Goal: Task Accomplishment & Management: Manage account settings

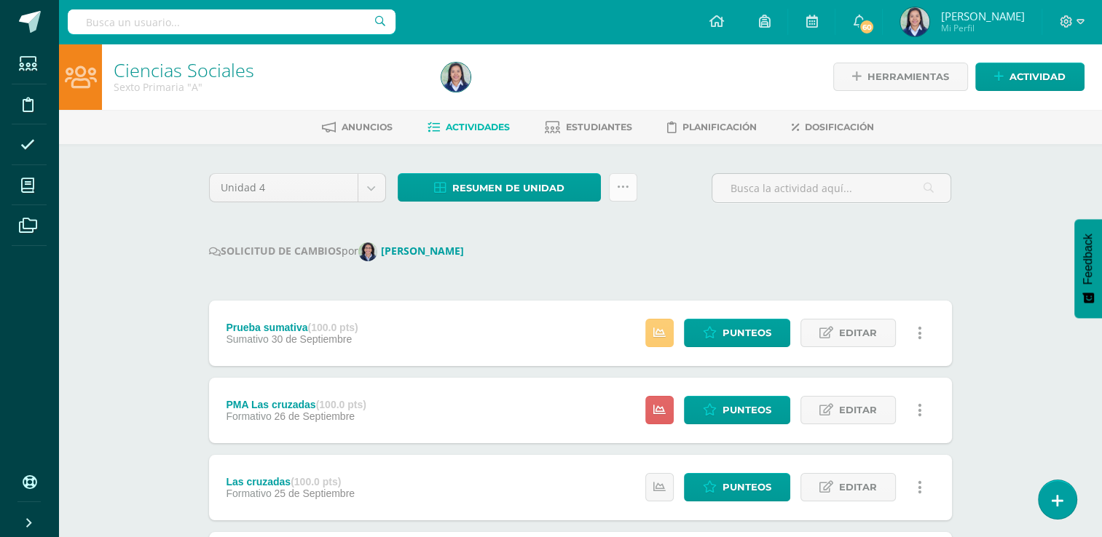
click at [624, 189] on icon at bounding box center [623, 187] width 12 height 12
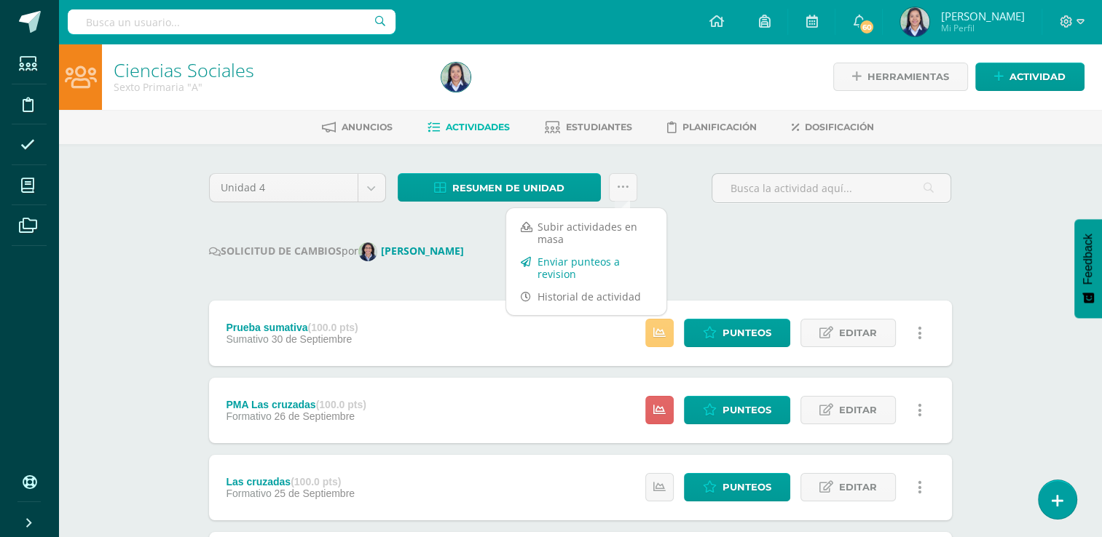
click at [585, 264] on link "Enviar punteos a revision" at bounding box center [586, 267] width 160 height 35
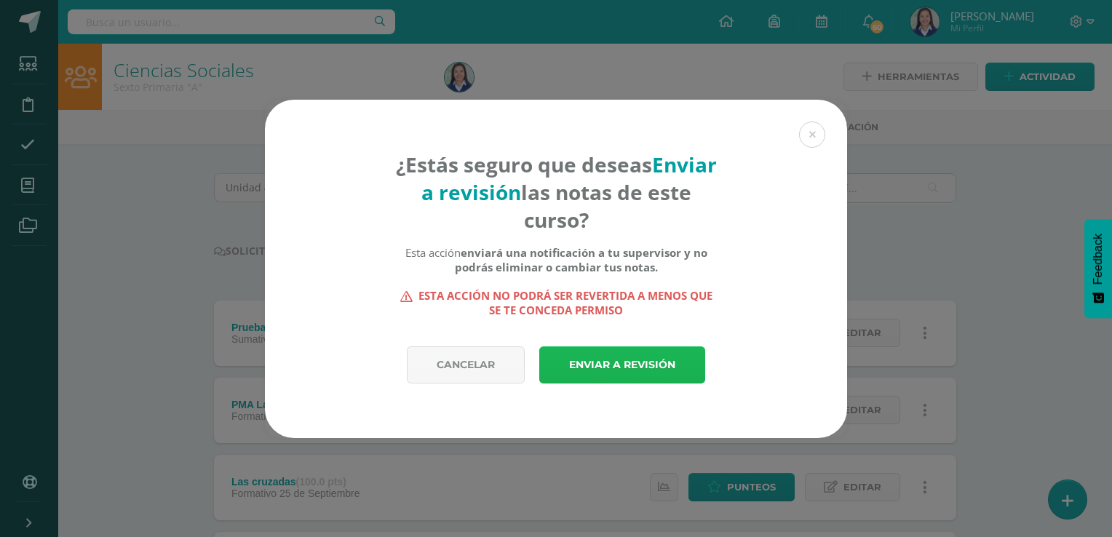
click at [624, 369] on link "Enviar a revisión" at bounding box center [622, 365] width 166 height 37
click at [23, 184] on div "¿Estás seguro que deseas Enviar a revisión las notas de este curso? Esta acción…" at bounding box center [556, 269] width 1101 height 339
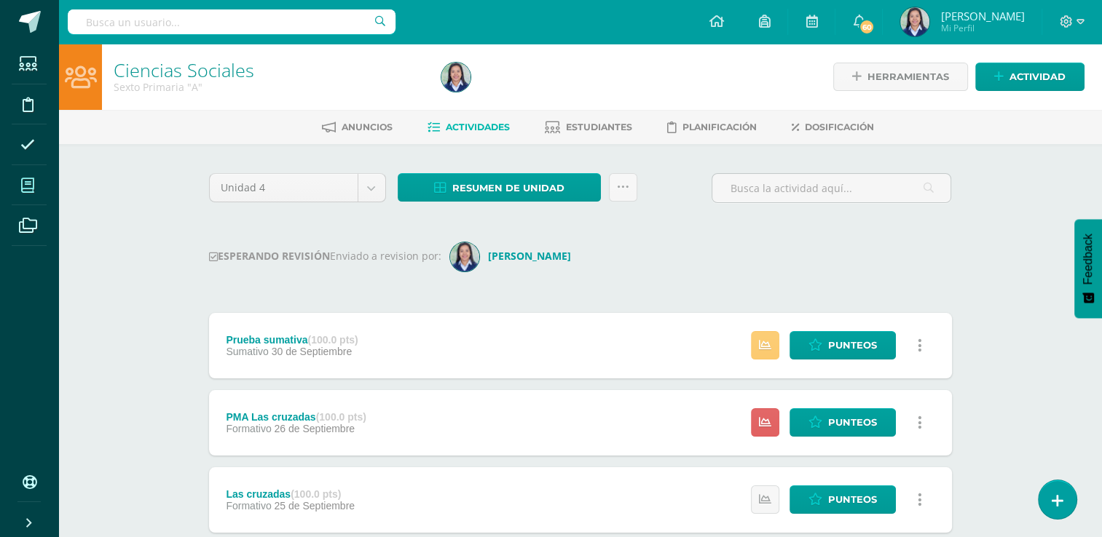
click at [20, 191] on span at bounding box center [28, 185] width 33 height 33
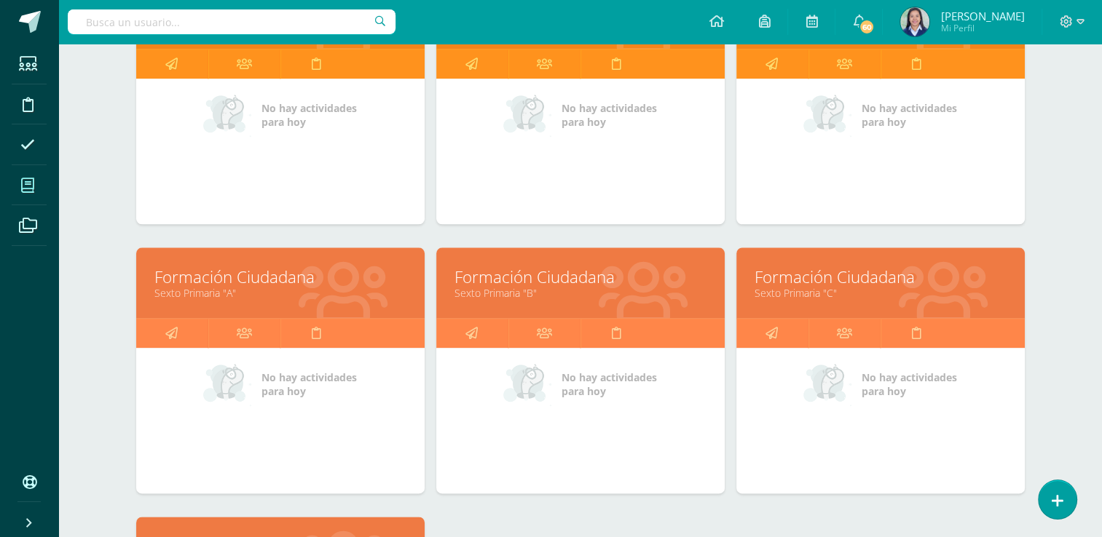
scroll to position [1641, 0]
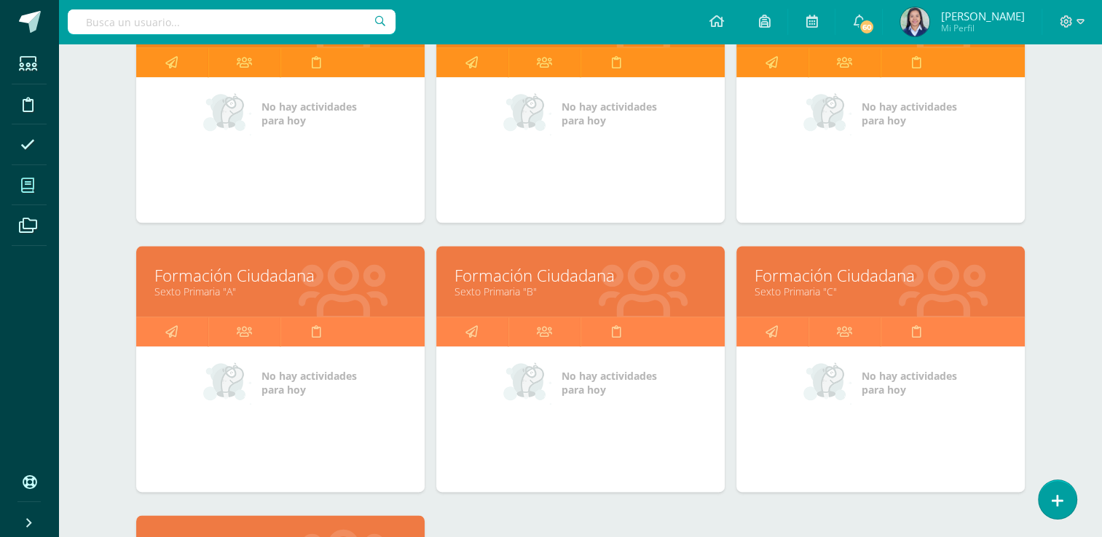
click at [293, 266] on link "Formación Ciudadana" at bounding box center [280, 275] width 252 height 23
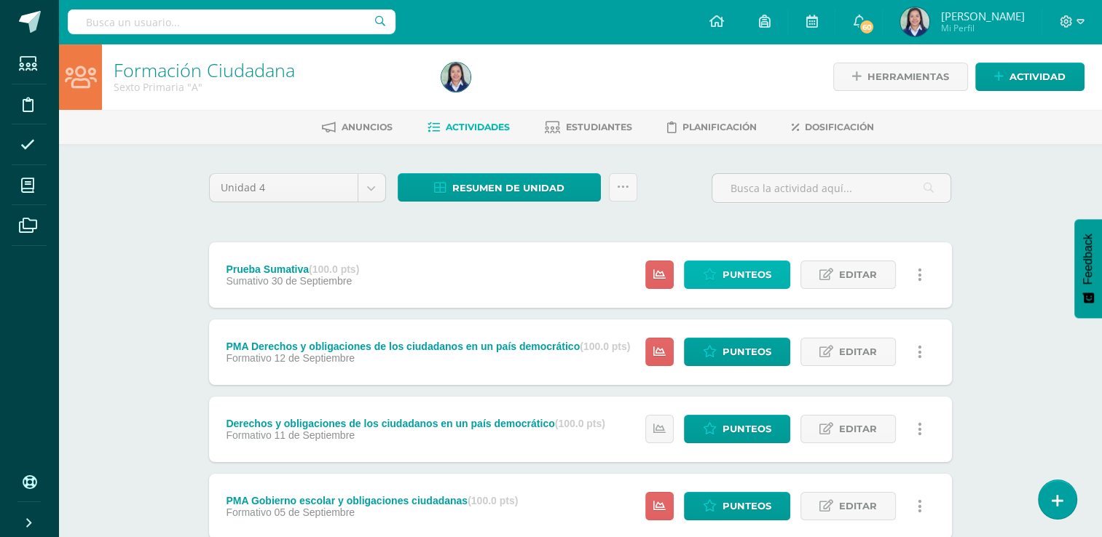
click at [754, 274] on span "Punteos" at bounding box center [746, 274] width 49 height 27
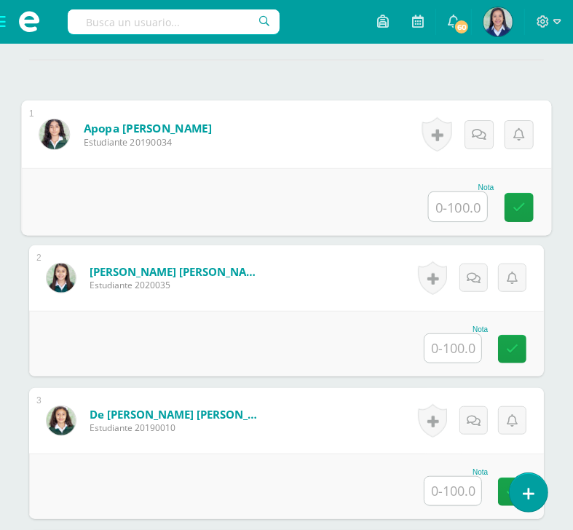
scroll to position [428, 0]
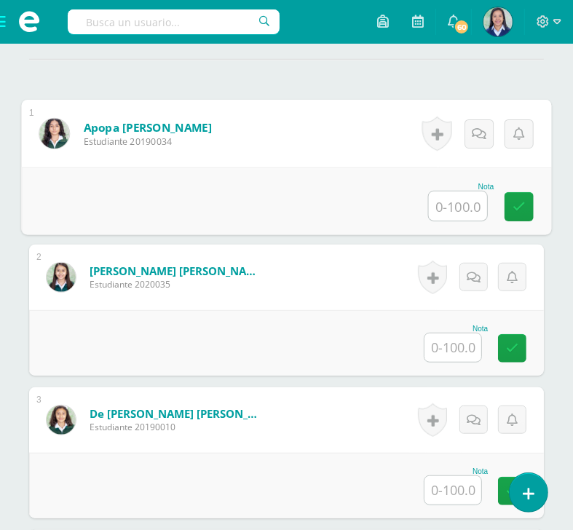
click at [457, 221] on input "text" at bounding box center [458, 205] width 58 height 29
type input "100"
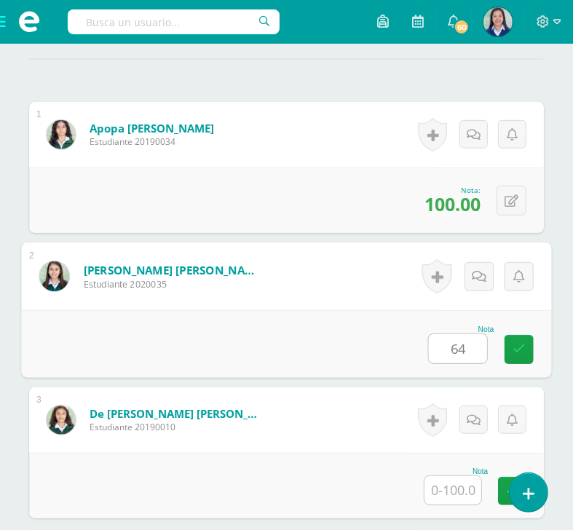
type input "64"
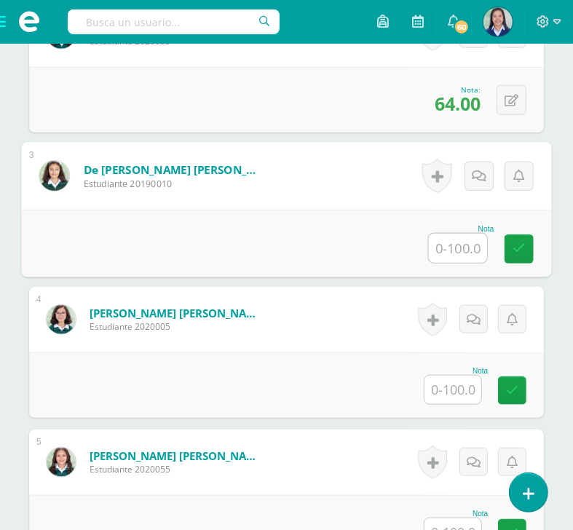
scroll to position [672, 0]
type input "88"
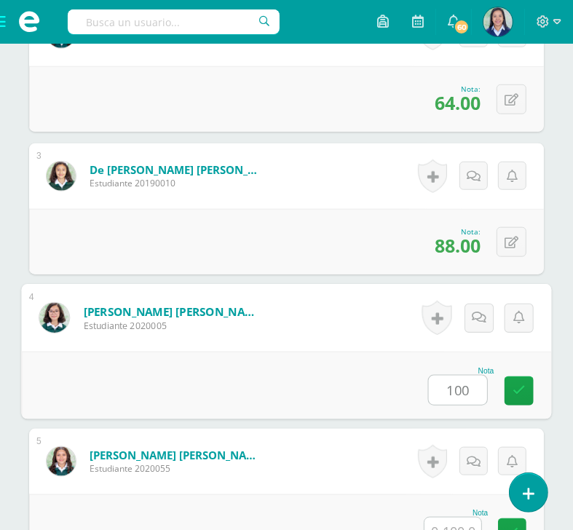
type input "100"
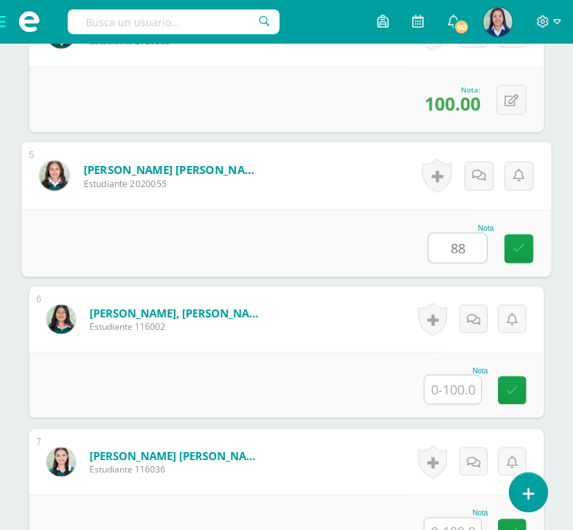
type input "88"
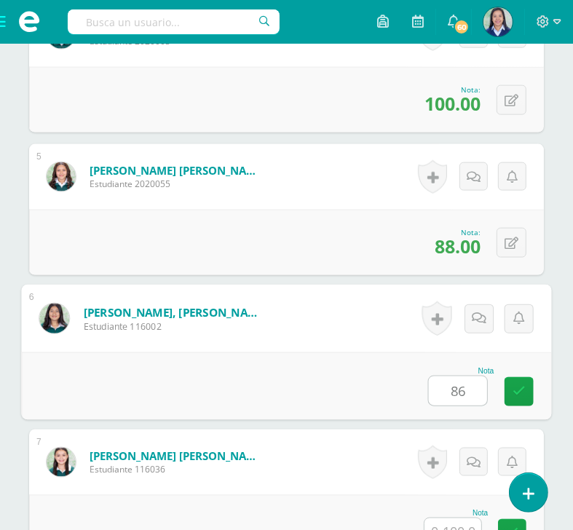
type input "86"
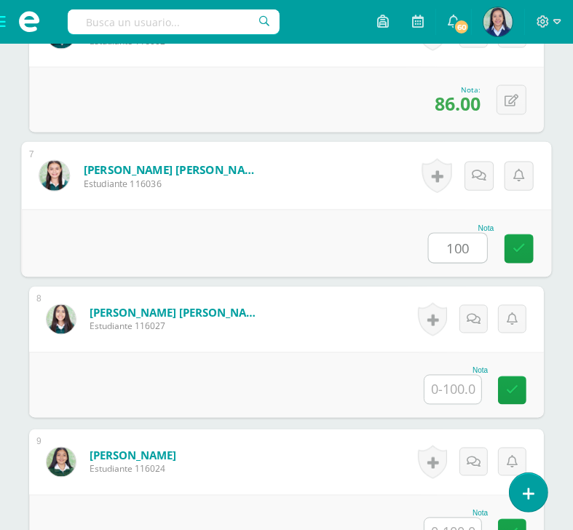
type input "100"
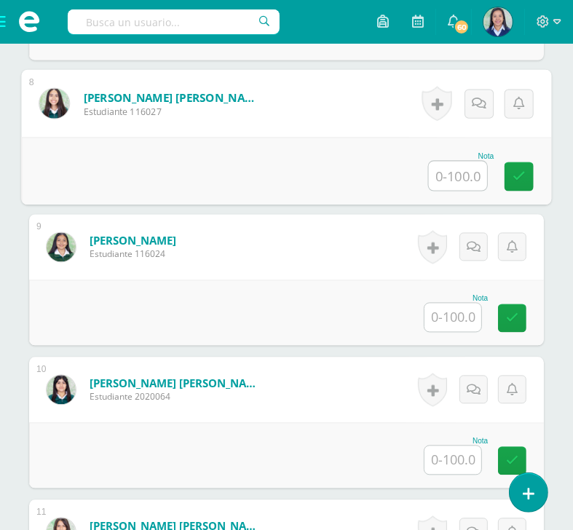
scroll to position [1463, 0]
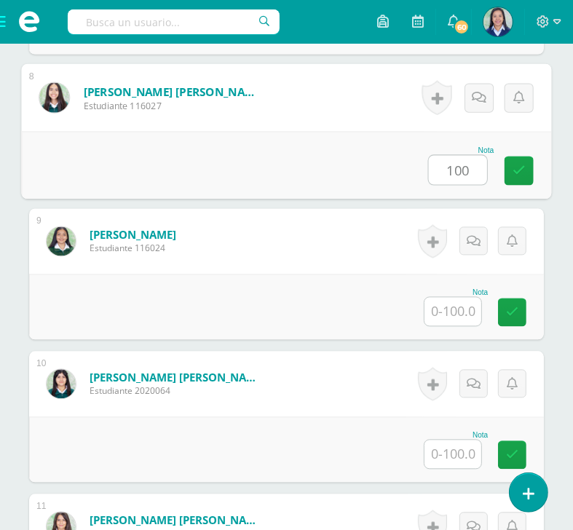
type input "100"
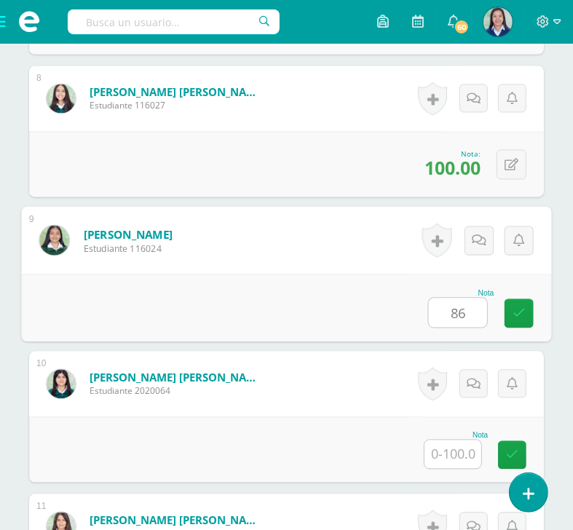
type input "86"
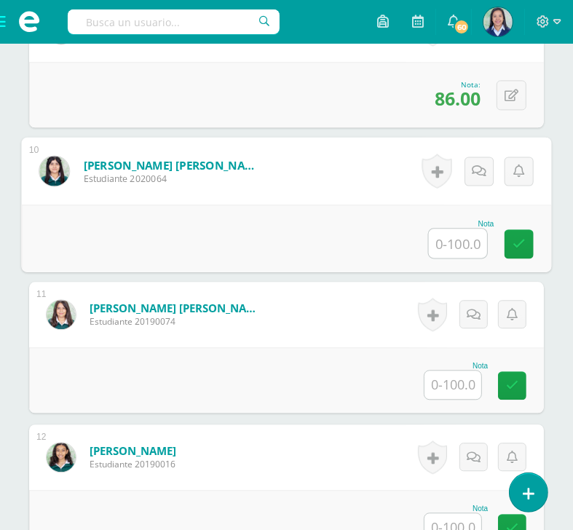
scroll to position [1679, 0]
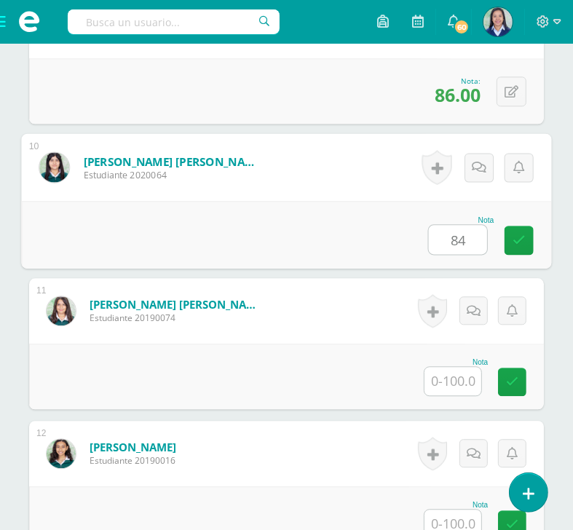
type input "84"
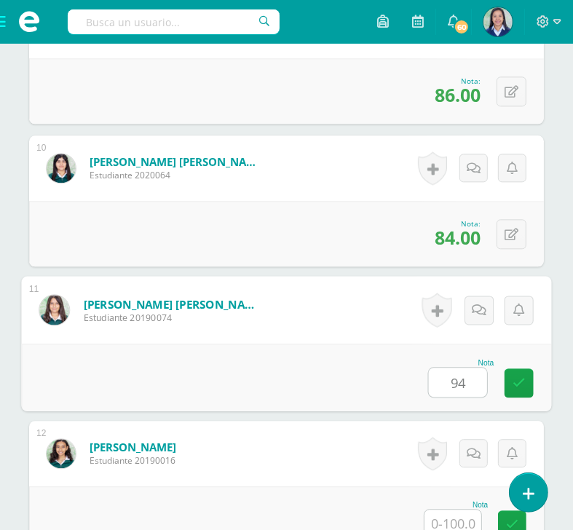
type input "94"
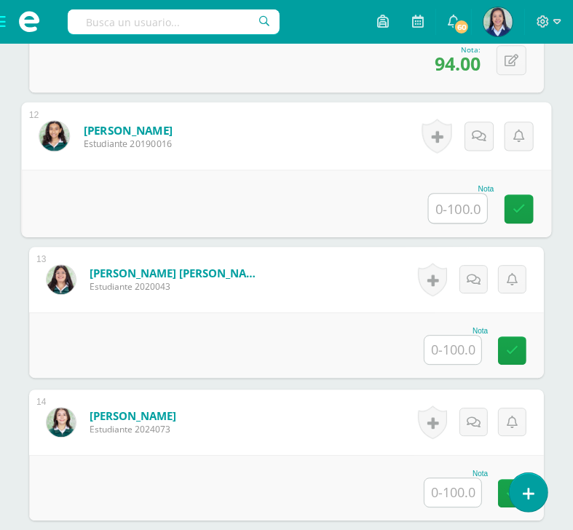
scroll to position [2048, 0]
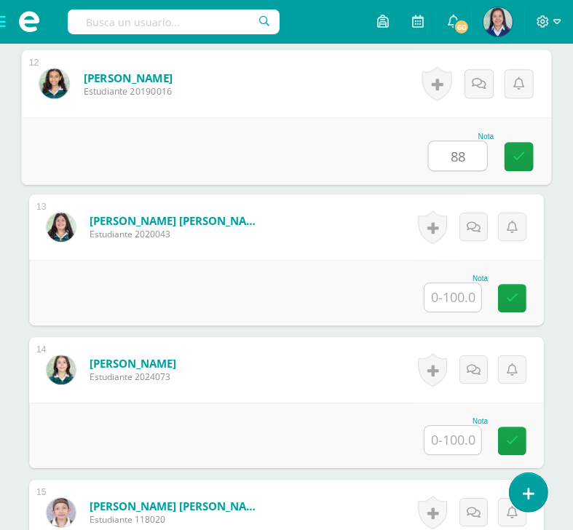
type input "88"
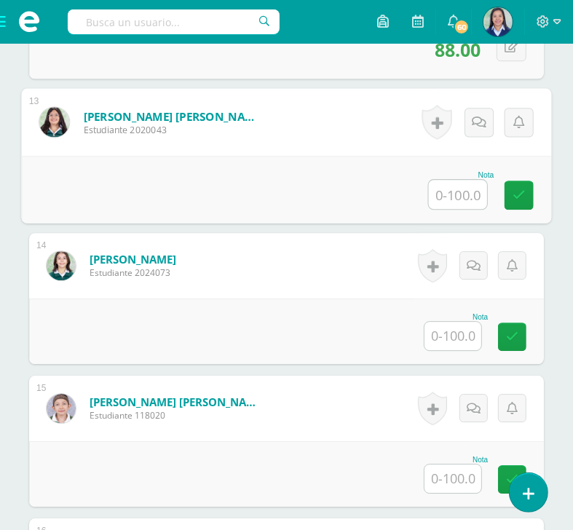
scroll to position [2153, 0]
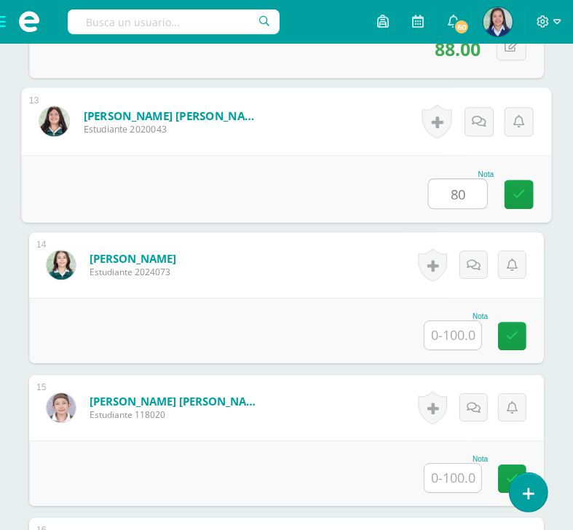
type input "80"
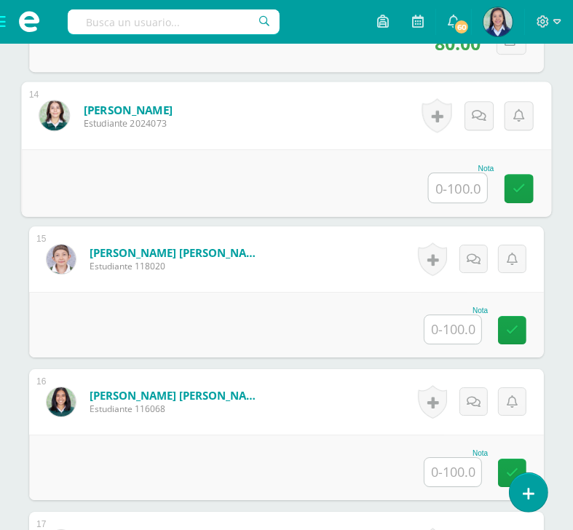
scroll to position [2309, 0]
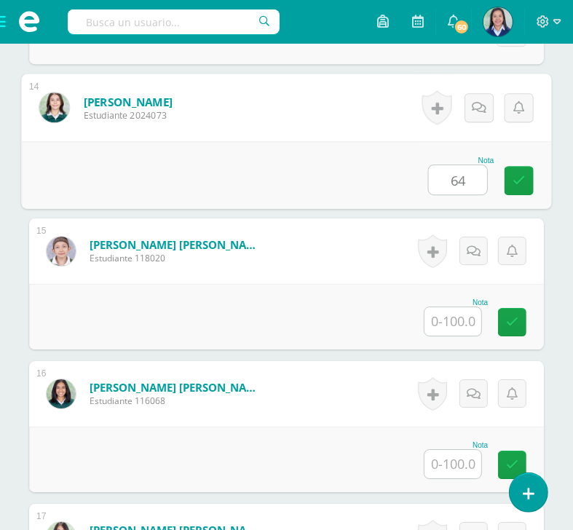
type input "64"
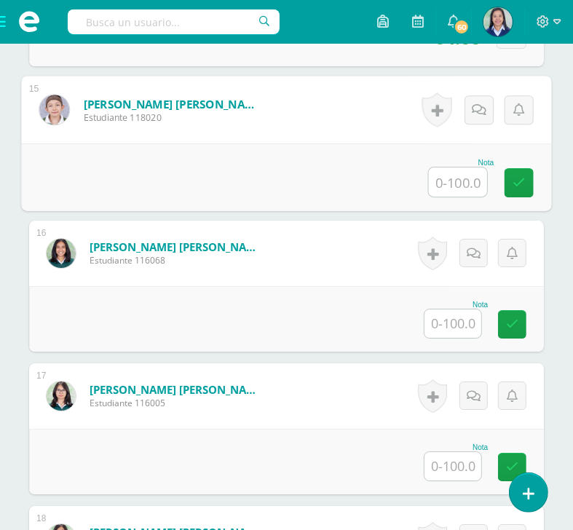
scroll to position [2451, 0]
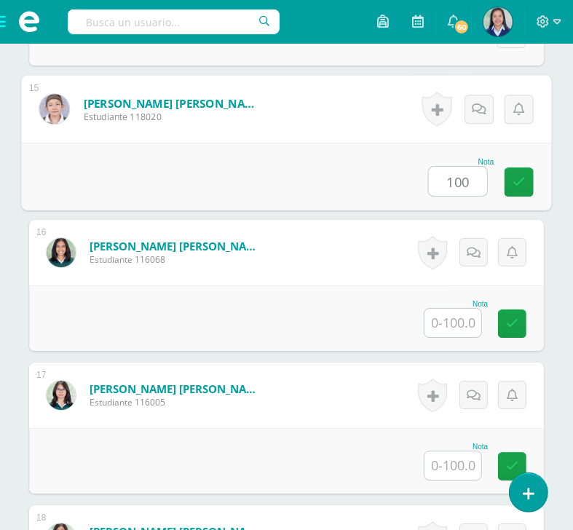
type input "100"
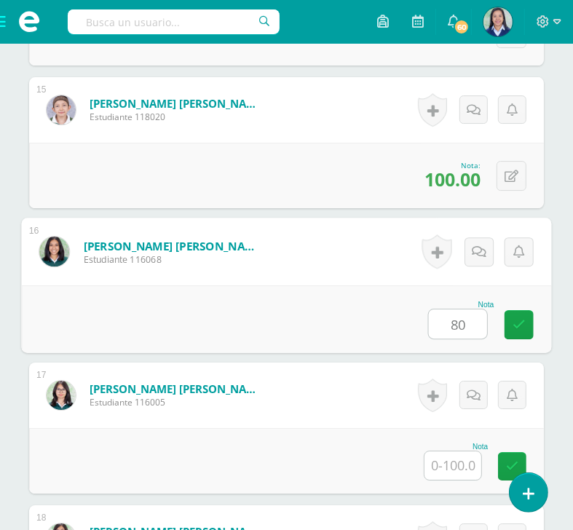
type input "80"
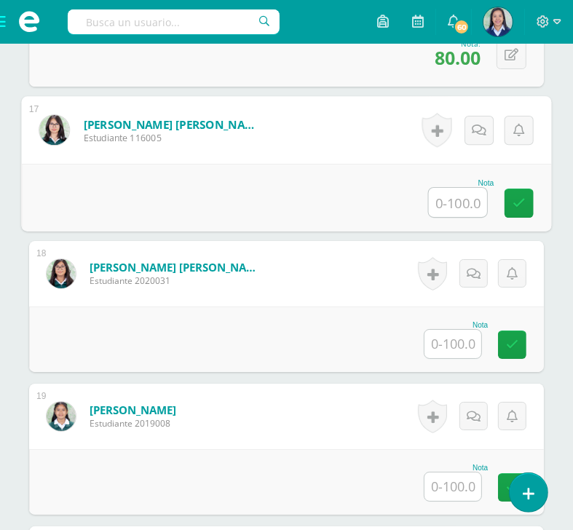
scroll to position [2717, 0]
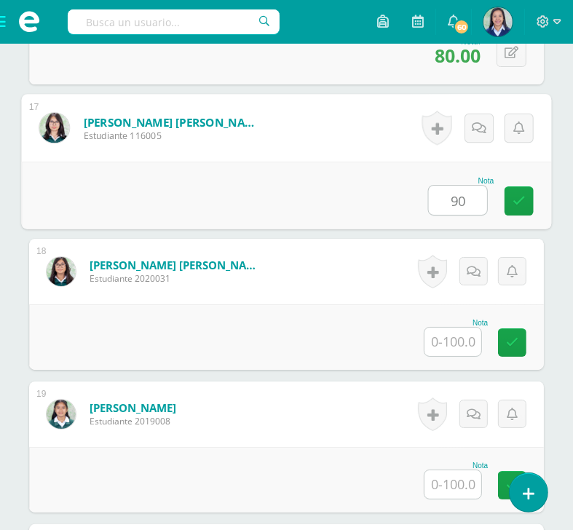
type input "90"
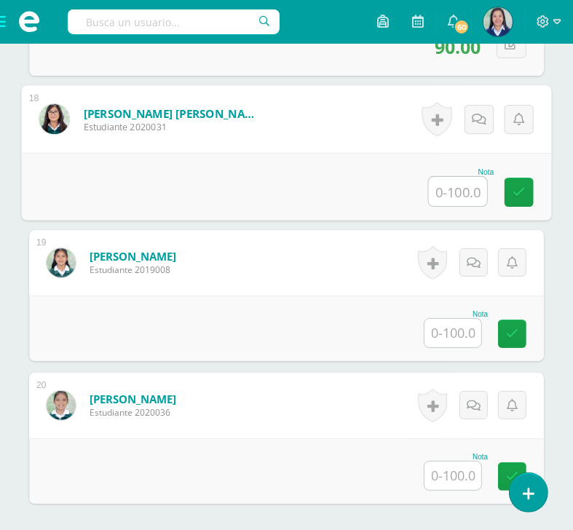
scroll to position [2869, 0]
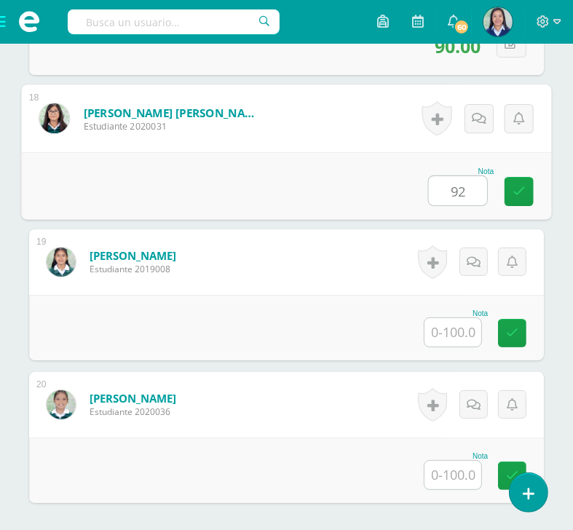
type input "92"
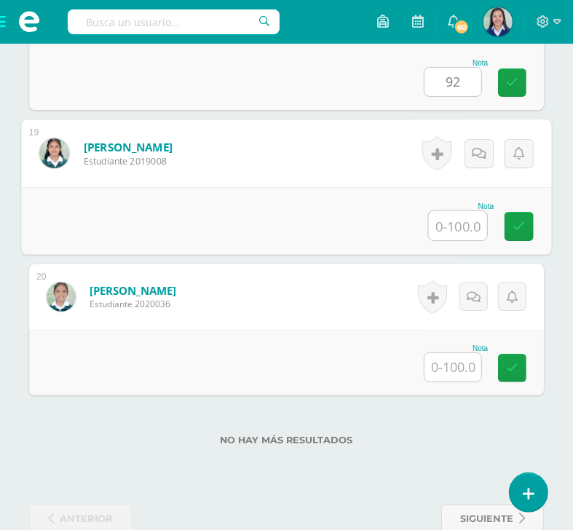
scroll to position [2981, 0]
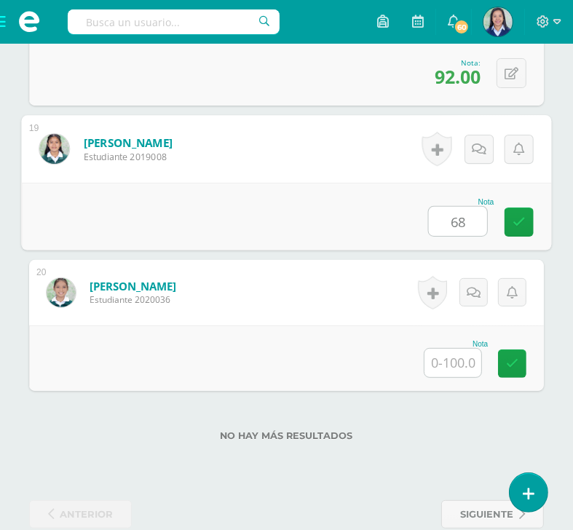
type input "68"
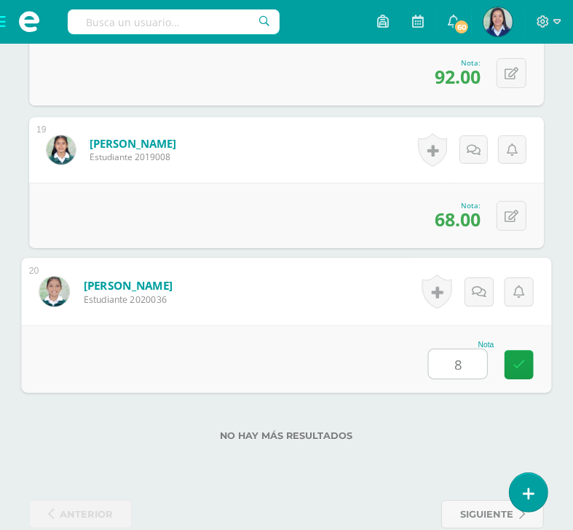
type input "82"
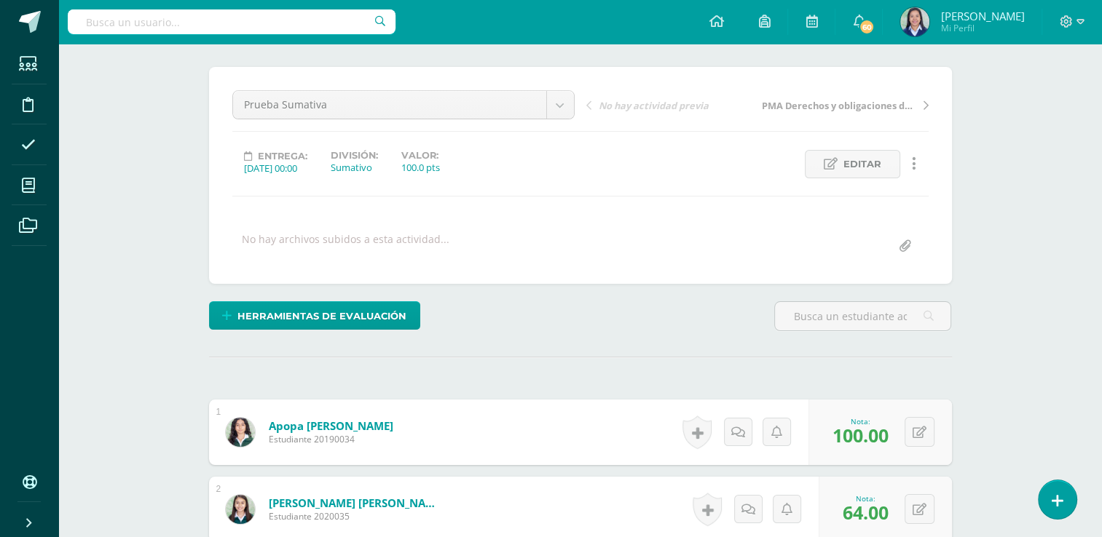
scroll to position [0, 0]
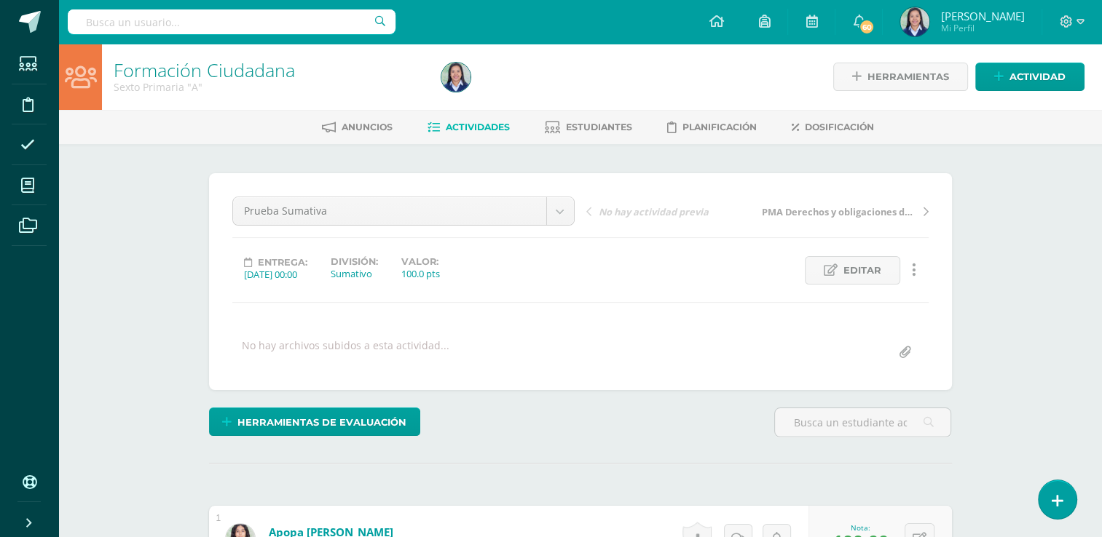
click at [469, 132] on span "Actividades" at bounding box center [478, 127] width 64 height 11
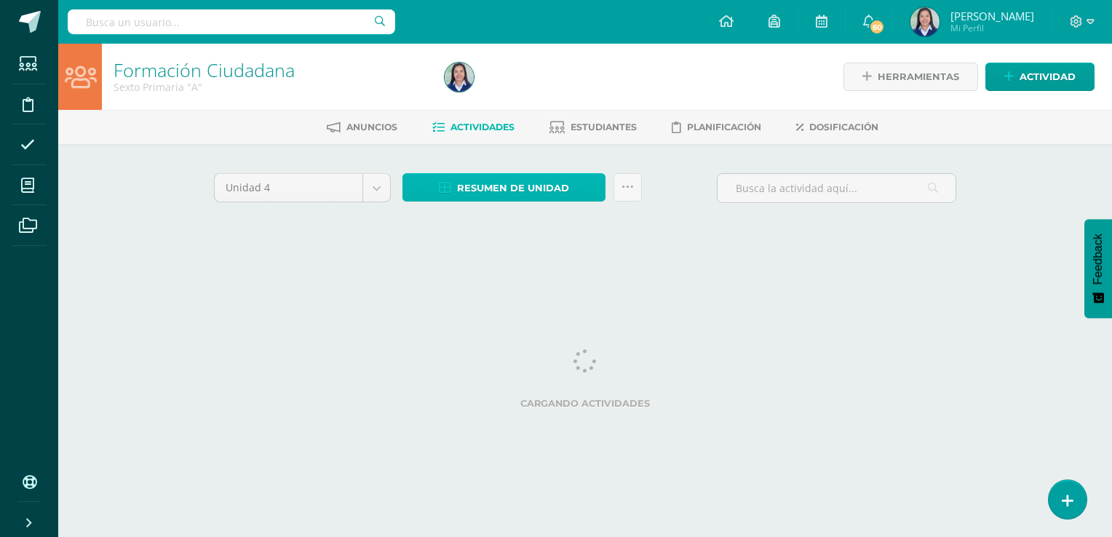
click at [569, 189] on link "Resumen de unidad" at bounding box center [504, 187] width 203 height 28
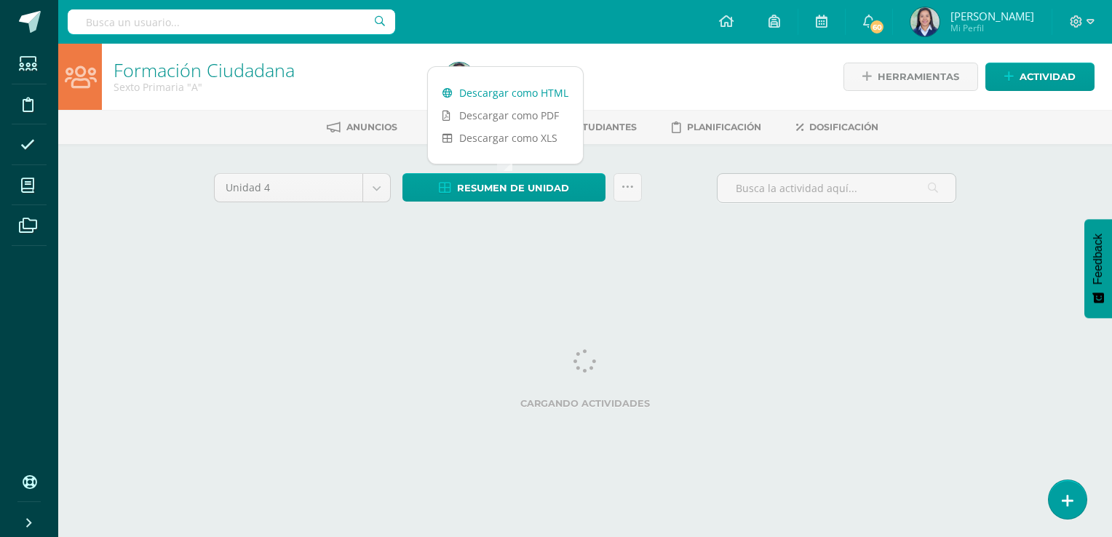
click at [521, 92] on link "Descargar como HTML" at bounding box center [505, 93] width 155 height 23
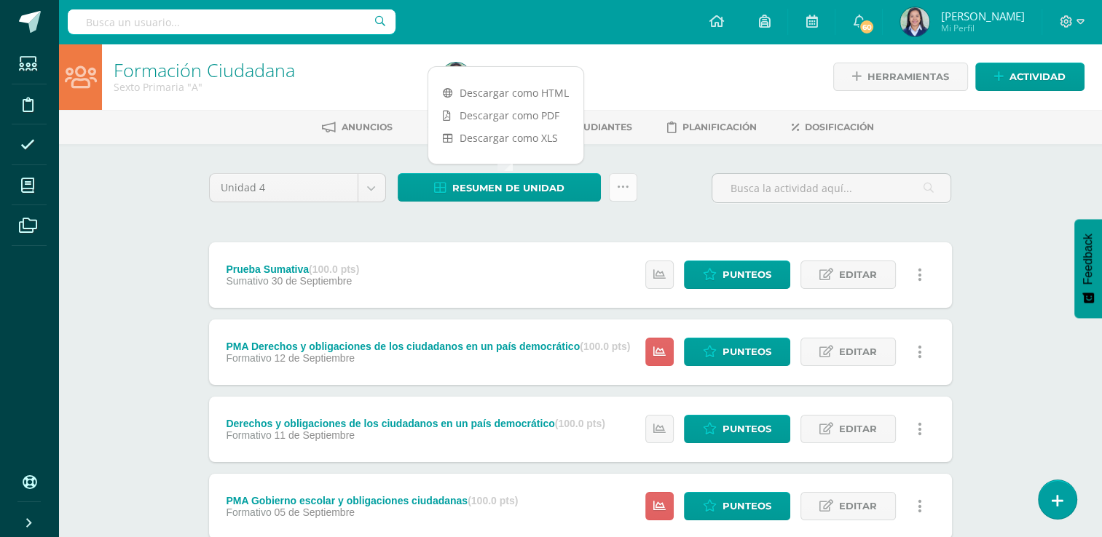
click at [625, 183] on icon at bounding box center [623, 187] width 12 height 12
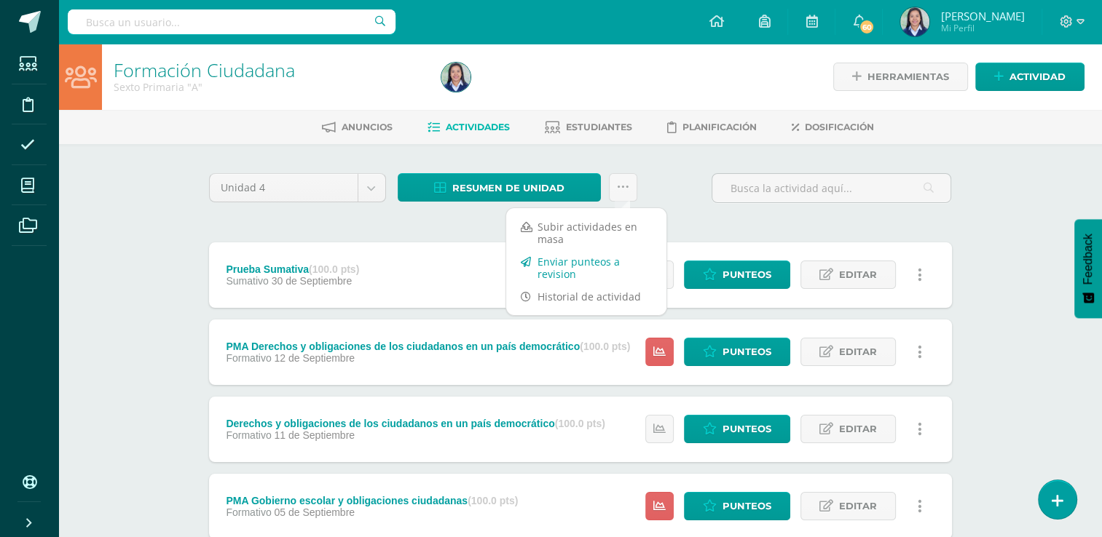
click at [599, 264] on link "Enviar punteos a revision" at bounding box center [586, 267] width 160 height 35
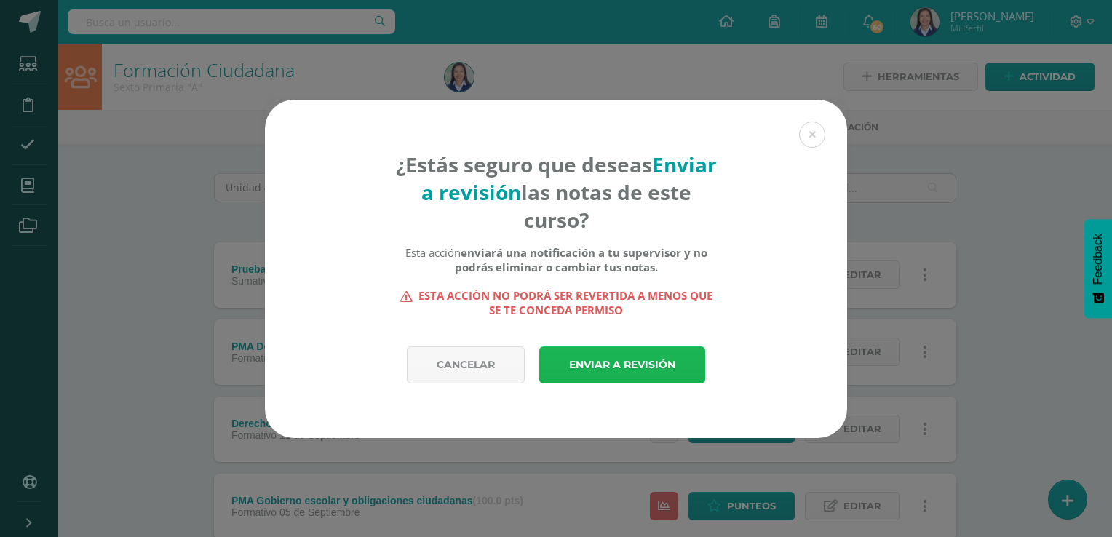
click at [562, 360] on link "Enviar a revisión" at bounding box center [622, 365] width 166 height 37
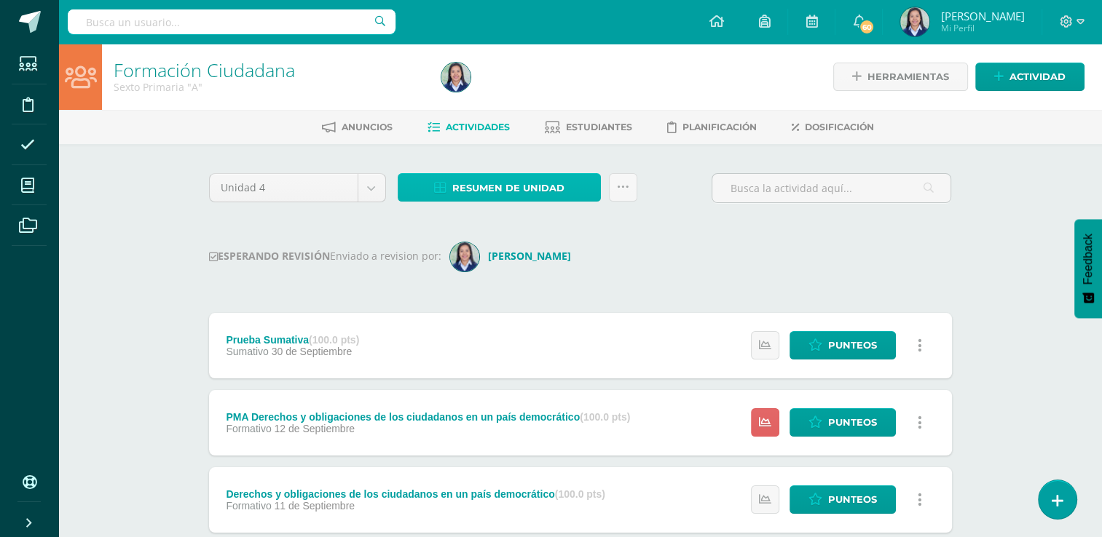
click at [566, 191] on link "Resumen de unidad" at bounding box center [499, 187] width 203 height 28
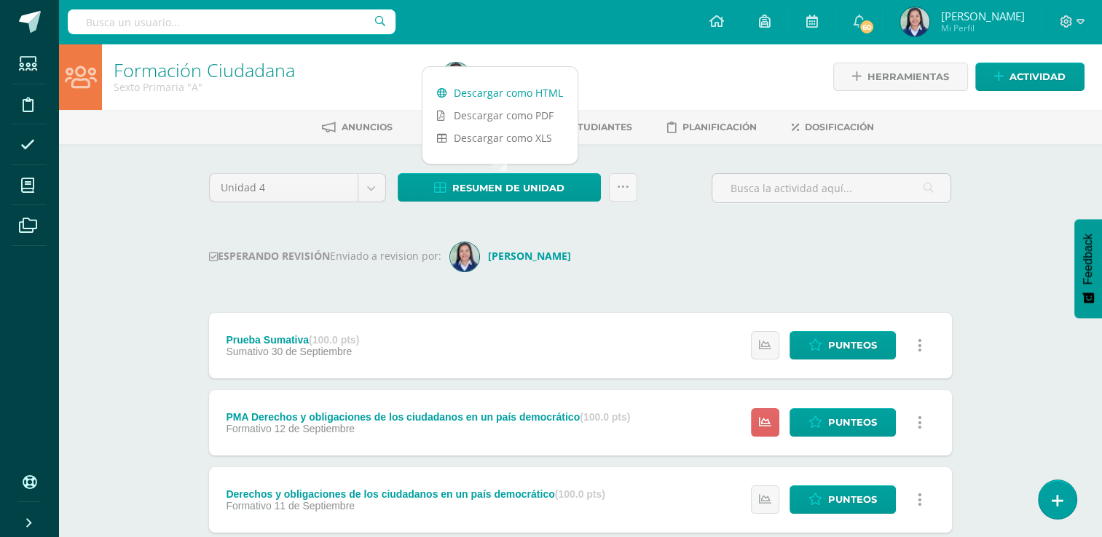
click at [556, 89] on link "Descargar como HTML" at bounding box center [499, 93] width 155 height 23
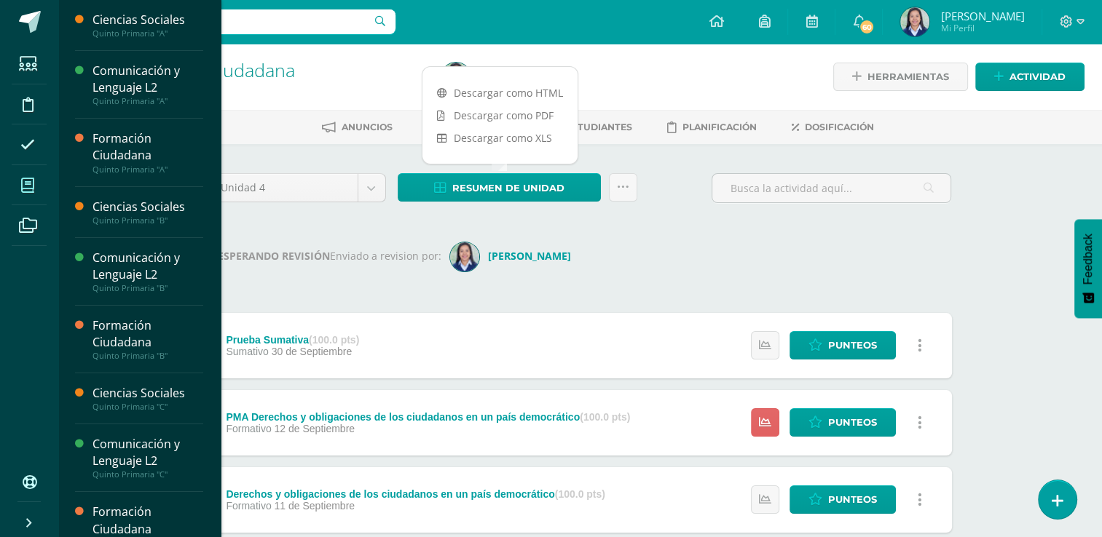
click at [28, 192] on icon at bounding box center [27, 185] width 13 height 15
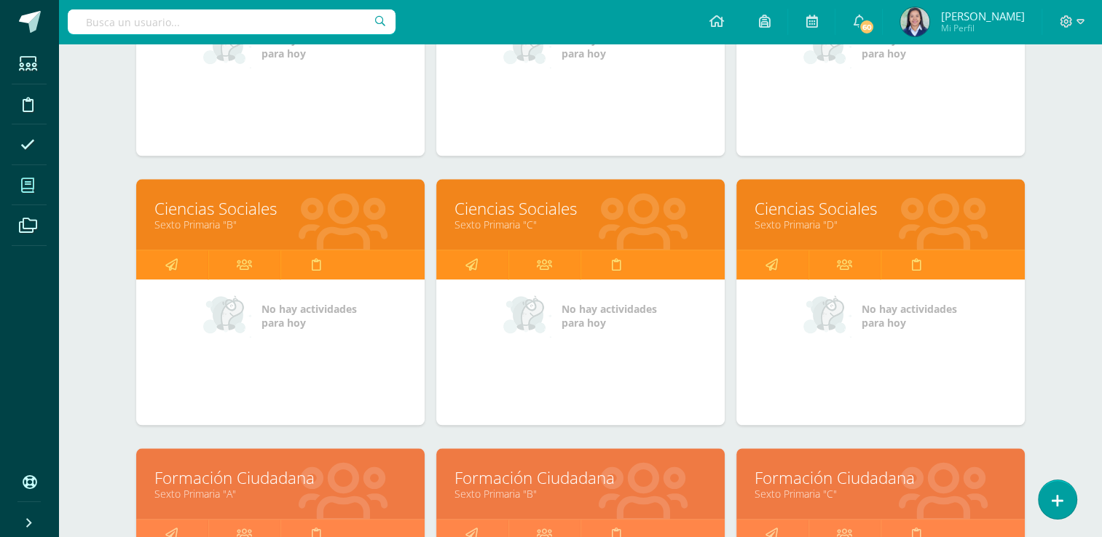
scroll to position [1540, 0]
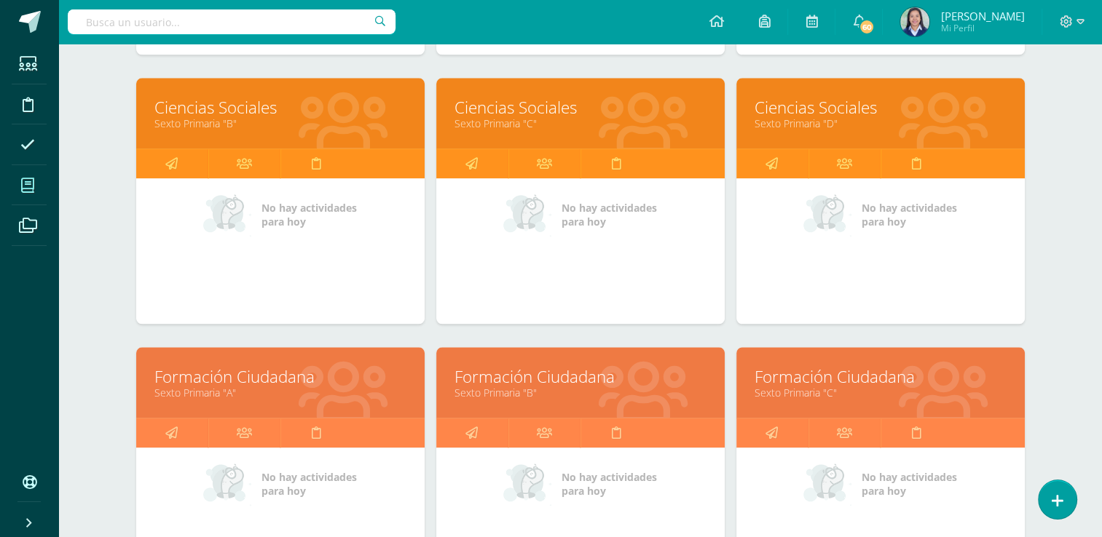
click at [515, 386] on link "Sexto Primaria "B"" at bounding box center [580, 393] width 252 height 14
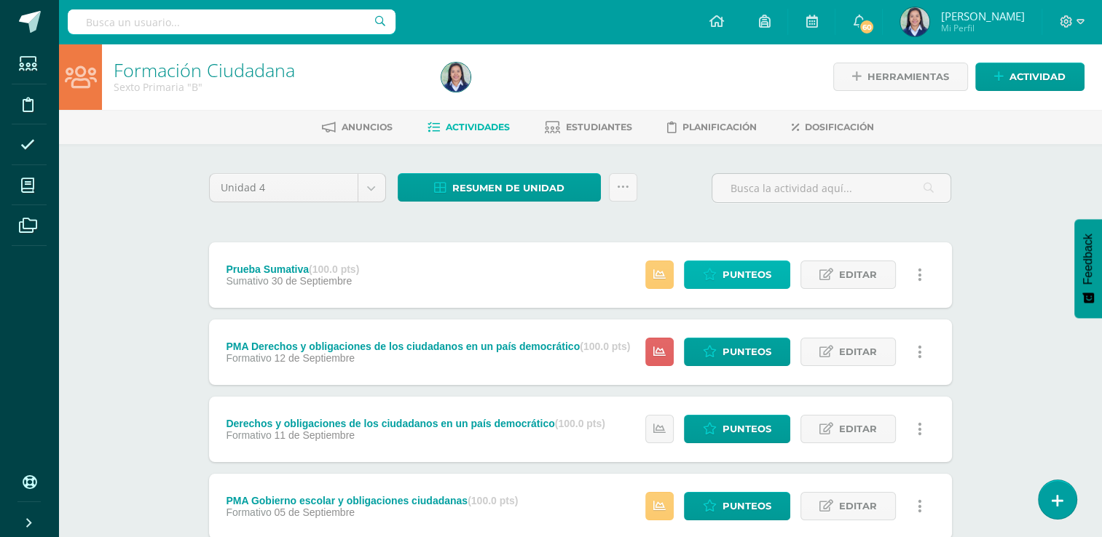
click at [737, 277] on span "Punteos" at bounding box center [746, 274] width 49 height 27
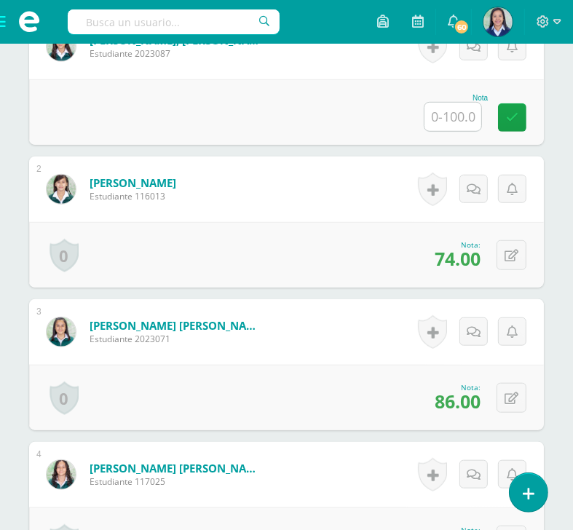
scroll to position [517, 0]
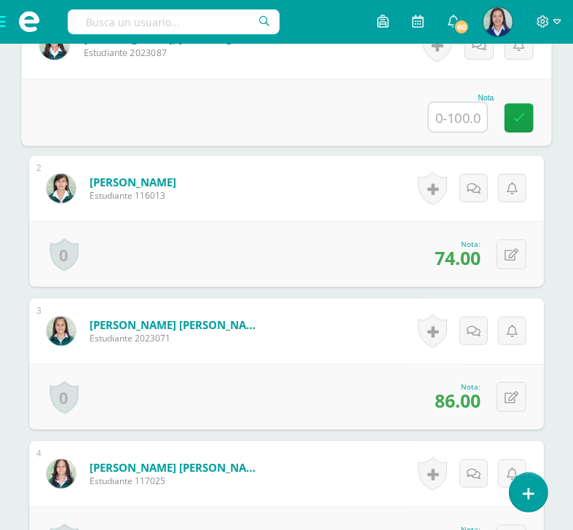
click at [462, 132] on input "text" at bounding box center [458, 117] width 58 height 29
type input "80"
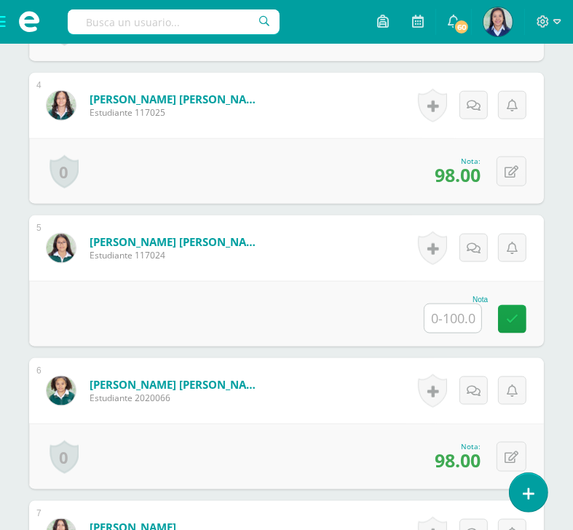
scroll to position [1006, 0]
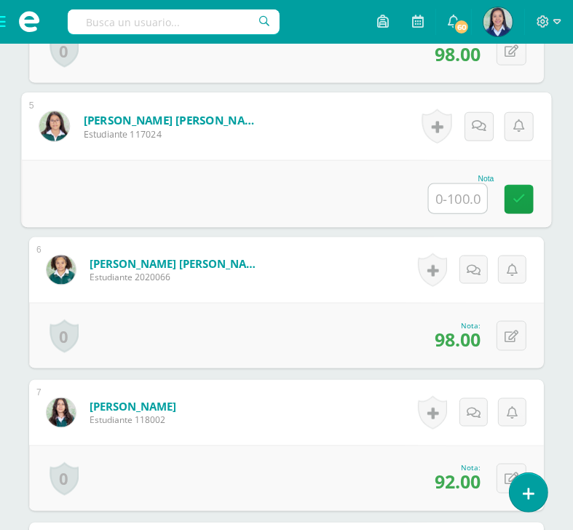
click at [460, 213] on input "text" at bounding box center [458, 198] width 58 height 29
type input "86"
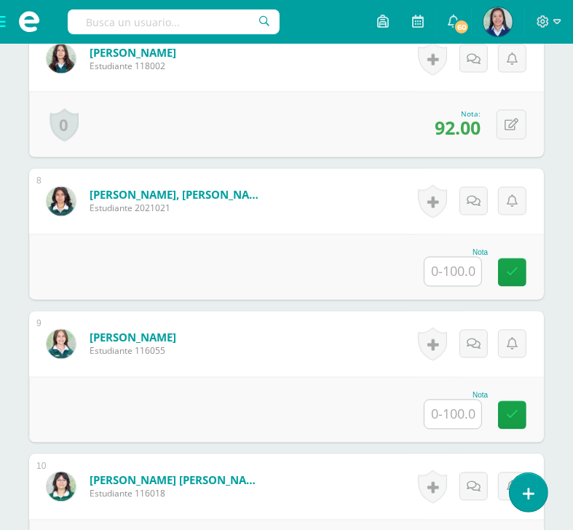
scroll to position [1360, 0]
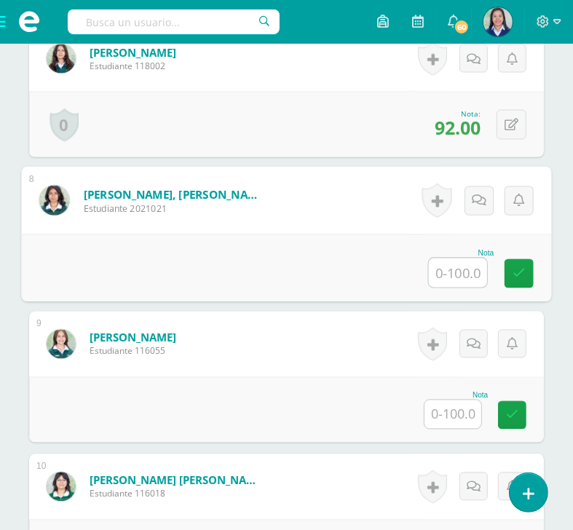
click at [463, 285] on input "text" at bounding box center [458, 272] width 58 height 29
type input "94"
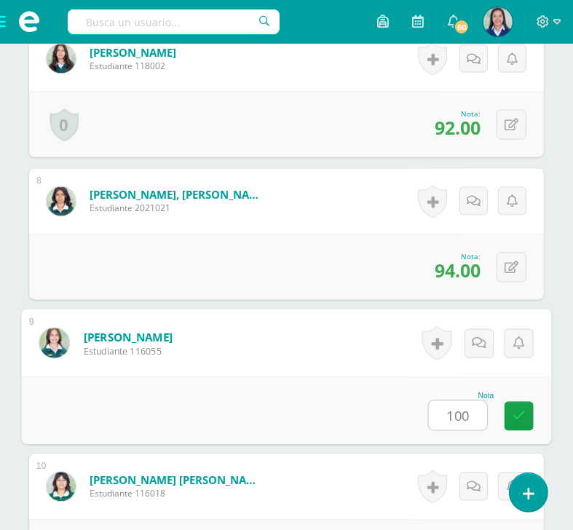
type input "100"
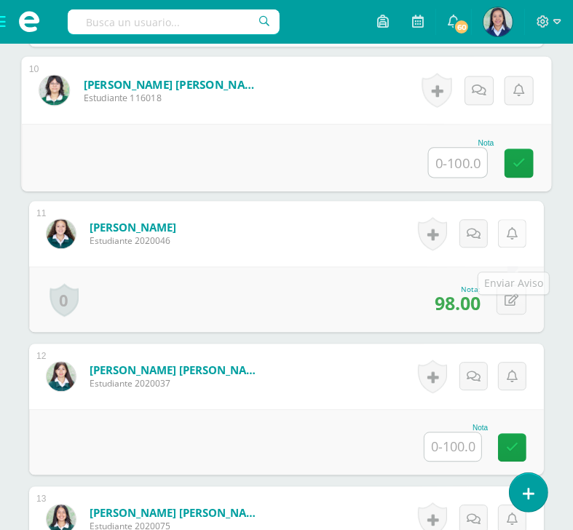
scroll to position [1755, 0]
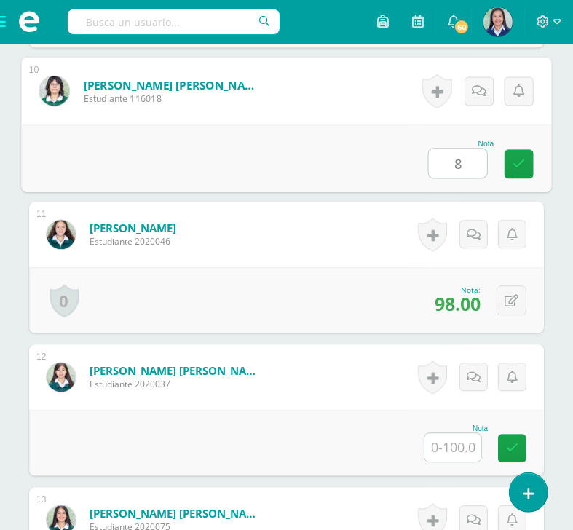
type input "88"
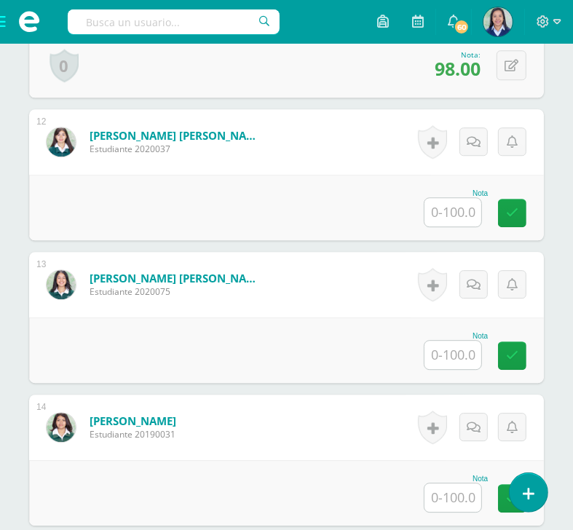
scroll to position [1991, 0]
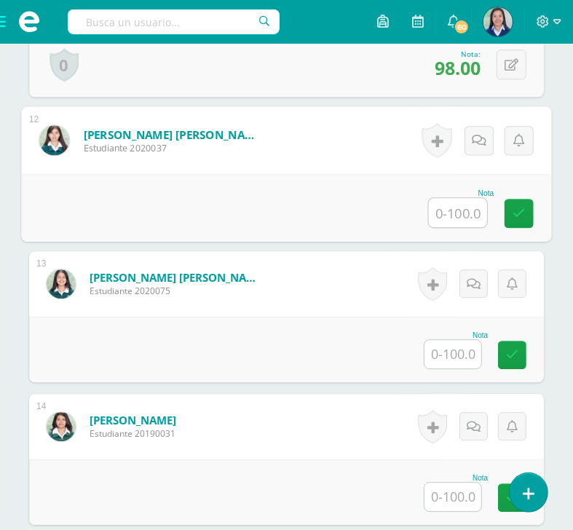
click at [463, 224] on input "text" at bounding box center [458, 212] width 58 height 29
type input "94"
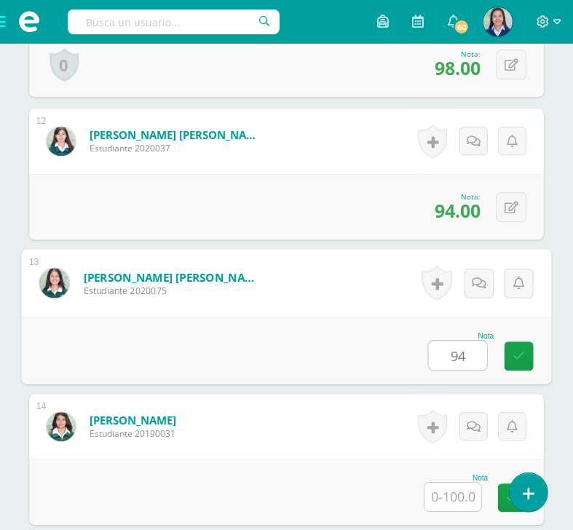
type input "94"
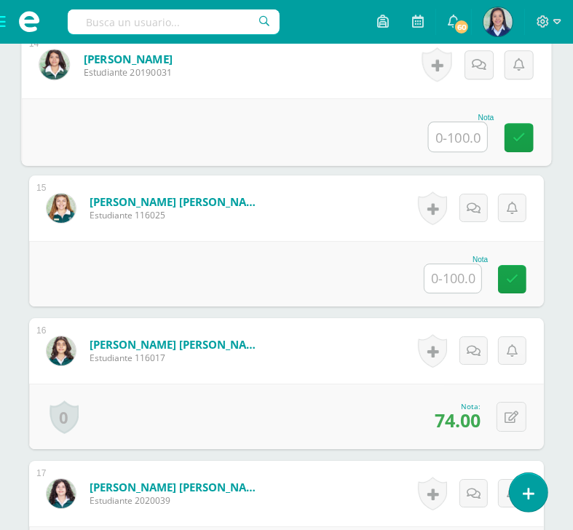
scroll to position [2360, 0]
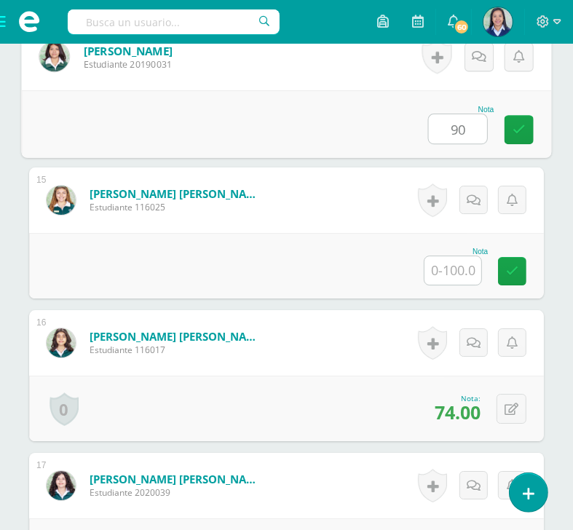
type input "90"
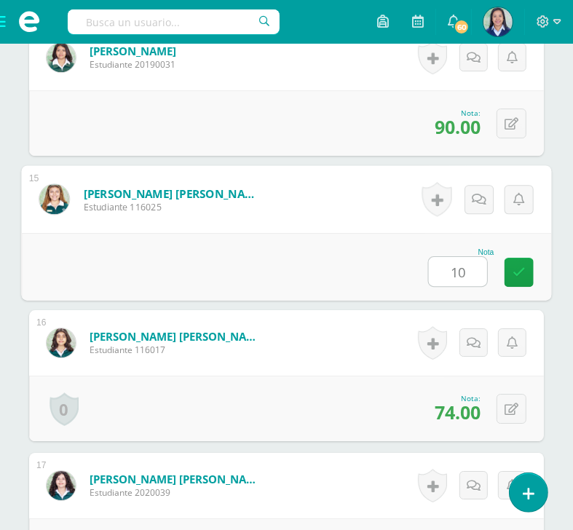
type input "100"
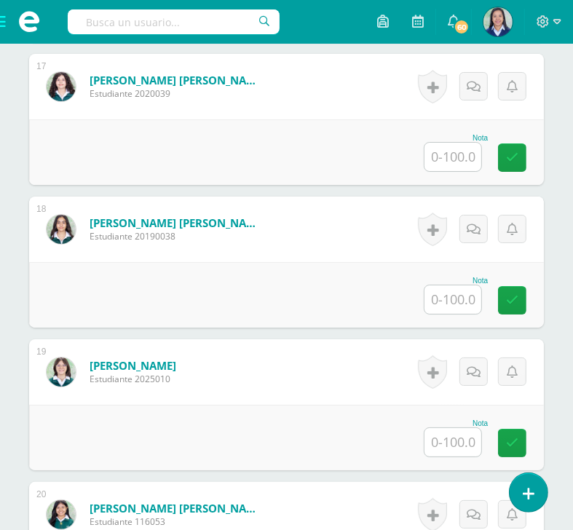
scroll to position [2763, 0]
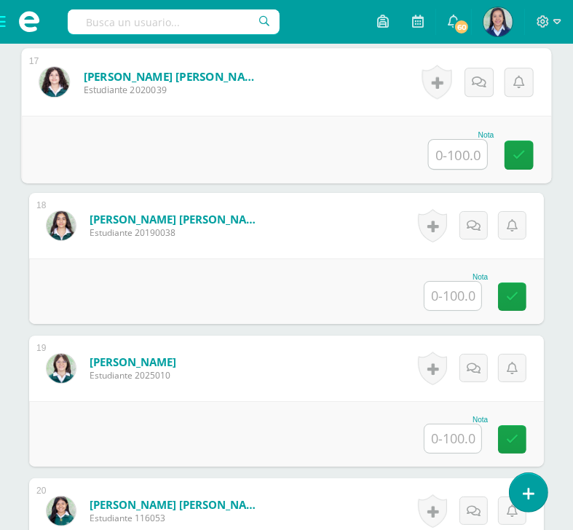
click at [463, 169] on input "text" at bounding box center [458, 154] width 58 height 29
type input "88"
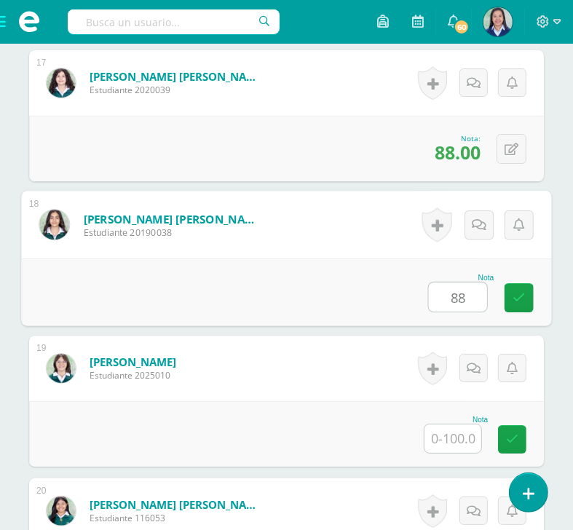
type input "88"
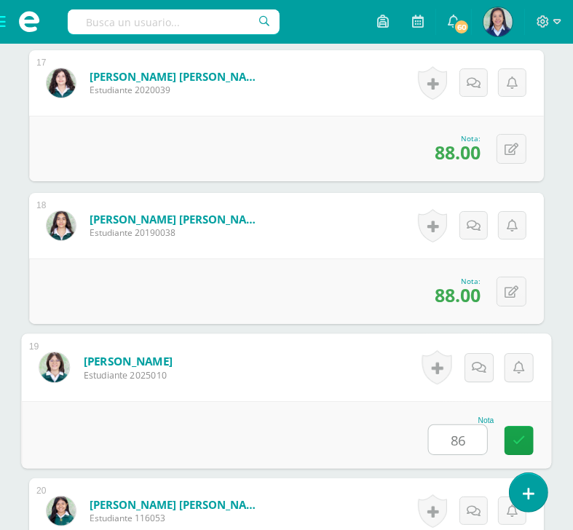
type input "86"
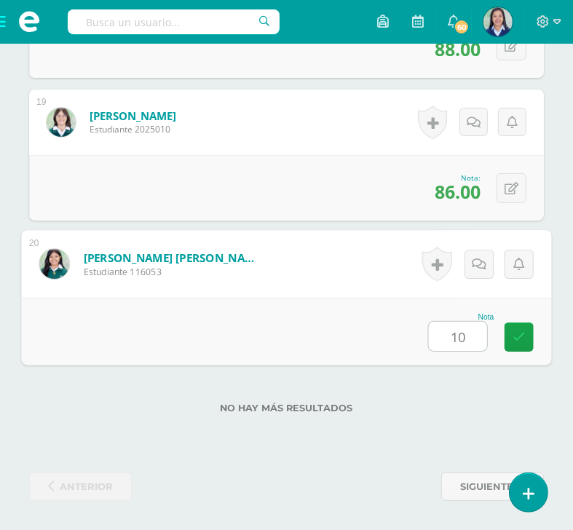
type input "100"
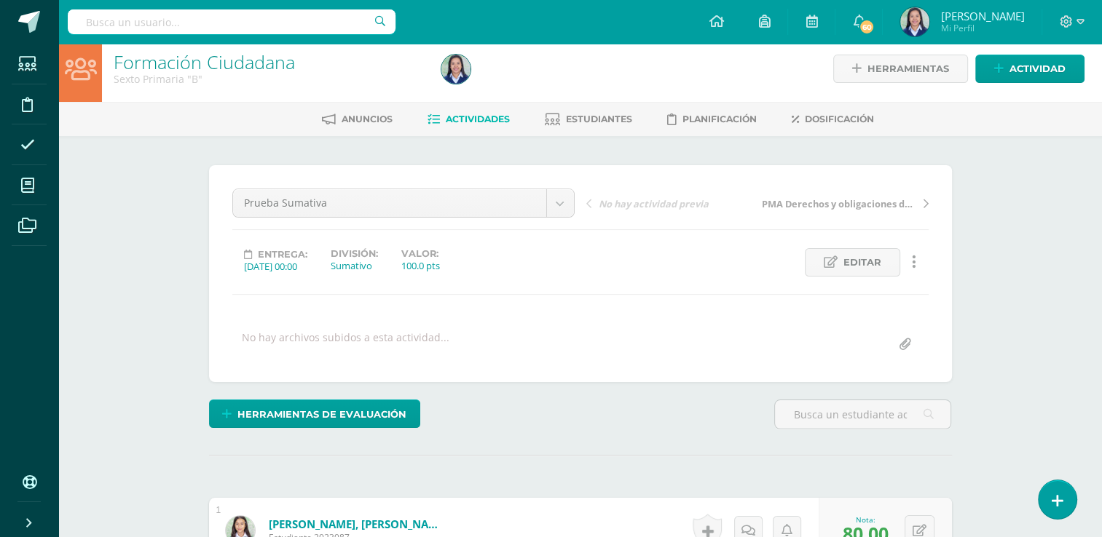
scroll to position [0, 0]
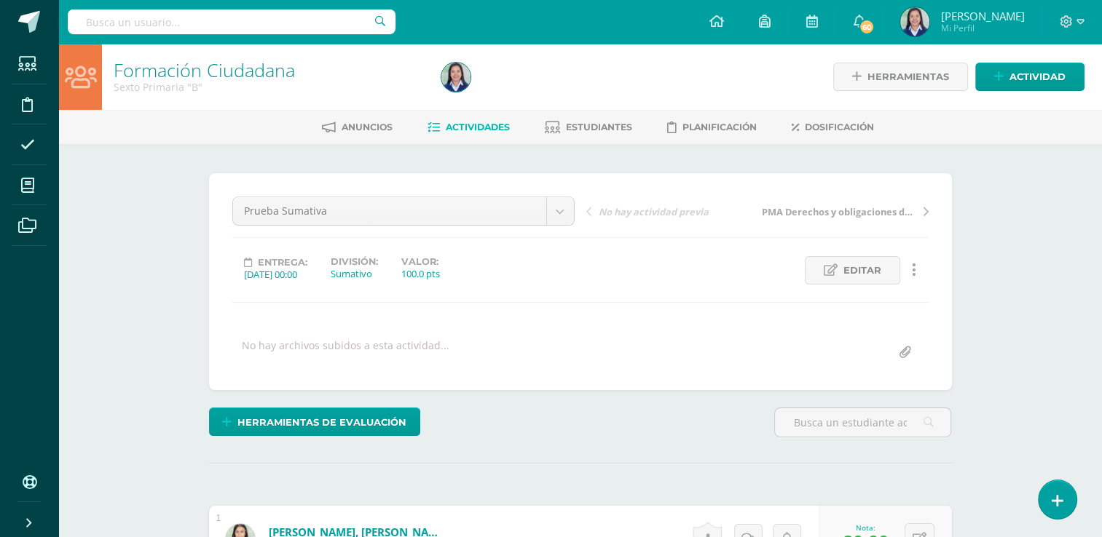
click at [475, 126] on span "Actividades" at bounding box center [478, 127] width 64 height 11
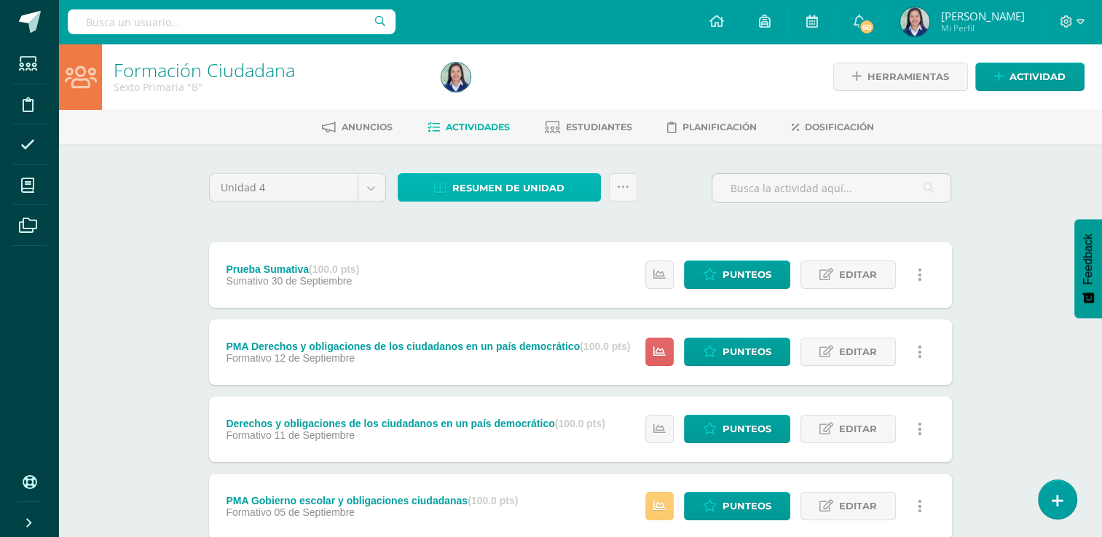
click at [554, 194] on span "Resumen de unidad" at bounding box center [508, 188] width 112 height 27
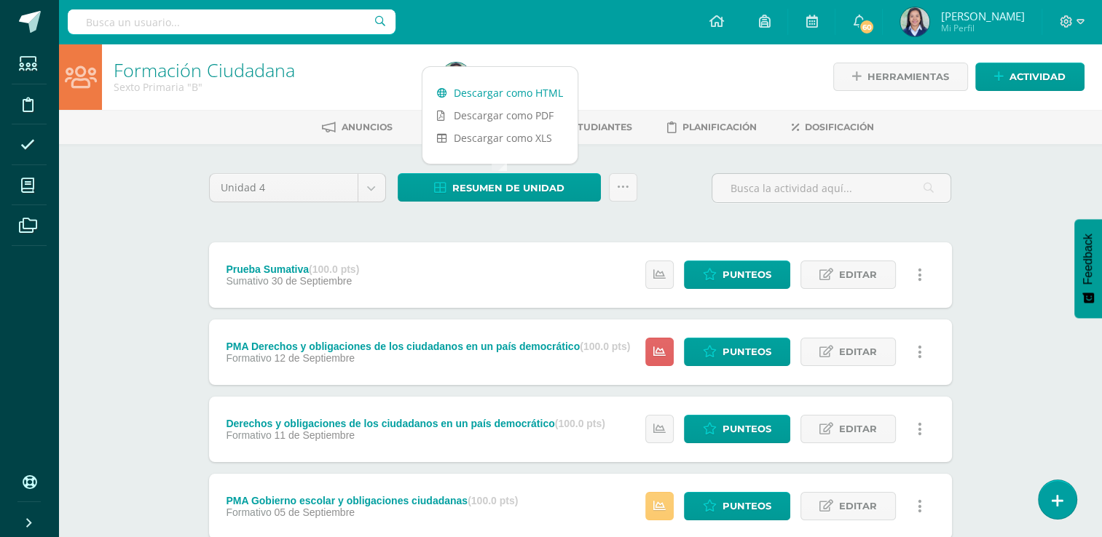
click at [540, 94] on link "Descargar como HTML" at bounding box center [499, 93] width 155 height 23
click at [626, 190] on icon at bounding box center [623, 187] width 12 height 12
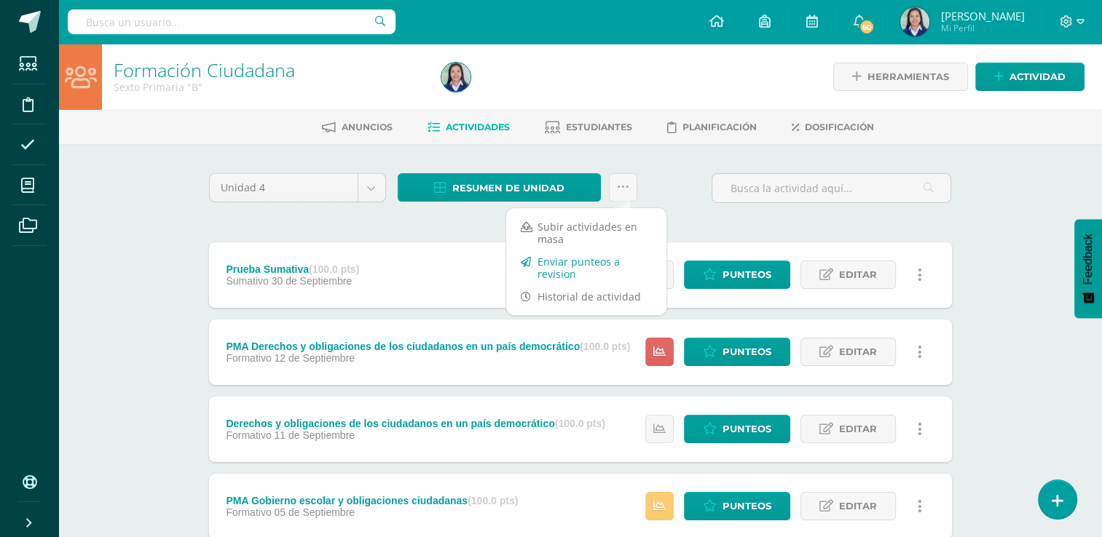
click at [600, 259] on link "Enviar punteos a revision" at bounding box center [586, 267] width 160 height 35
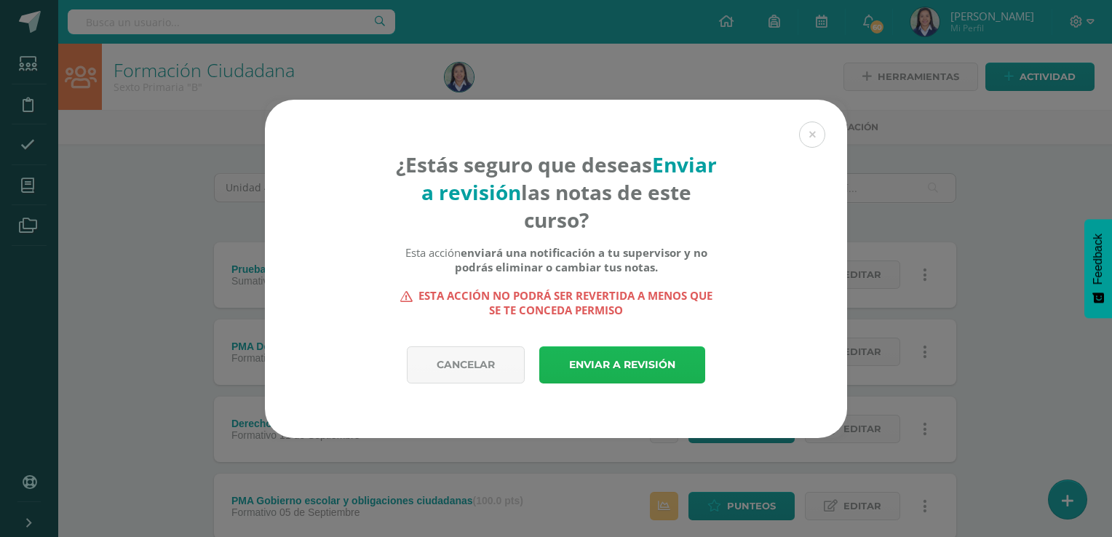
click at [609, 351] on link "Enviar a revisión" at bounding box center [622, 365] width 166 height 37
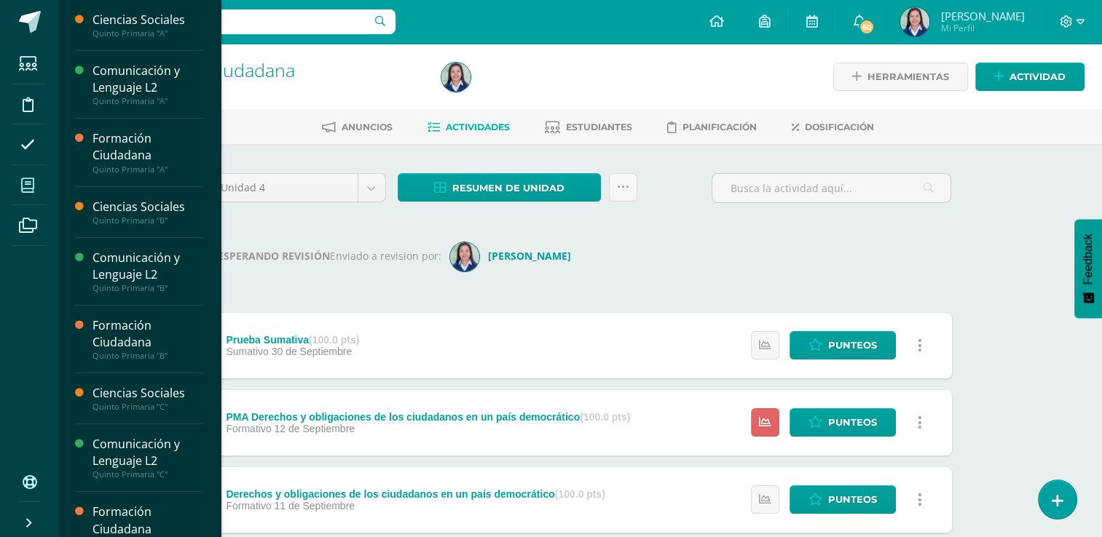
click at [19, 187] on span at bounding box center [28, 185] width 33 height 33
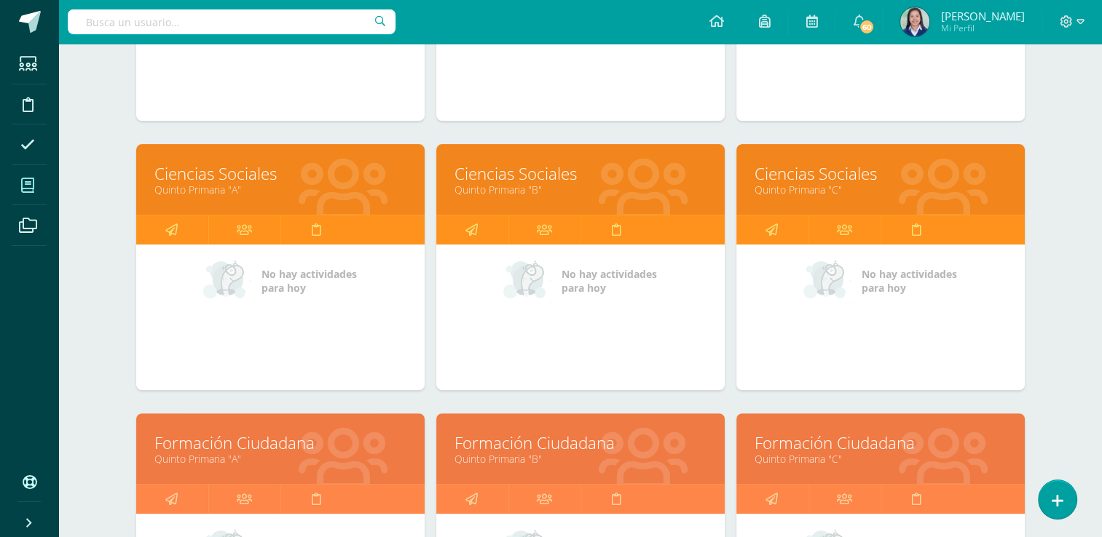
scroll to position [395, 0]
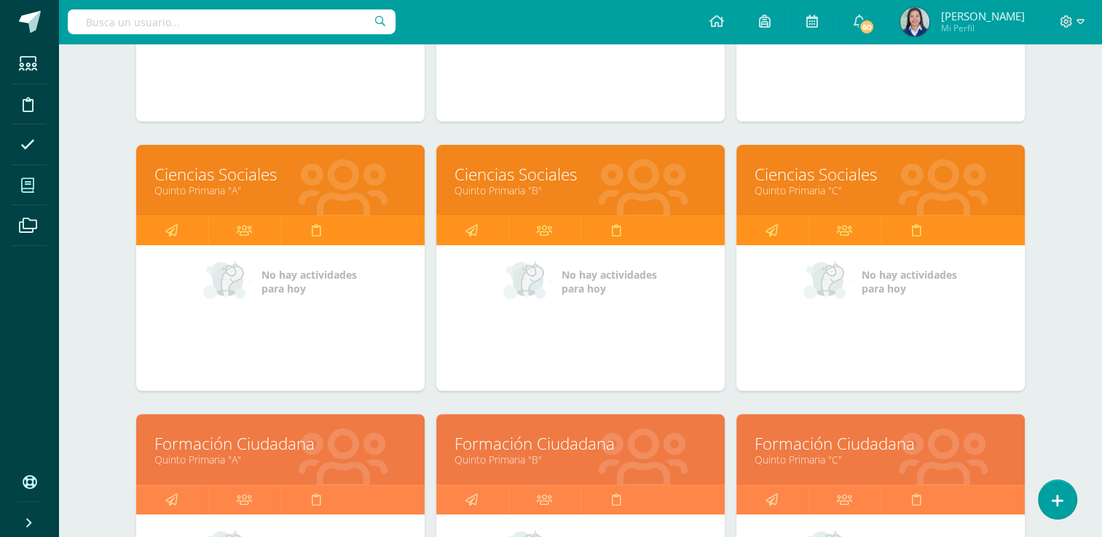
click at [777, 447] on link "Formación Ciudadana" at bounding box center [880, 443] width 252 height 23
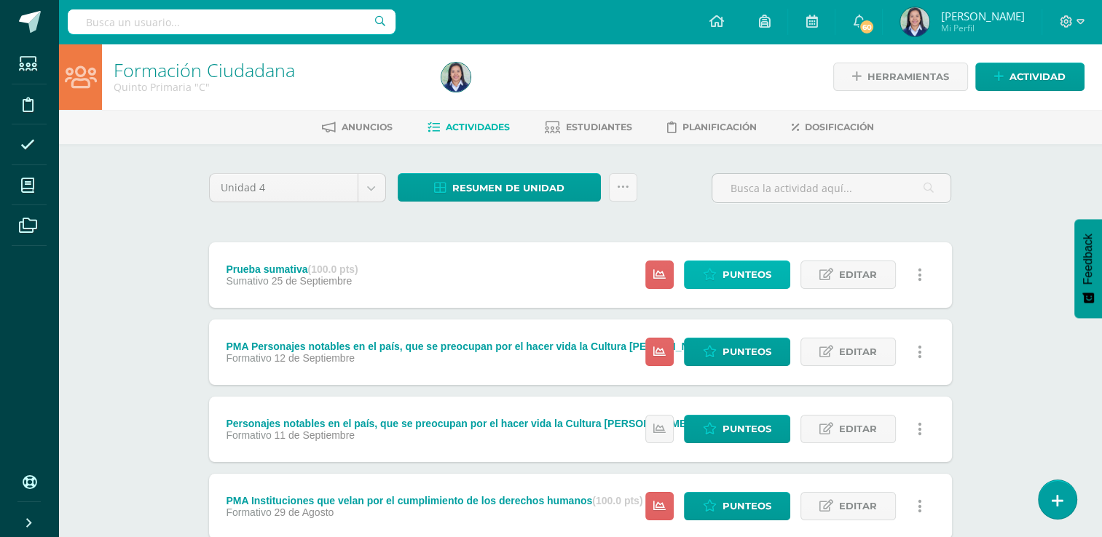
click at [746, 266] on span "Punteos" at bounding box center [746, 274] width 49 height 27
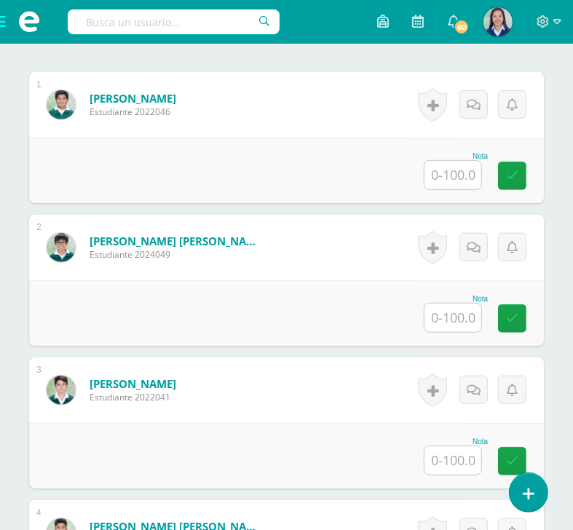
scroll to position [459, 0]
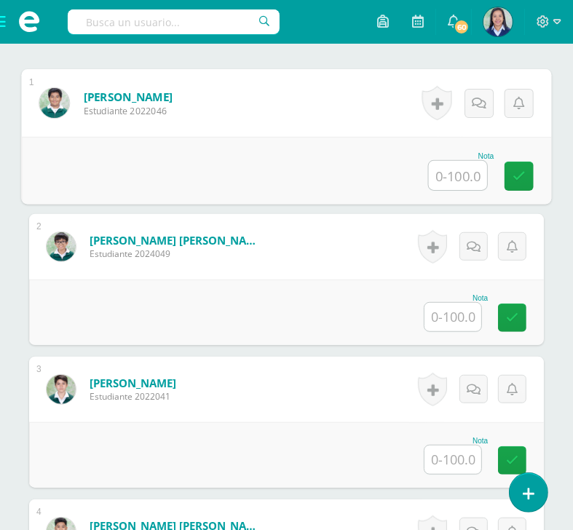
click at [473, 189] on input "text" at bounding box center [458, 175] width 58 height 29
type input "92"
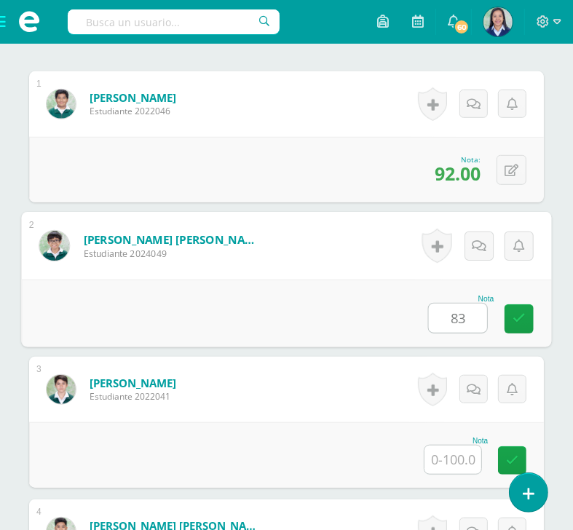
type input "83"
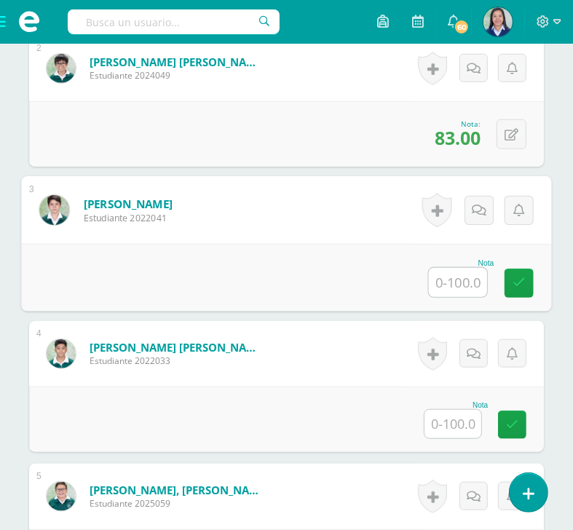
scroll to position [652, 0]
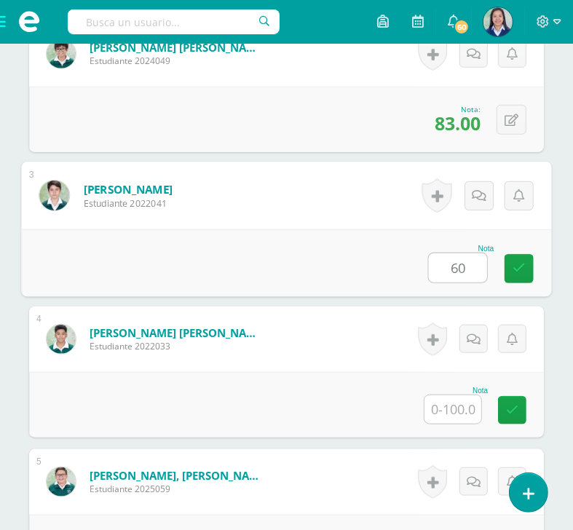
type input "60"
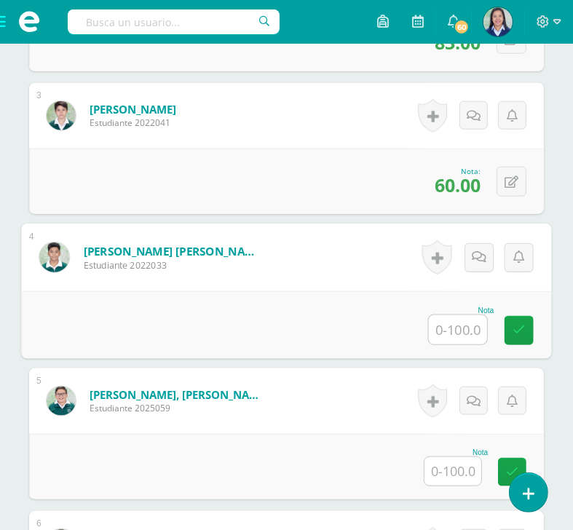
scroll to position [748, 0]
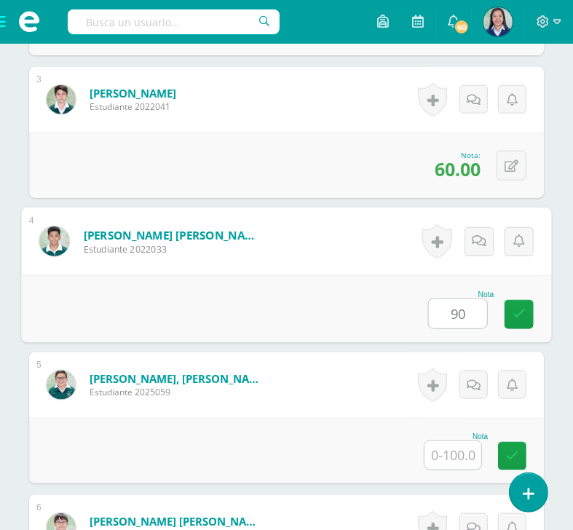
type input "90"
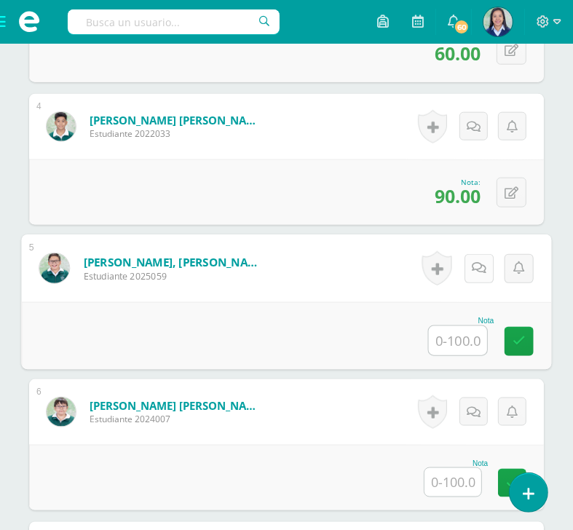
scroll to position [865, 0]
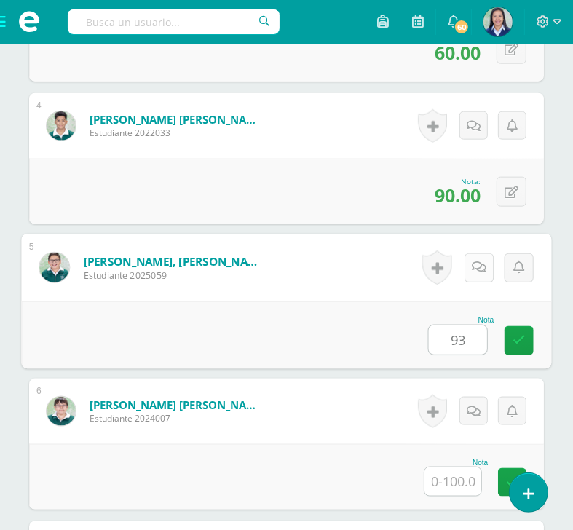
type input "93"
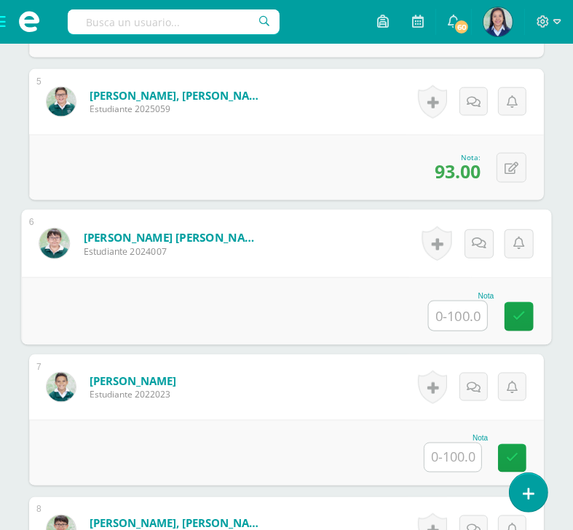
scroll to position [1032, 0]
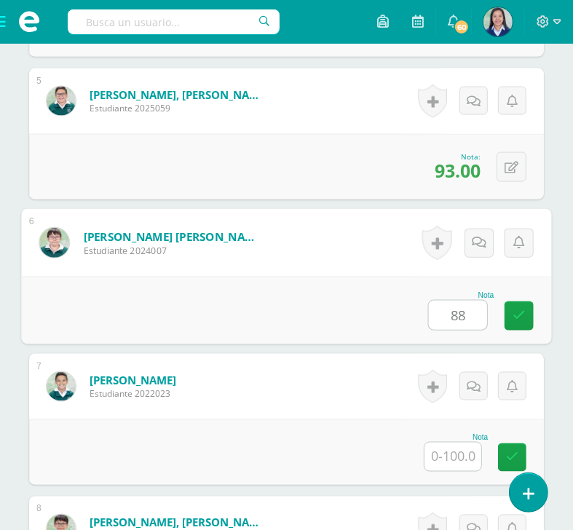
type input "88"
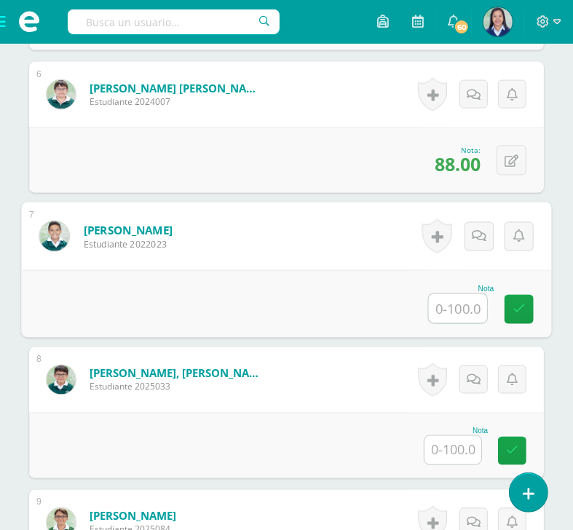
scroll to position [1200, 0]
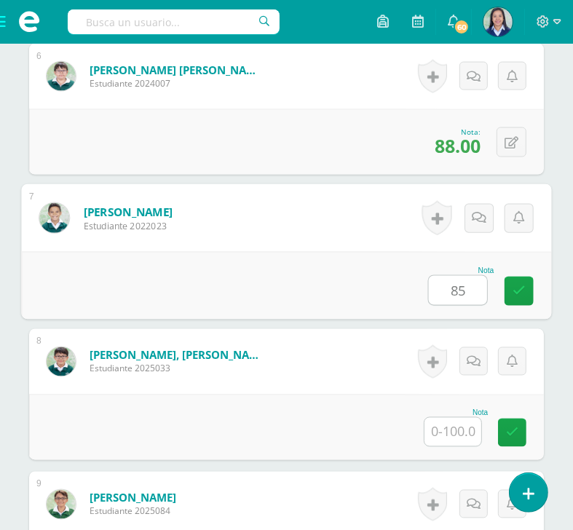
type input "85"
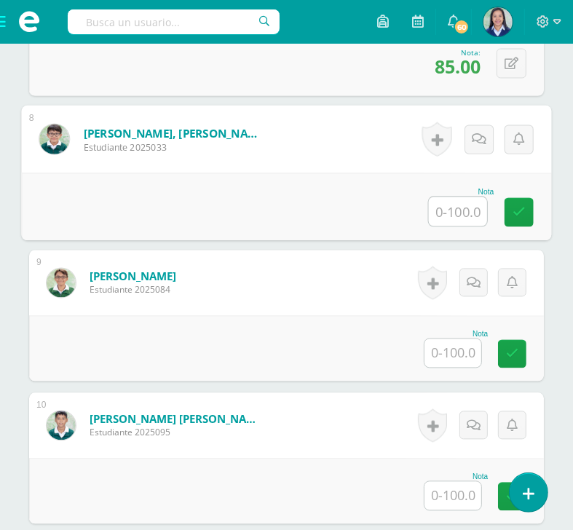
scroll to position [1422, 0]
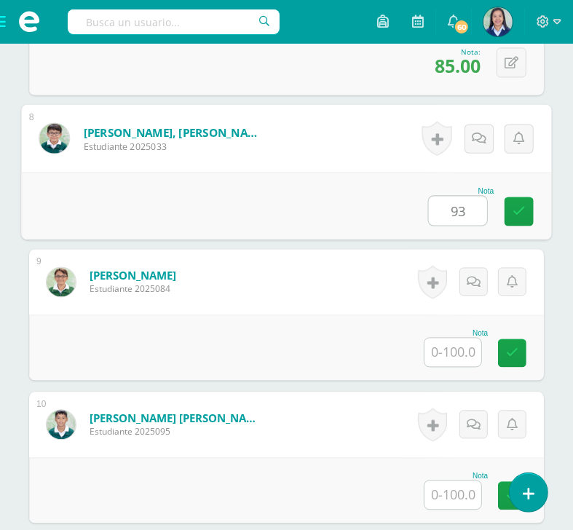
type input "93"
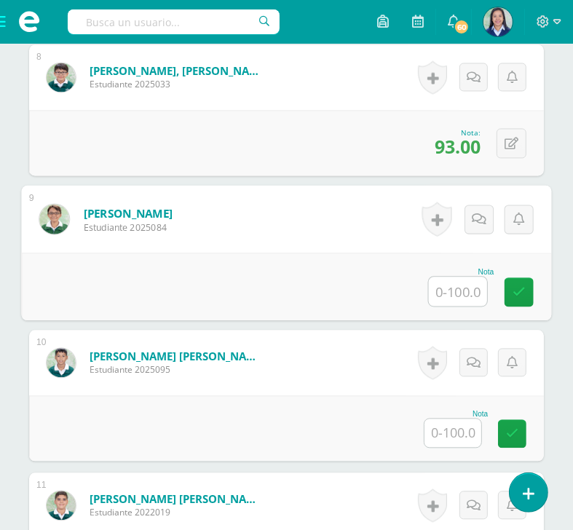
scroll to position [1506, 0]
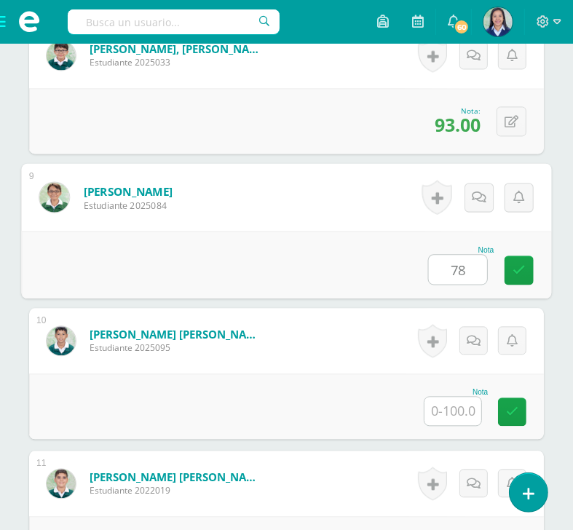
type input "78"
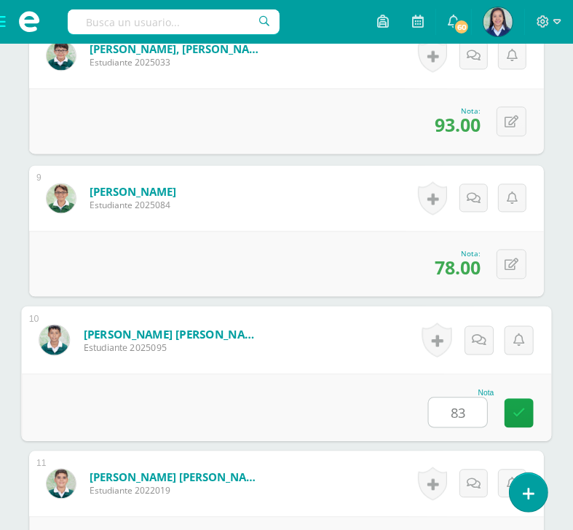
type input "83"
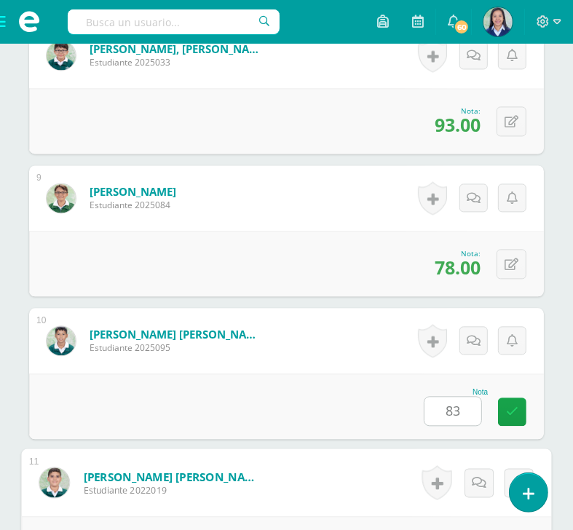
scroll to position [1813, 0]
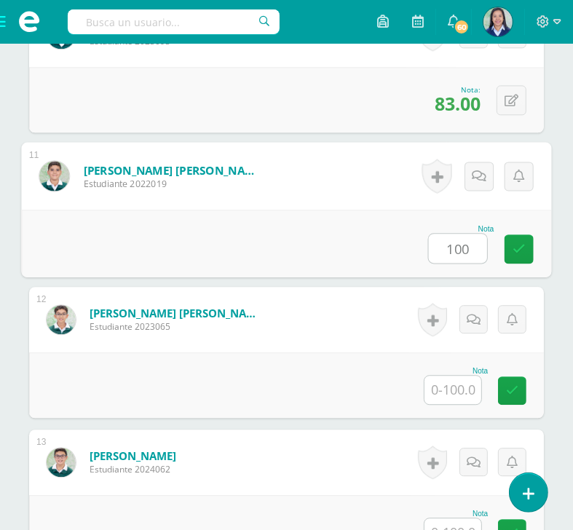
type input "100"
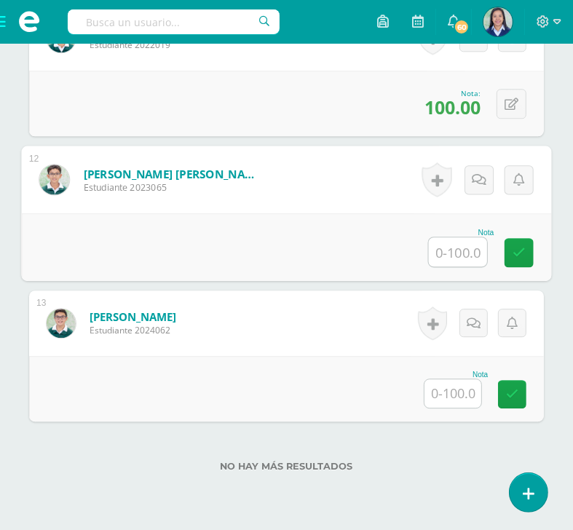
scroll to position [1953, 0]
type input "95"
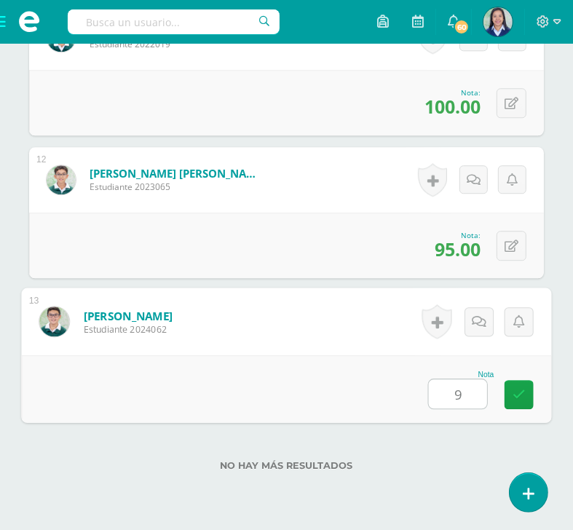
type input "95"
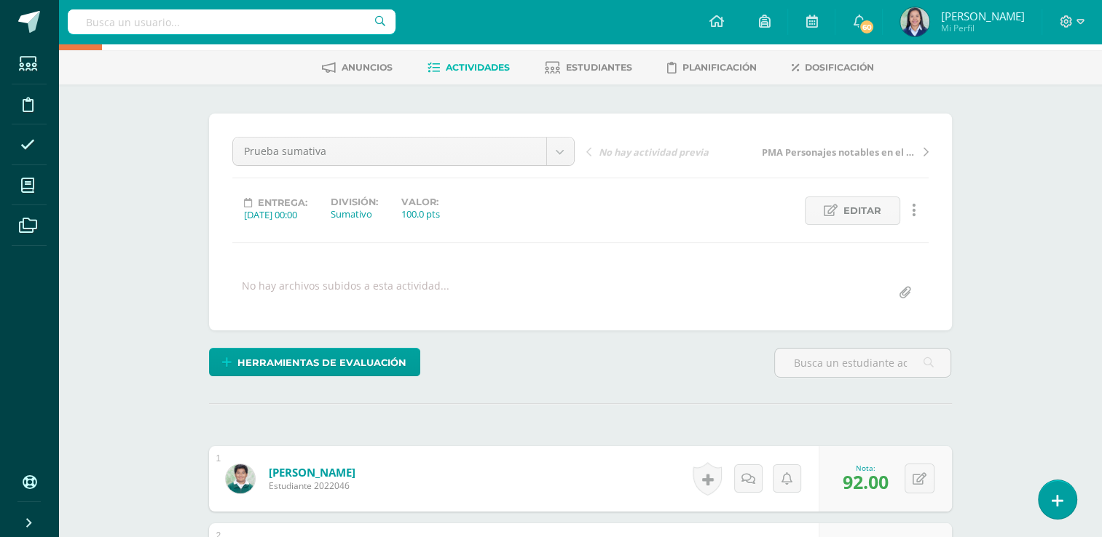
scroll to position [0, 0]
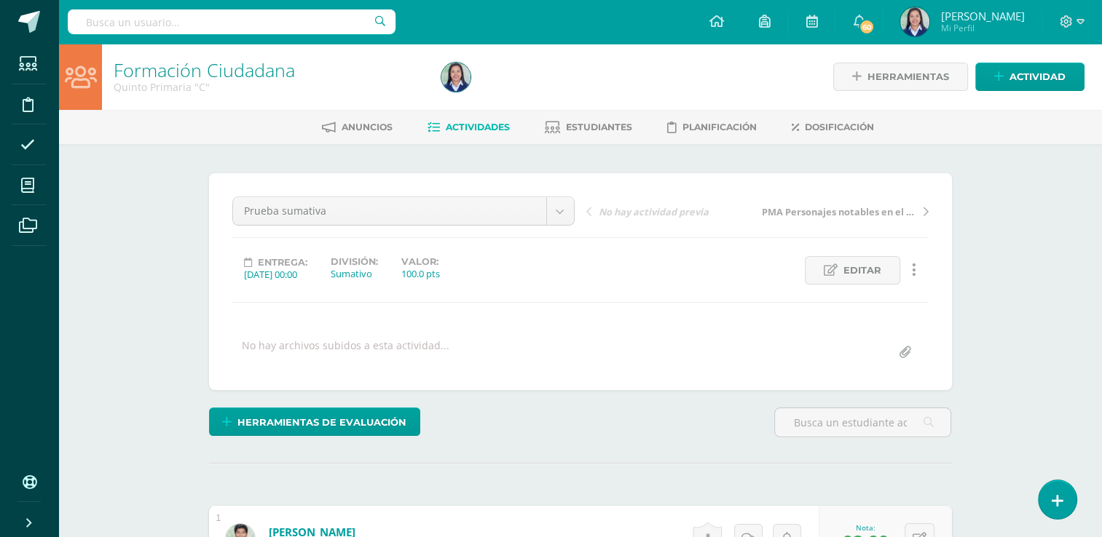
click at [480, 119] on link "Actividades" at bounding box center [468, 127] width 82 height 23
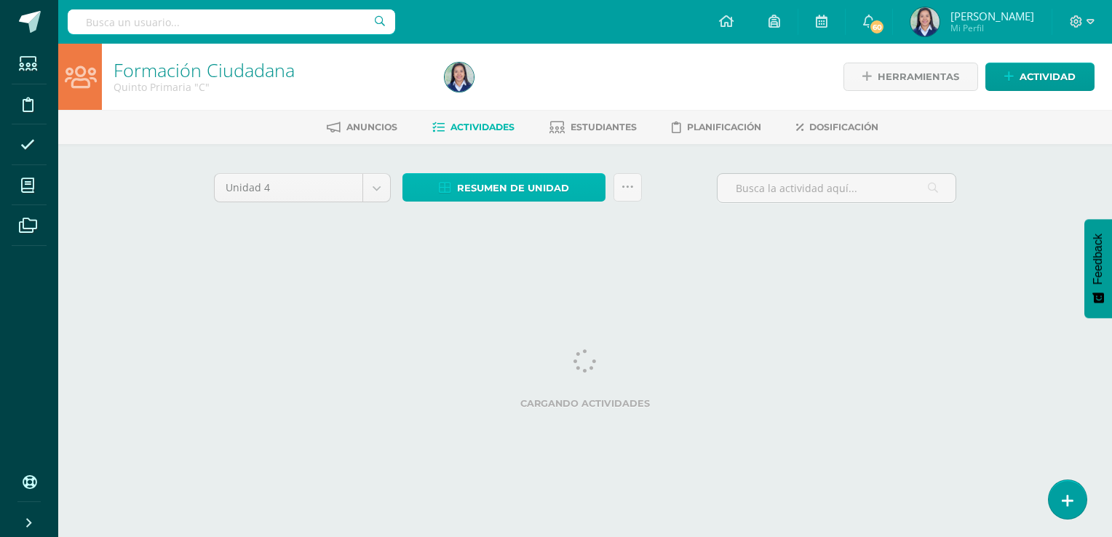
click at [543, 191] on span "Resumen de unidad" at bounding box center [513, 188] width 112 height 27
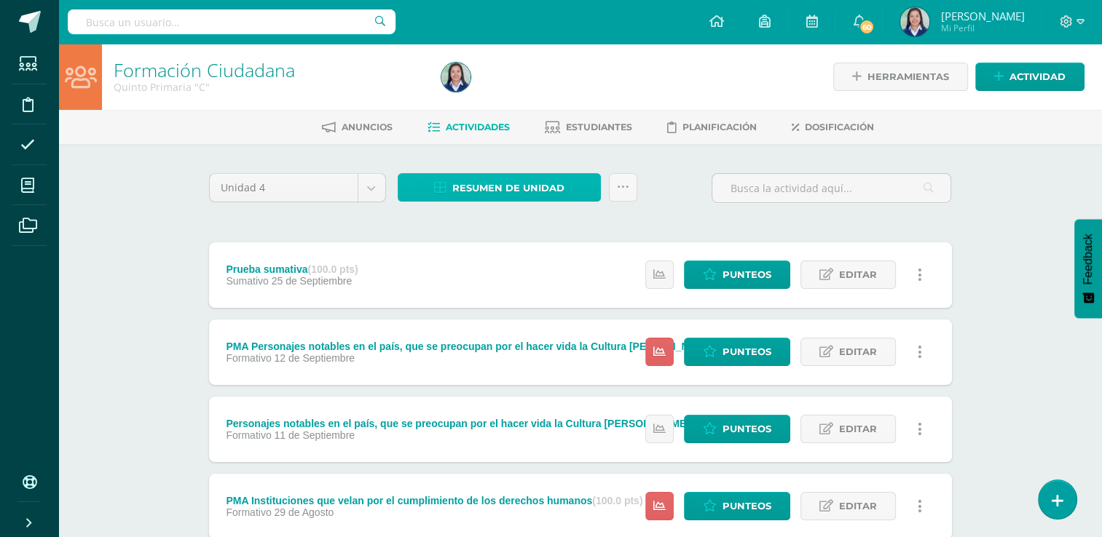
click at [553, 186] on span "Resumen de unidad" at bounding box center [508, 188] width 112 height 27
click at [468, 191] on span "Resumen de unidad" at bounding box center [508, 188] width 112 height 27
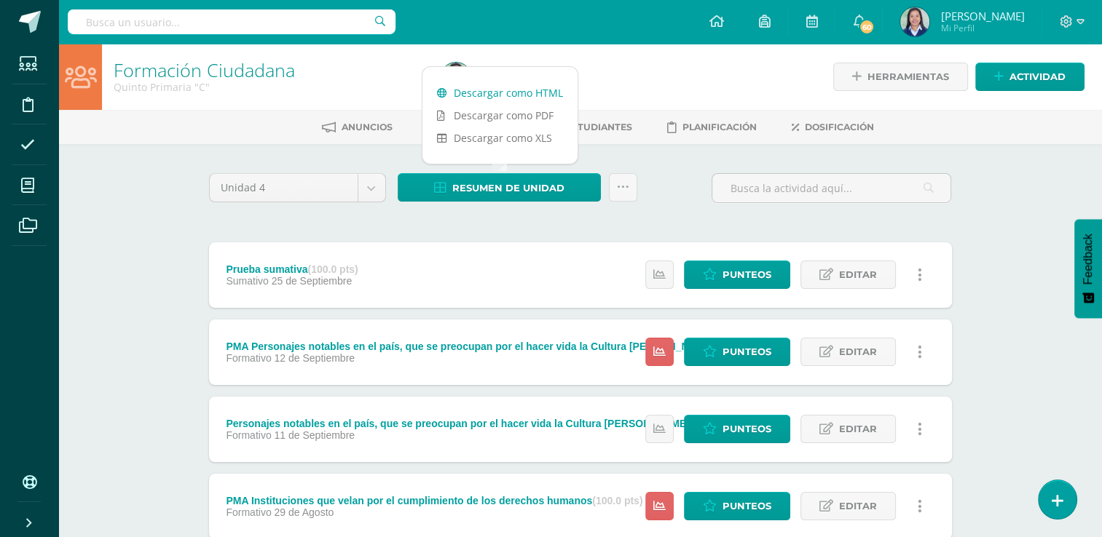
click at [507, 90] on link "Descargar como HTML" at bounding box center [499, 93] width 155 height 23
click at [623, 192] on icon at bounding box center [623, 187] width 12 height 12
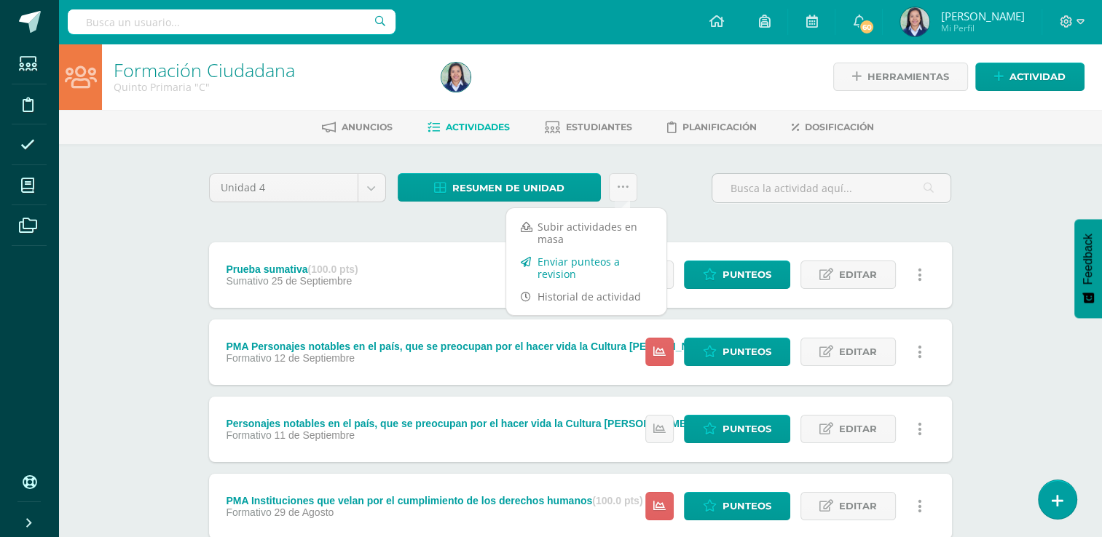
click at [605, 264] on link "Enviar punteos a revision" at bounding box center [586, 267] width 160 height 35
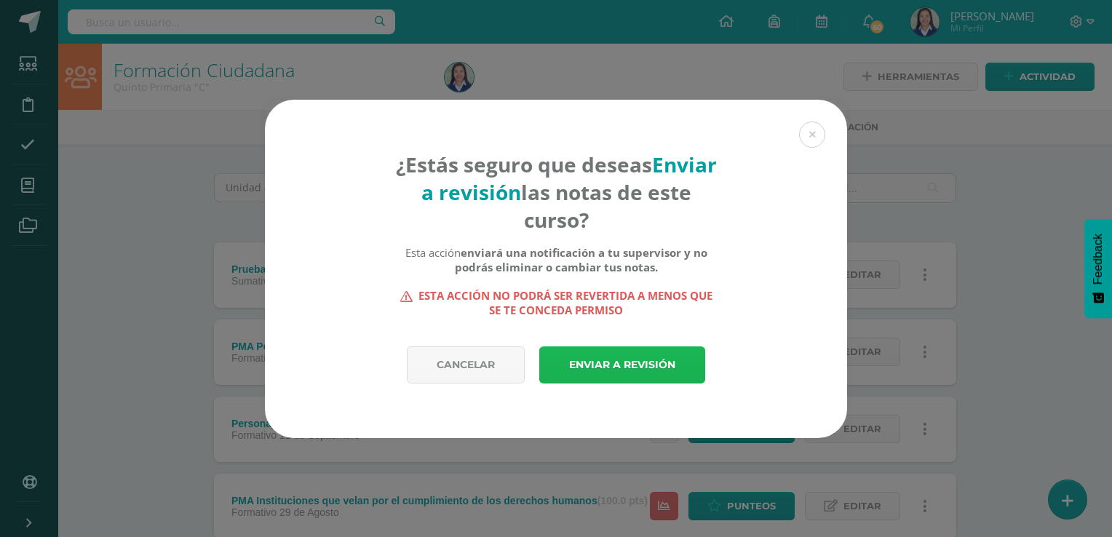
click at [614, 355] on link "Enviar a revisión" at bounding box center [622, 365] width 166 height 37
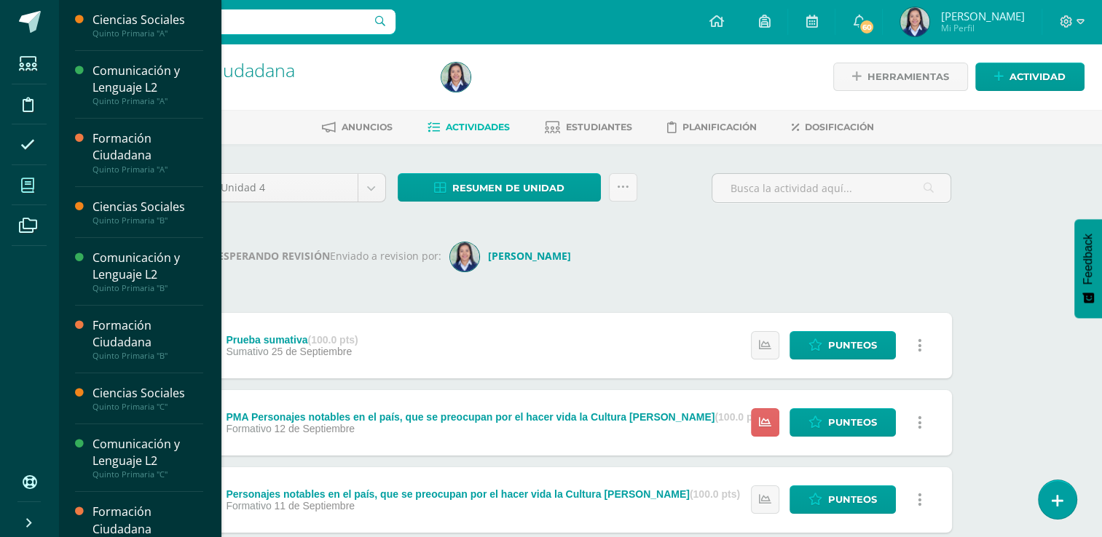
click at [18, 179] on span at bounding box center [28, 185] width 33 height 33
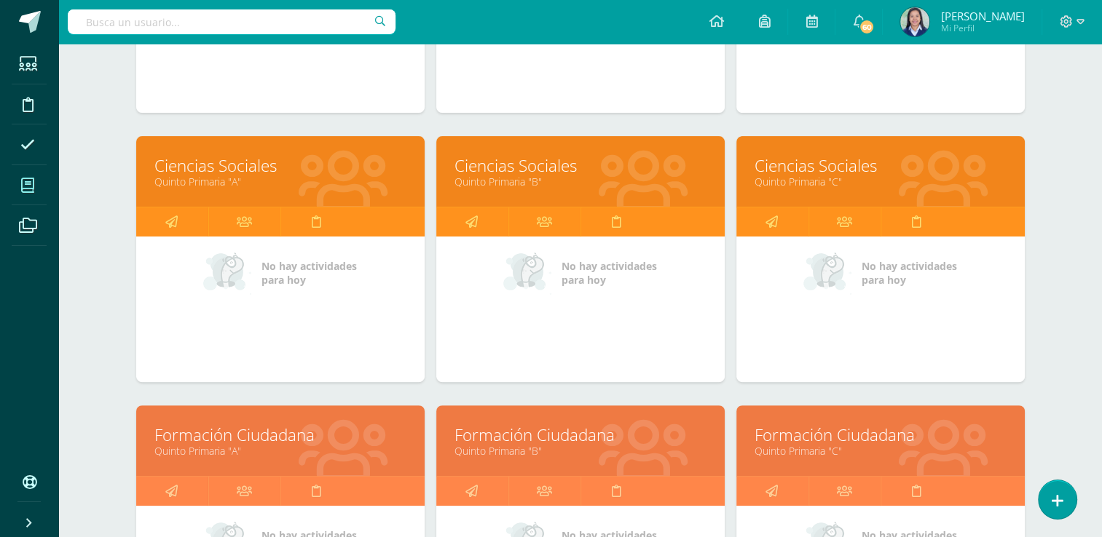
scroll to position [407, 0]
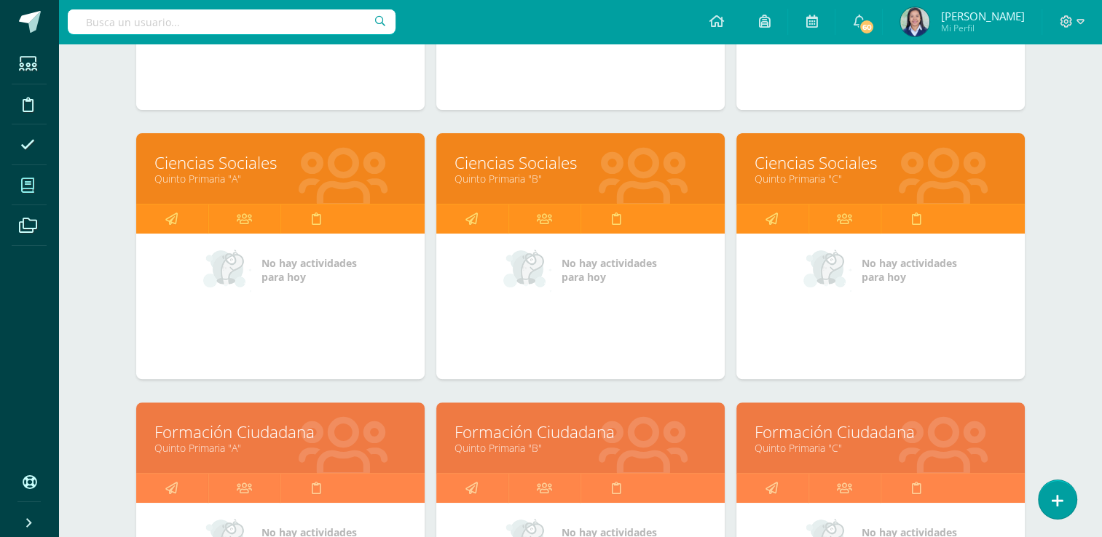
click at [216, 444] on link "Quinto Primaria "A"" at bounding box center [280, 448] width 252 height 14
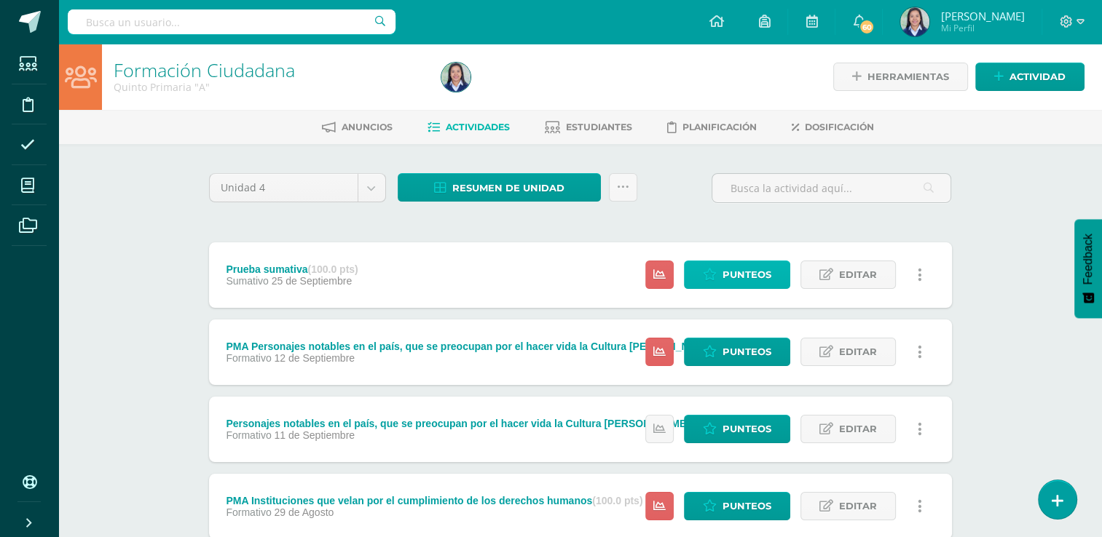
click at [772, 265] on link "Punteos" at bounding box center [737, 275] width 106 height 28
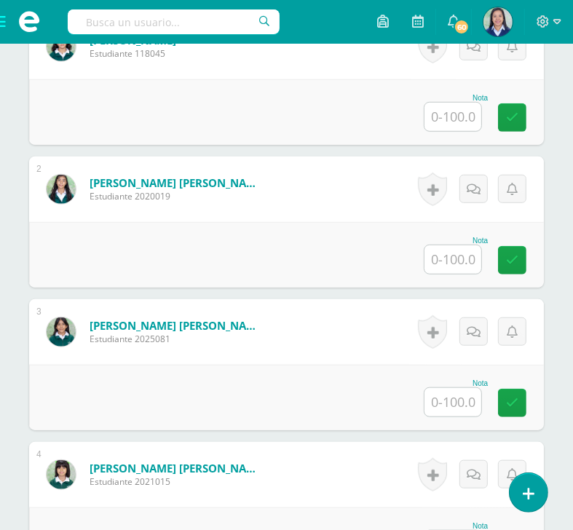
scroll to position [517, 0]
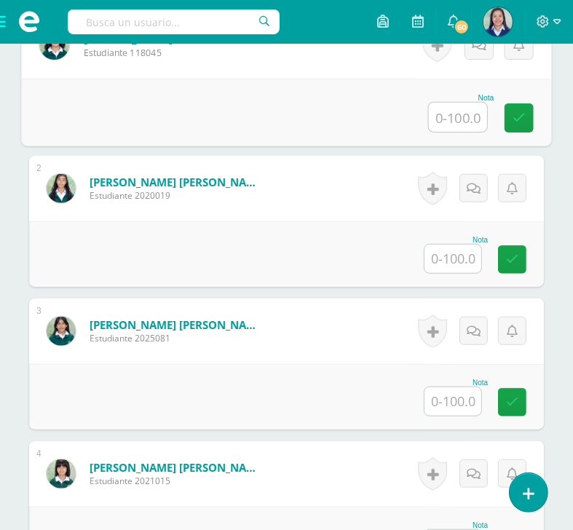
click at [455, 132] on input "text" at bounding box center [458, 117] width 58 height 29
type input "95"
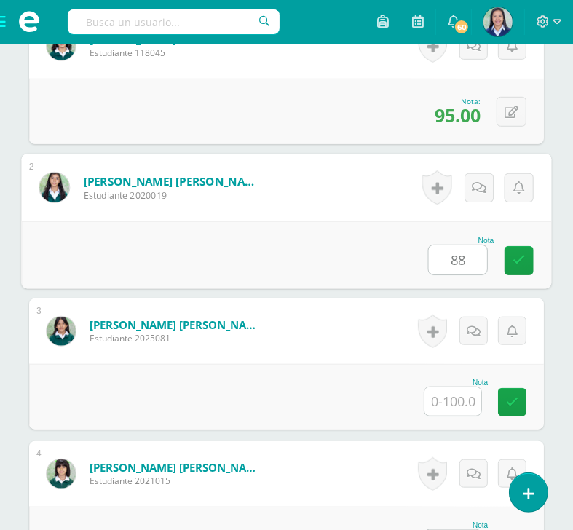
type input "88"
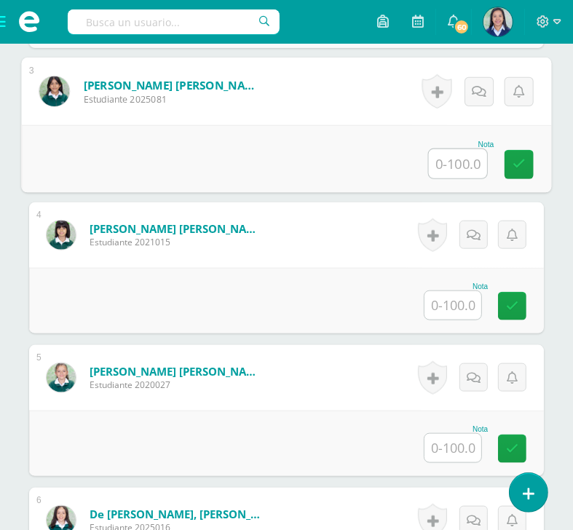
scroll to position [758, 0]
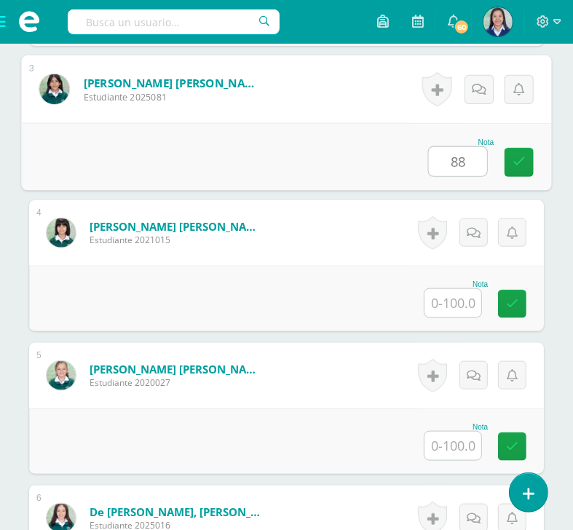
type input "88"
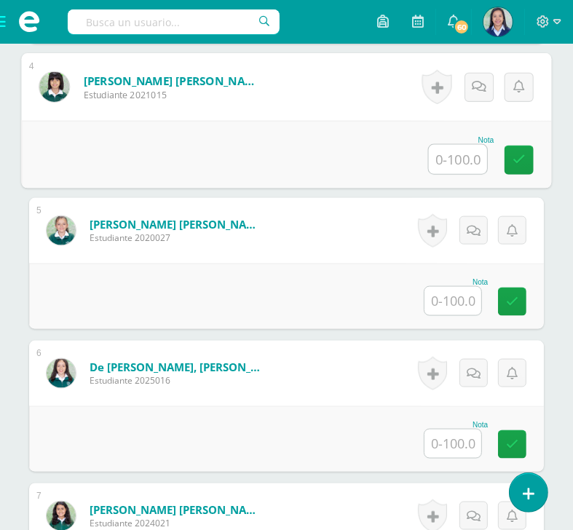
scroll to position [905, 0]
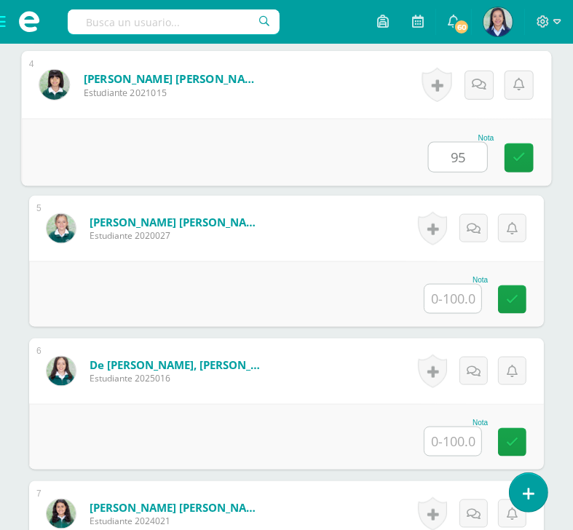
type input "95"
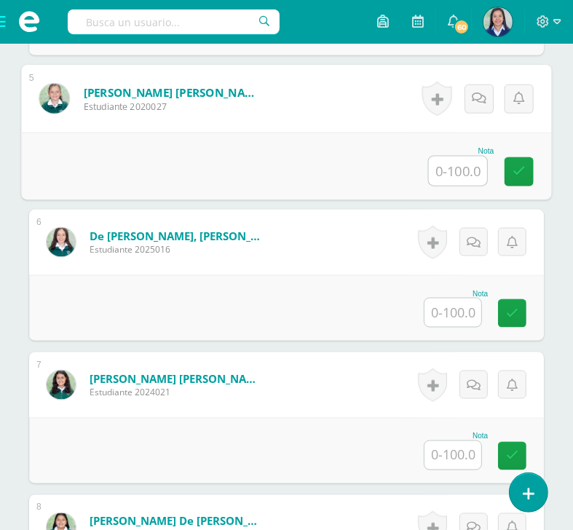
scroll to position [1033, 0]
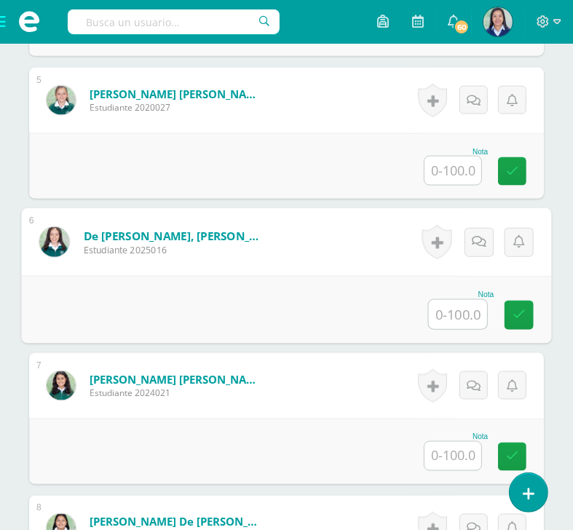
click at [462, 329] on input "text" at bounding box center [458, 314] width 58 height 29
type input "80"
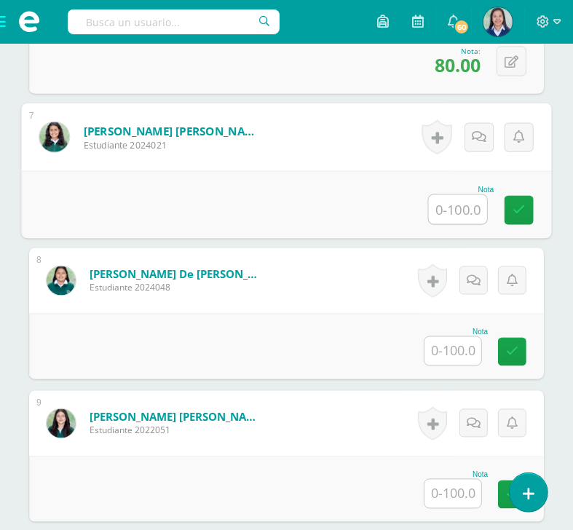
scroll to position [1282, 0]
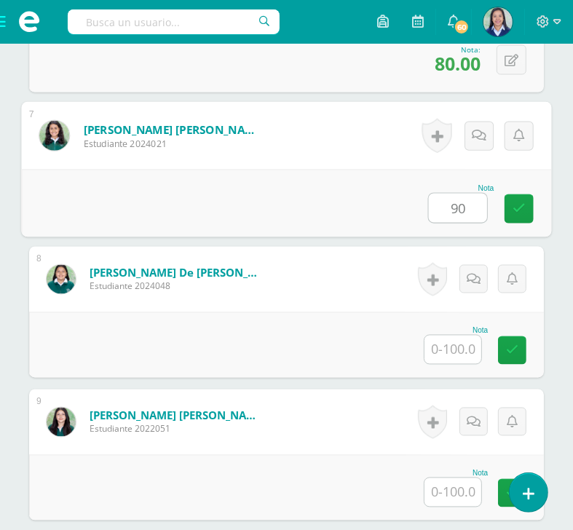
type input "90"
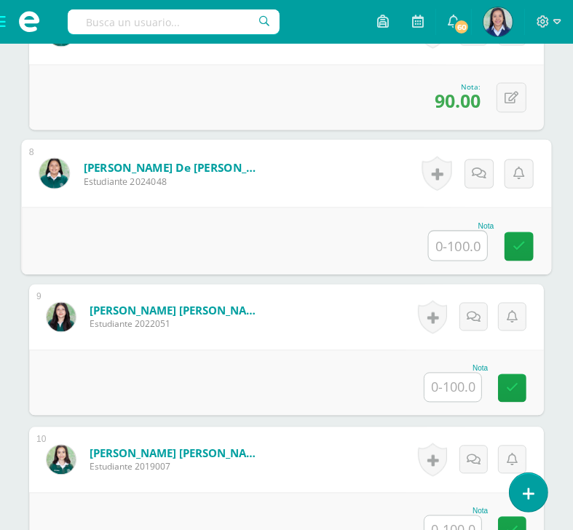
scroll to position [1388, 0]
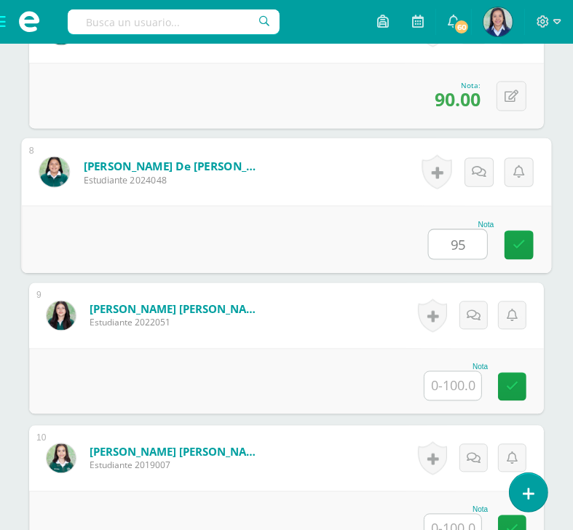
type input "95"
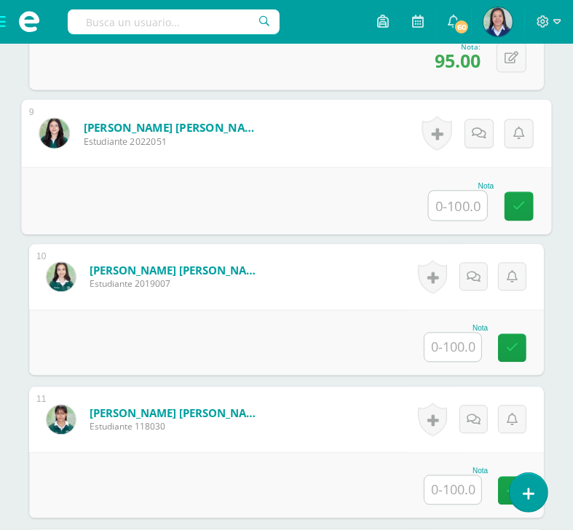
scroll to position [1571, 0]
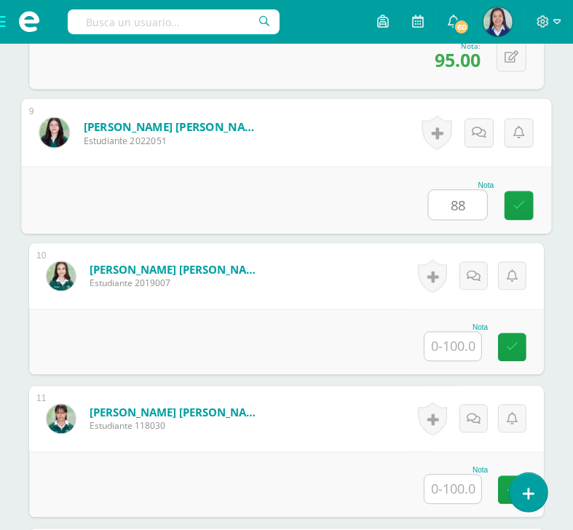
type input "88"
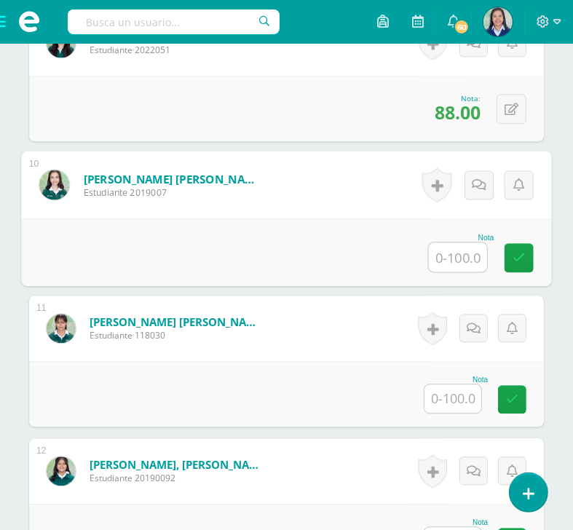
scroll to position [1670, 0]
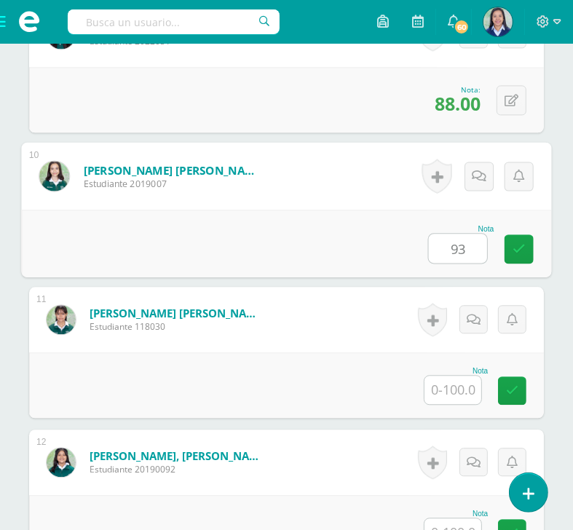
type input "93"
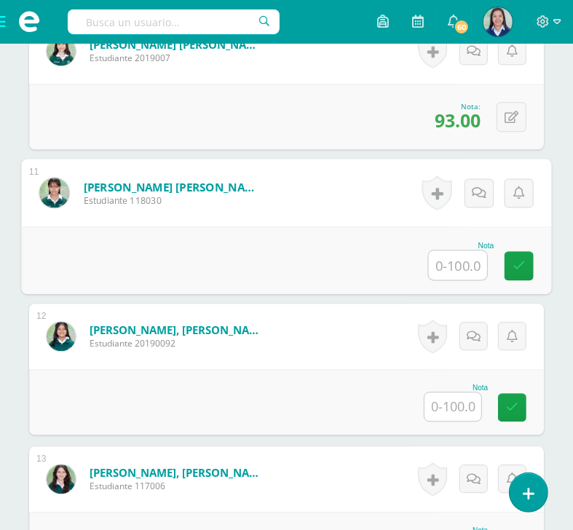
scroll to position [1808, 0]
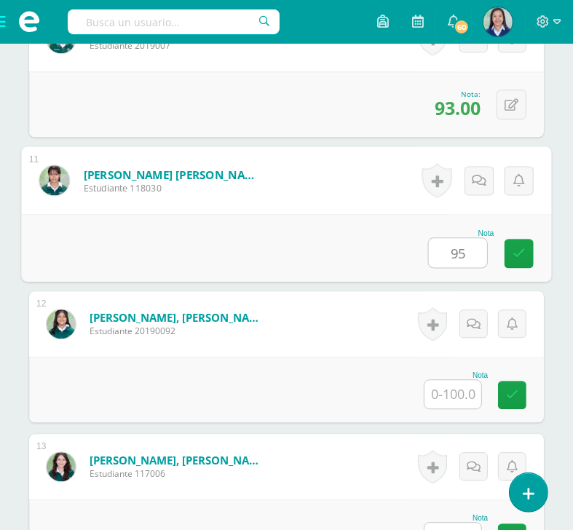
type input "95"
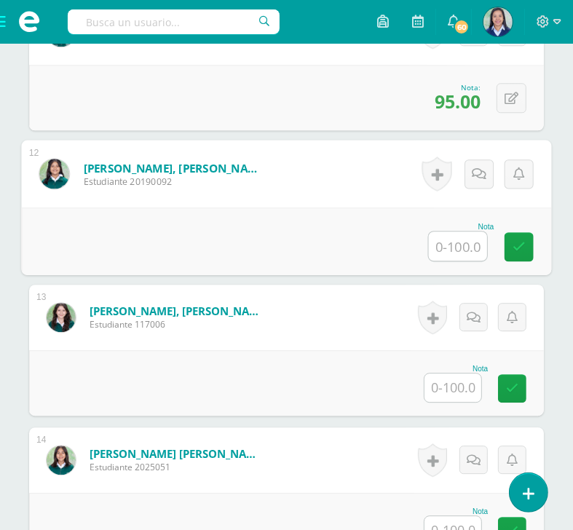
scroll to position [1957, 0]
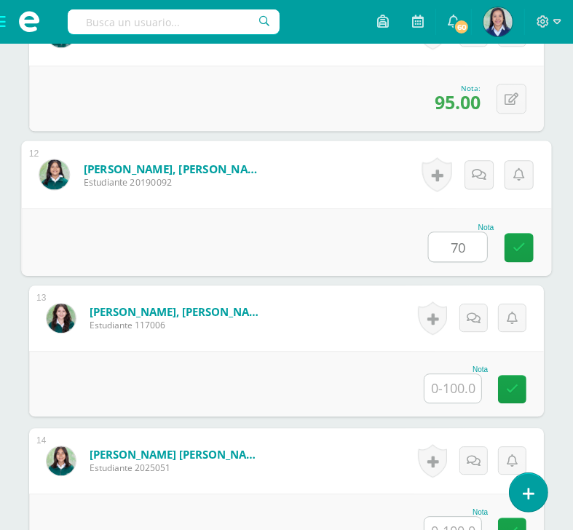
type input "70"
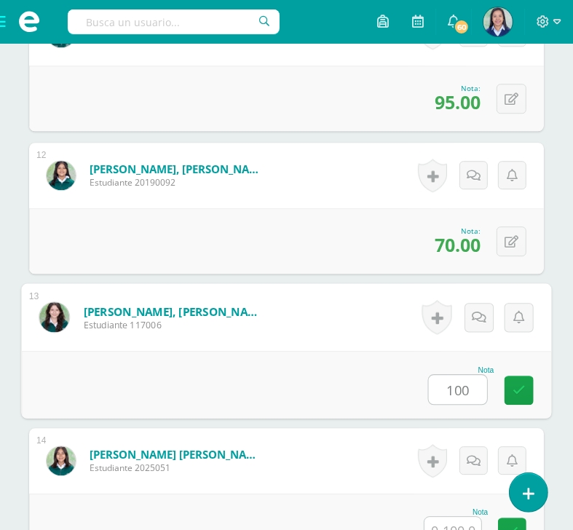
type input "100"
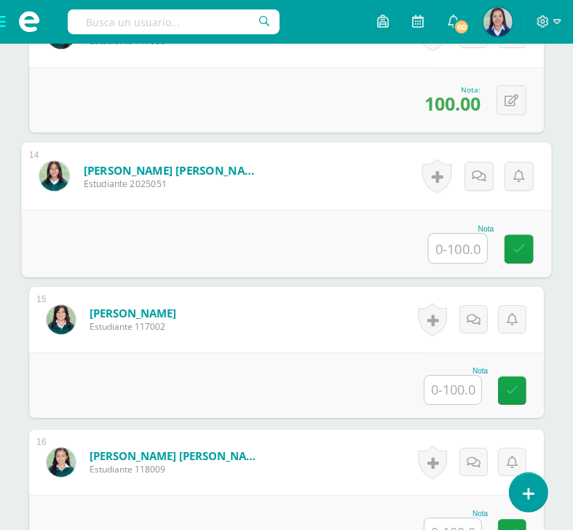
scroll to position [2327, 0]
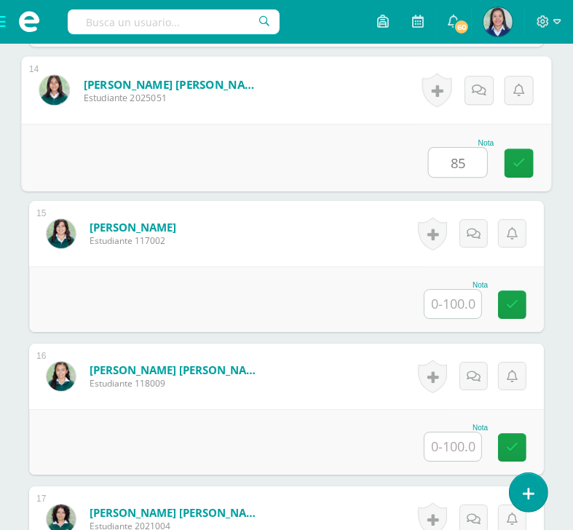
type input "85"
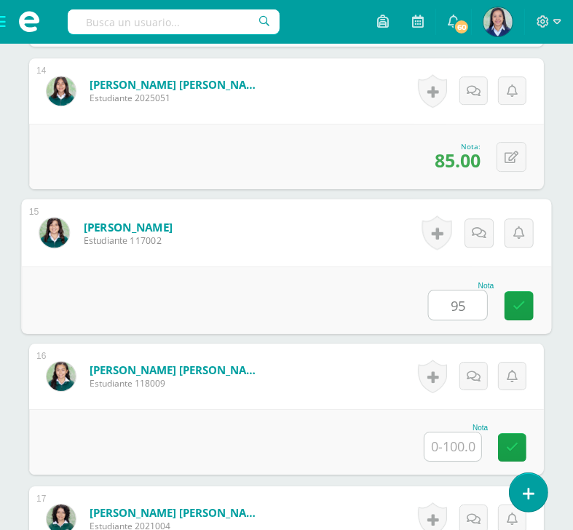
type input "95"
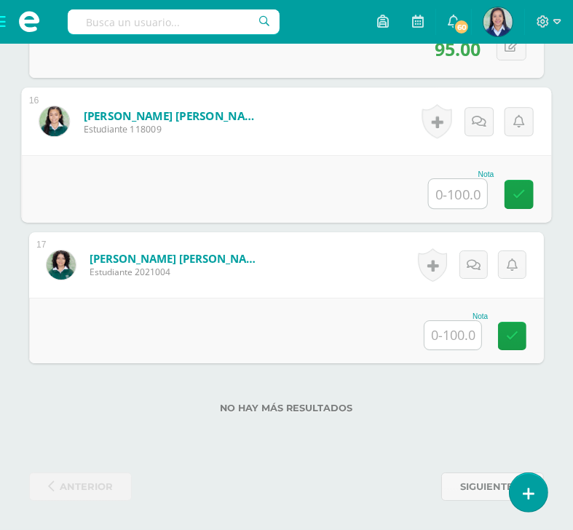
scroll to position [2591, 0]
type input "90"
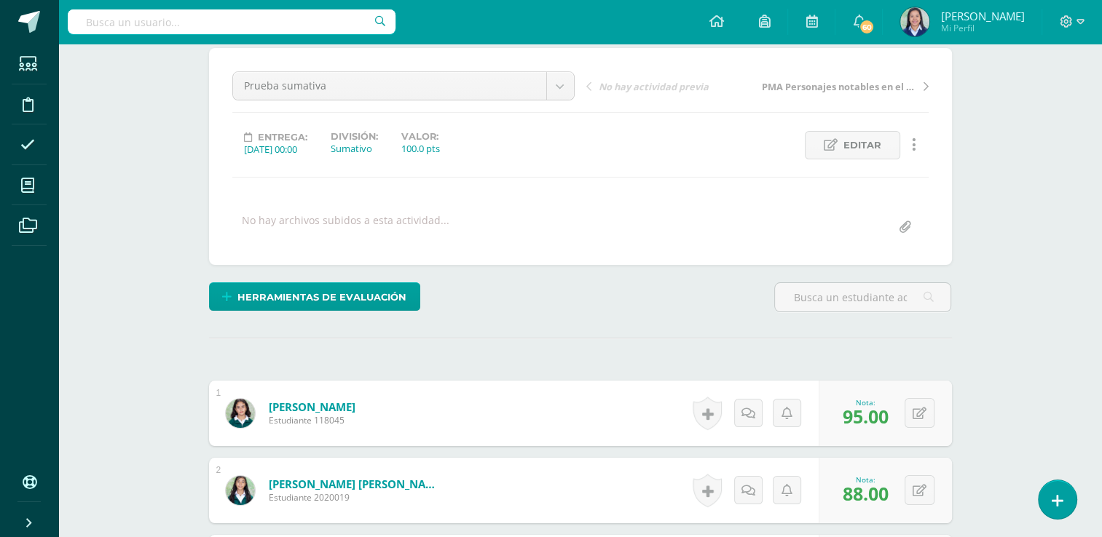
scroll to position [0, 0]
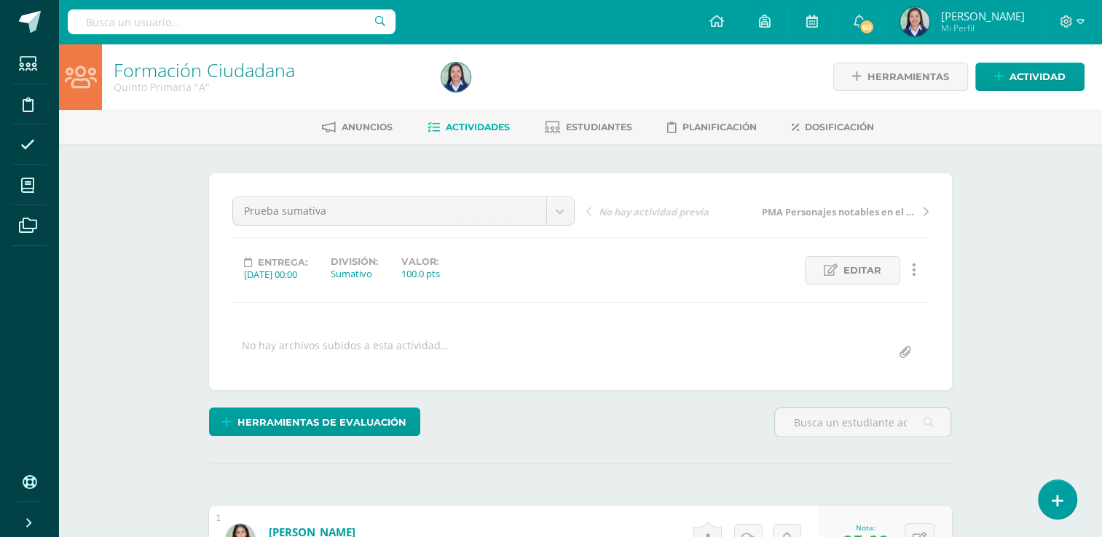
click at [468, 127] on span "Actividades" at bounding box center [478, 127] width 64 height 11
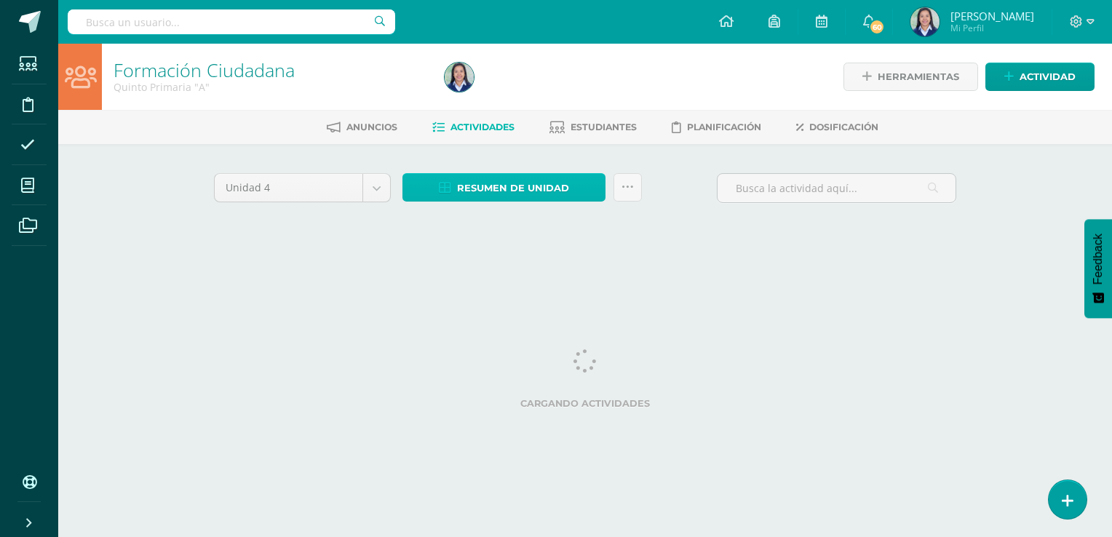
click at [506, 190] on span "Resumen de unidad" at bounding box center [513, 188] width 112 height 27
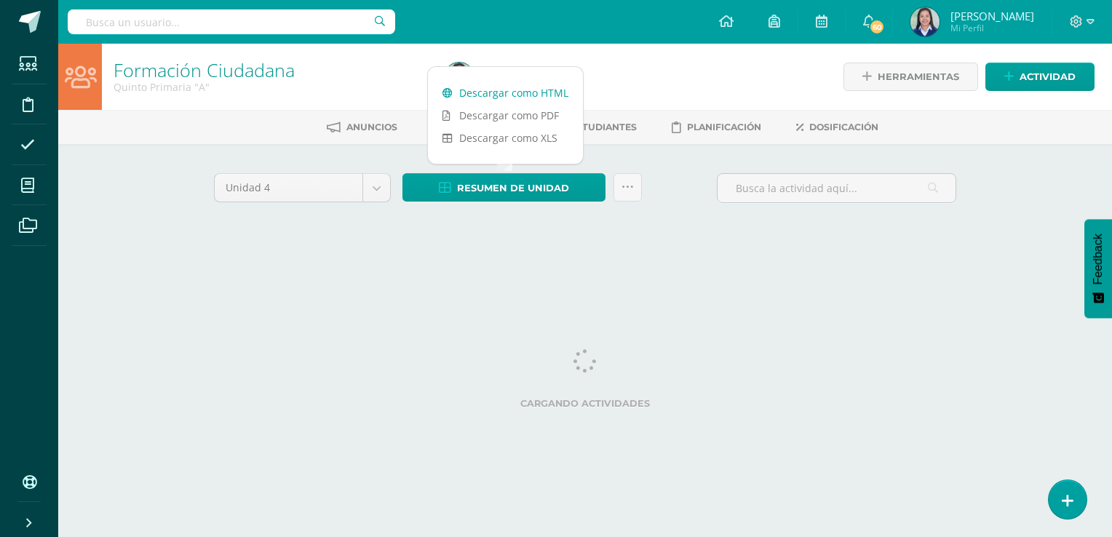
click at [518, 92] on link "Descargar como HTML" at bounding box center [505, 93] width 155 height 23
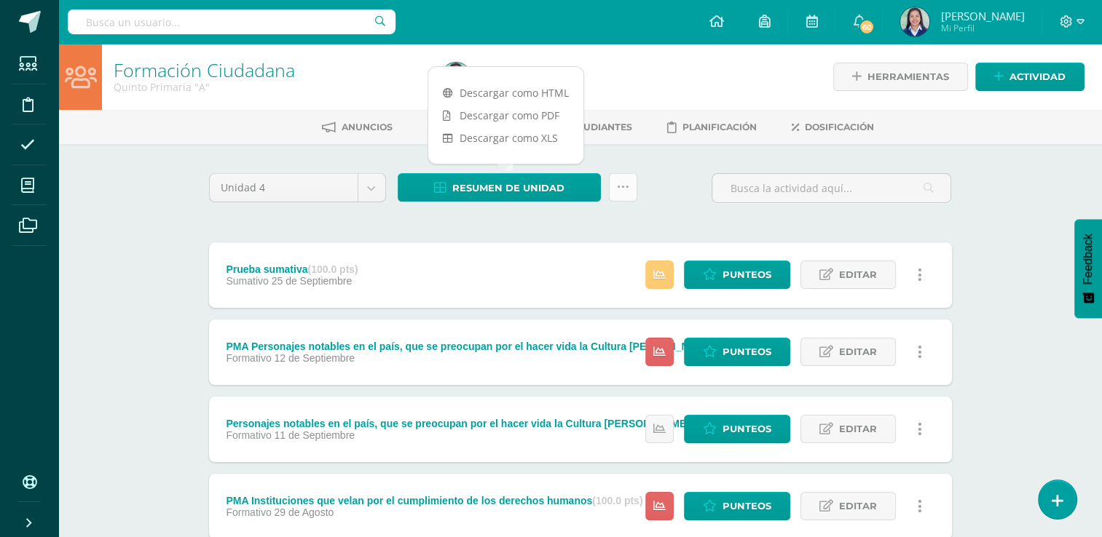
click at [617, 194] on link at bounding box center [623, 187] width 28 height 28
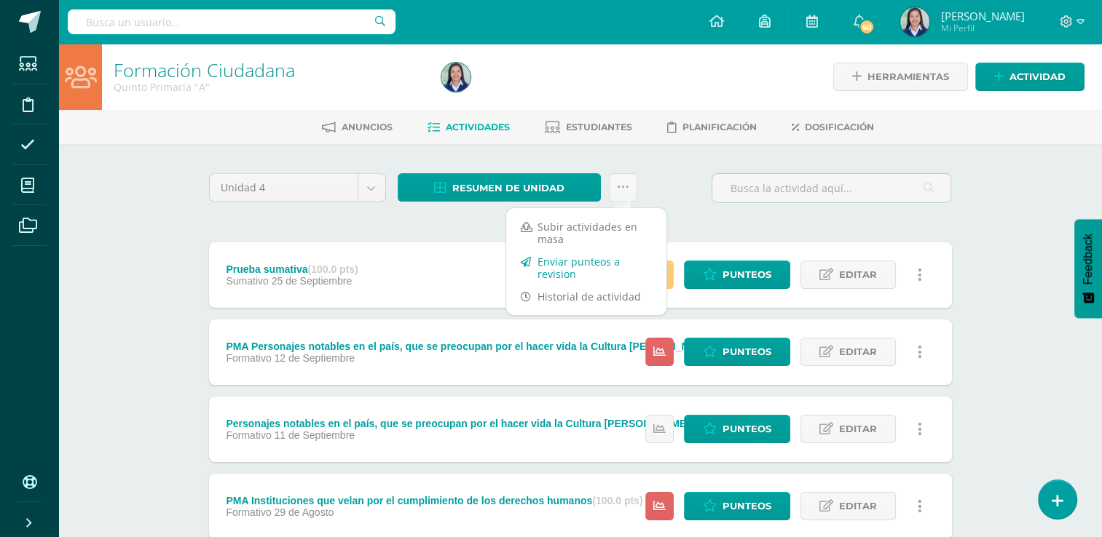
click at [574, 274] on link "Enviar punteos a revision" at bounding box center [586, 267] width 160 height 35
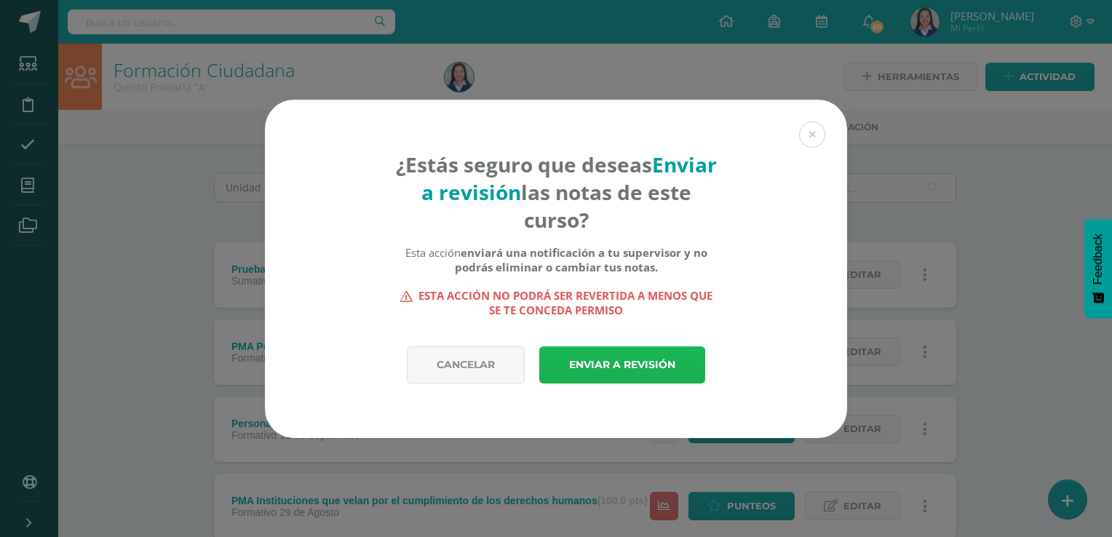
click at [645, 369] on link "Enviar a revisión" at bounding box center [622, 365] width 166 height 37
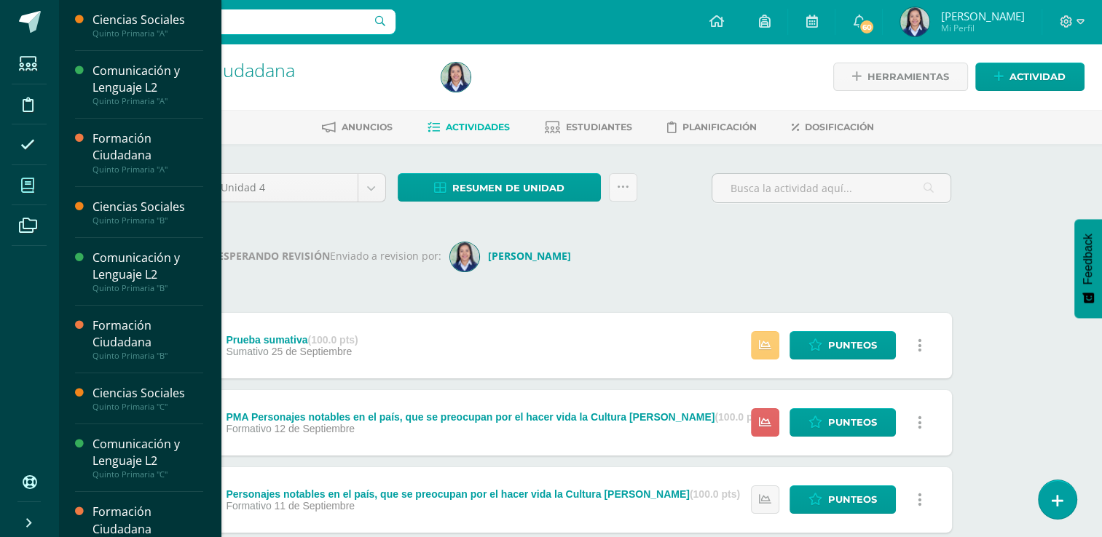
click at [25, 194] on span at bounding box center [28, 185] width 33 height 33
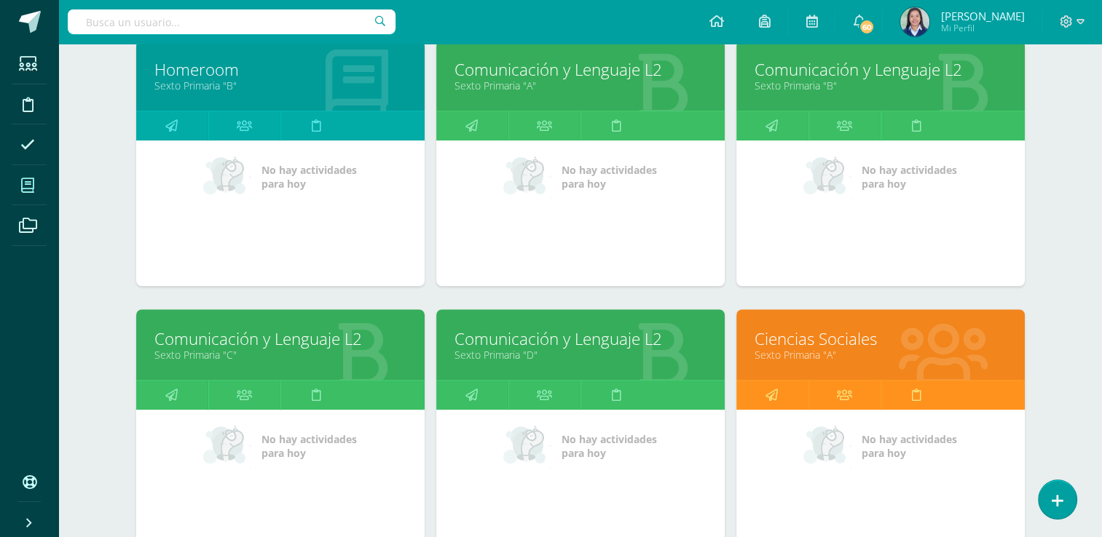
scroll to position [1036, 0]
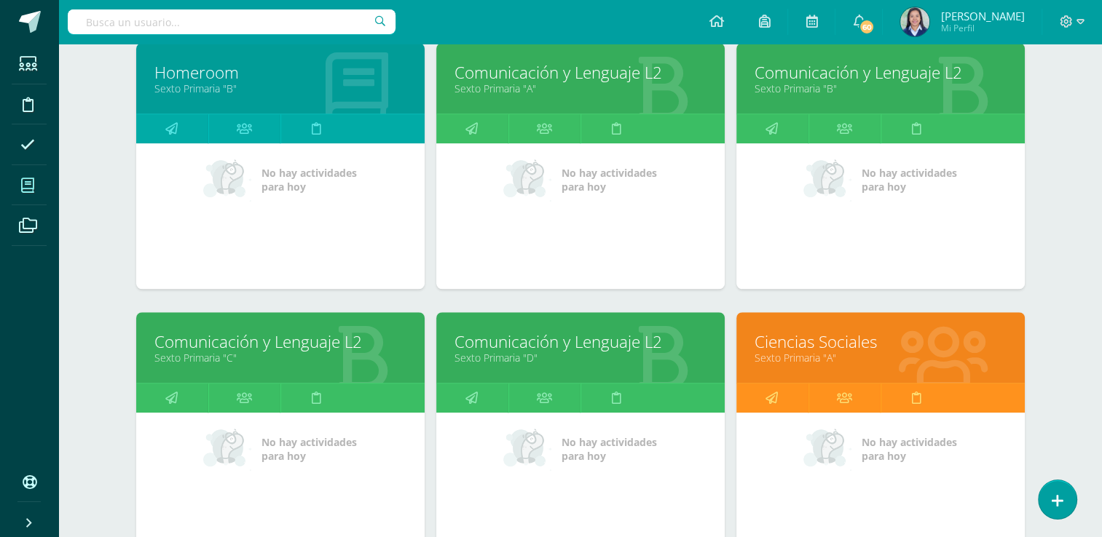
click at [562, 68] on link "Comunicación y Lenguaje L2" at bounding box center [580, 72] width 252 height 23
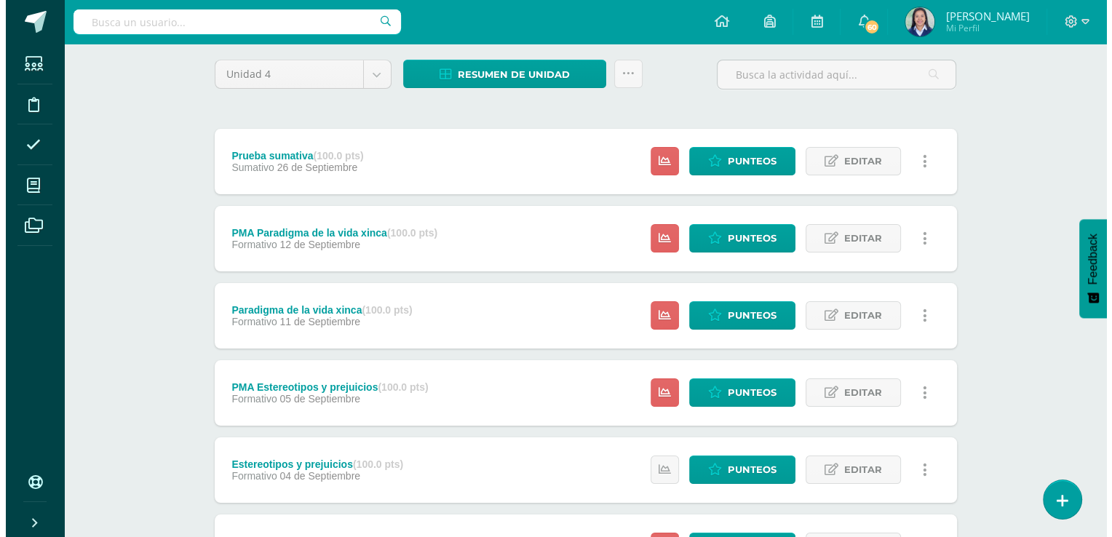
scroll to position [124, 0]
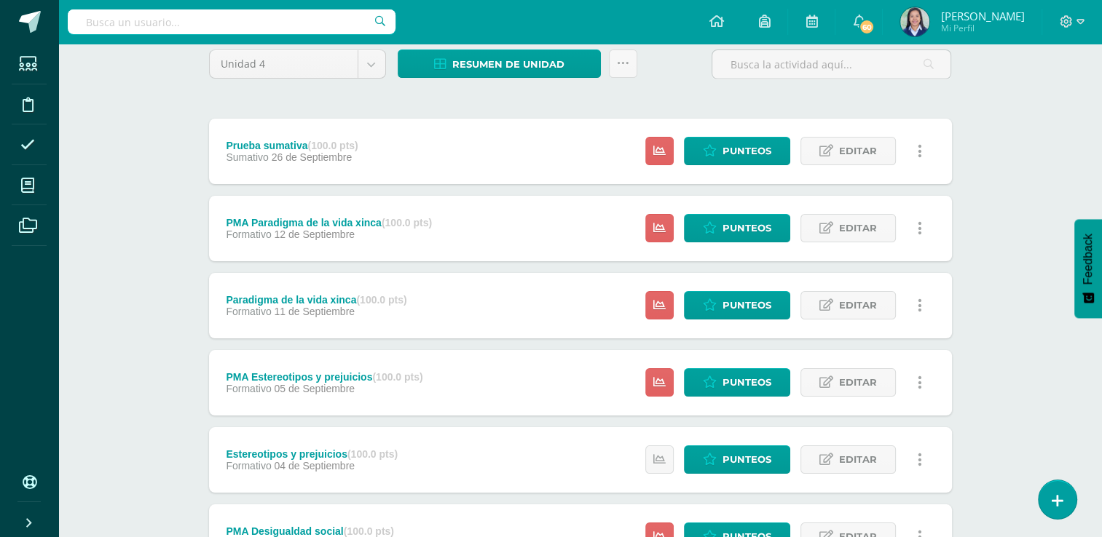
click at [920, 309] on icon at bounding box center [919, 306] width 4 height 16
click at [861, 395] on link "Eliminar" at bounding box center [892, 398] width 149 height 23
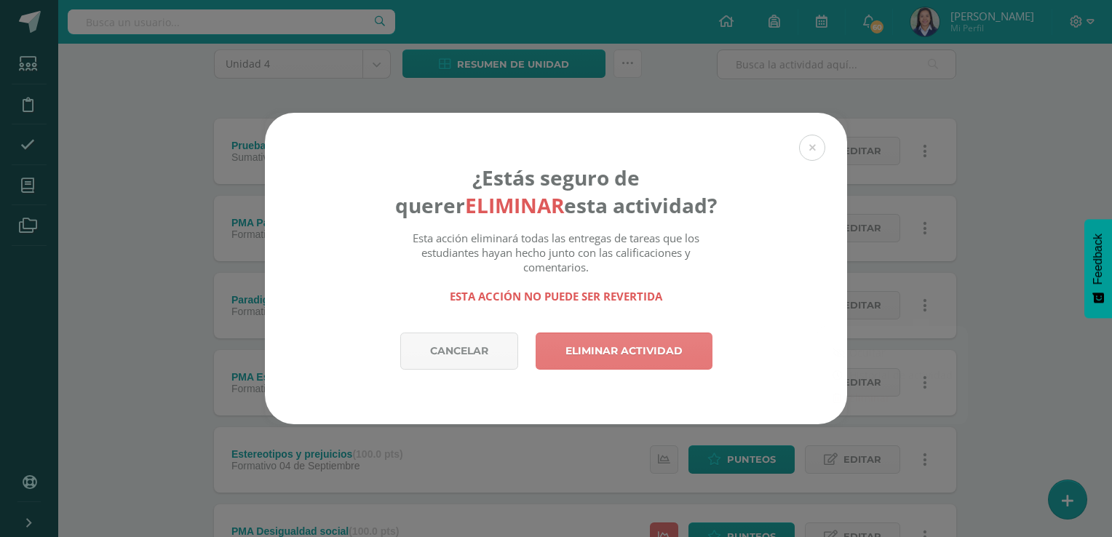
click at [681, 345] on link "Eliminar actividad" at bounding box center [624, 351] width 177 height 37
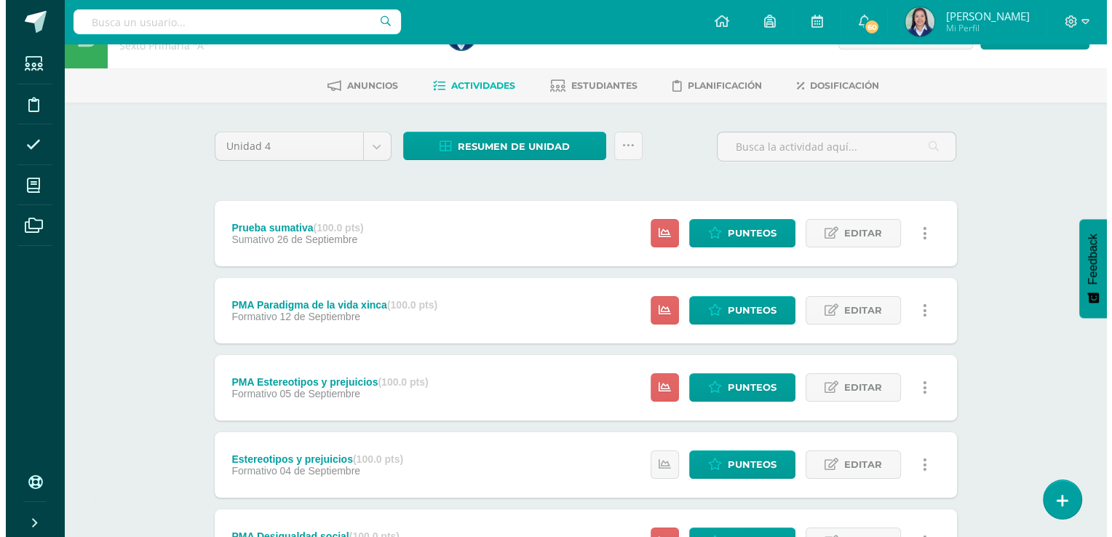
scroll to position [43, 0]
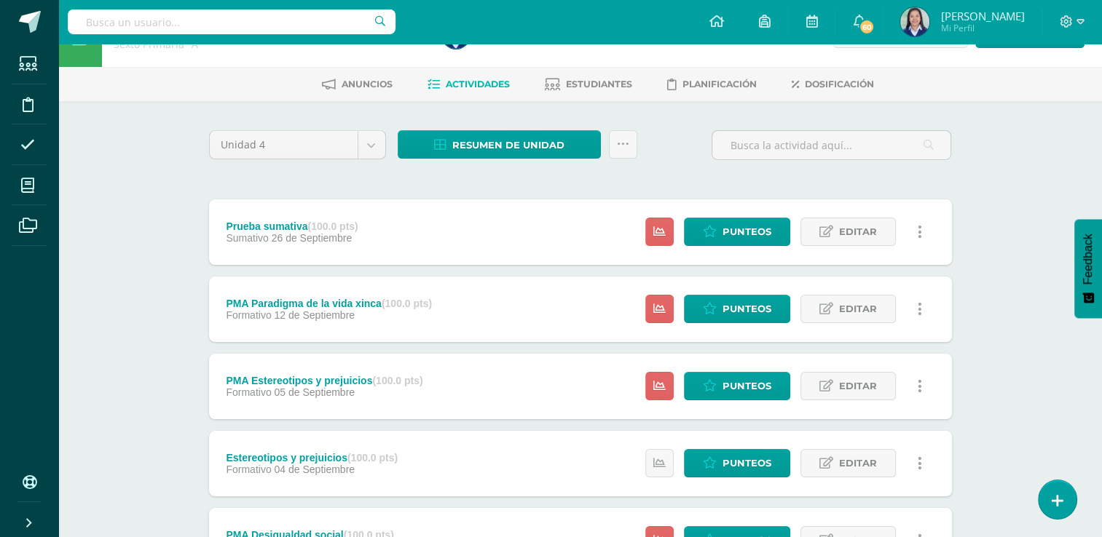
click at [921, 305] on link at bounding box center [920, 309] width 28 height 28
click at [866, 407] on link "Eliminar" at bounding box center [892, 401] width 149 height 23
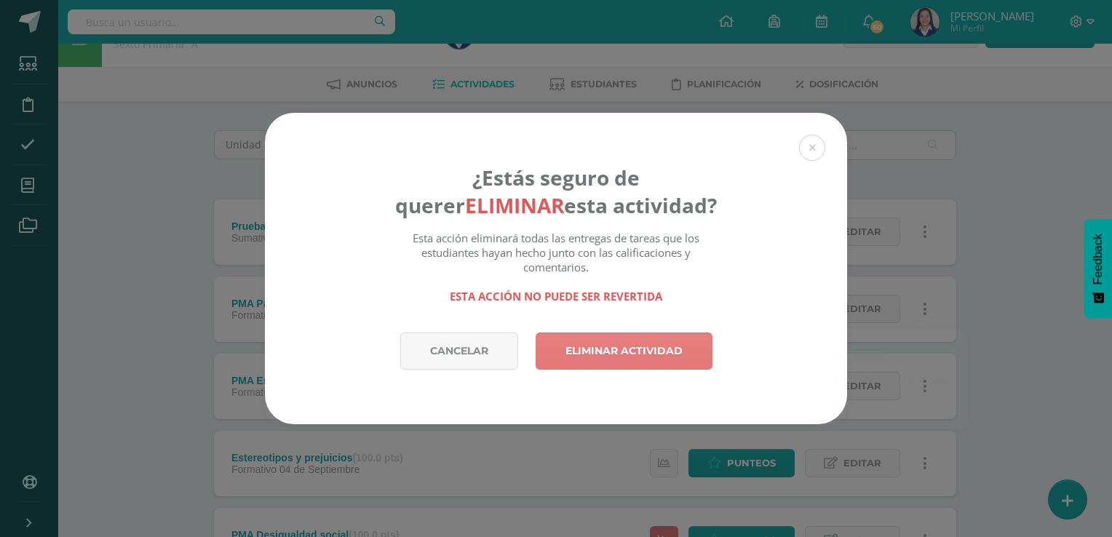
click at [673, 355] on link "Eliminar actividad" at bounding box center [624, 351] width 177 height 37
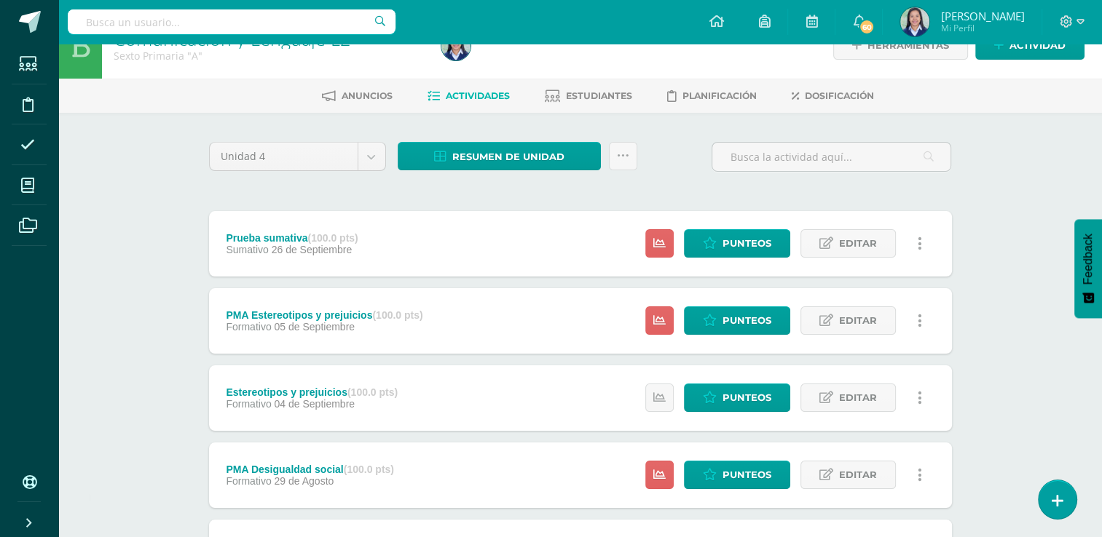
scroll to position [32, 0]
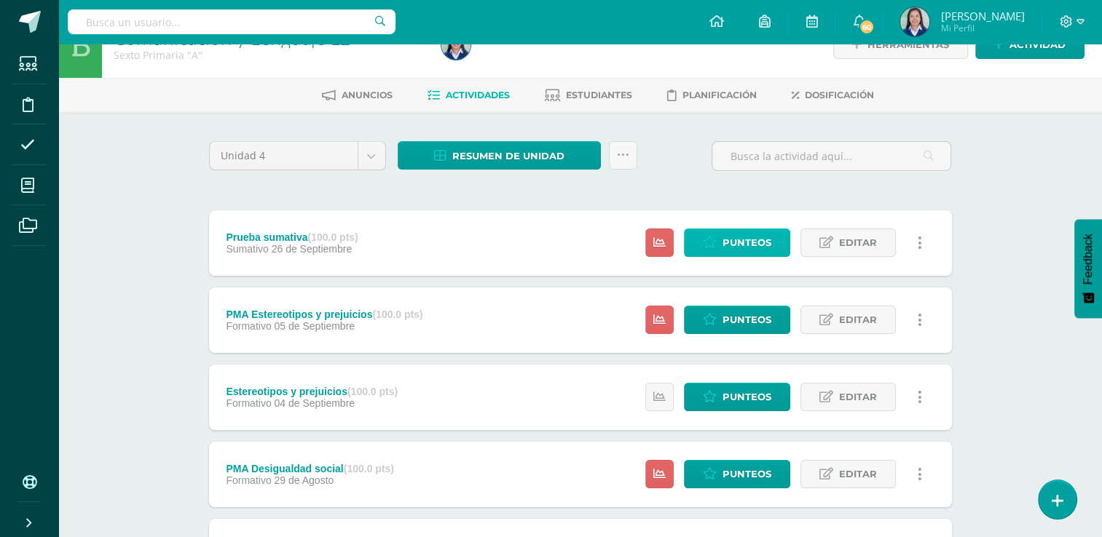
click at [744, 247] on span "Punteos" at bounding box center [746, 242] width 49 height 27
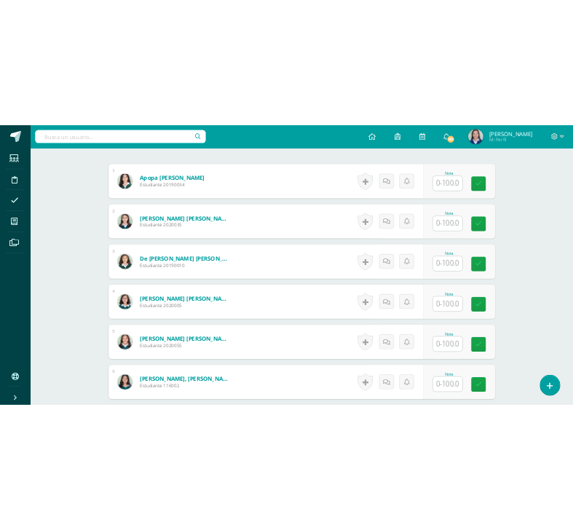
scroll to position [432, 0]
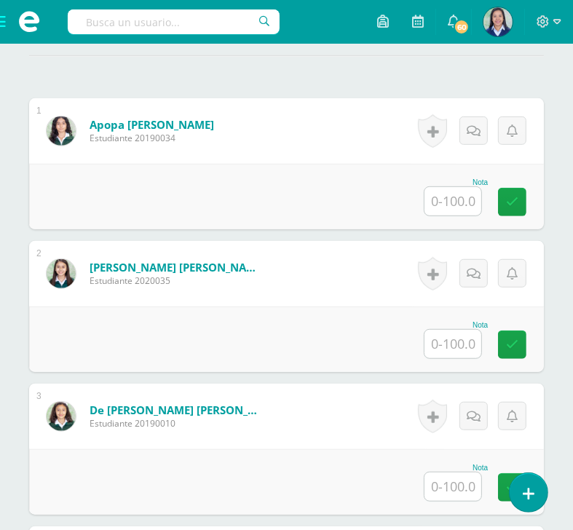
click at [475, 215] on input "text" at bounding box center [452, 201] width 57 height 28
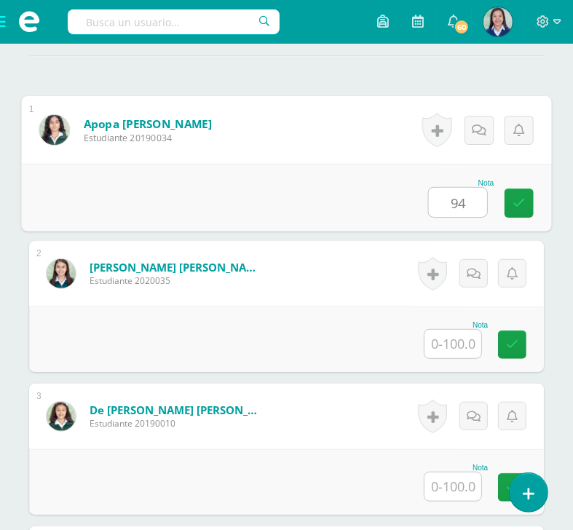
type input "94"
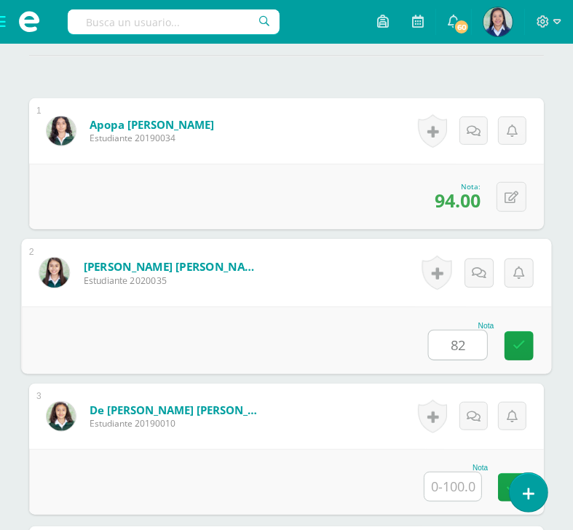
type input "82"
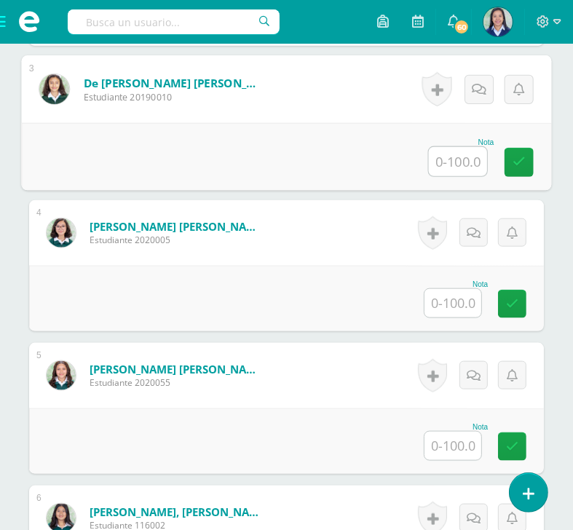
scroll to position [772, 0]
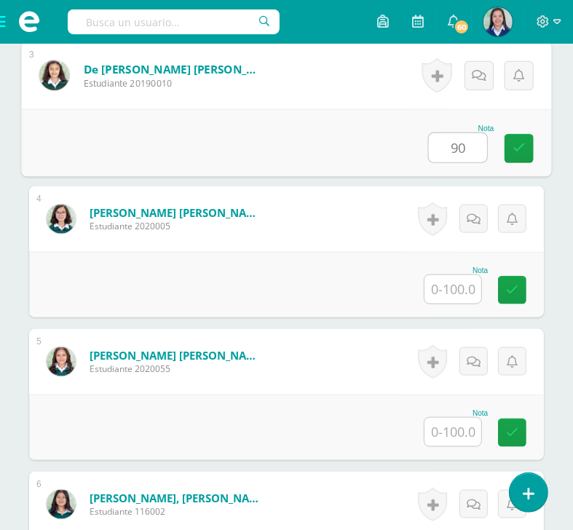
type input "90"
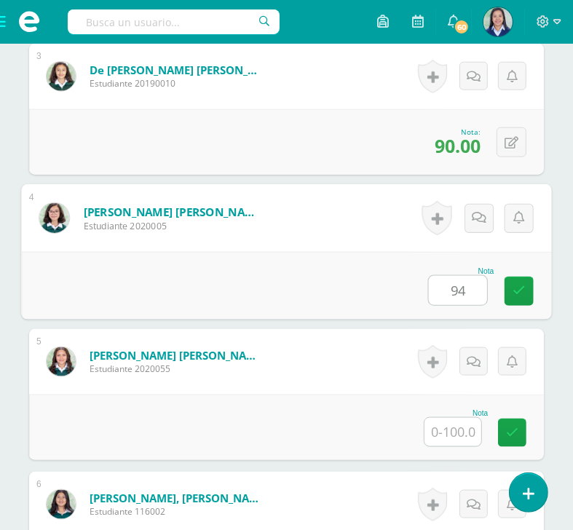
type input "94"
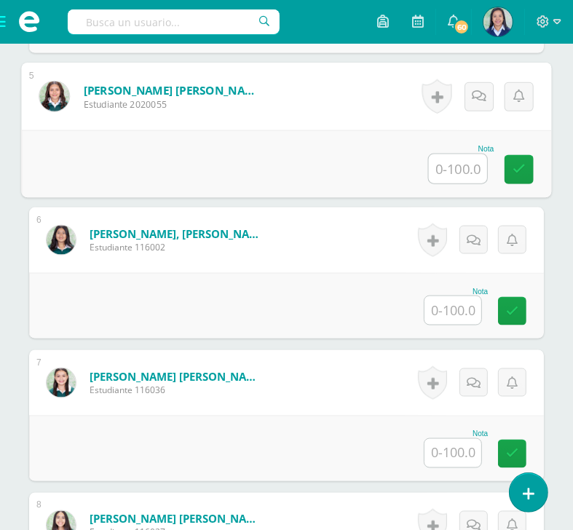
scroll to position [1051, 0]
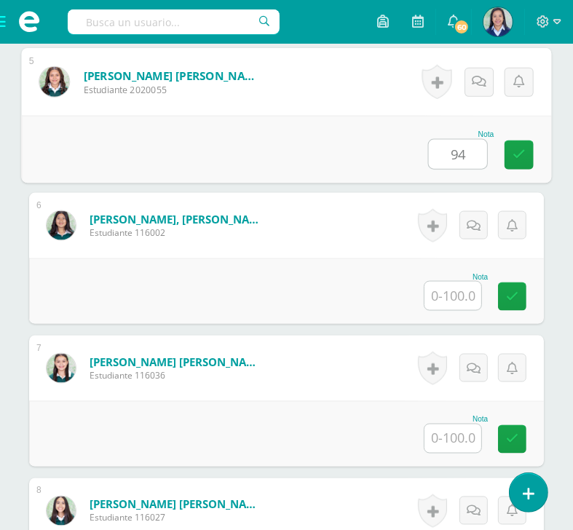
type input "94"
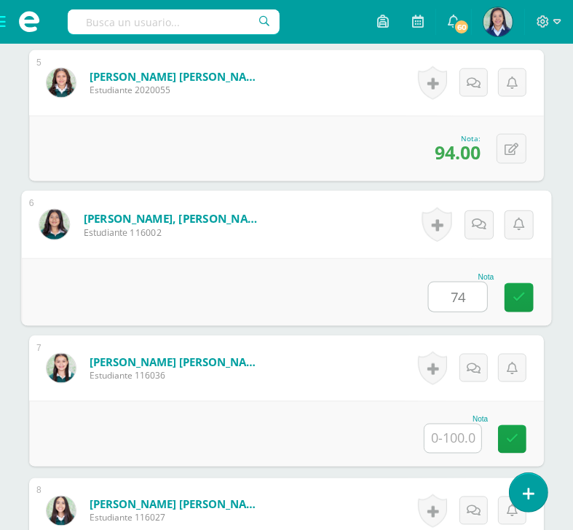
type input "74"
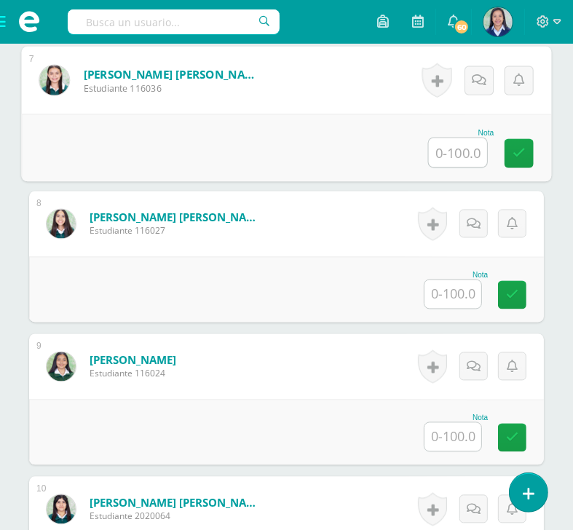
scroll to position [1339, 0]
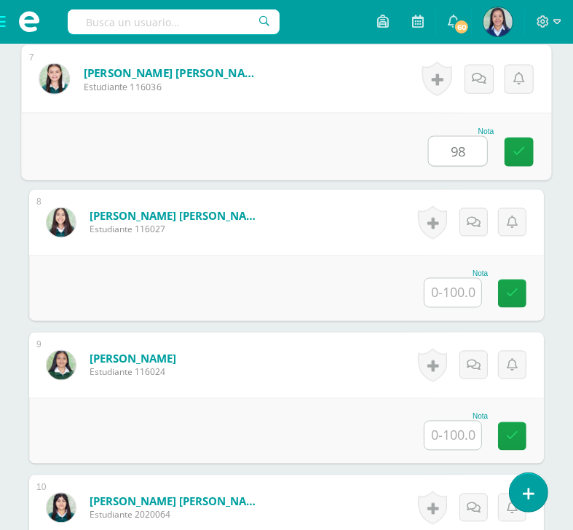
type input "98"
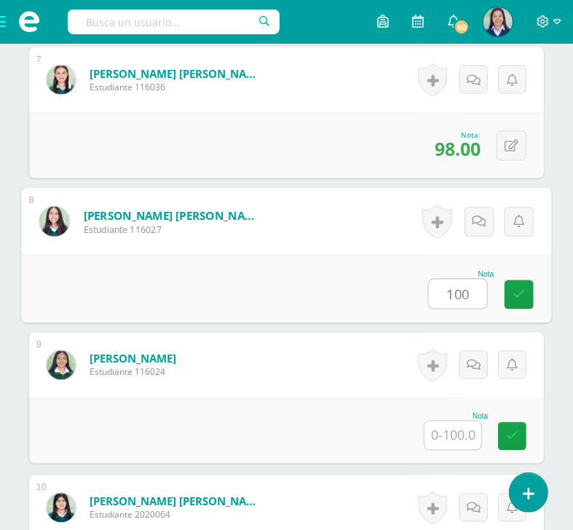
type input "100"
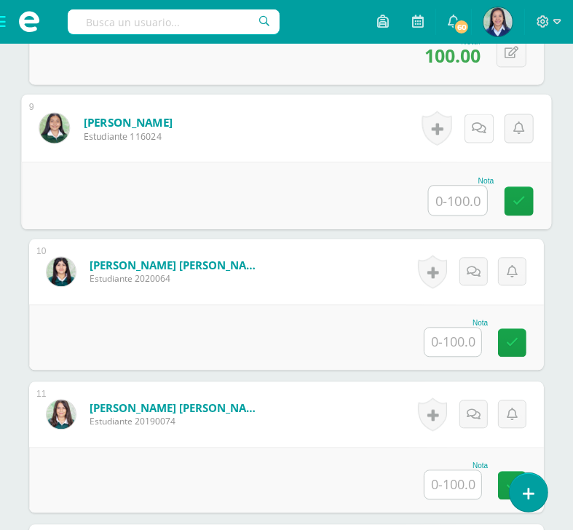
scroll to position [1581, 0]
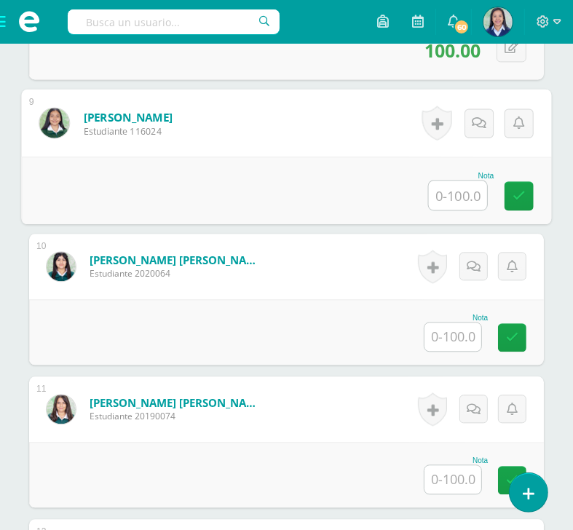
click at [465, 349] on input "text" at bounding box center [452, 337] width 57 height 28
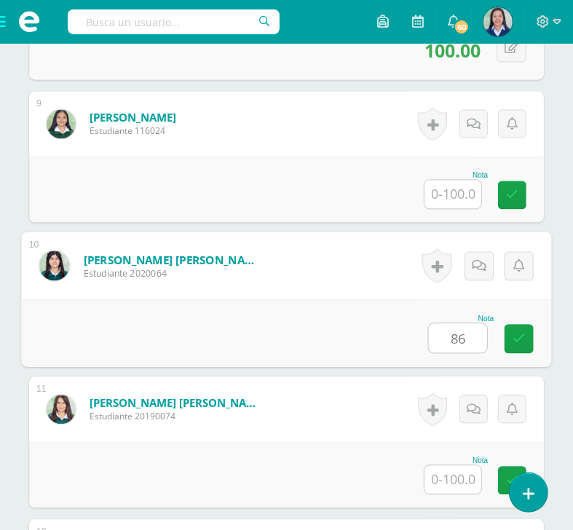
type input "86"
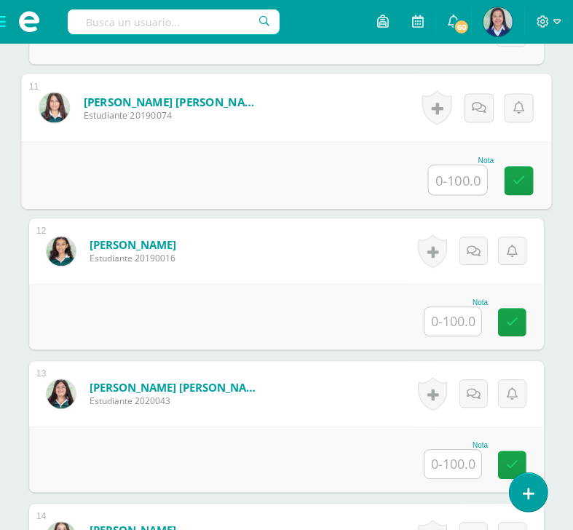
scroll to position [1881, 0]
type input "100"
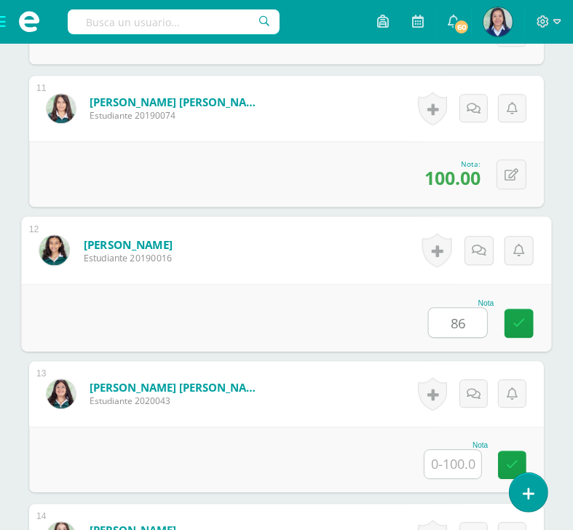
type input "86"
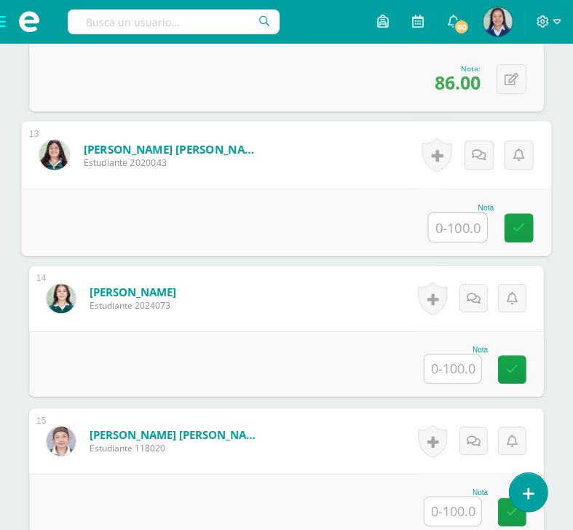
scroll to position [2126, 0]
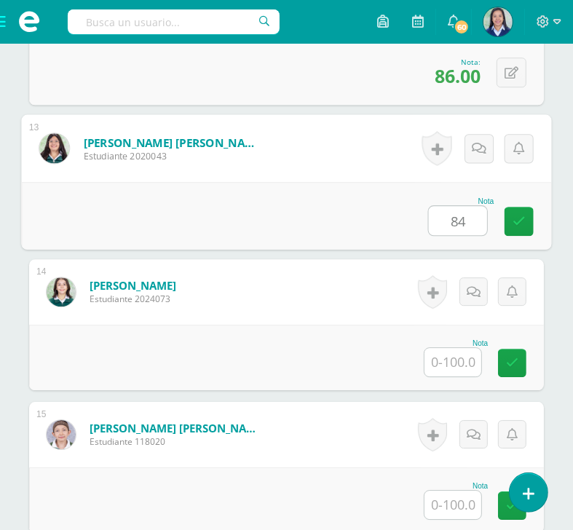
type input "84"
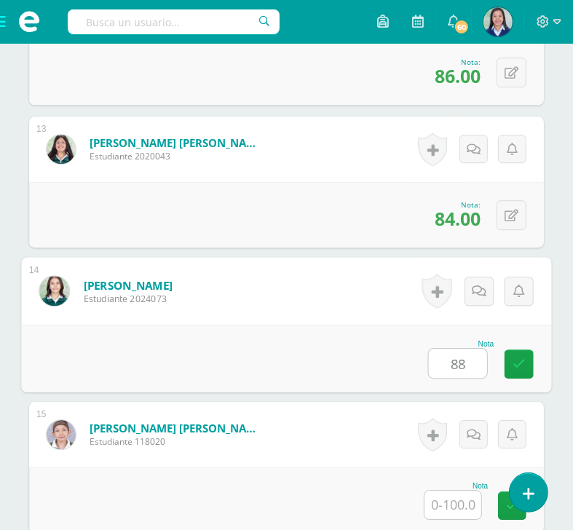
type input "88"
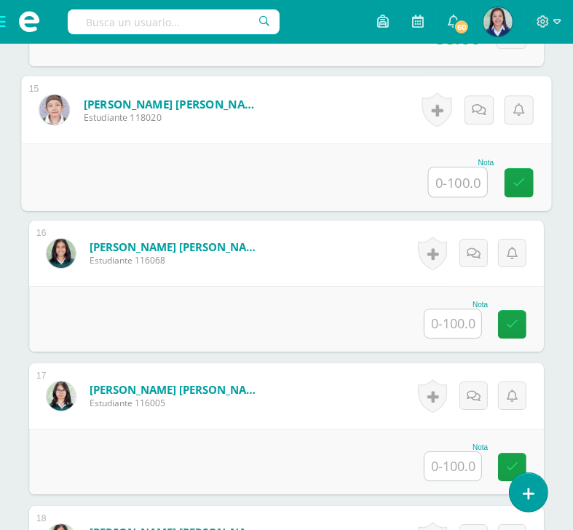
scroll to position [2453, 0]
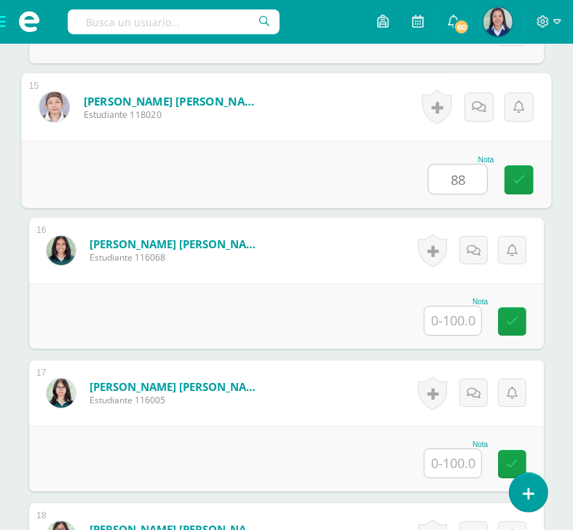
type input "88"
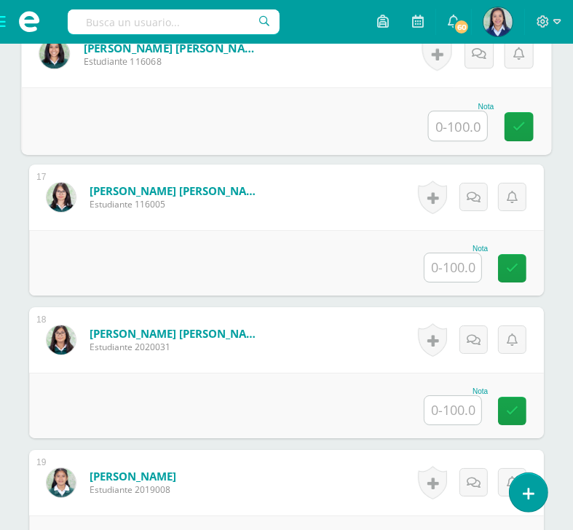
scroll to position [2648, 0]
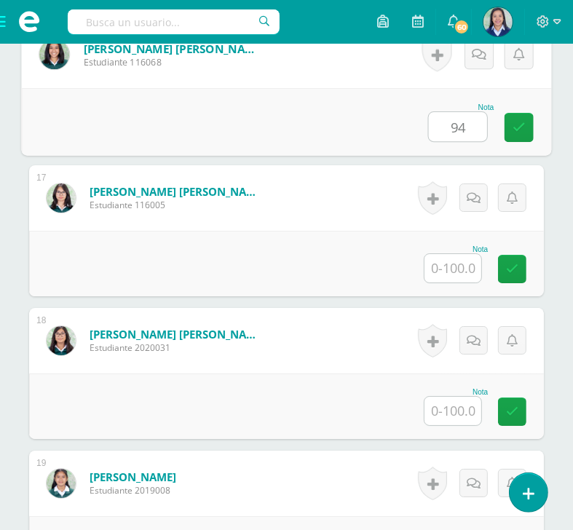
type input "94"
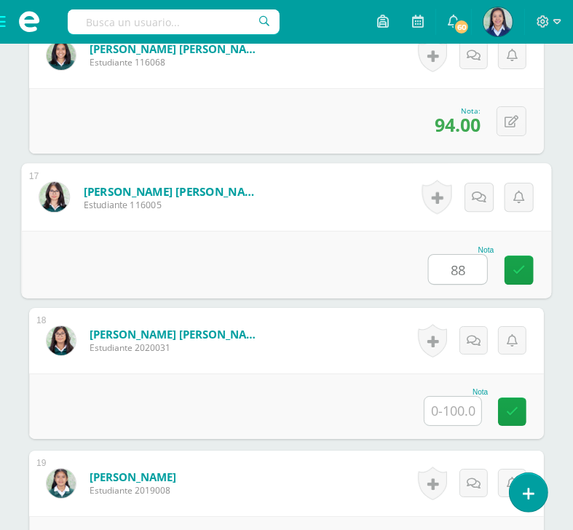
type input "88"
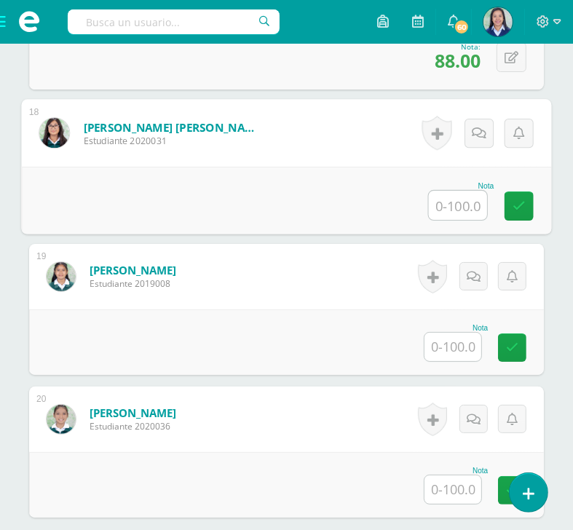
scroll to position [2860, 0]
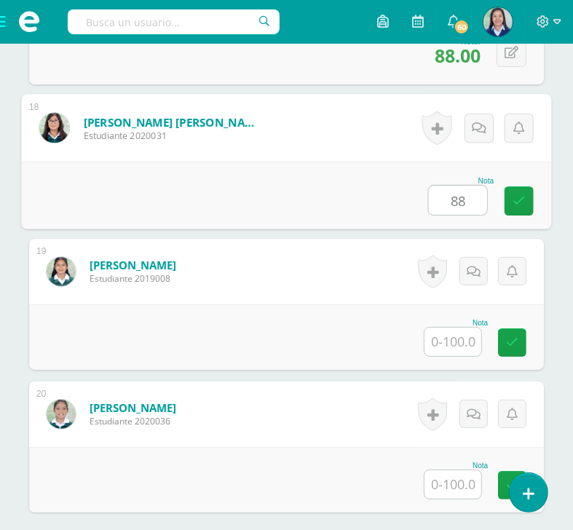
type input "88"
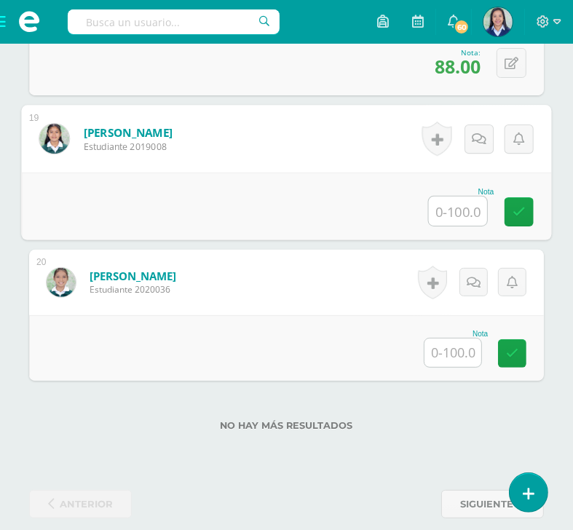
scroll to position [2993, 0]
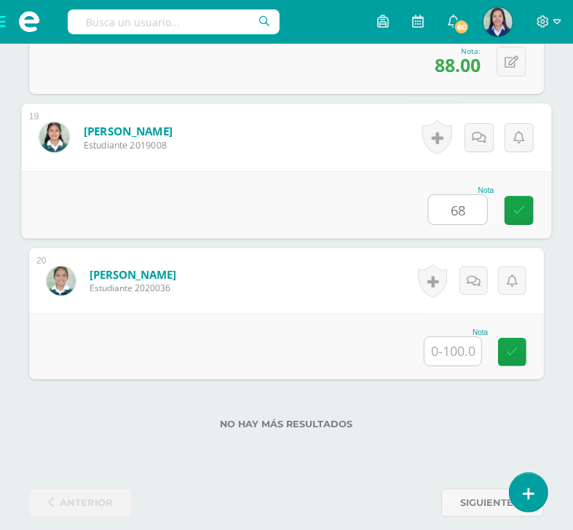
type input "68"
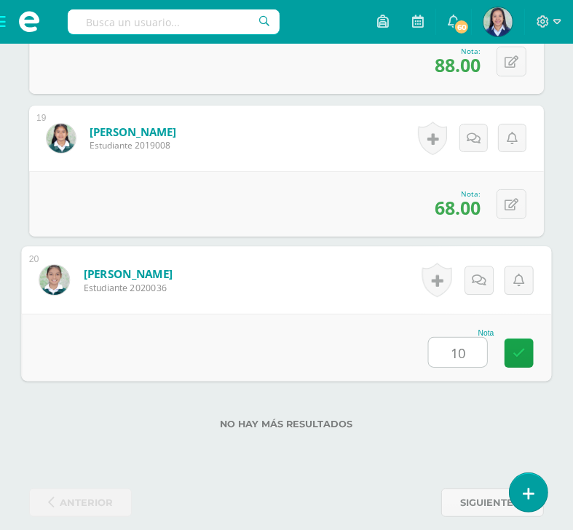
type input "100"
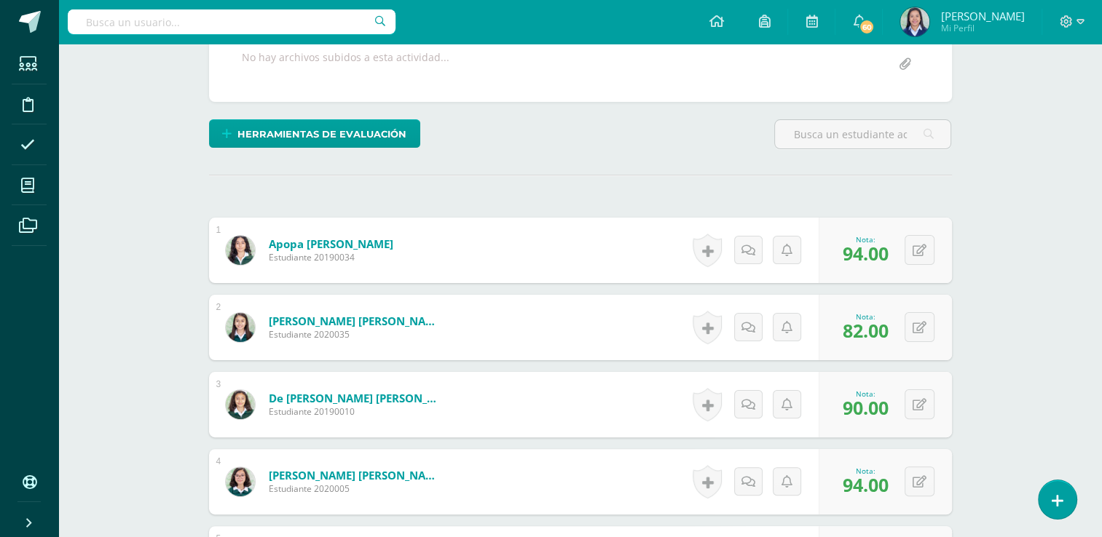
scroll to position [0, 0]
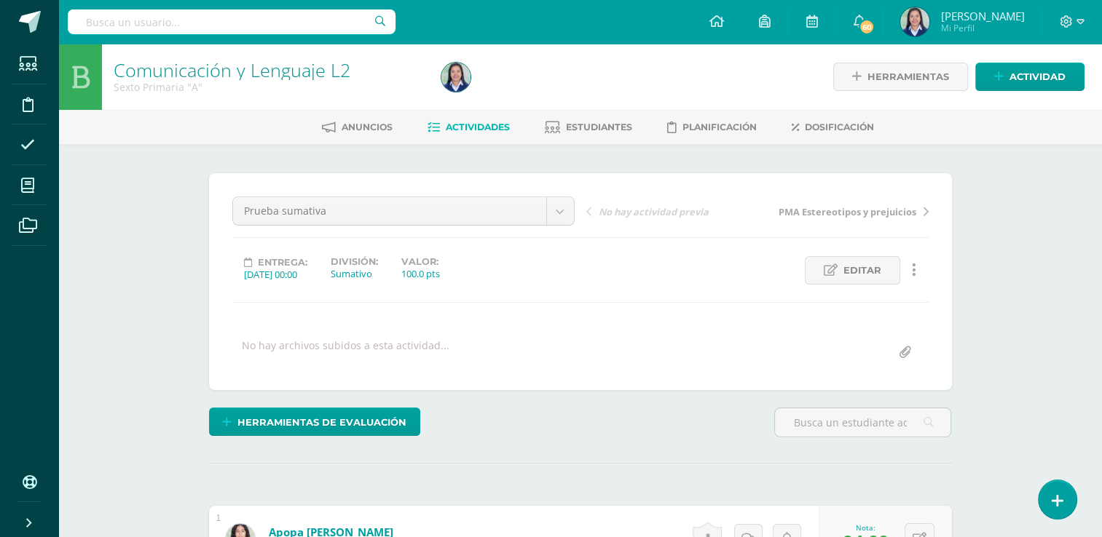
click at [486, 126] on span "Actividades" at bounding box center [478, 127] width 64 height 11
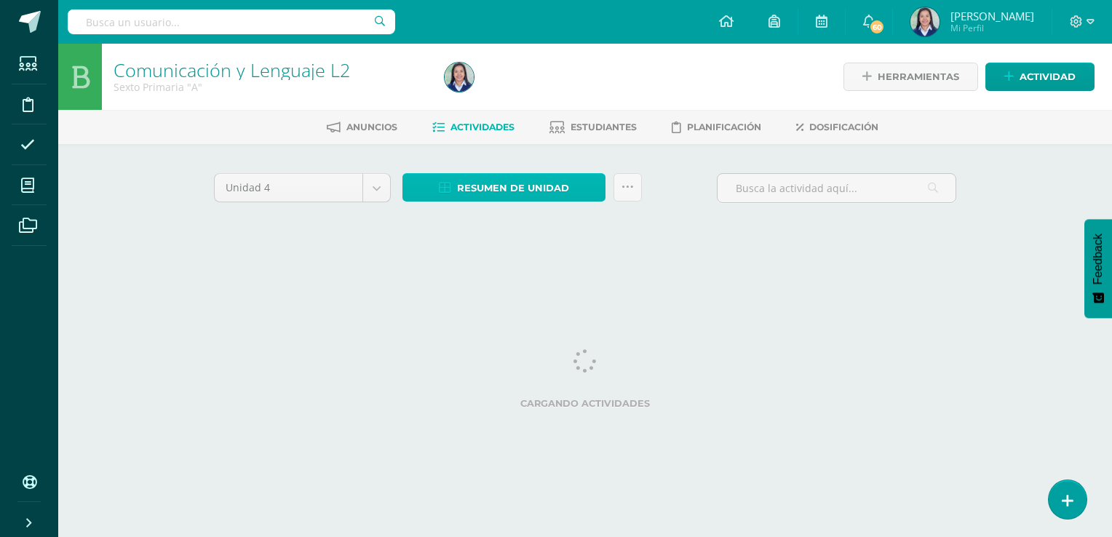
click at [554, 183] on span "Resumen de unidad" at bounding box center [513, 188] width 112 height 27
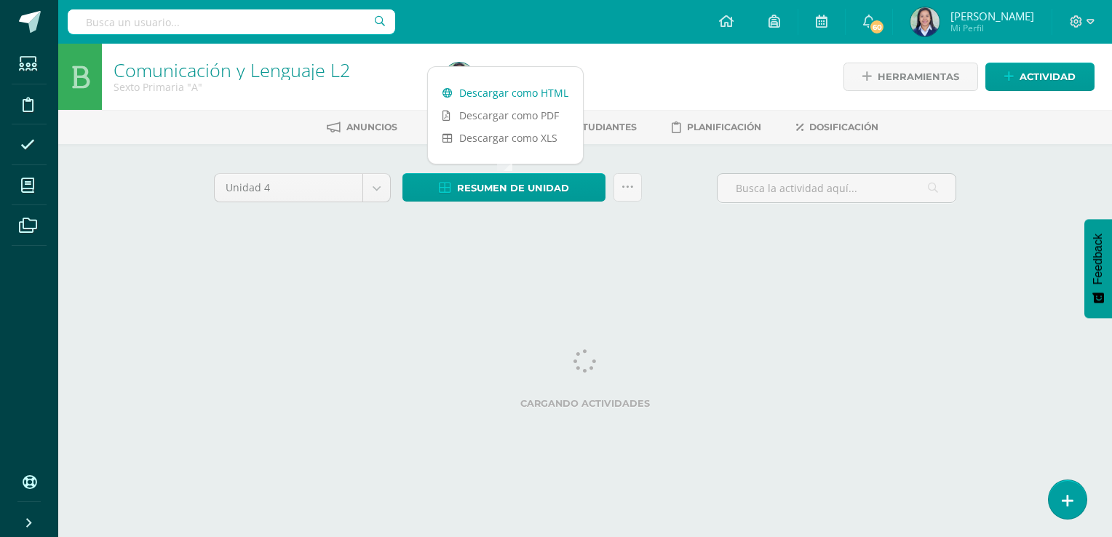
click at [547, 95] on link "Descargar como HTML" at bounding box center [505, 93] width 155 height 23
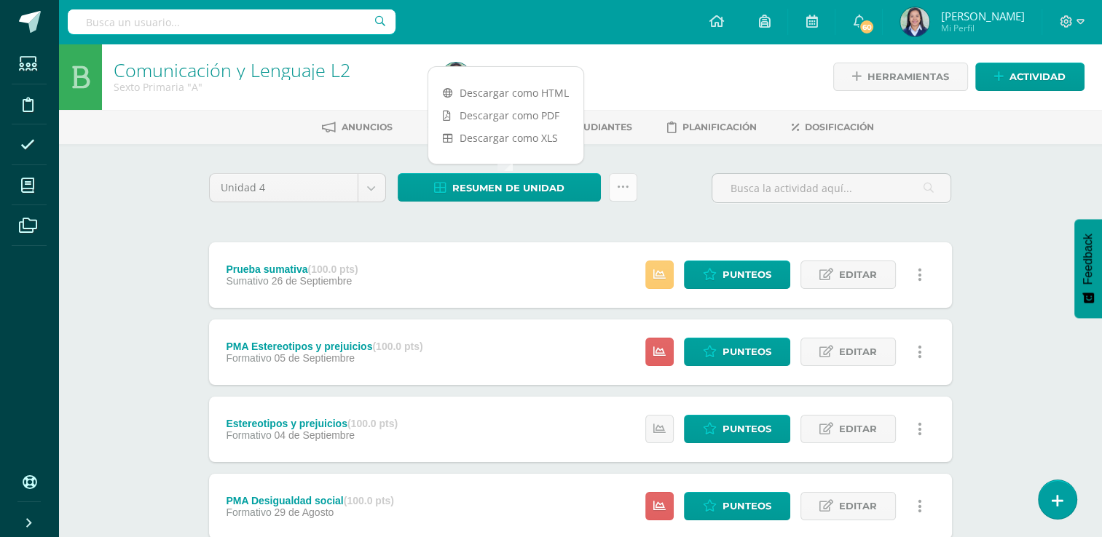
click at [618, 183] on icon at bounding box center [623, 187] width 12 height 12
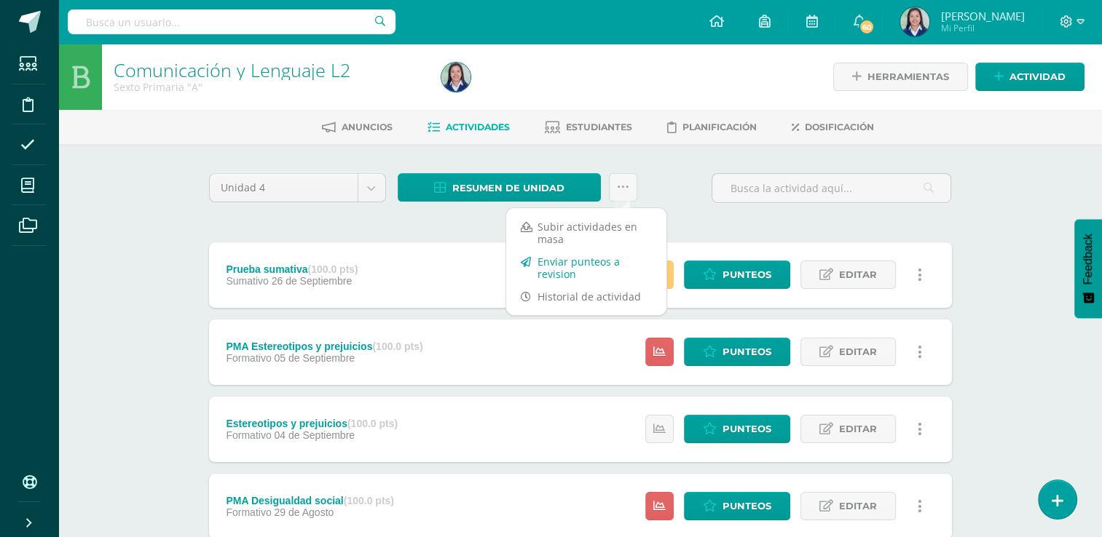
click at [593, 266] on link "Enviar punteos a revision" at bounding box center [586, 267] width 160 height 35
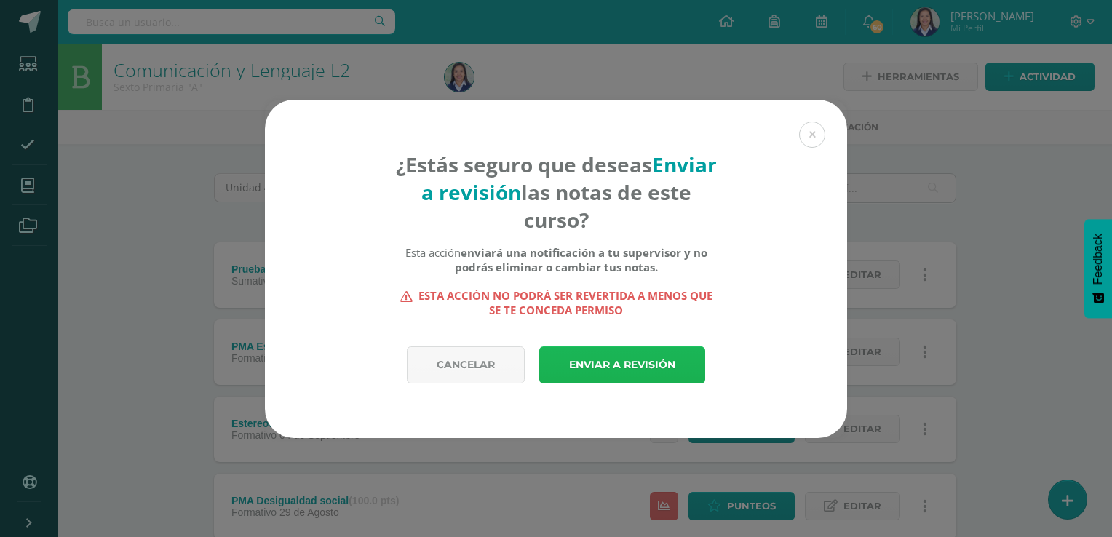
click at [575, 352] on link "Enviar a revisión" at bounding box center [622, 365] width 166 height 37
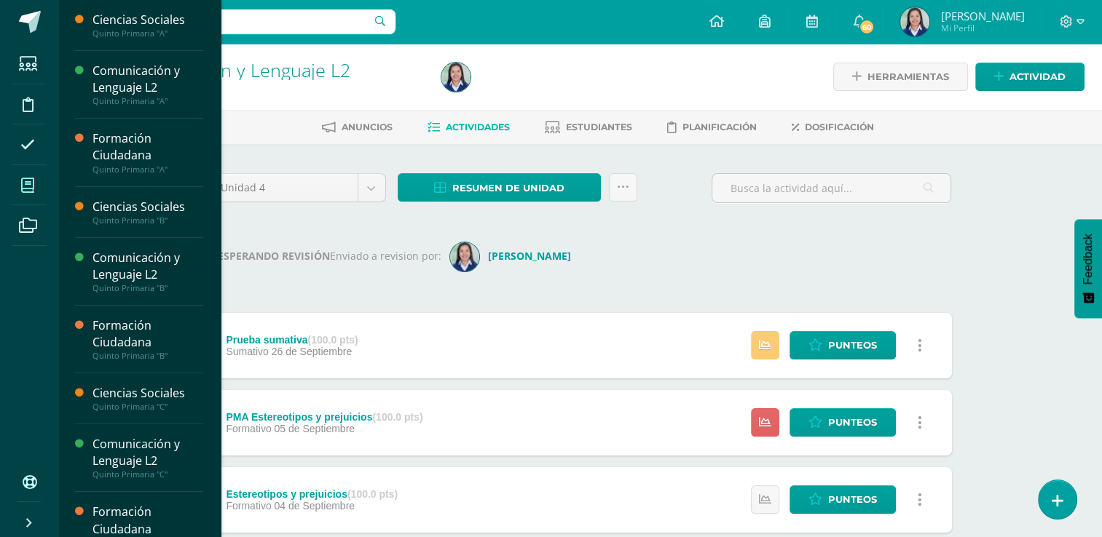
click at [19, 183] on span at bounding box center [28, 185] width 33 height 33
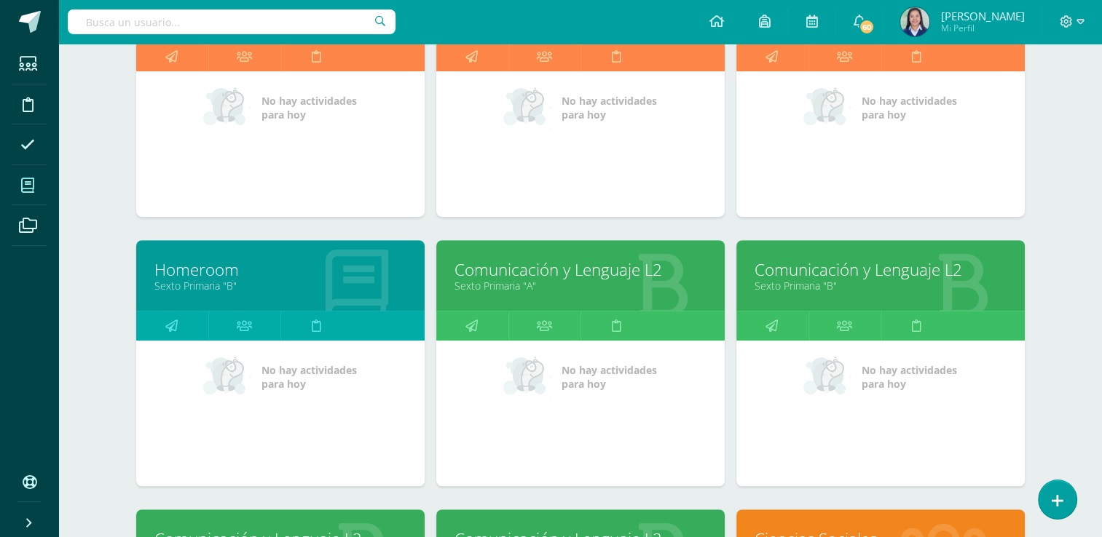
scroll to position [842, 0]
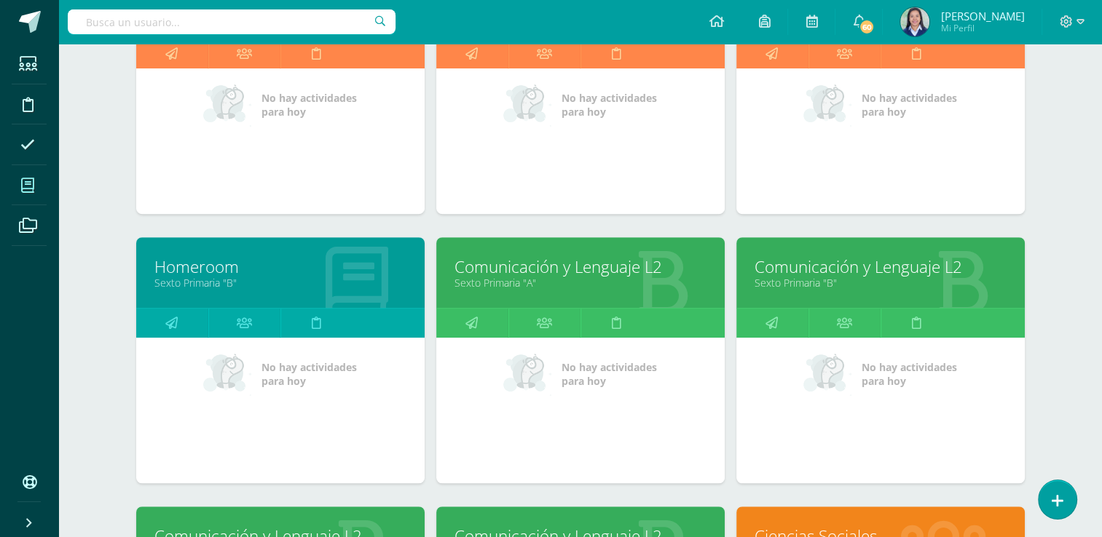
click at [866, 248] on div "Comunicación y Lenguaje L2 Sexto Primaria "B"" at bounding box center [880, 272] width 288 height 71
click at [863, 259] on link "Comunicación y Lenguaje L2" at bounding box center [880, 267] width 252 height 23
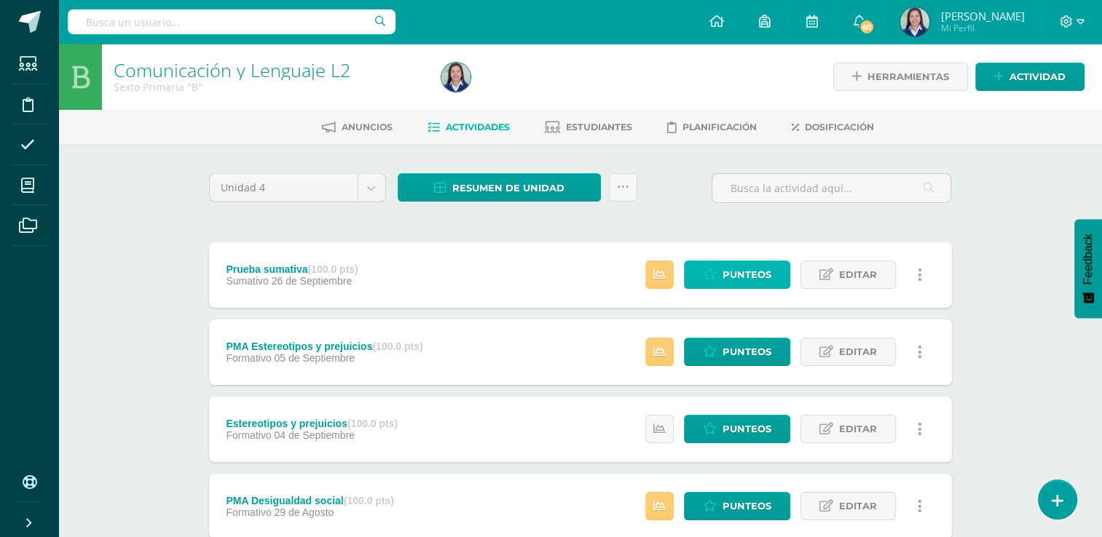
click at [744, 288] on link "Punteos" at bounding box center [737, 275] width 106 height 28
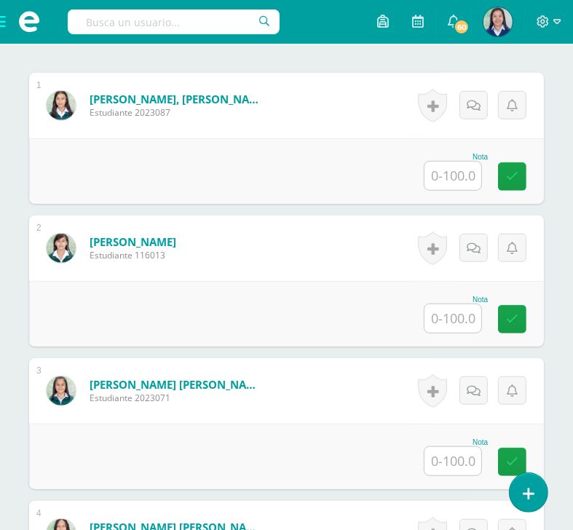
scroll to position [458, 0]
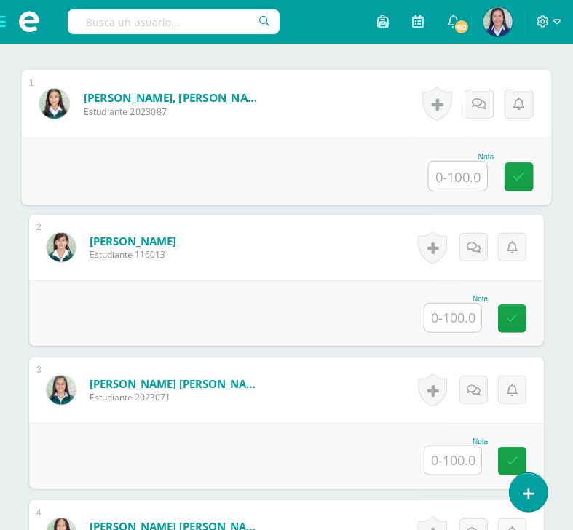
click at [462, 191] on input "text" at bounding box center [458, 176] width 58 height 29
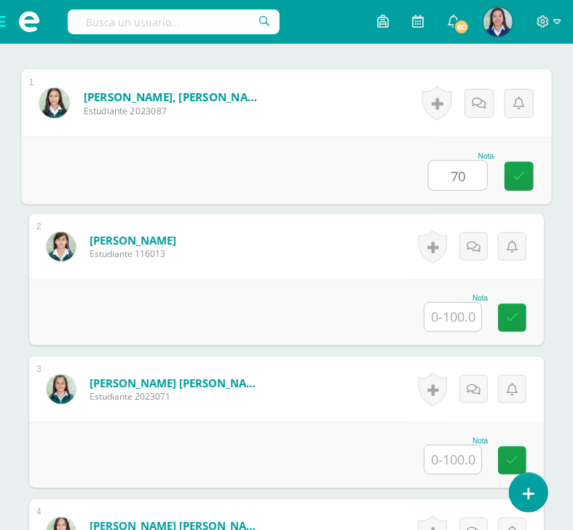
type input "70"
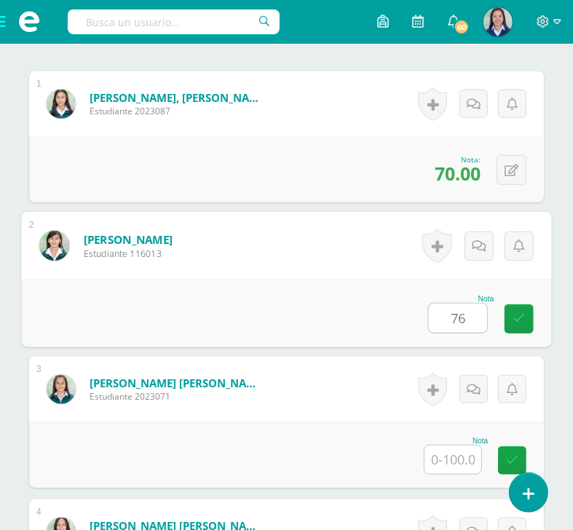
type input "76"
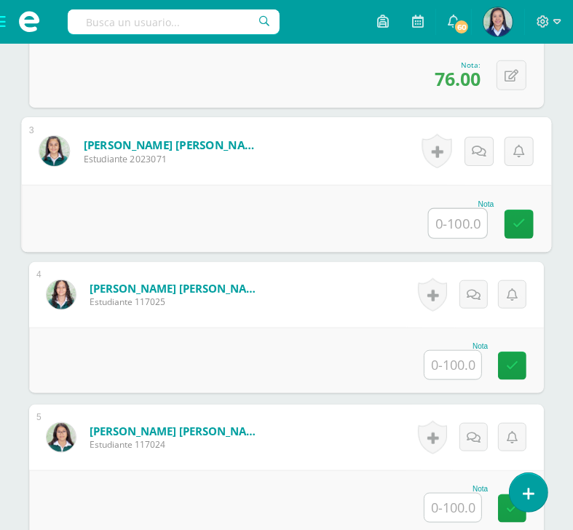
scroll to position [727, 0]
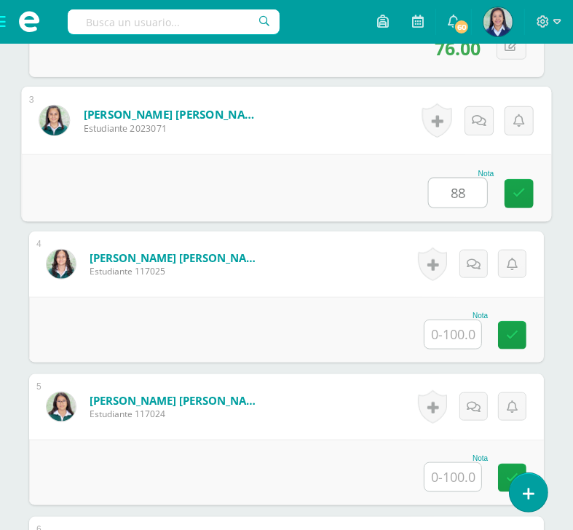
type input "88"
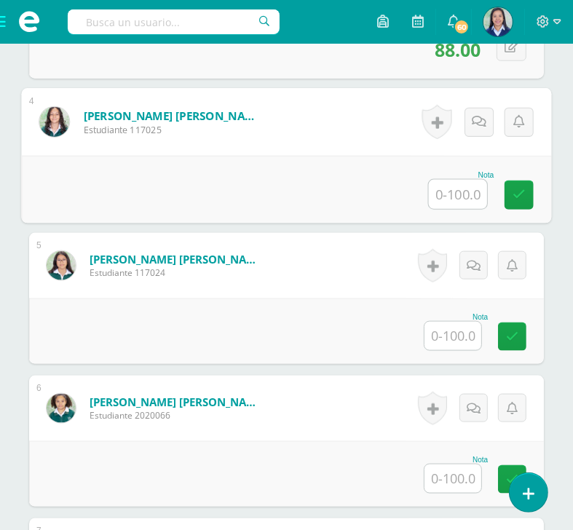
click at [467, 346] on input "text" at bounding box center [452, 336] width 57 height 28
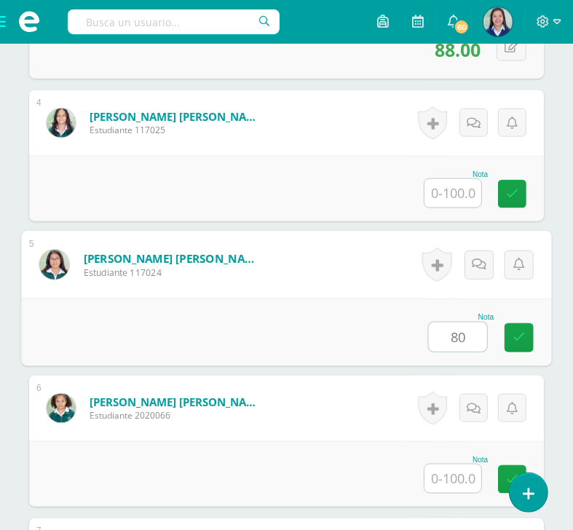
type input "80"
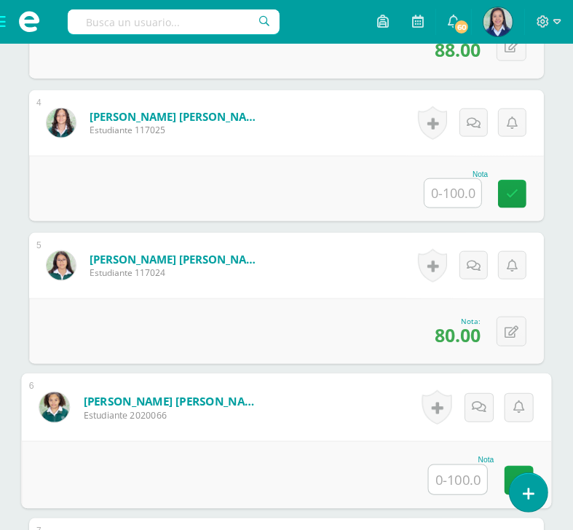
click at [463, 207] on input "text" at bounding box center [452, 193] width 57 height 28
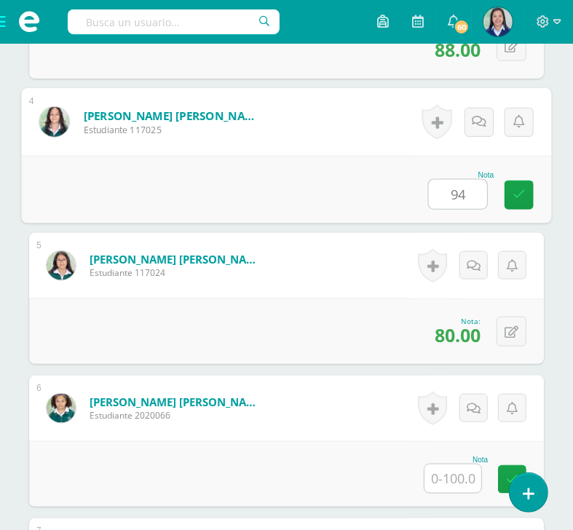
type input "94"
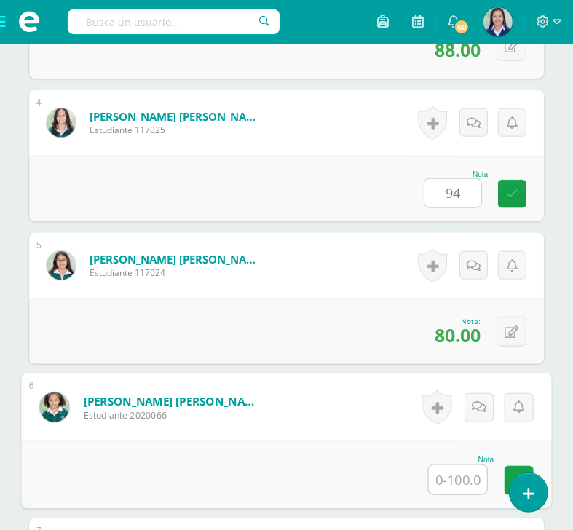
click at [449, 486] on input "text" at bounding box center [458, 479] width 58 height 29
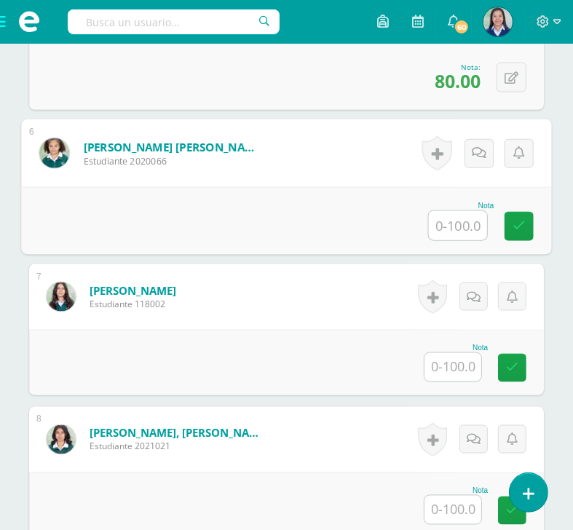
scroll to position [1124, 0]
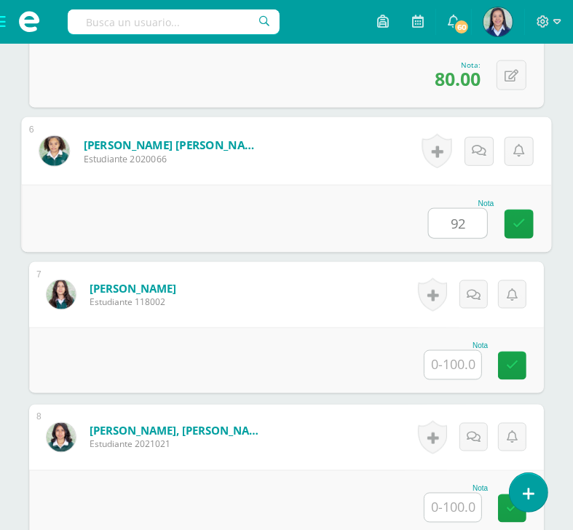
type input "92"
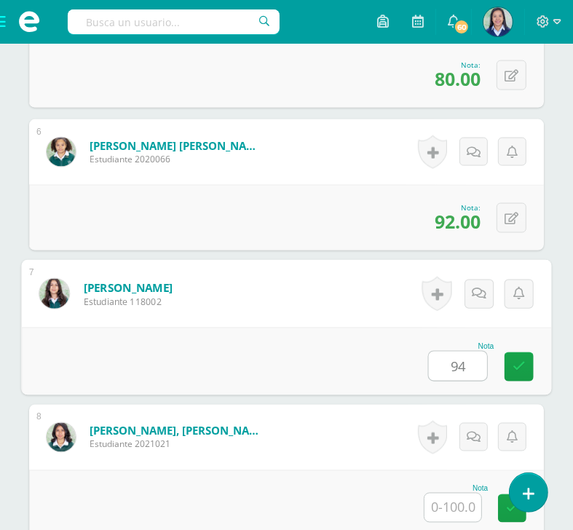
type input "94"
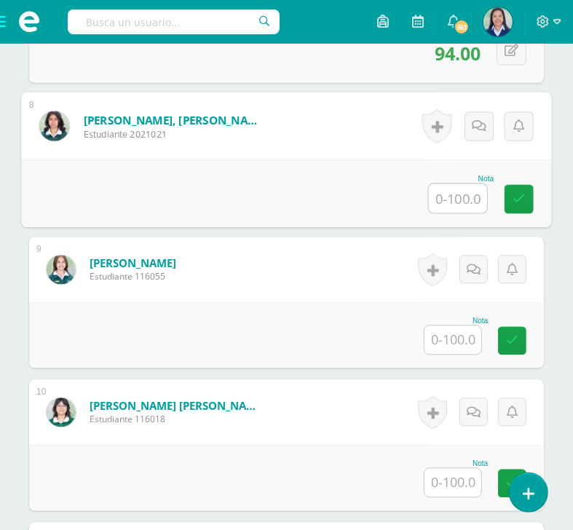
scroll to position [1439, 0]
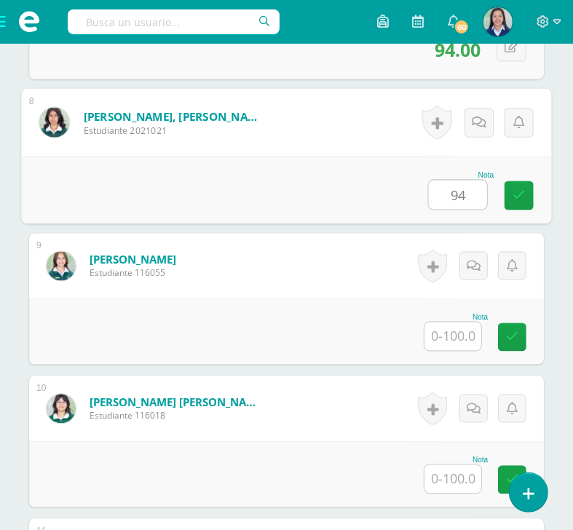
type input "94"
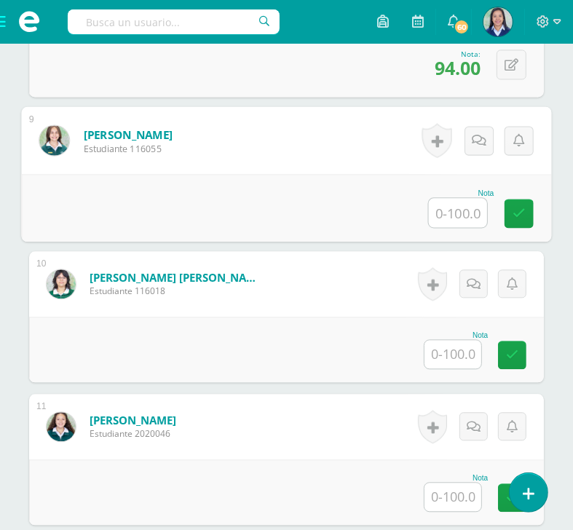
scroll to position [1593, 0]
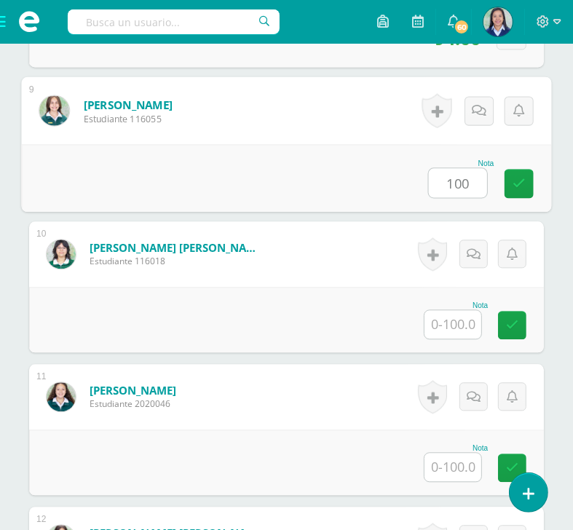
type input "100"
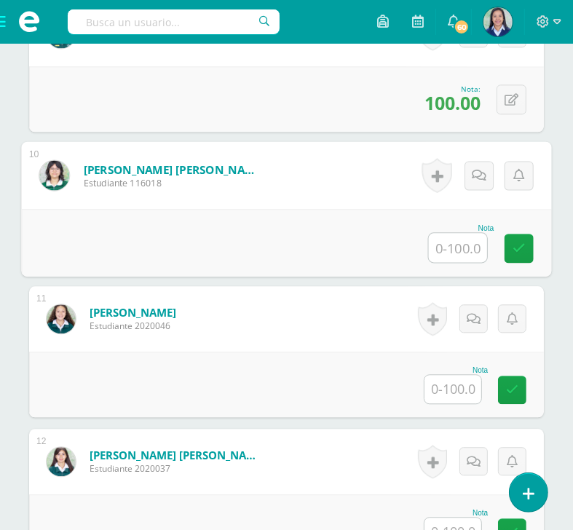
scroll to position [1672, 0]
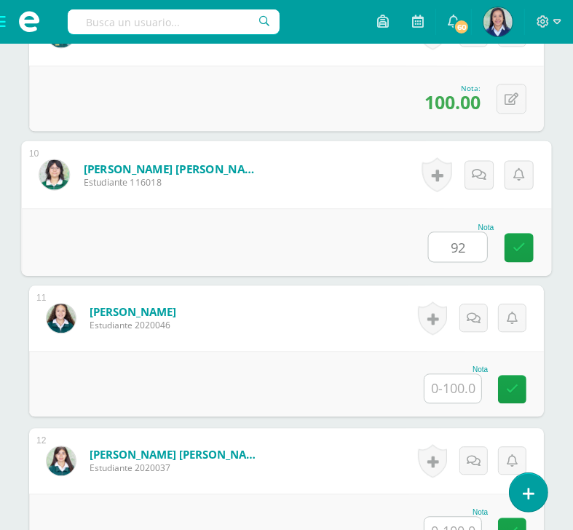
type input "92"
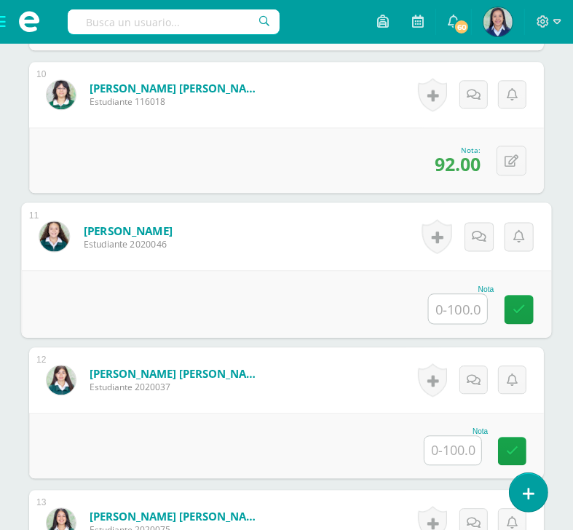
scroll to position [1800, 0]
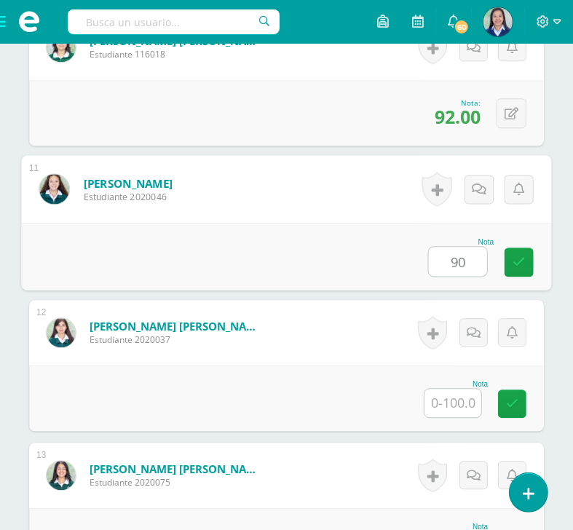
type input "90"
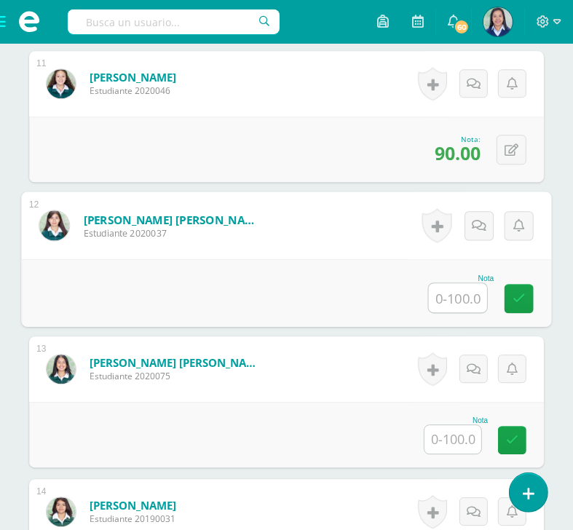
scroll to position [1908, 0]
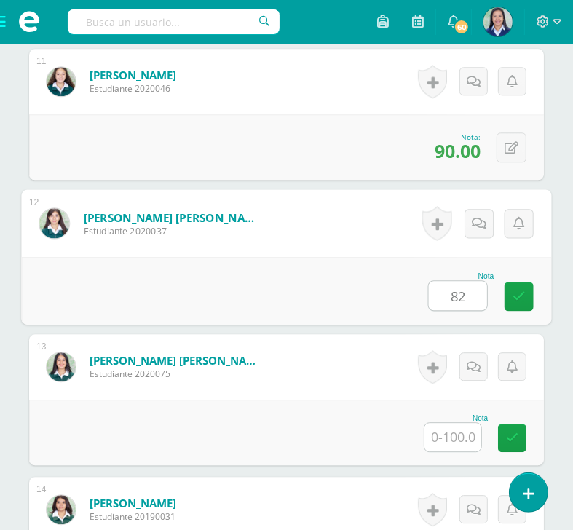
type input "82"
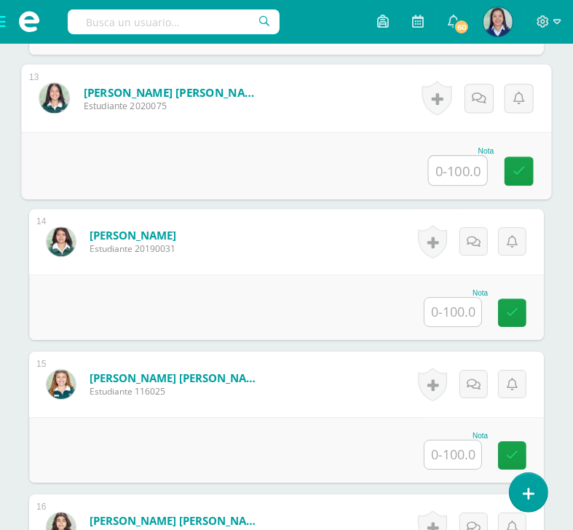
scroll to position [2178, 0]
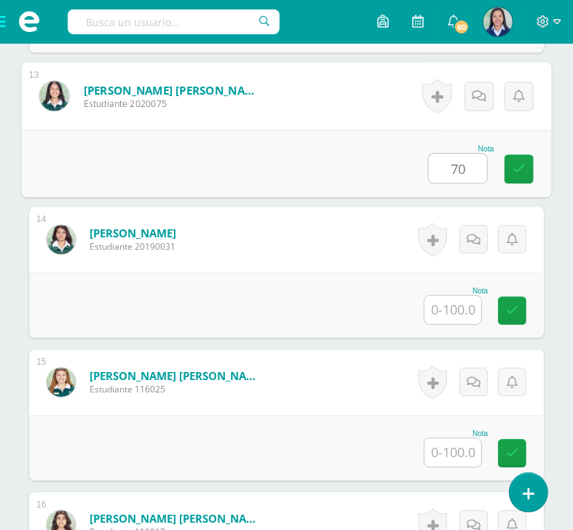
type input "70"
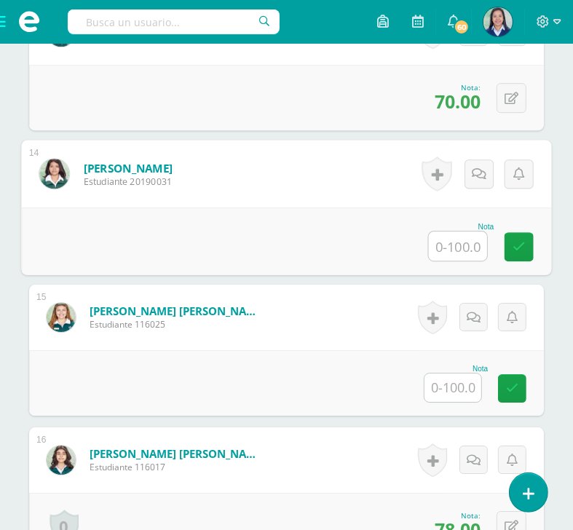
scroll to position [2258, 0]
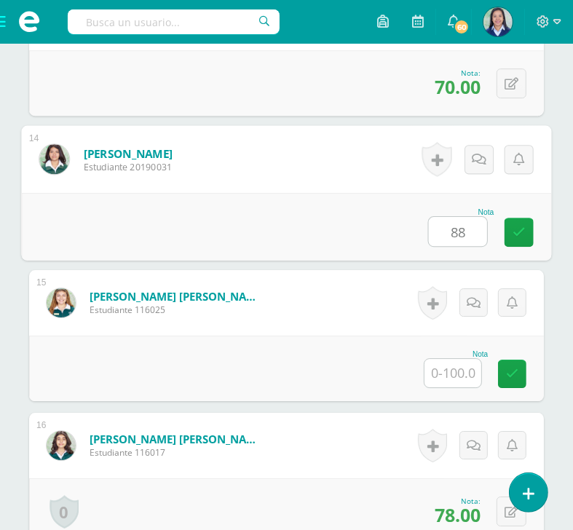
type input "88"
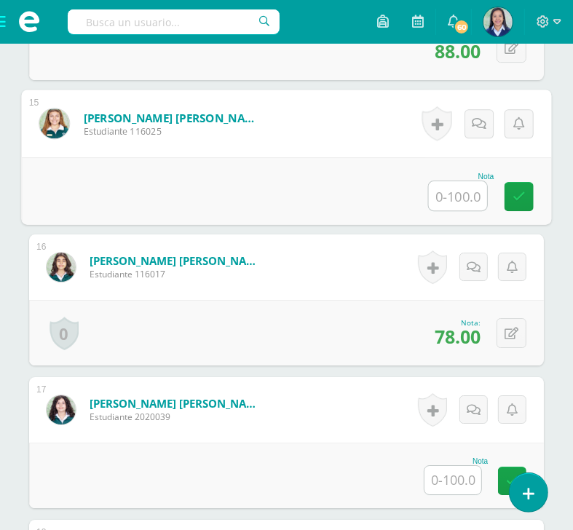
scroll to position [2442, 0]
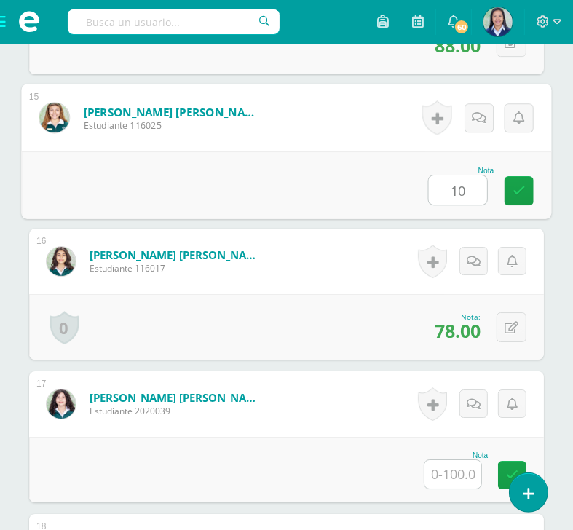
type input "100"
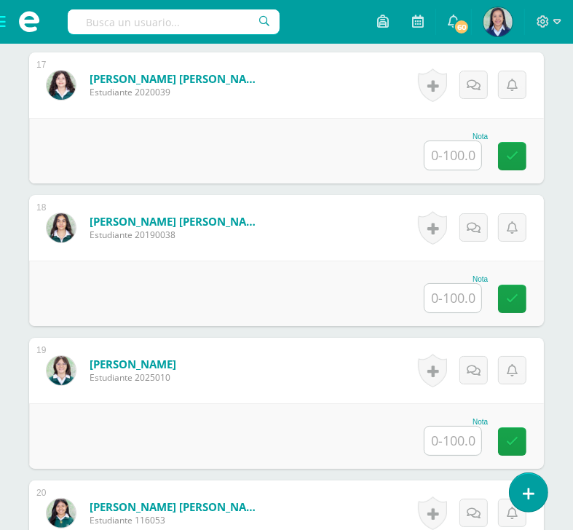
scroll to position [2769, 0]
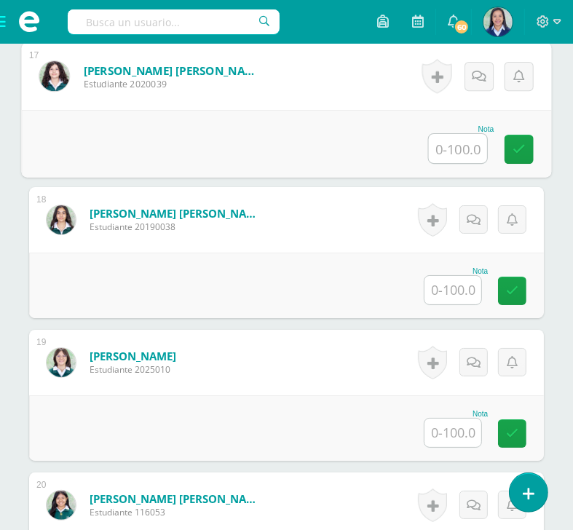
click at [463, 154] on input "text" at bounding box center [458, 148] width 58 height 29
type input "80"
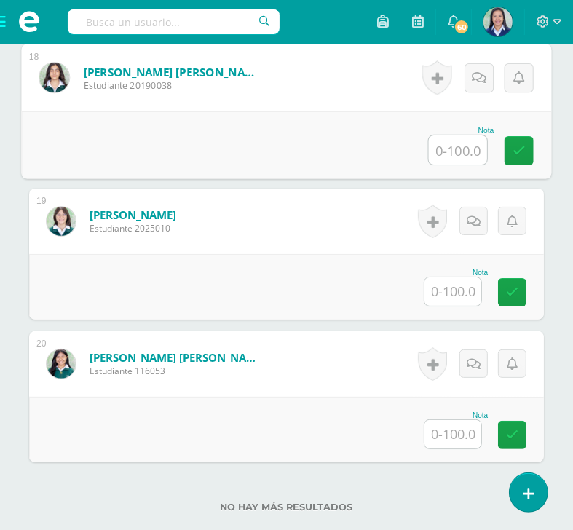
scroll to position [2918, 0]
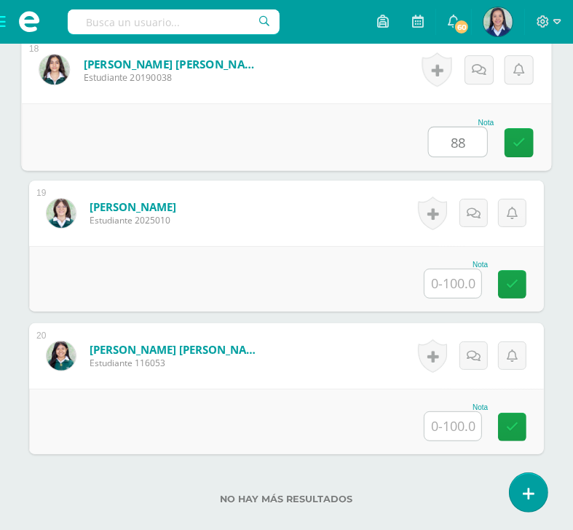
type input "88"
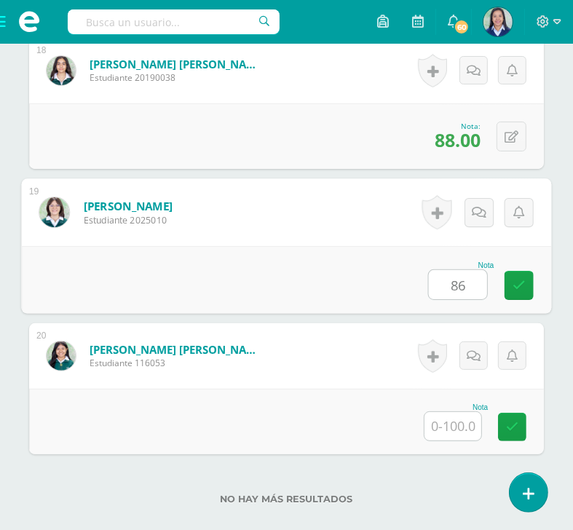
type input "86"
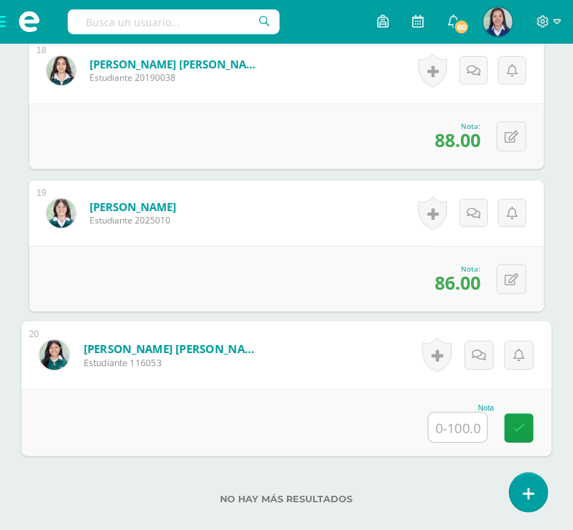
scroll to position [3028, 0]
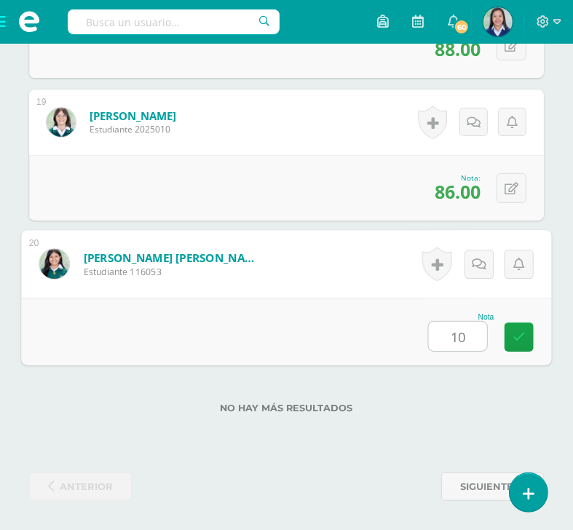
type input "100"
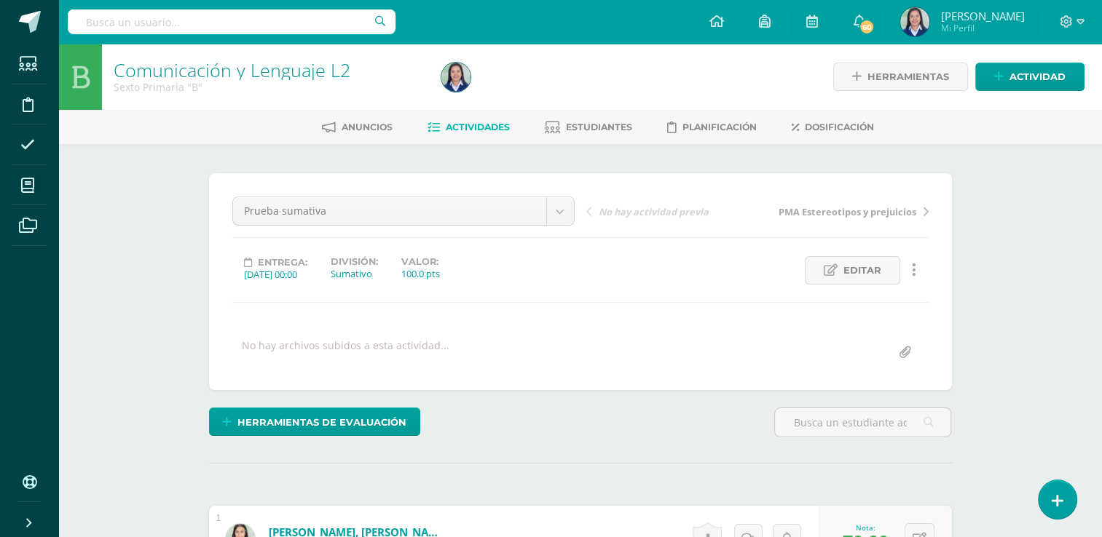
scroll to position [0, 0]
click at [487, 127] on span "Actividades" at bounding box center [478, 127] width 64 height 11
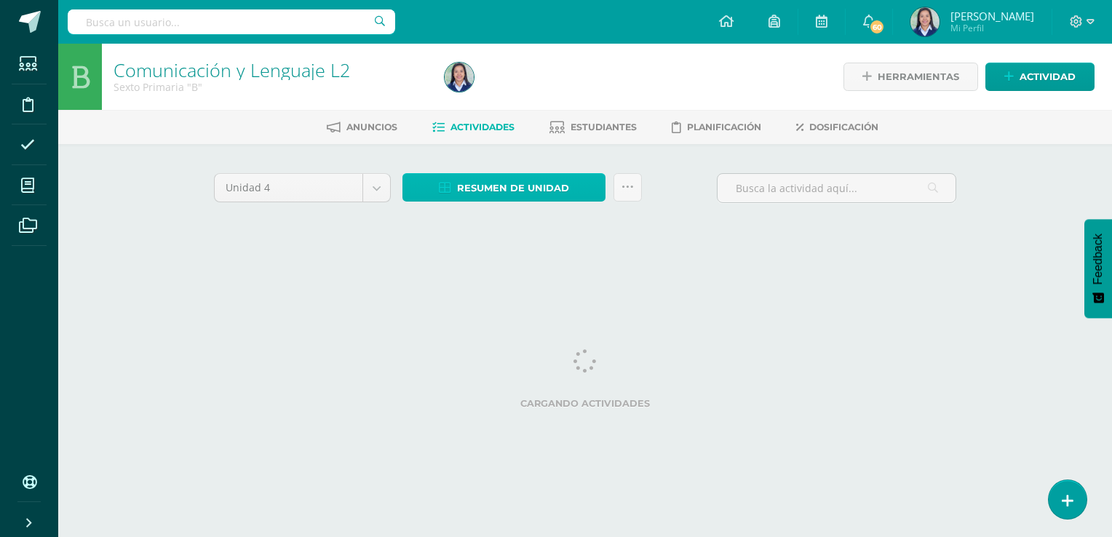
click at [469, 186] on span "Resumen de unidad" at bounding box center [513, 188] width 112 height 27
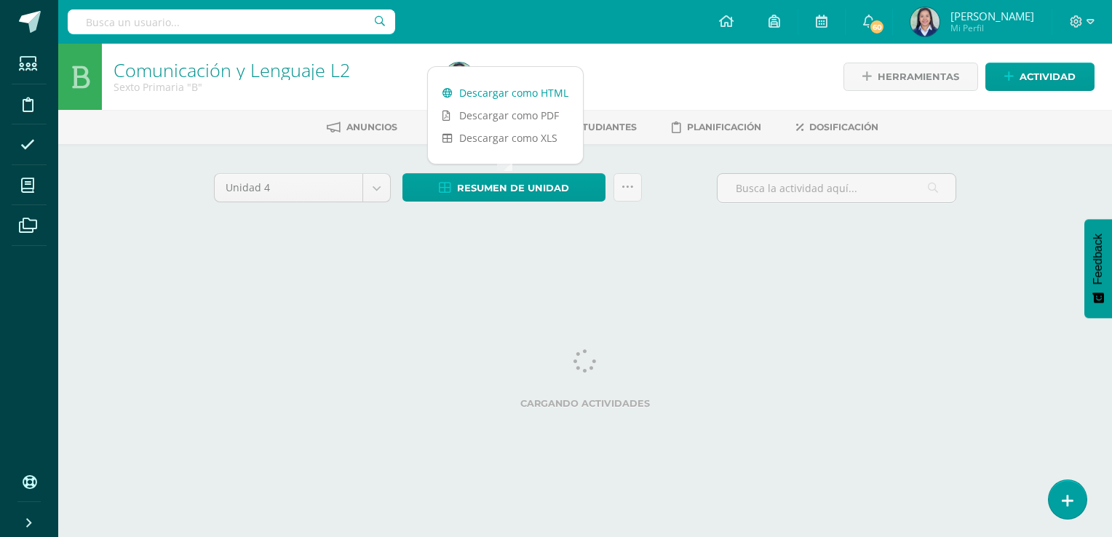
click at [509, 96] on link "Descargar como HTML" at bounding box center [505, 93] width 155 height 23
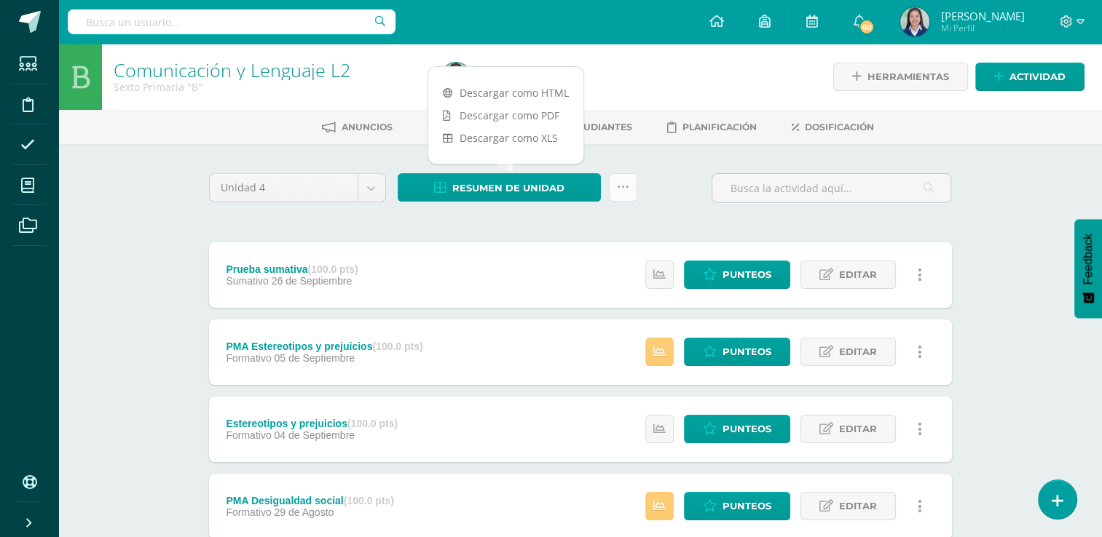
click at [625, 190] on icon at bounding box center [623, 187] width 12 height 12
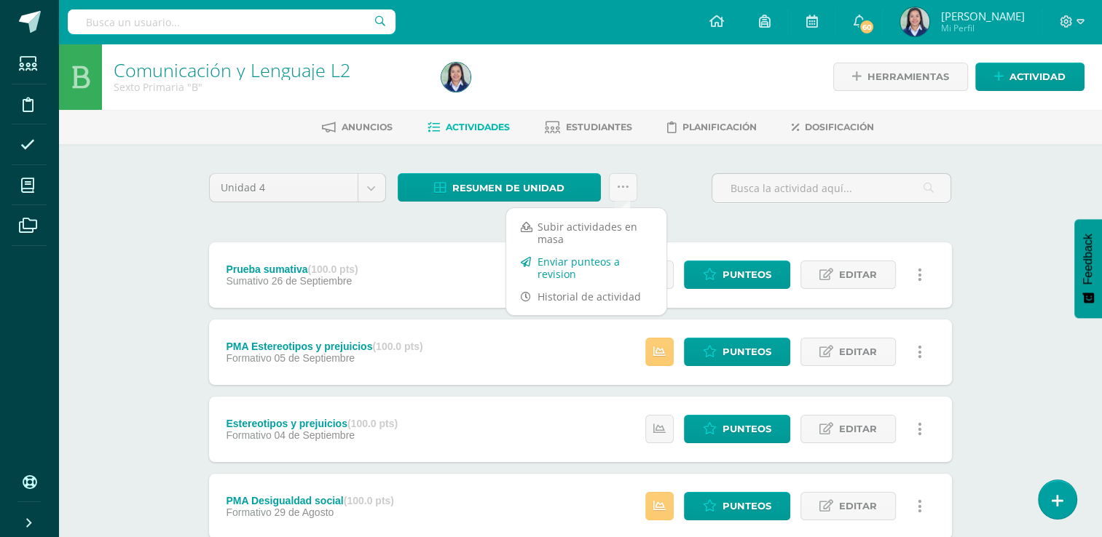
click at [597, 268] on link "Enviar punteos a revision" at bounding box center [586, 267] width 160 height 35
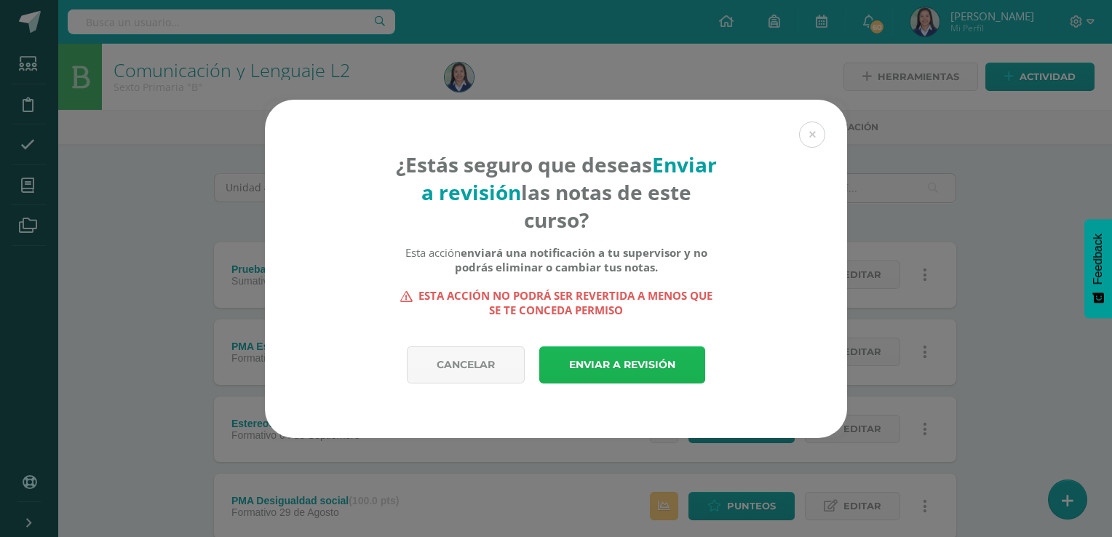
click at [620, 359] on link "Enviar a revisión" at bounding box center [622, 365] width 166 height 37
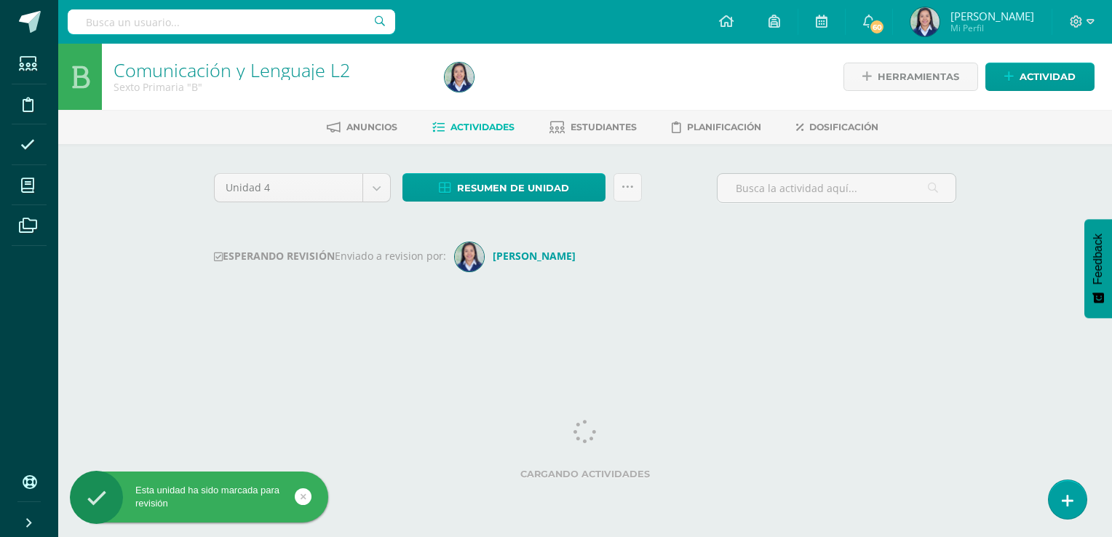
click at [32, 187] on icon at bounding box center [27, 185] width 13 height 15
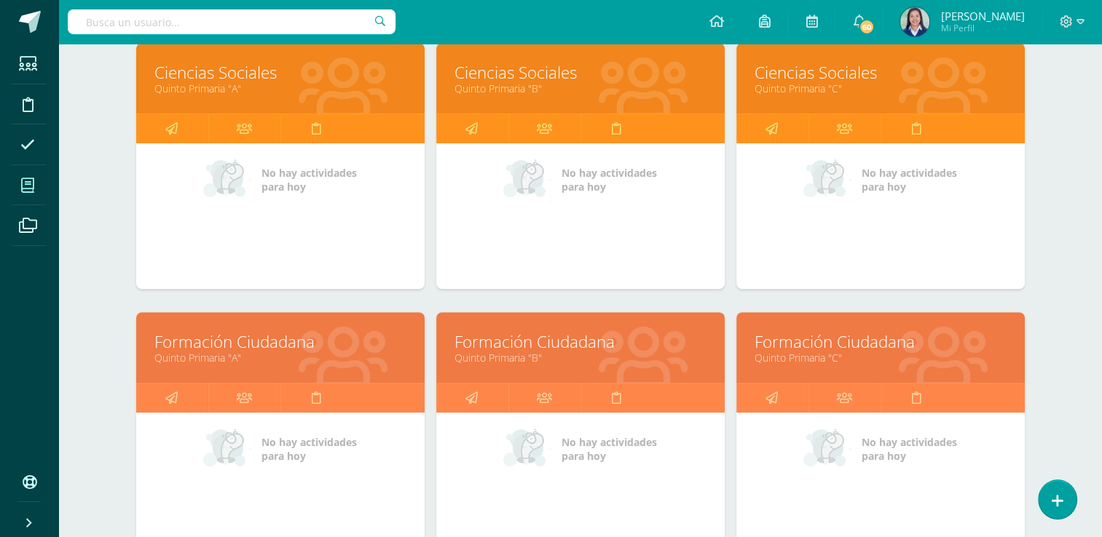
scroll to position [505, 0]
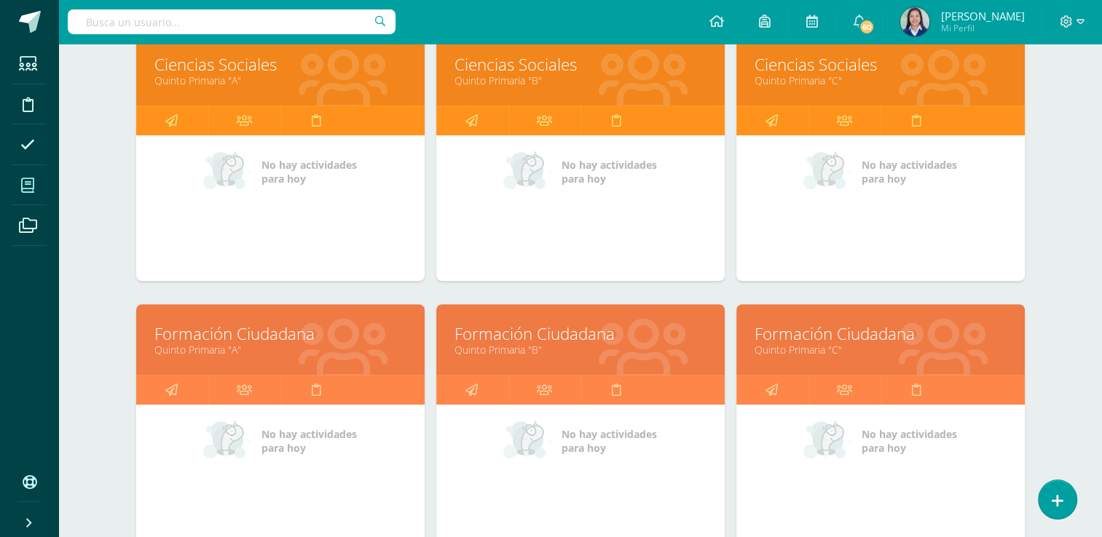
click at [489, 333] on link "Formación Ciudadana" at bounding box center [580, 334] width 252 height 23
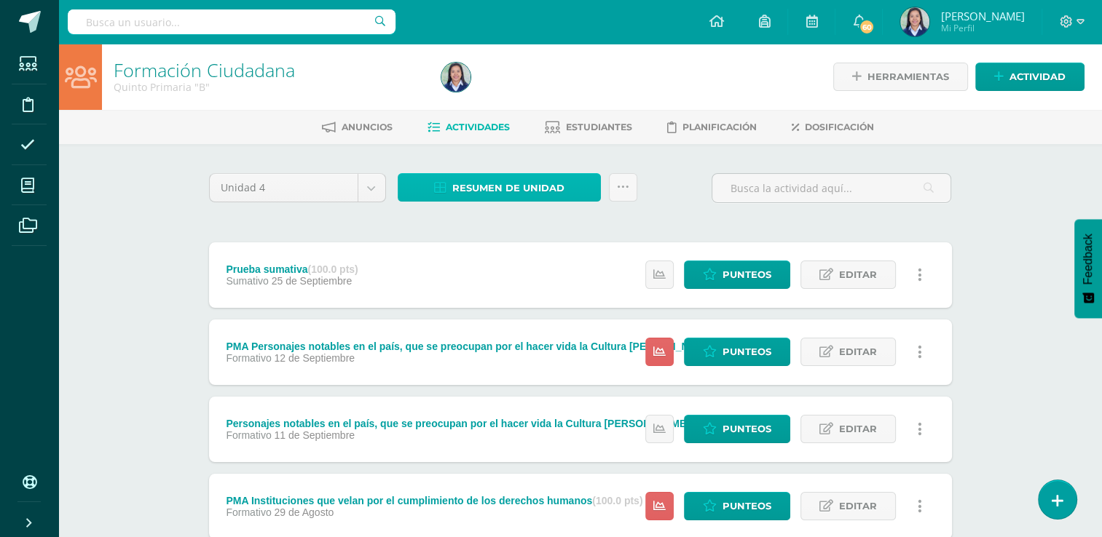
click at [568, 185] on link "Resumen de unidad" at bounding box center [499, 187] width 203 height 28
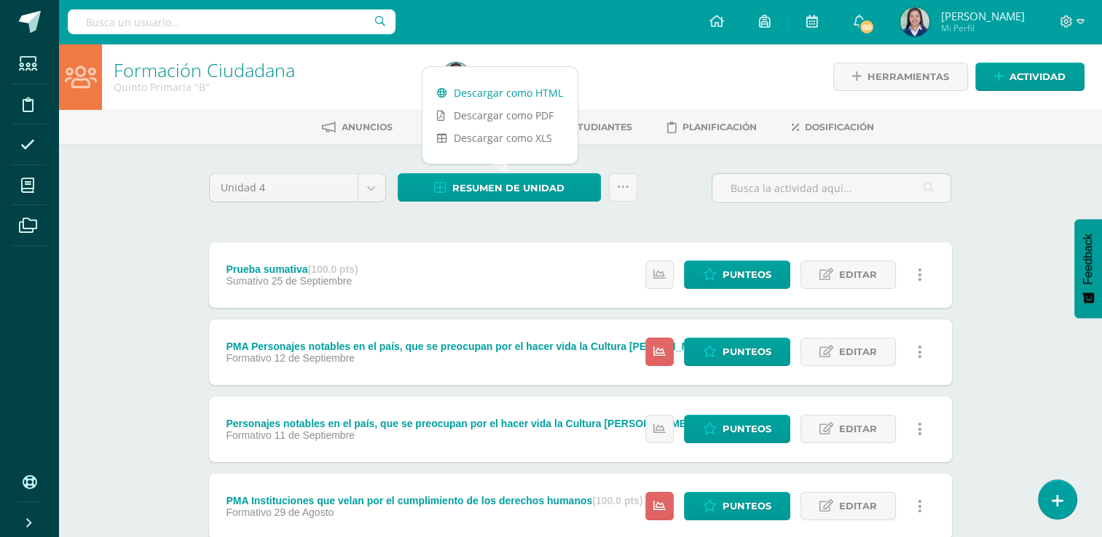
click at [527, 92] on link "Descargar como HTML" at bounding box center [499, 93] width 155 height 23
click at [629, 185] on link at bounding box center [623, 187] width 28 height 28
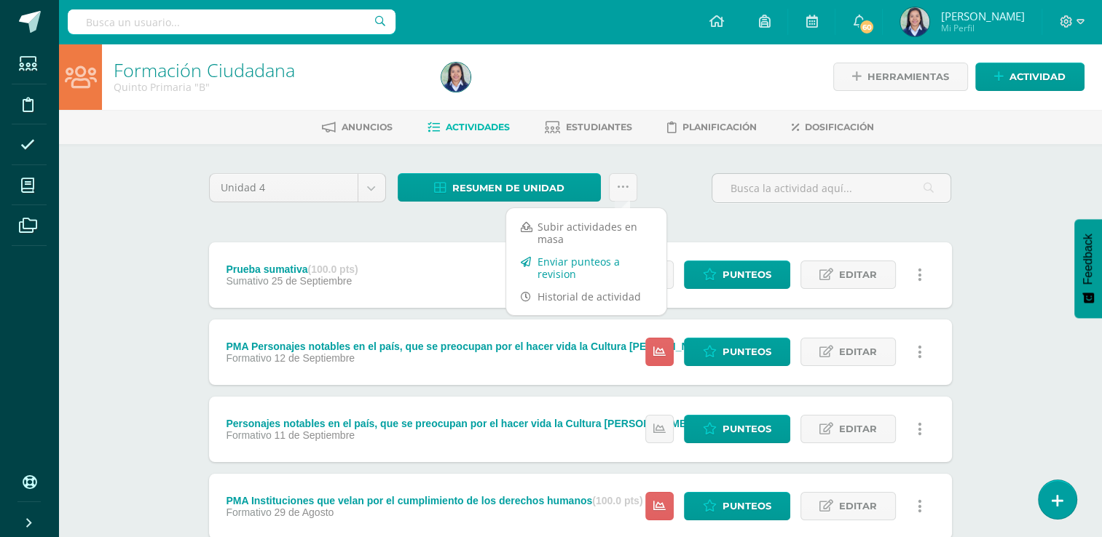
click at [579, 269] on link "Enviar punteos a revision" at bounding box center [586, 267] width 160 height 35
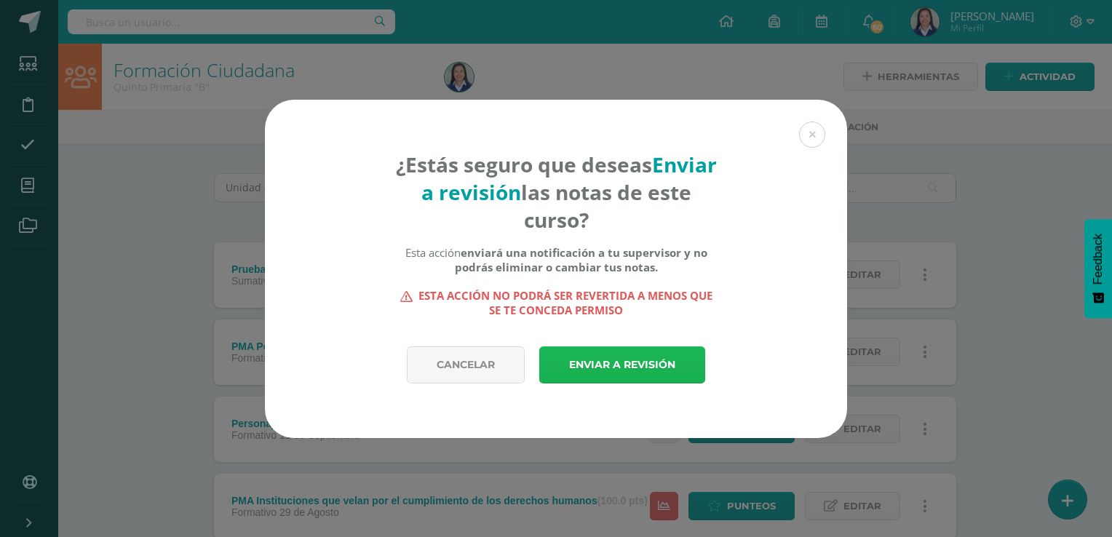
click at [647, 358] on link "Enviar a revisión" at bounding box center [622, 365] width 166 height 37
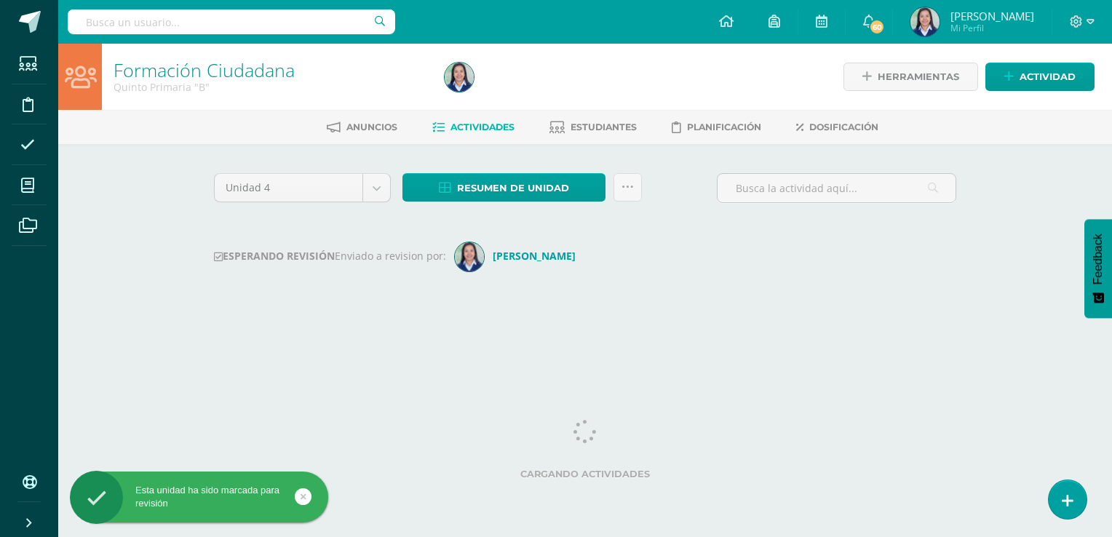
click at [20, 183] on span at bounding box center [28, 185] width 33 height 33
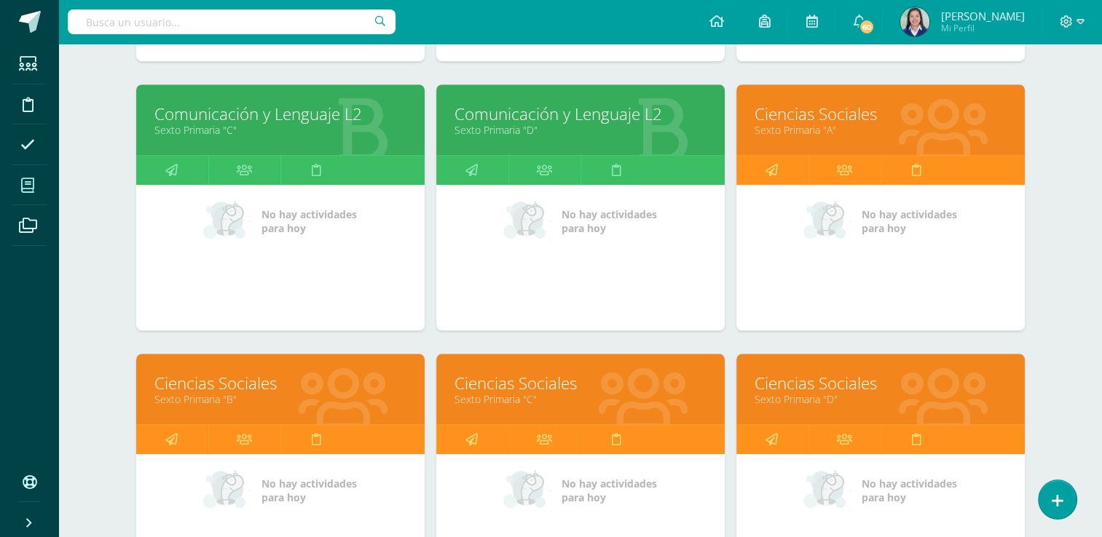
scroll to position [1405, 0]
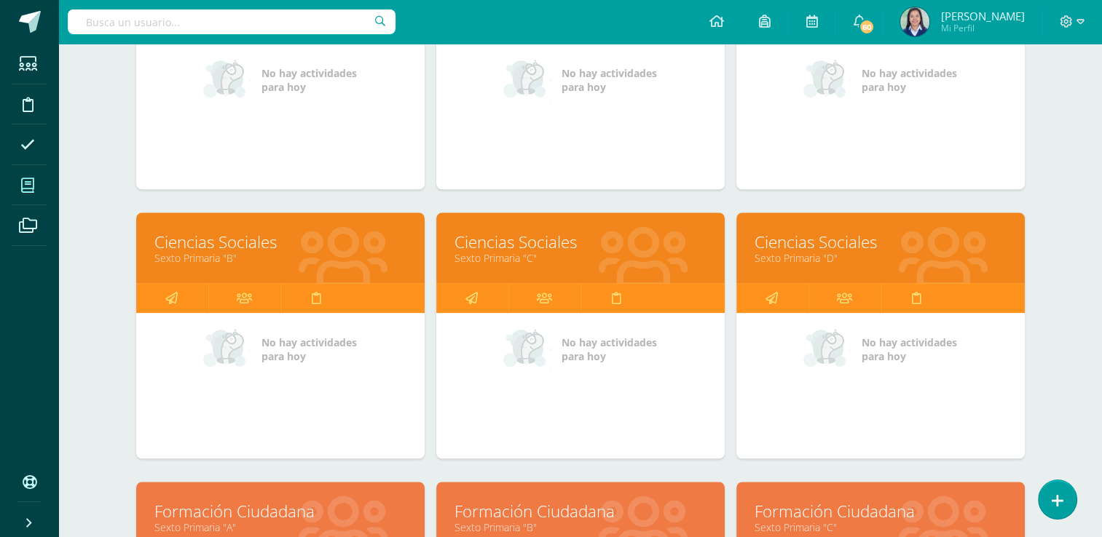
click at [857, 238] on link "Ciencias Sociales" at bounding box center [880, 242] width 252 height 23
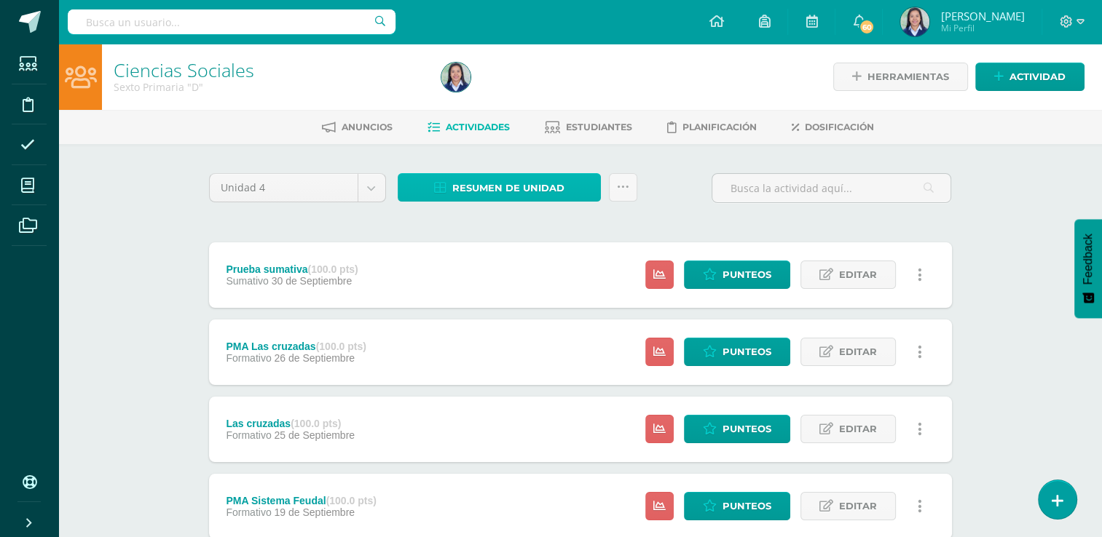
click at [545, 186] on span "Resumen de unidad" at bounding box center [508, 188] width 112 height 27
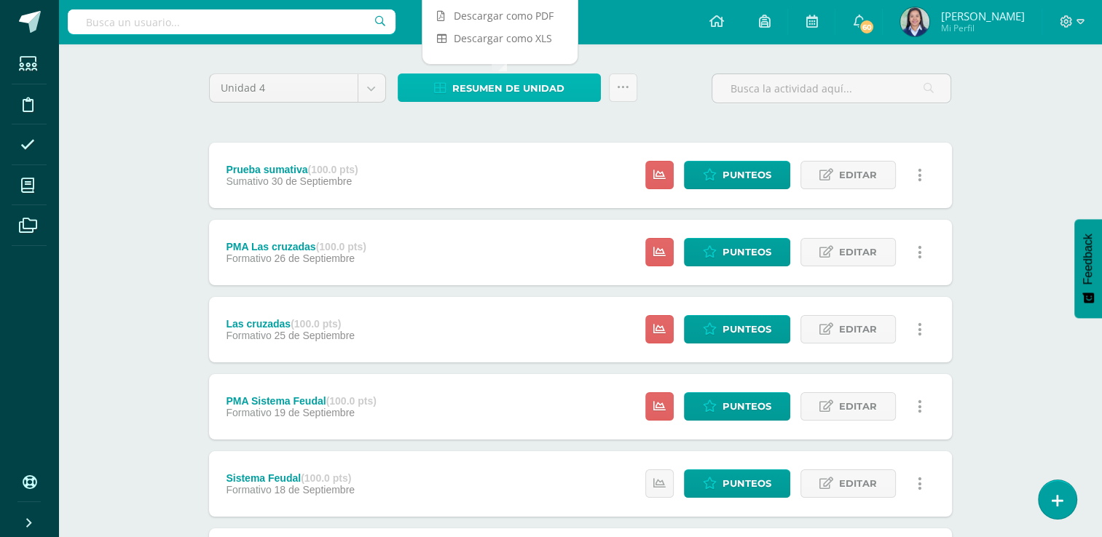
scroll to position [99, 0]
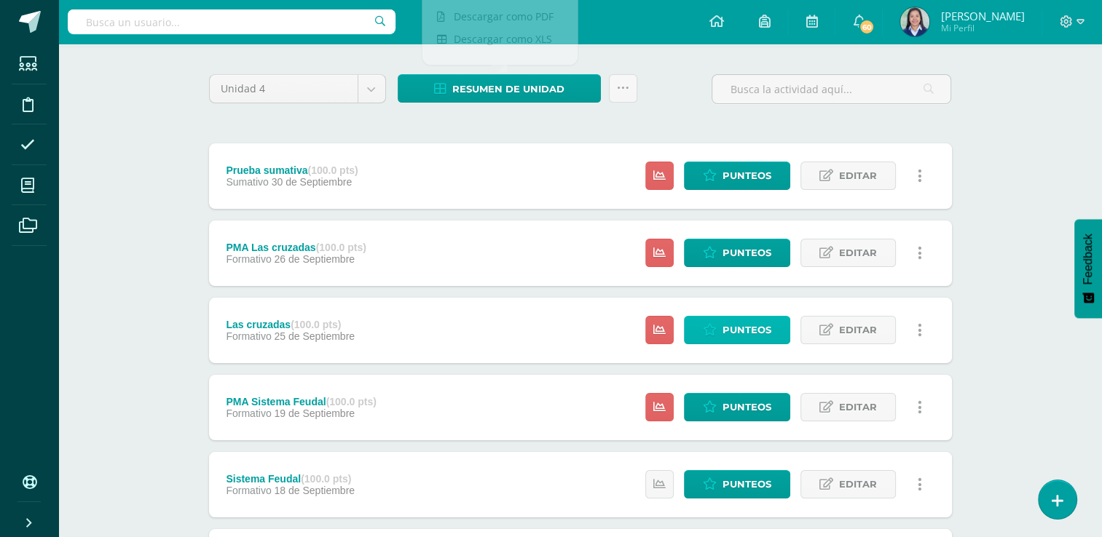
click at [750, 323] on span "Punteos" at bounding box center [746, 330] width 49 height 27
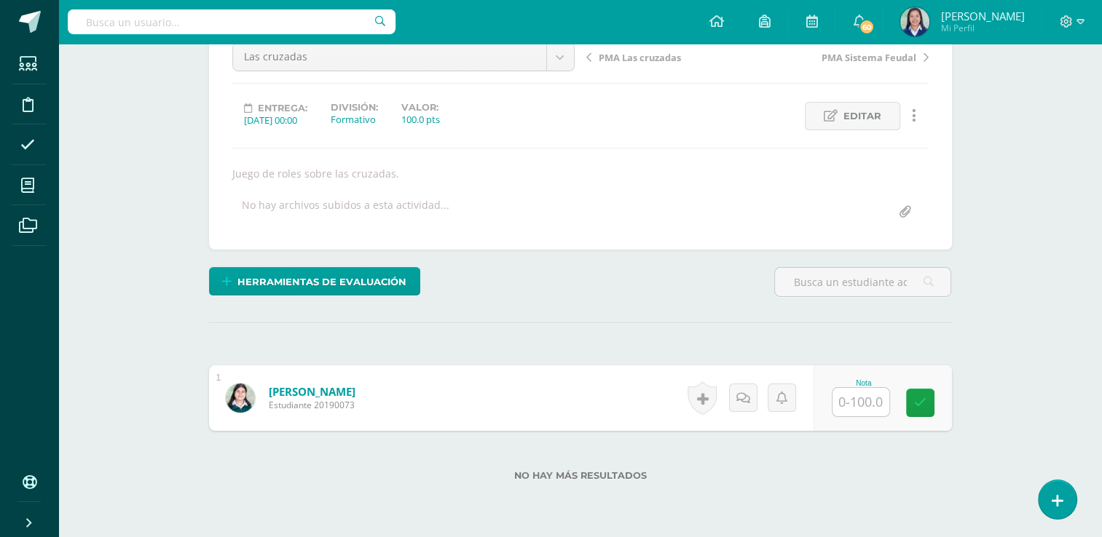
scroll to position [154, 0]
click at [866, 403] on input "text" at bounding box center [860, 402] width 57 height 28
type input "78"
click at [917, 406] on link at bounding box center [929, 403] width 29 height 29
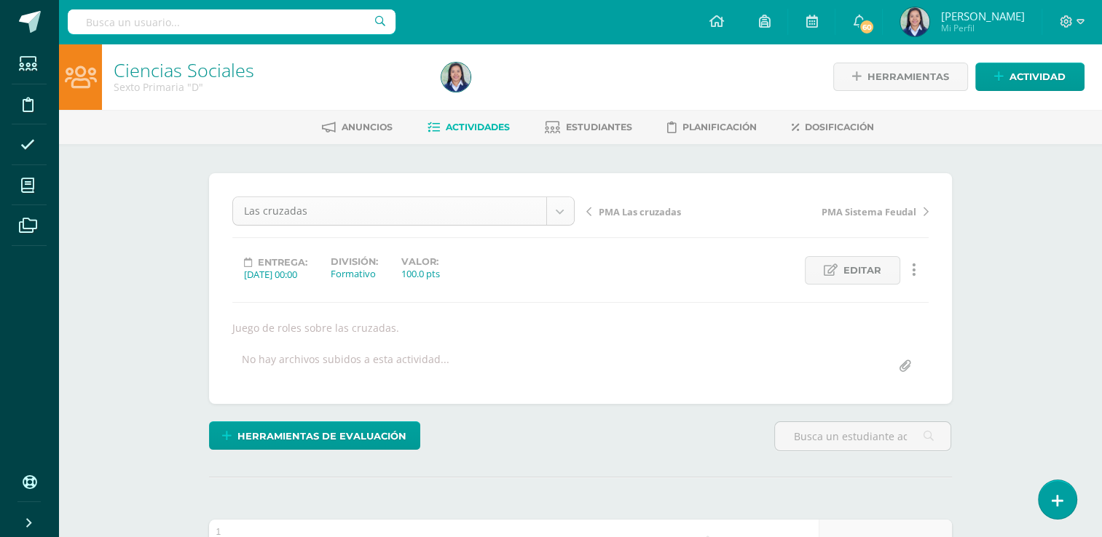
click at [556, 209] on body "Estudiantes Disciplina Asistencia Mis cursos Archivos Soporte Ayuda Reportar un…" at bounding box center [551, 376] width 1102 height 752
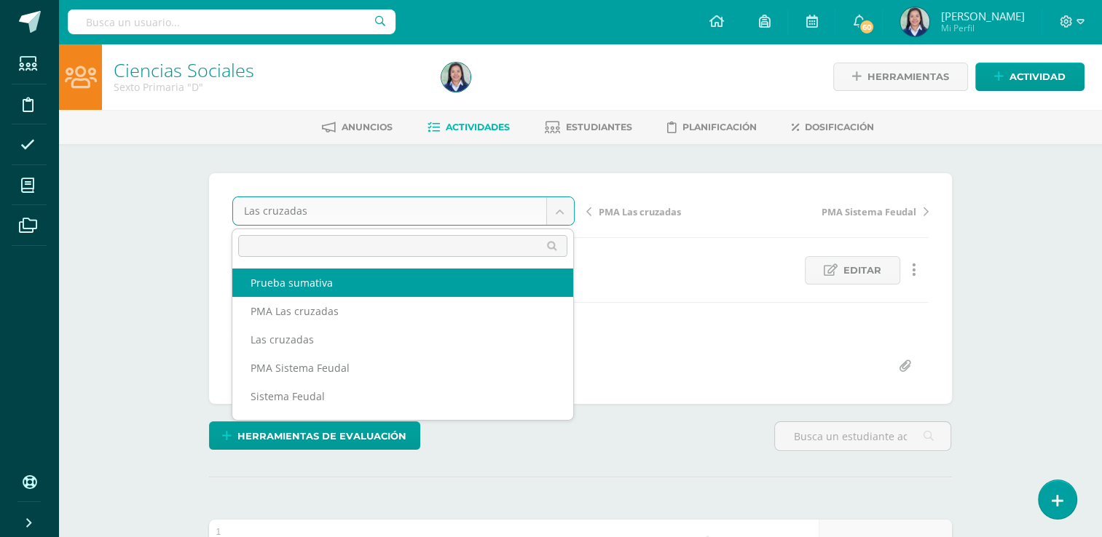
select select "/dashboard/teacher/grade-activity/261575/"
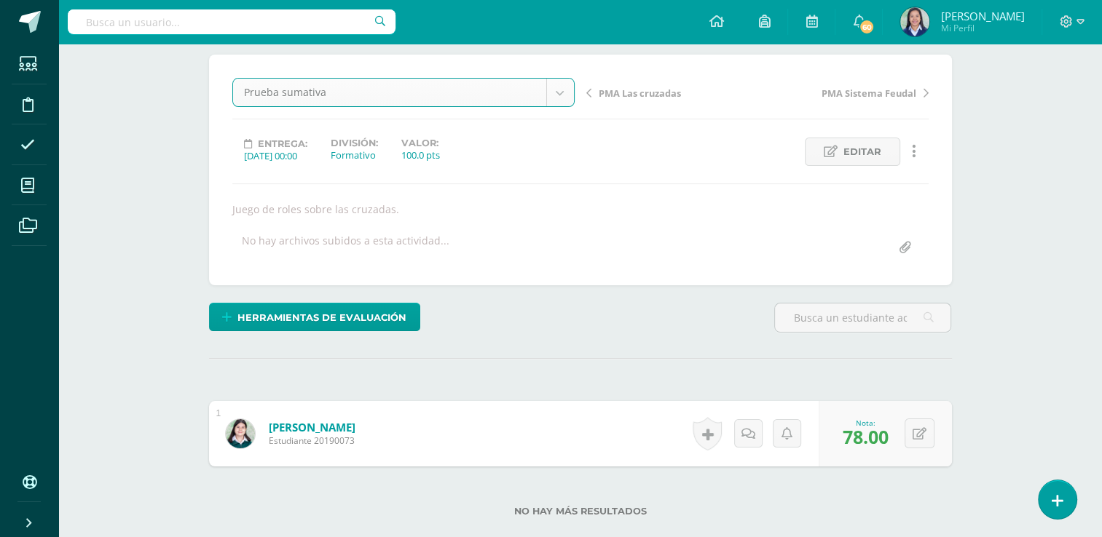
scroll to position [116, 0]
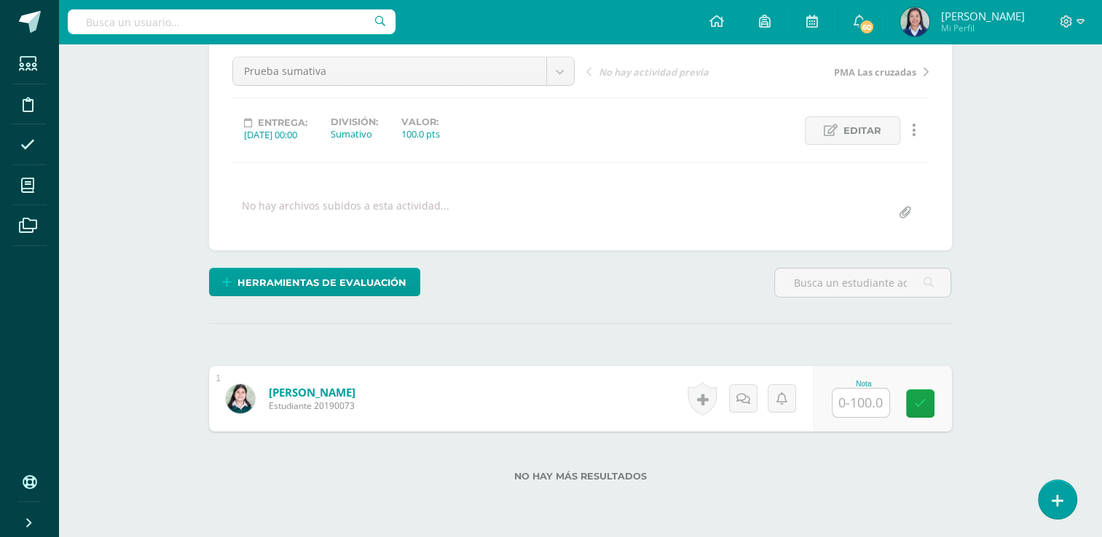
scroll to position [141, 0]
click at [854, 408] on input "text" at bounding box center [860, 402] width 57 height 28
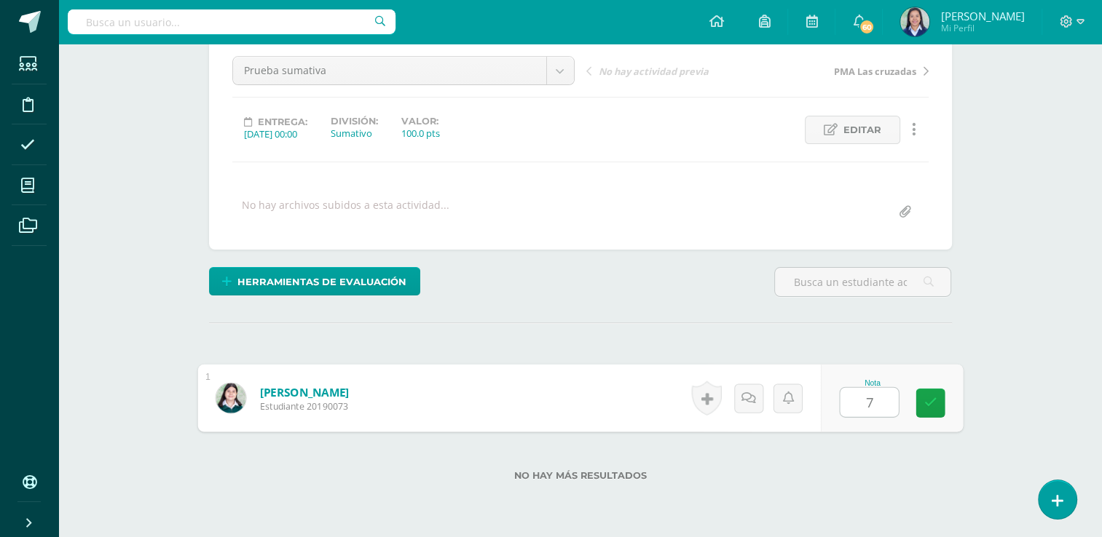
type input "72"
click at [854, 408] on input "72" at bounding box center [868, 402] width 58 height 29
click at [935, 398] on link at bounding box center [929, 403] width 29 height 29
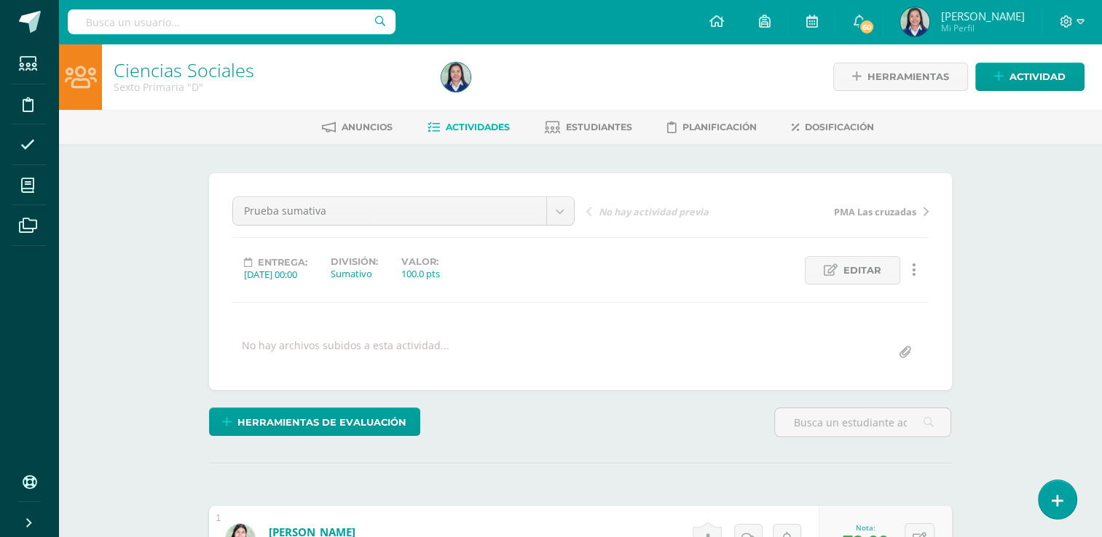
click at [486, 123] on span "Actividades" at bounding box center [478, 127] width 64 height 11
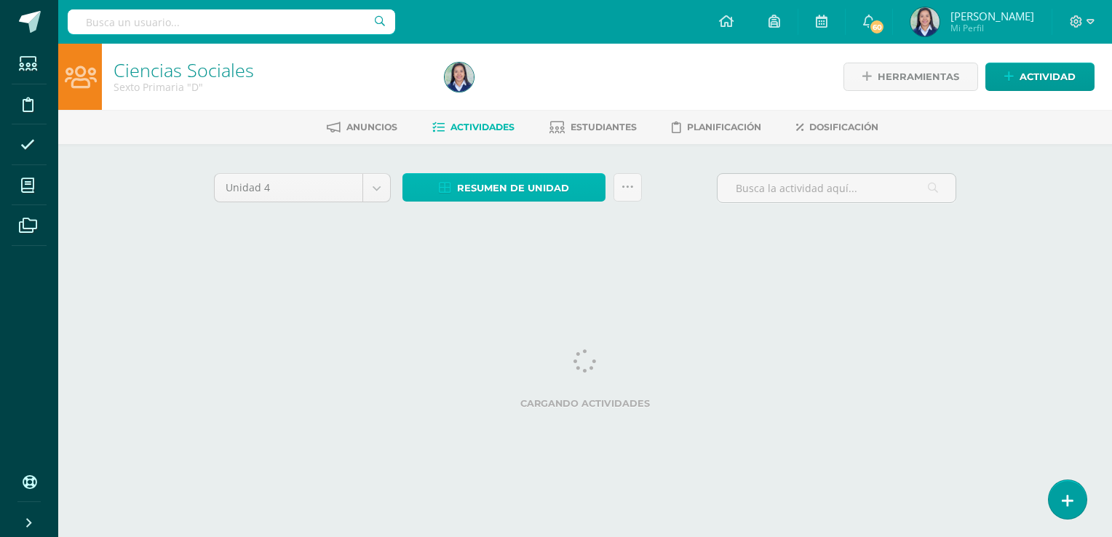
click at [521, 191] on span "Resumen de unidad" at bounding box center [513, 188] width 112 height 27
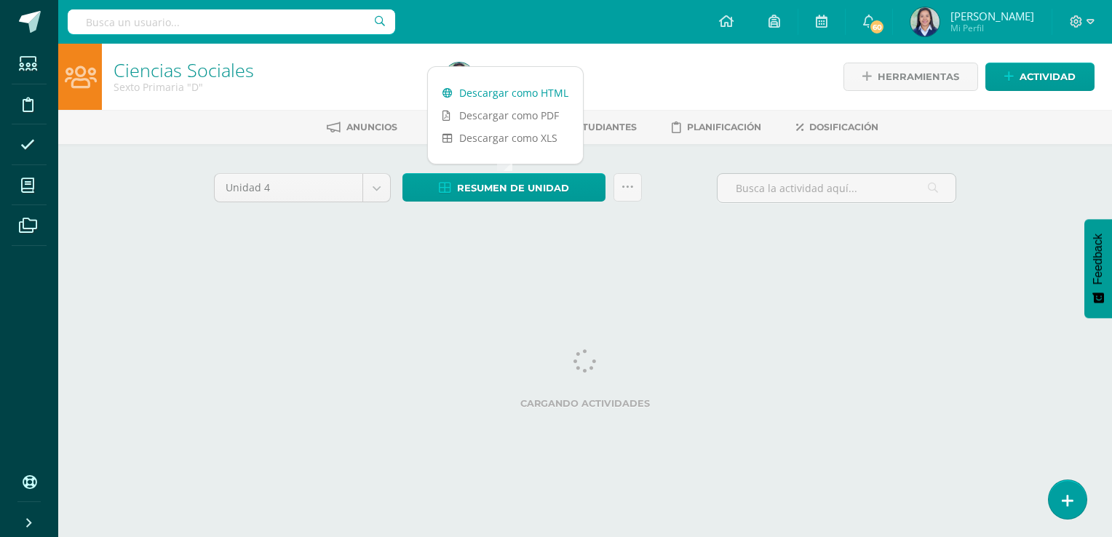
click at [535, 90] on link "Descargar como HTML" at bounding box center [505, 93] width 155 height 23
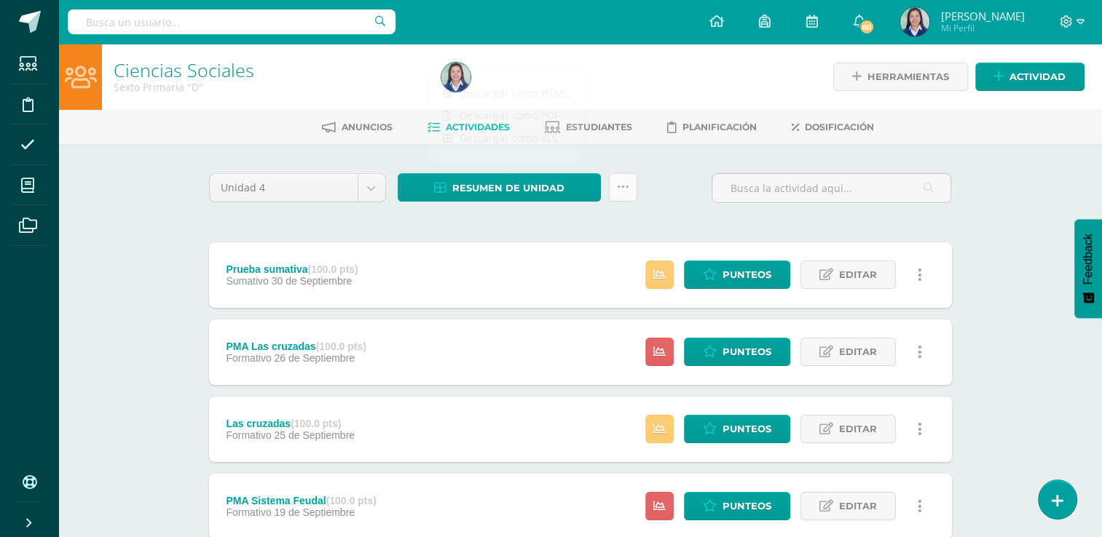
click at [626, 180] on link at bounding box center [623, 187] width 28 height 28
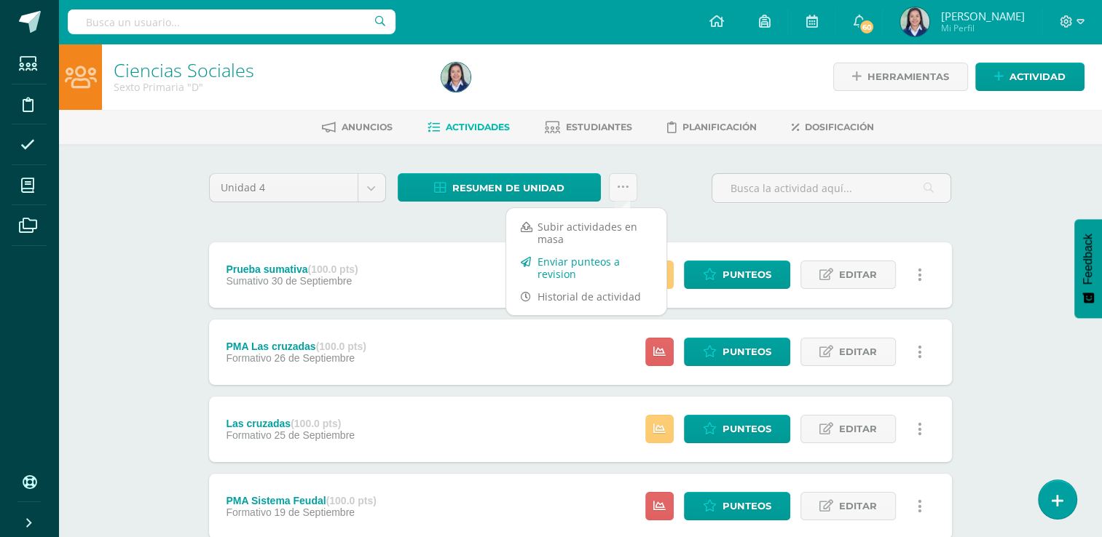
click at [593, 265] on link "Enviar punteos a revision" at bounding box center [586, 267] width 160 height 35
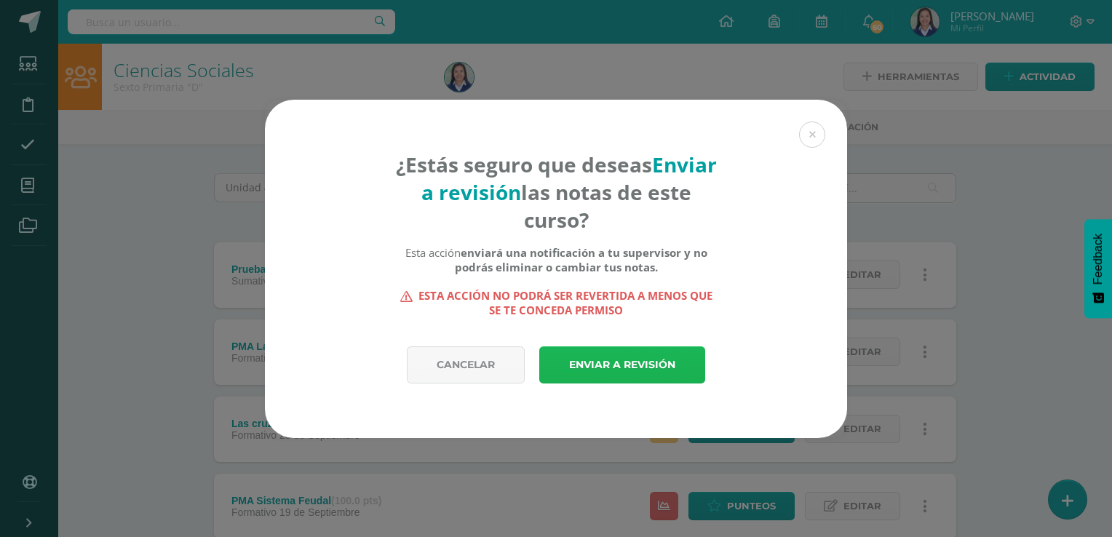
click at [606, 360] on link "Enviar a revisión" at bounding box center [622, 365] width 166 height 37
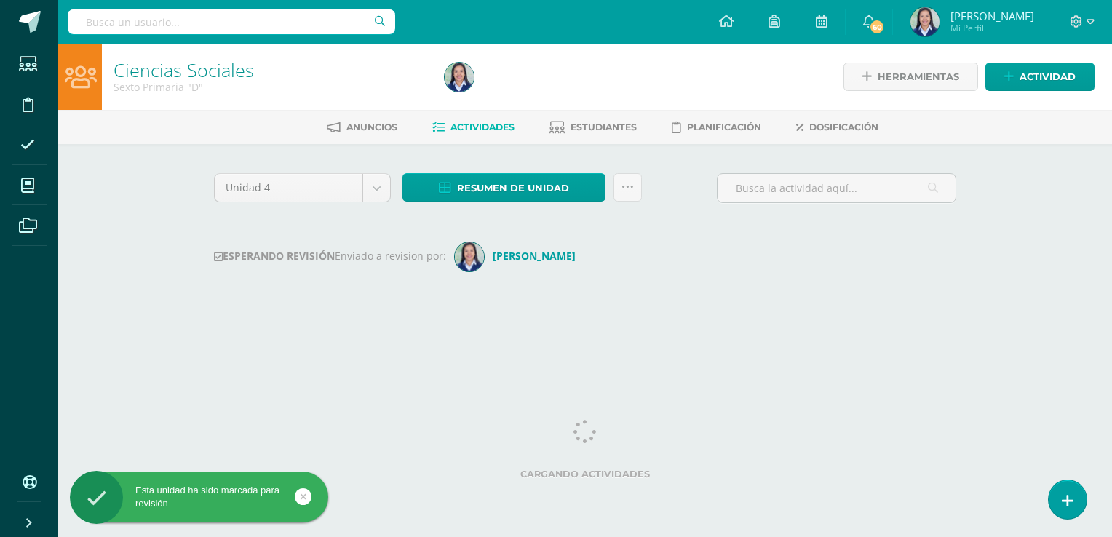
click at [20, 186] on span at bounding box center [28, 185] width 33 height 33
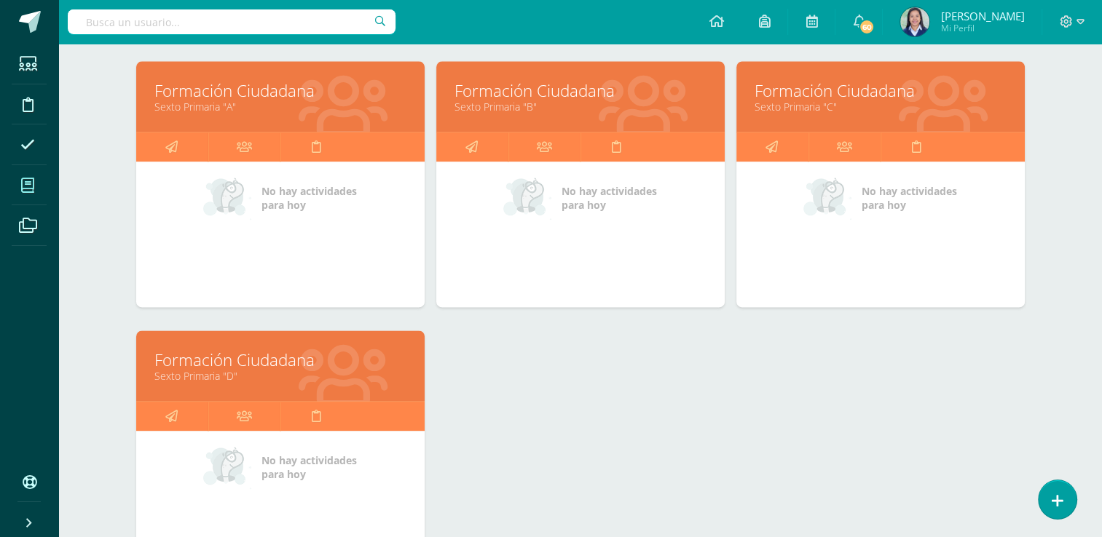
scroll to position [1827, 0]
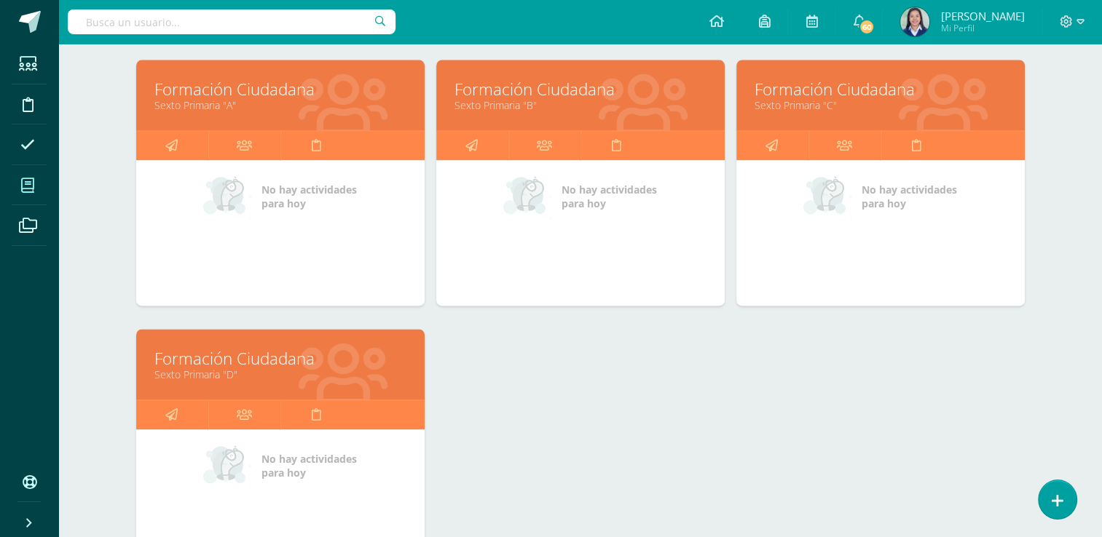
click at [282, 363] on link "Formación Ciudadana" at bounding box center [280, 358] width 252 height 23
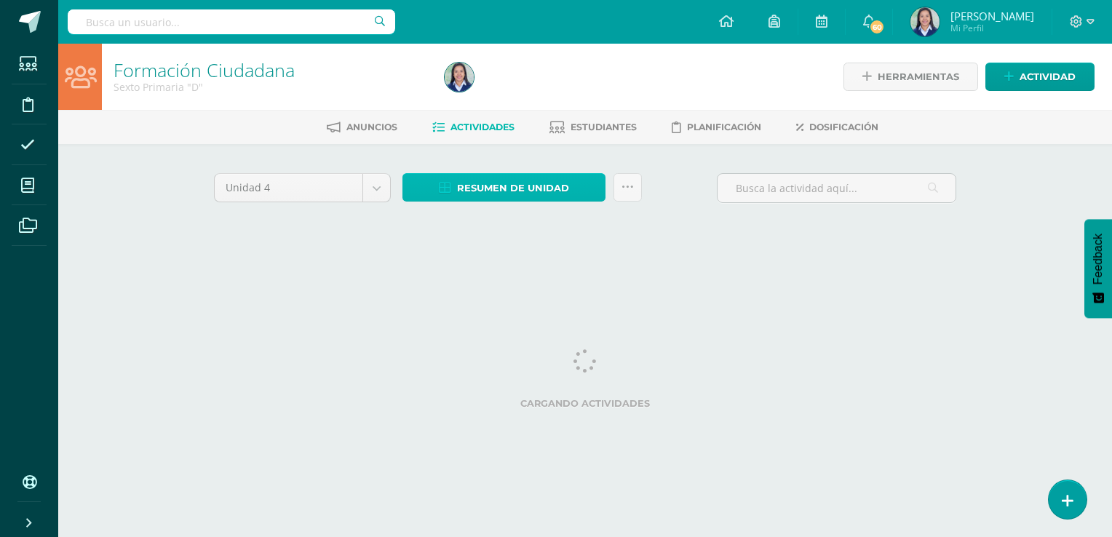
click at [571, 200] on link "Resumen de unidad" at bounding box center [504, 187] width 203 height 28
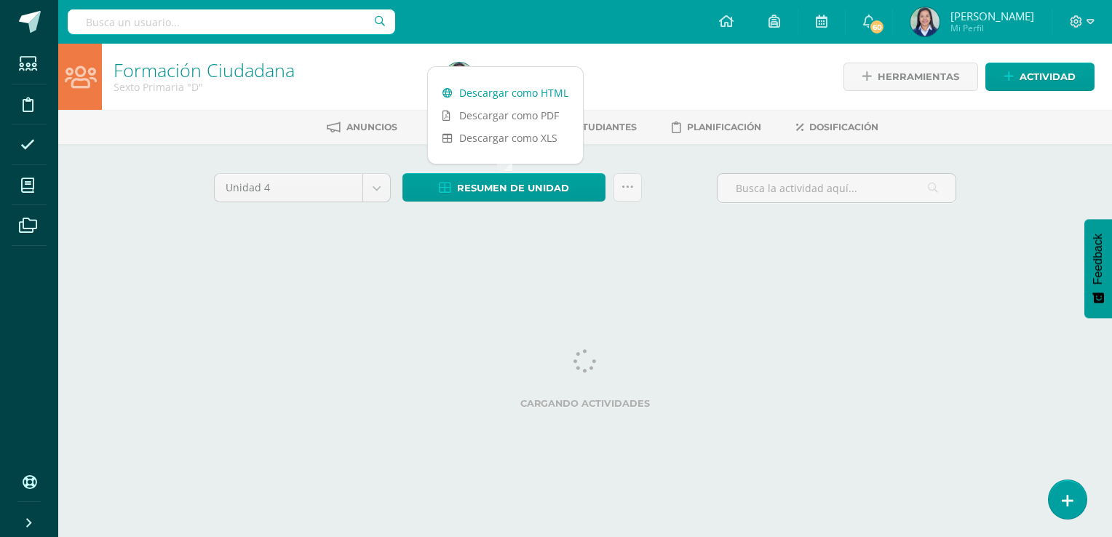
click at [531, 92] on link "Descargar como HTML" at bounding box center [505, 93] width 155 height 23
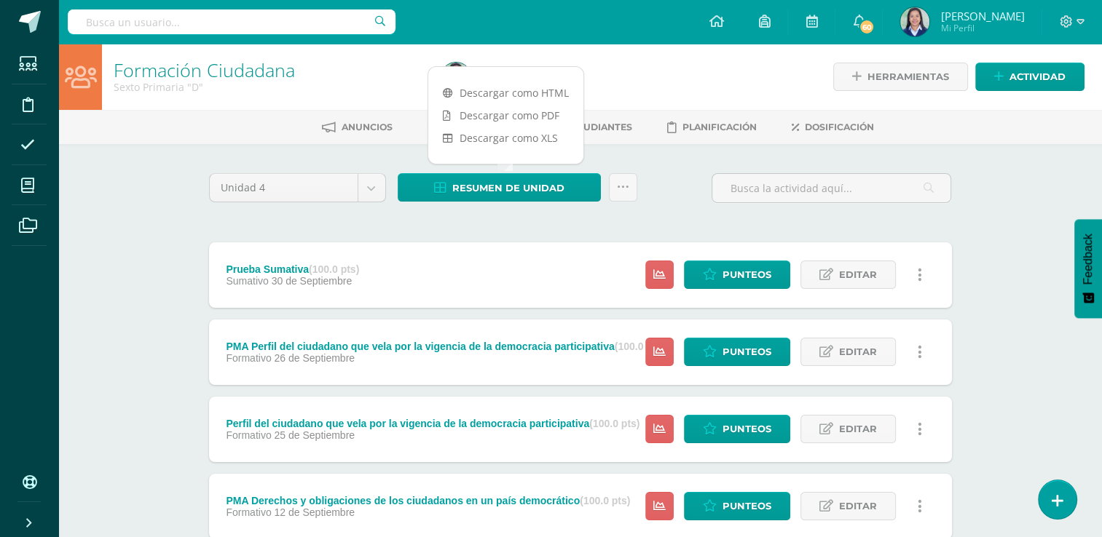
click at [914, 349] on link at bounding box center [920, 352] width 28 height 28
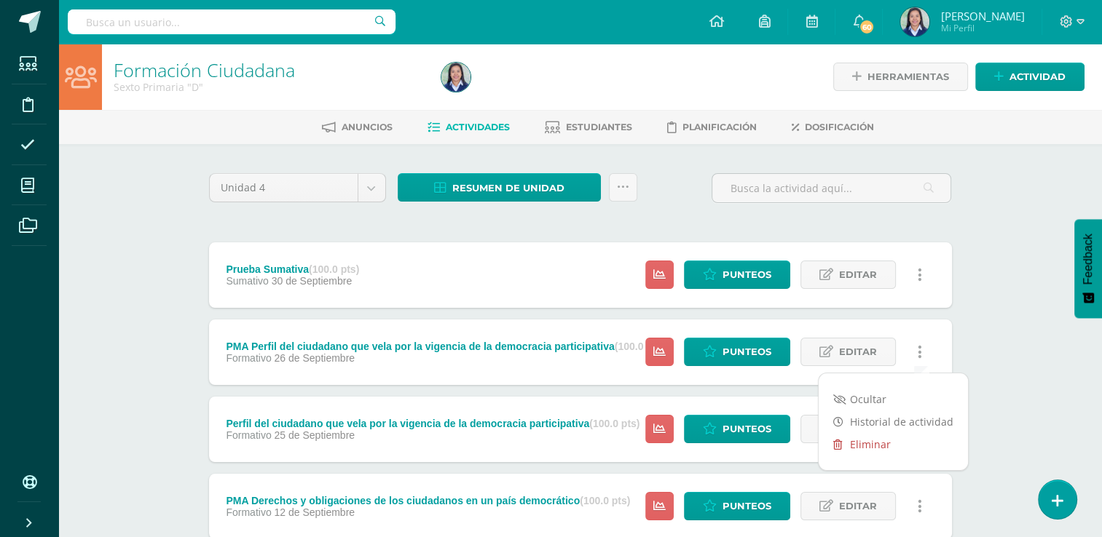
click at [882, 445] on link "Eliminar" at bounding box center [892, 444] width 149 height 23
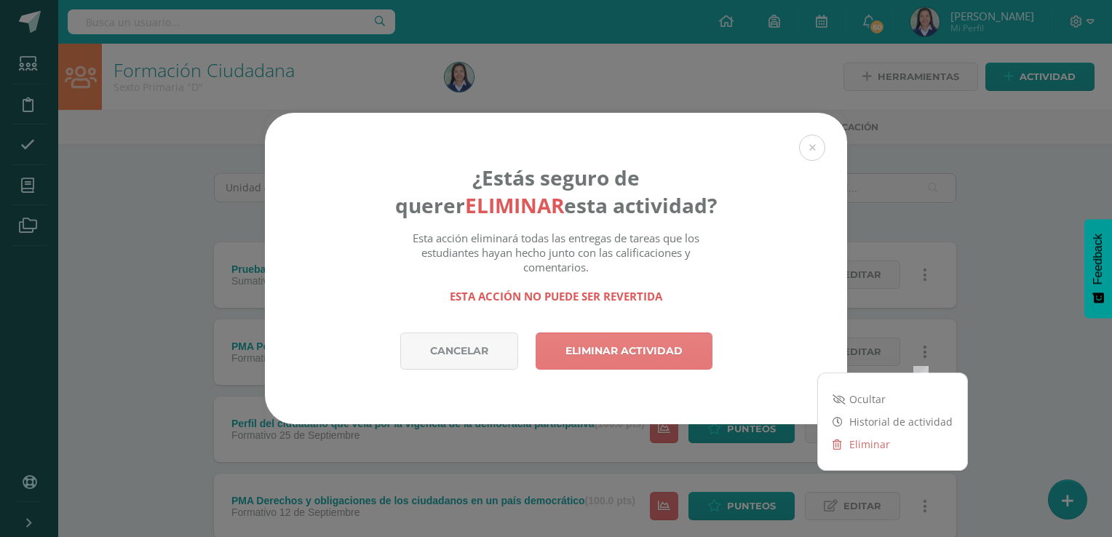
click at [660, 354] on link "Eliminar actividad" at bounding box center [624, 351] width 177 height 37
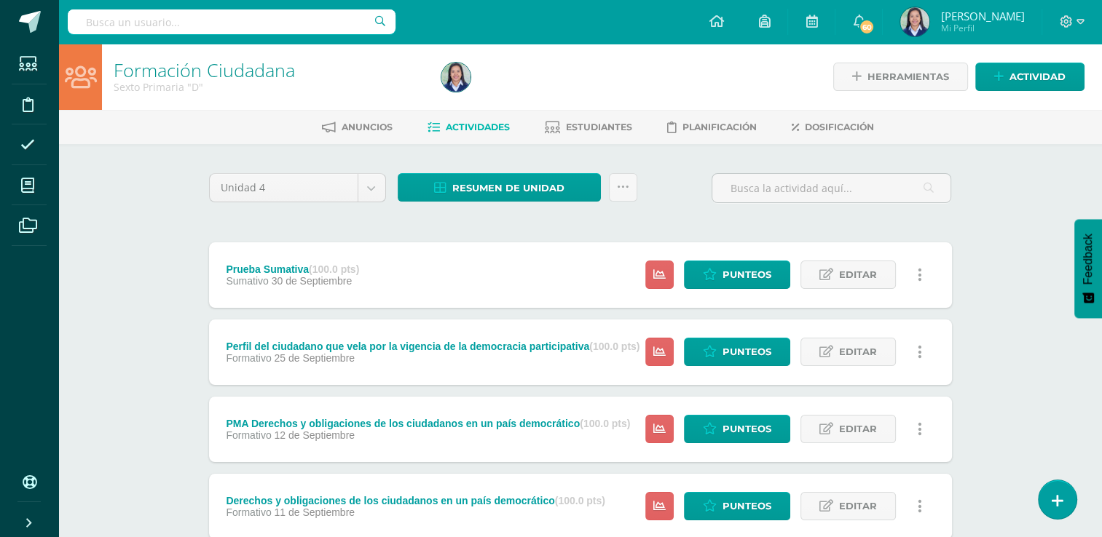
click at [924, 353] on link at bounding box center [920, 352] width 28 height 28
click at [886, 443] on link "Eliminar" at bounding box center [892, 444] width 149 height 23
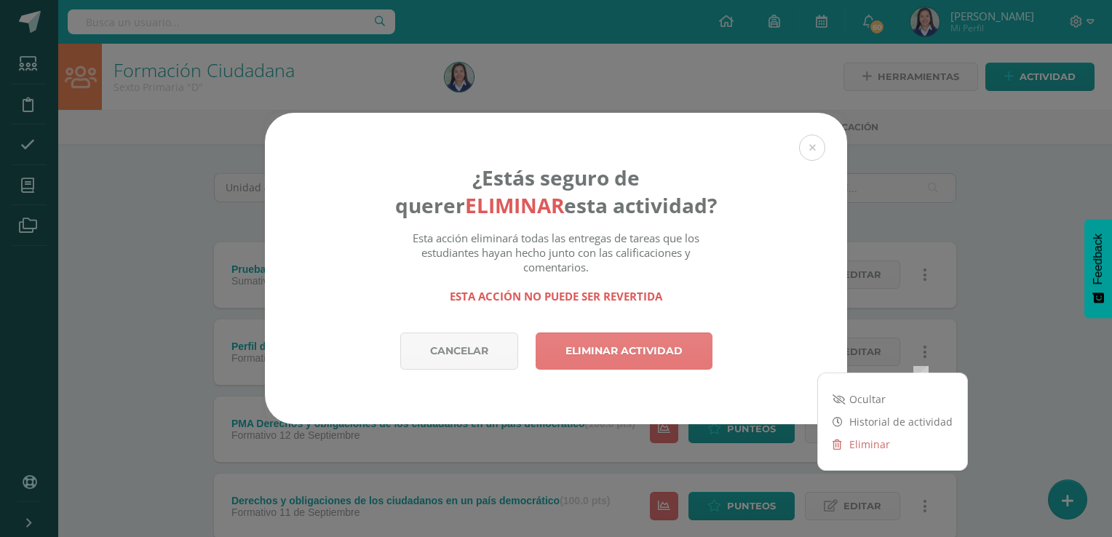
click at [647, 352] on link "Eliminar actividad" at bounding box center [624, 351] width 177 height 37
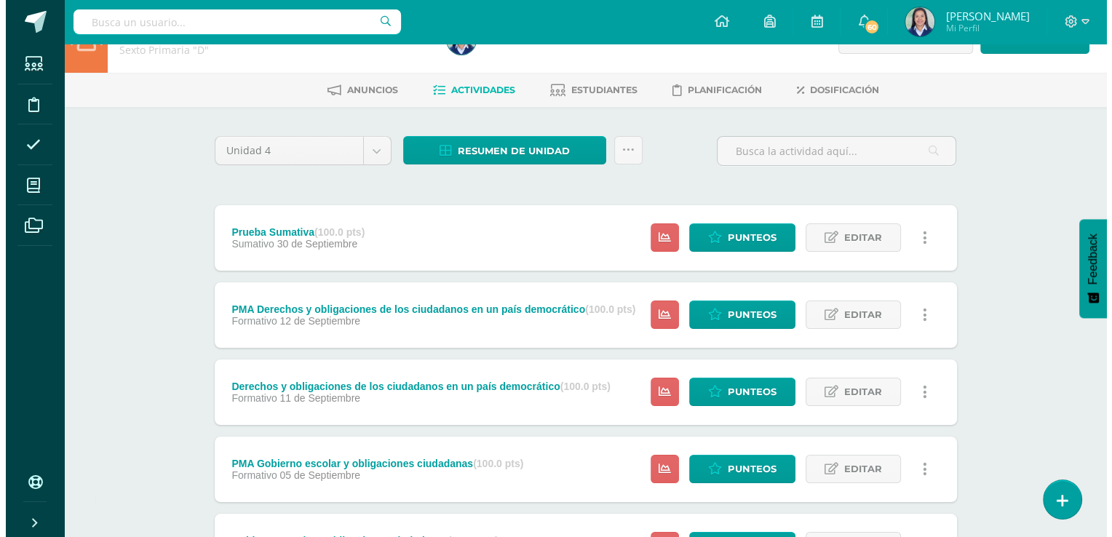
scroll to position [36, 0]
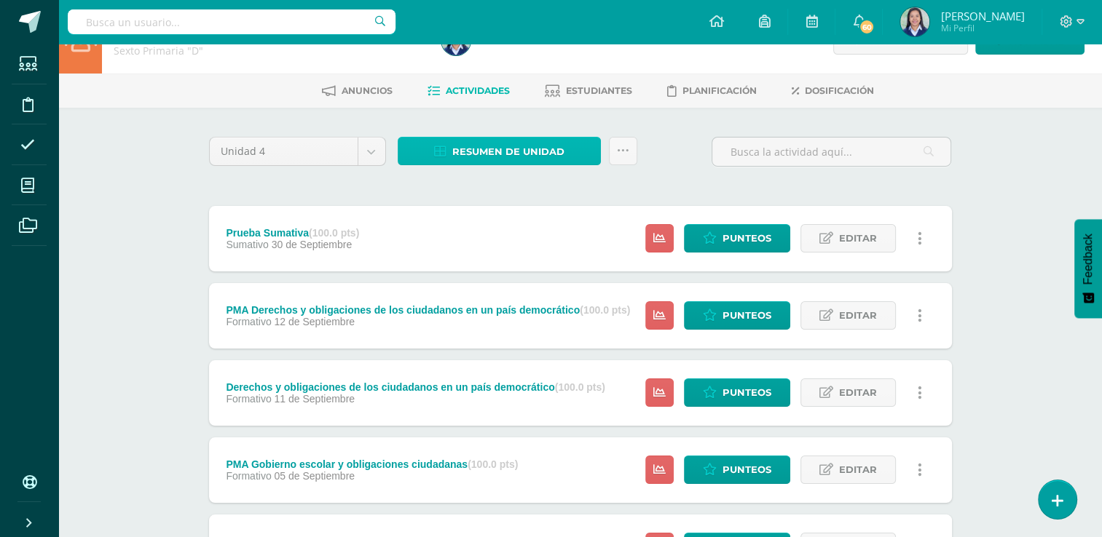
click at [542, 154] on span "Resumen de unidad" at bounding box center [508, 151] width 112 height 27
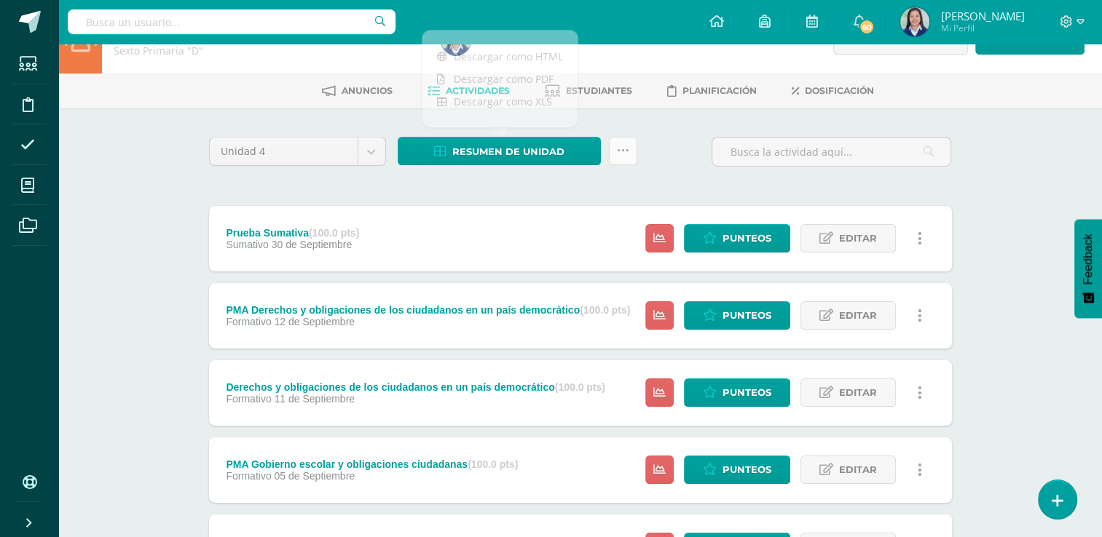
click at [625, 158] on link at bounding box center [623, 151] width 28 height 28
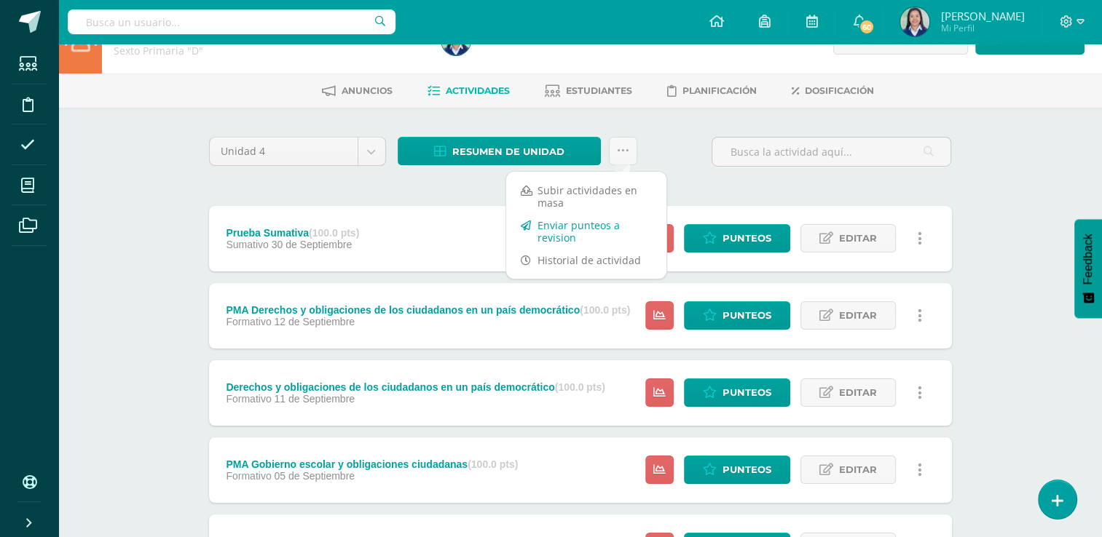
click at [577, 228] on link "Enviar punteos a revision" at bounding box center [586, 231] width 160 height 35
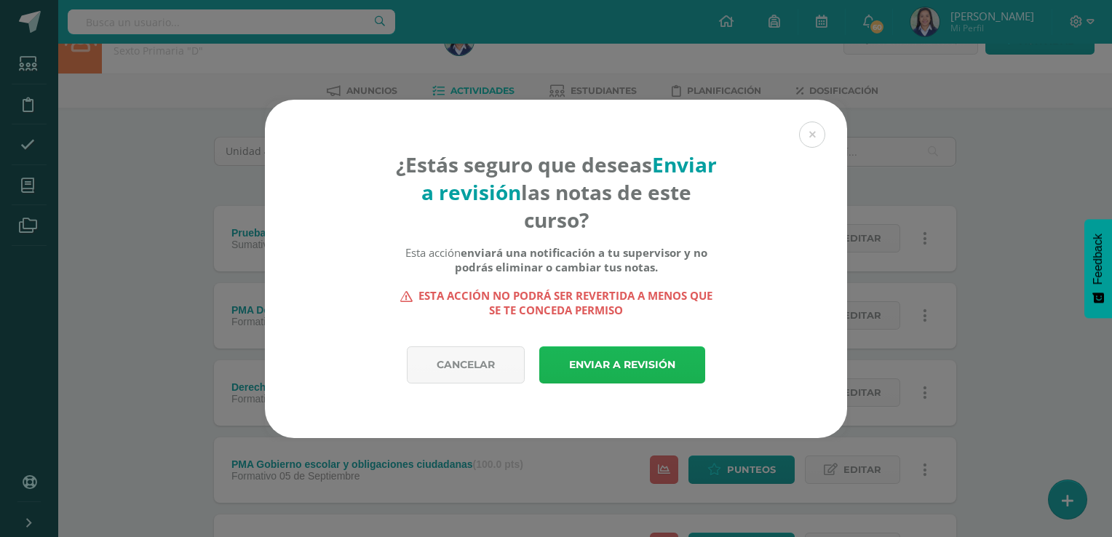
click at [614, 364] on link "Enviar a revisión" at bounding box center [622, 365] width 166 height 37
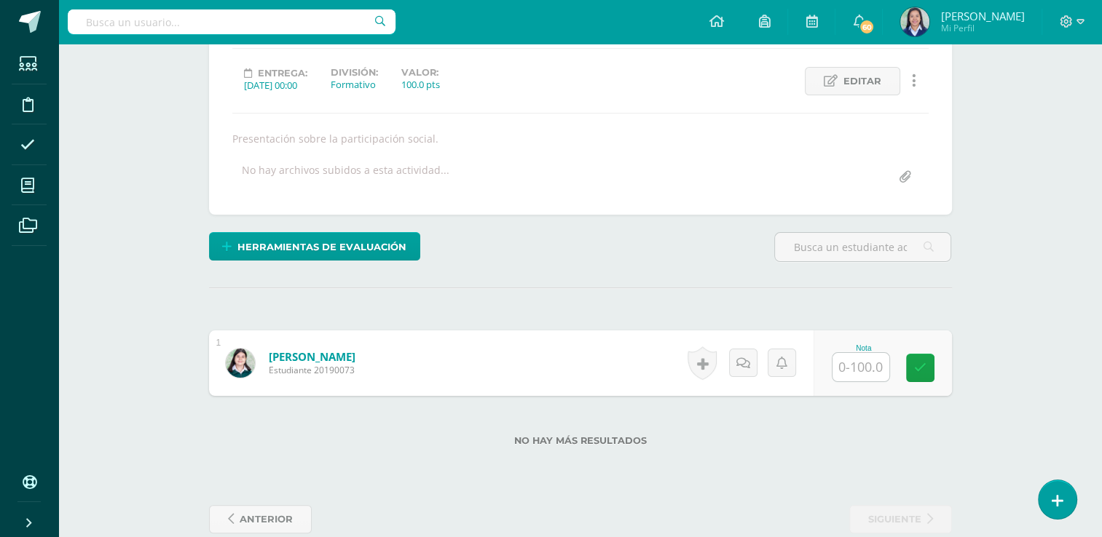
scroll to position [205, 0]
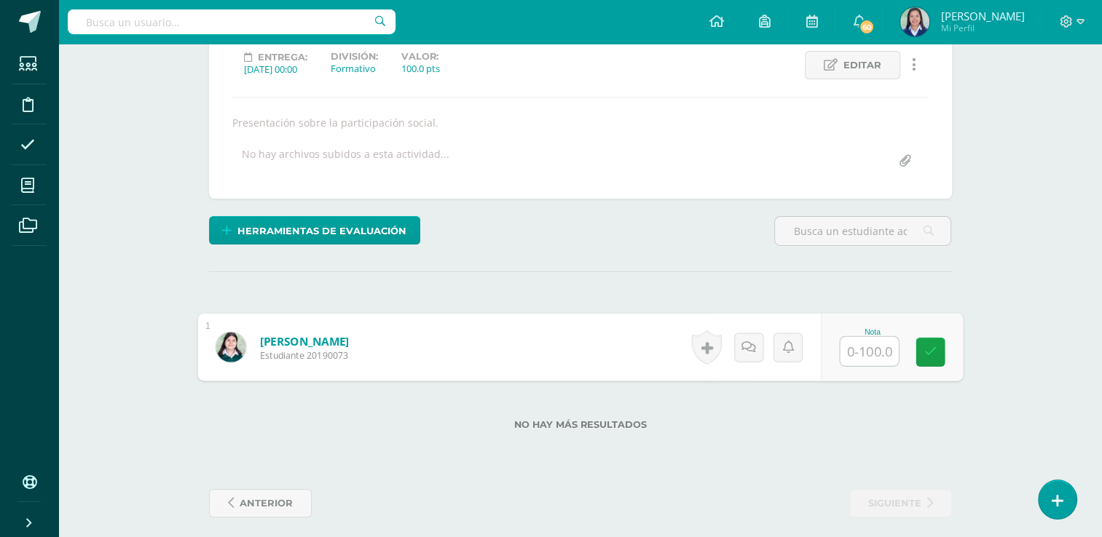
click at [877, 355] on input "text" at bounding box center [868, 351] width 58 height 29
type input "80"
click at [922, 349] on link at bounding box center [929, 352] width 29 height 29
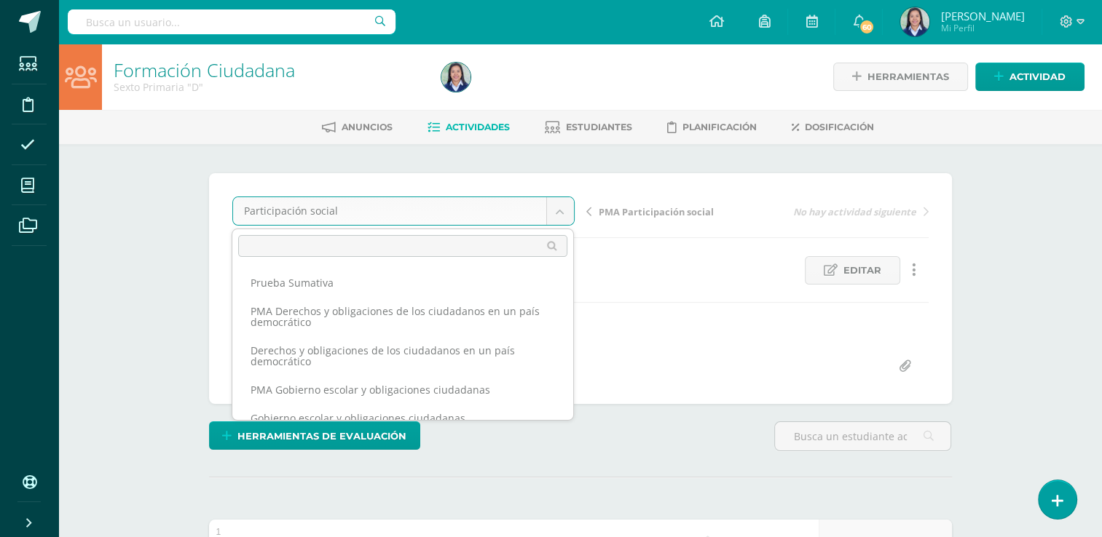
click at [560, 207] on body "Estudiantes Disciplina Asistencia Mis cursos Archivos Soporte Ayuda Reportar un…" at bounding box center [551, 376] width 1102 height 752
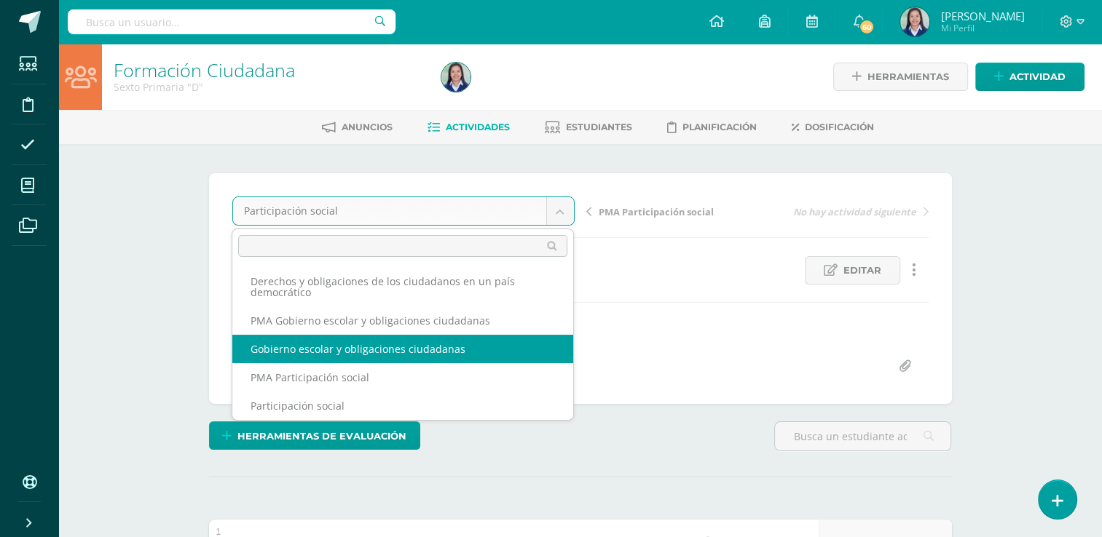
select select "/dashboard/teacher/grade-activity/261736/"
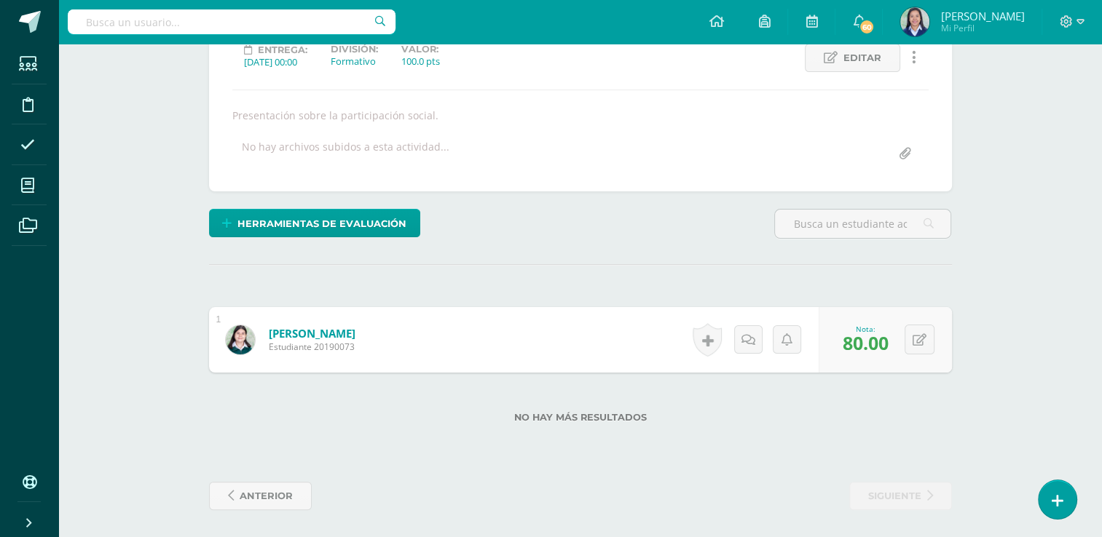
scroll to position [214, 0]
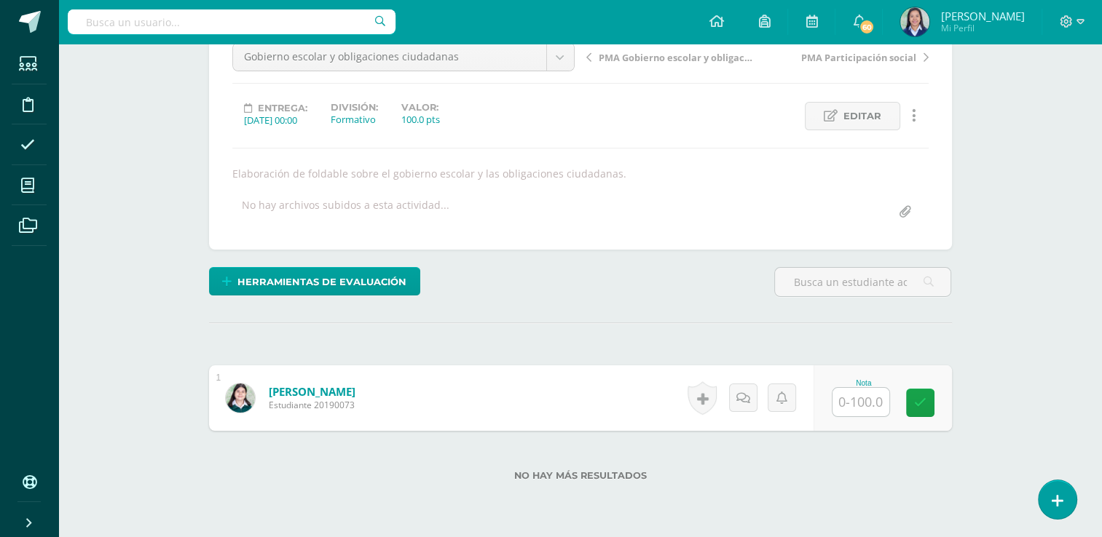
scroll to position [154, 0]
click at [863, 411] on input "text" at bounding box center [860, 402] width 57 height 28
type input "75"
click at [924, 404] on icon at bounding box center [929, 403] width 13 height 12
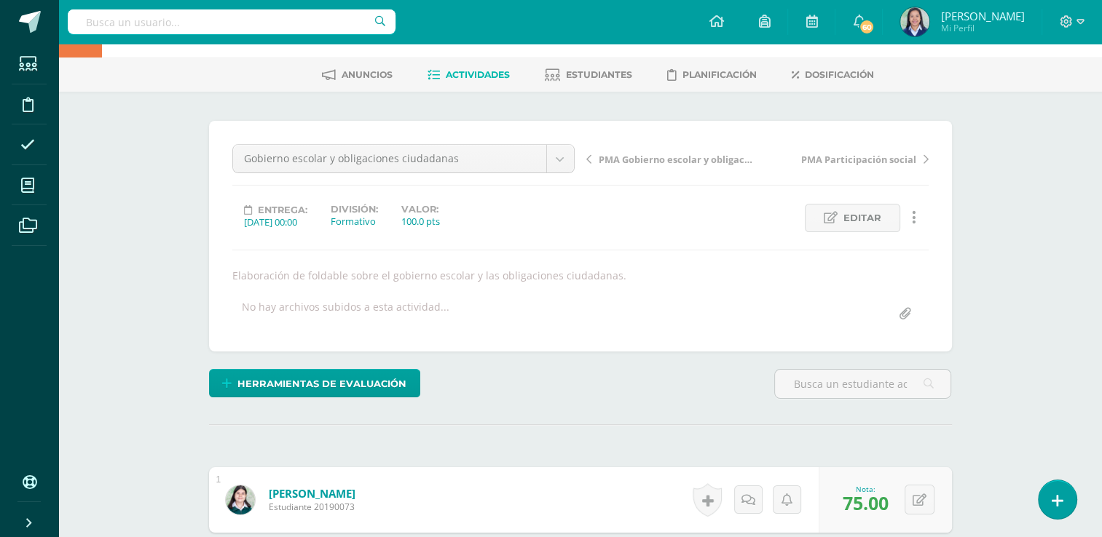
scroll to position [41, 0]
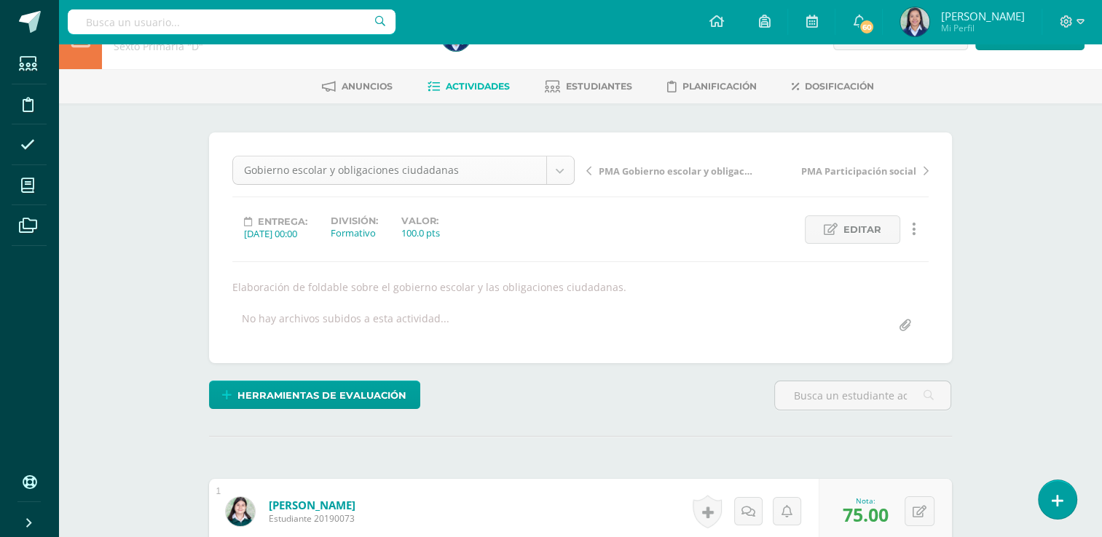
click at [564, 170] on body "Estudiantes Disciplina Asistencia Mis cursos Archivos Soporte Ayuda Reportar un…" at bounding box center [551, 335] width 1102 height 752
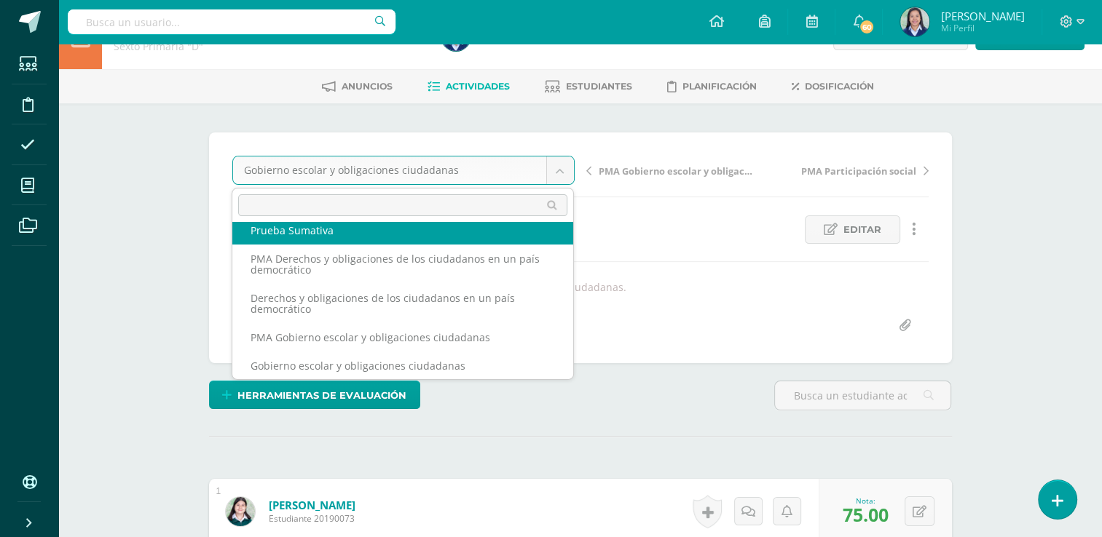
scroll to position [0, 0]
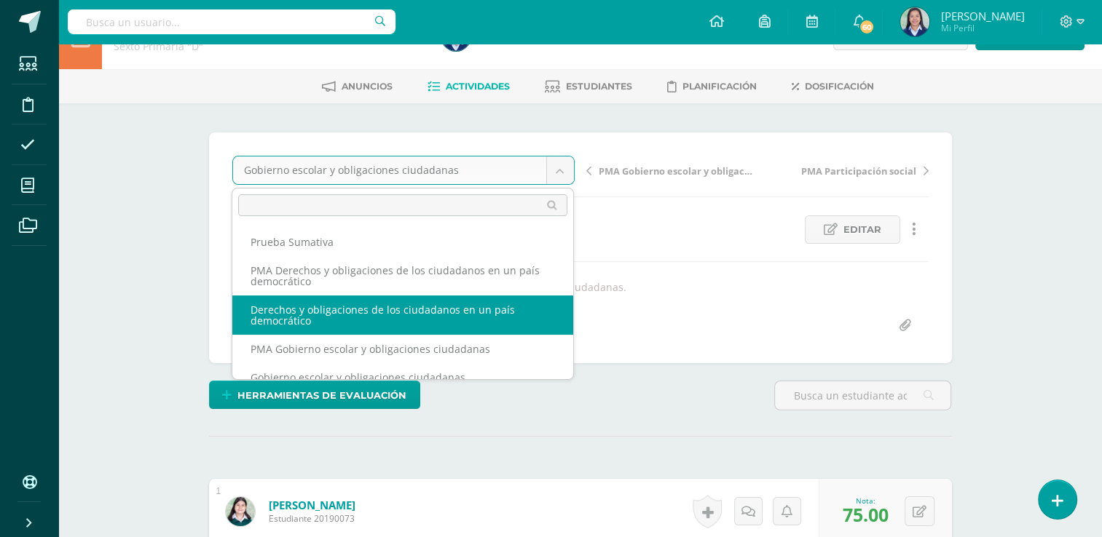
select select "/dashboard/teacher/grade-activity/261753/"
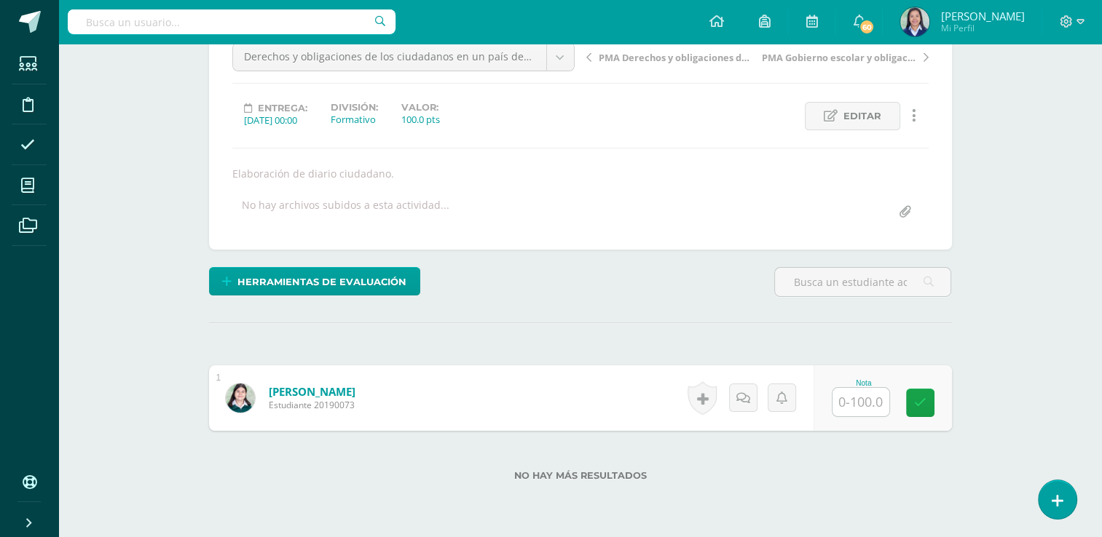
scroll to position [154, 0]
click at [870, 401] on input "text" at bounding box center [860, 402] width 57 height 28
type input "82"
click at [926, 398] on icon at bounding box center [929, 403] width 13 height 12
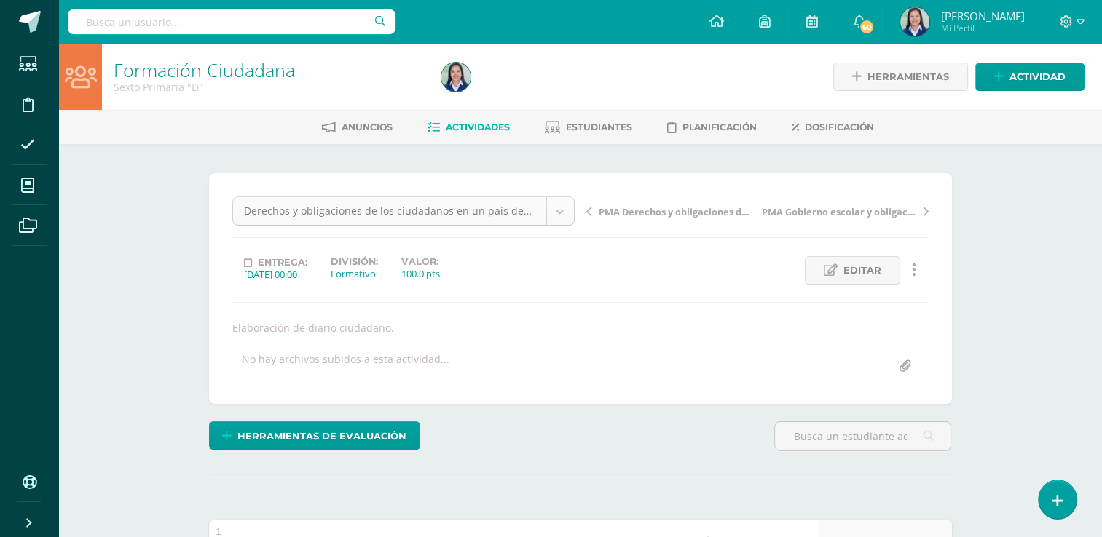
click at [561, 207] on body "Estudiantes Disciplina Asistencia Mis cursos Archivos Soporte Ayuda Reportar un…" at bounding box center [551, 376] width 1102 height 752
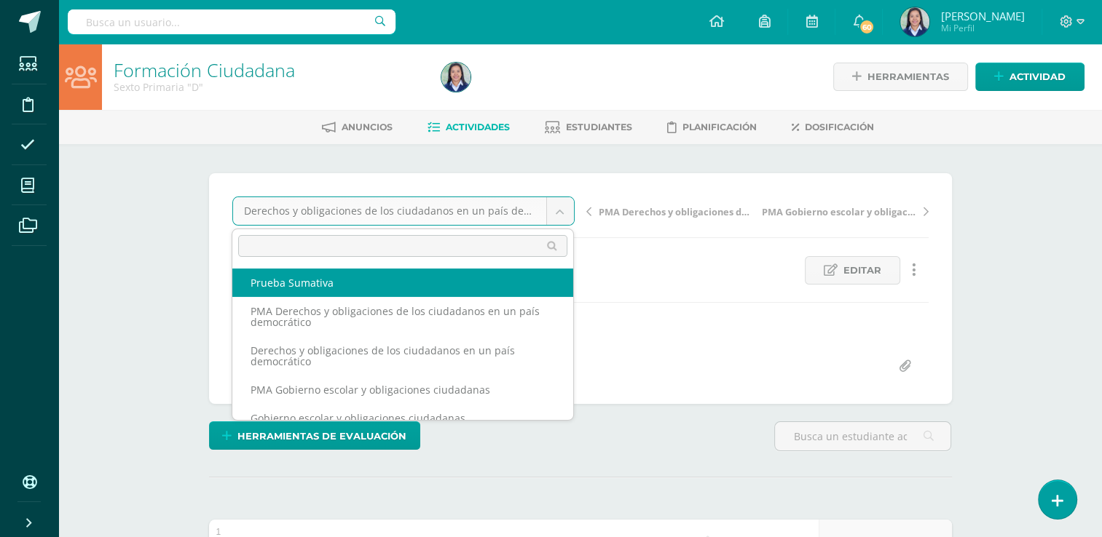
select select "/dashboard/teacher/grade-activity/261781/"
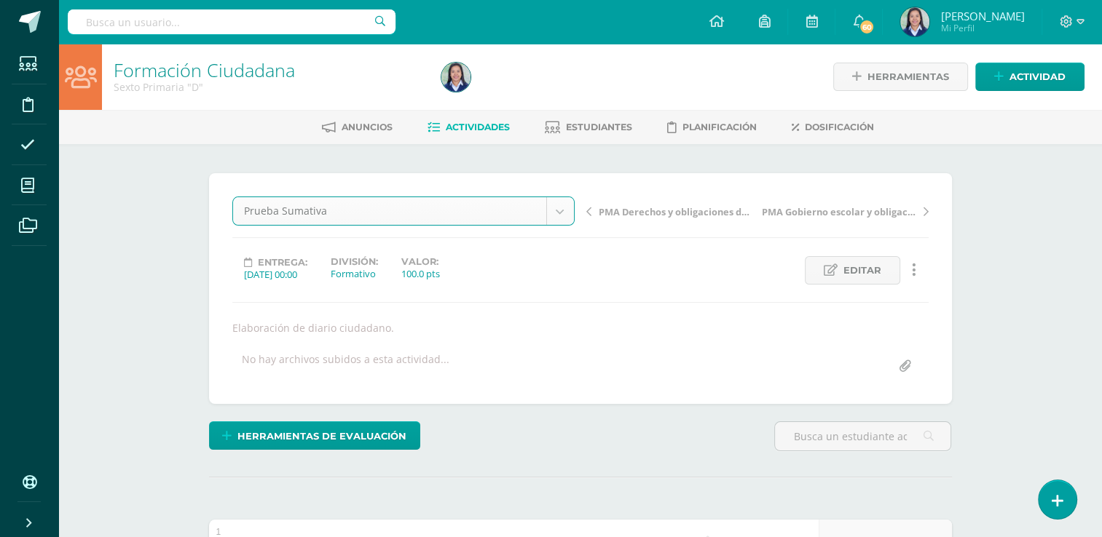
scroll to position [55, 0]
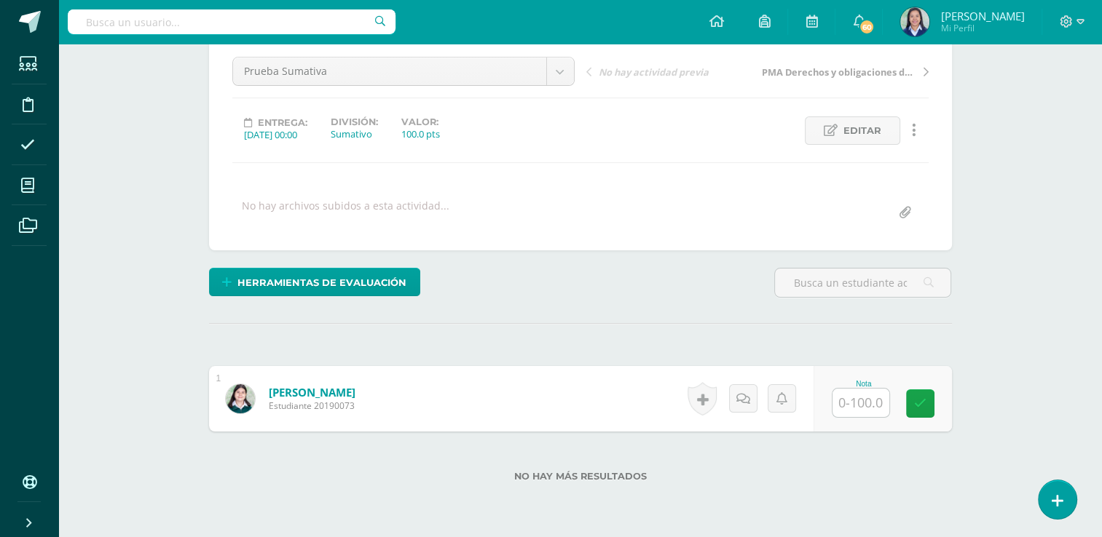
scroll to position [141, 0]
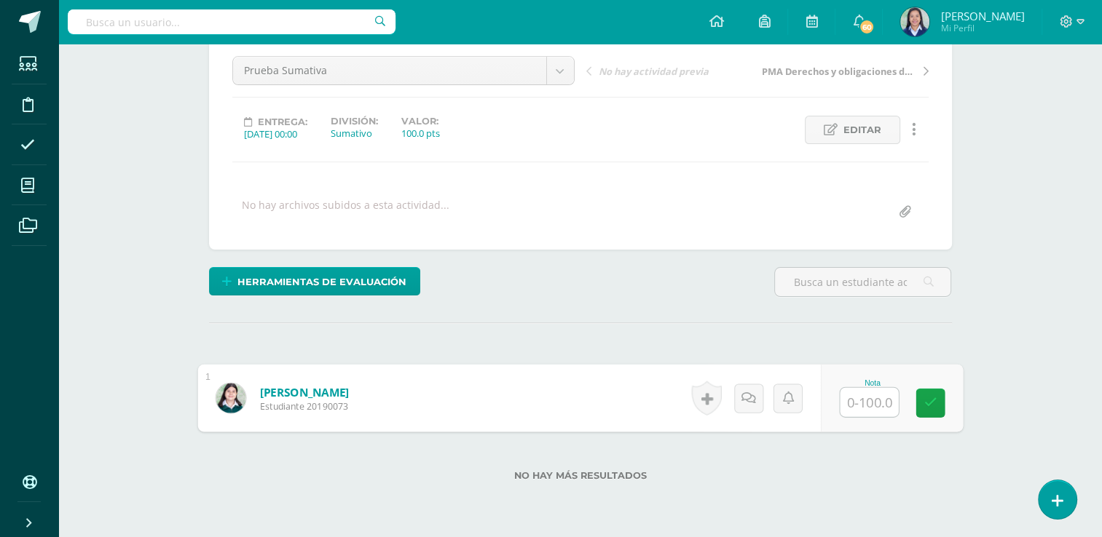
click at [869, 408] on input "text" at bounding box center [868, 402] width 58 height 29
type input "78"
click at [935, 403] on icon at bounding box center [929, 403] width 13 height 12
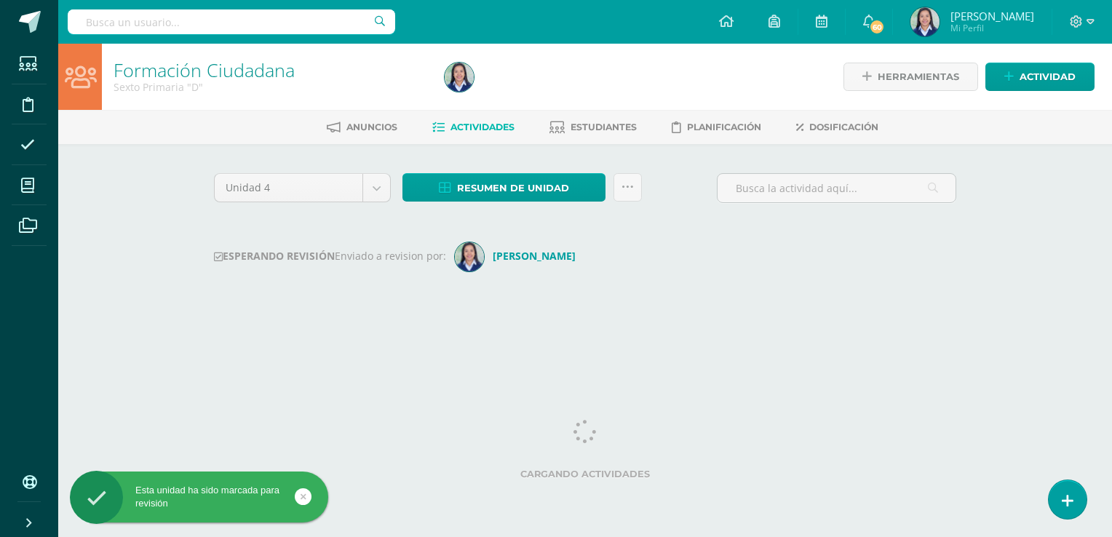
click at [27, 187] on icon at bounding box center [27, 185] width 13 height 15
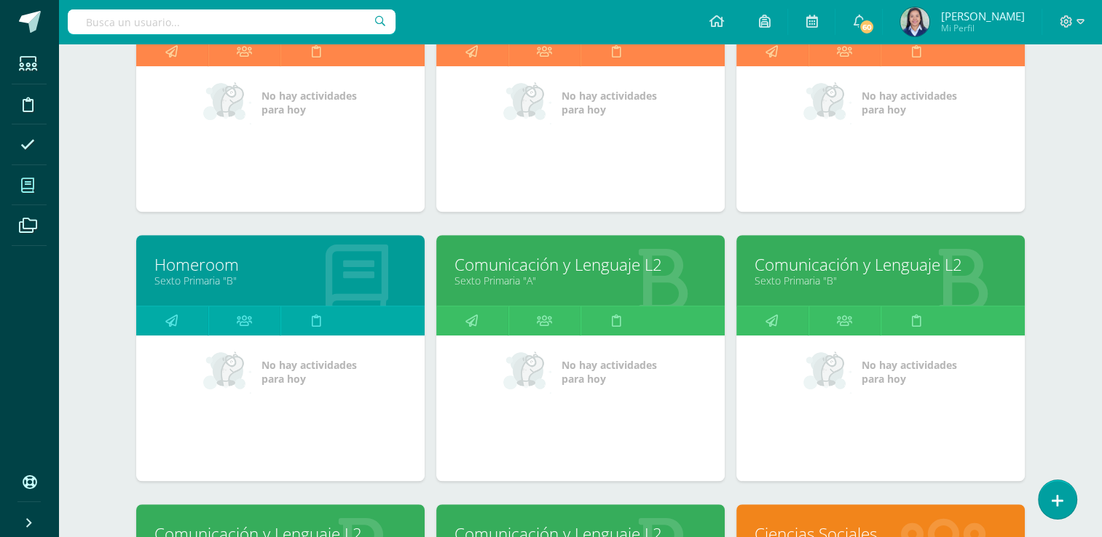
scroll to position [875, 0]
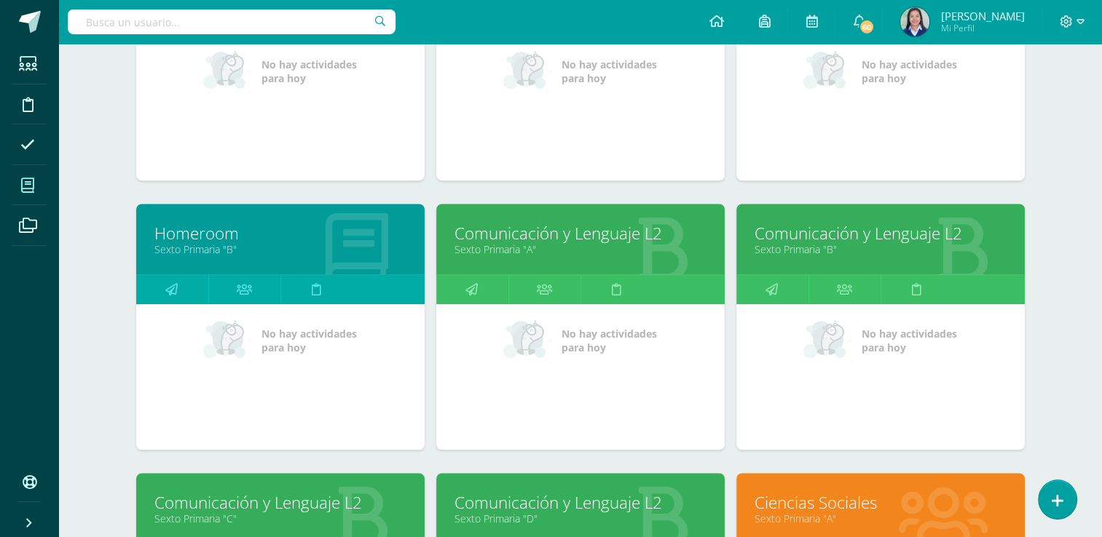
click at [573, 505] on link "Comunicación y Lenguaje L2" at bounding box center [580, 502] width 252 height 23
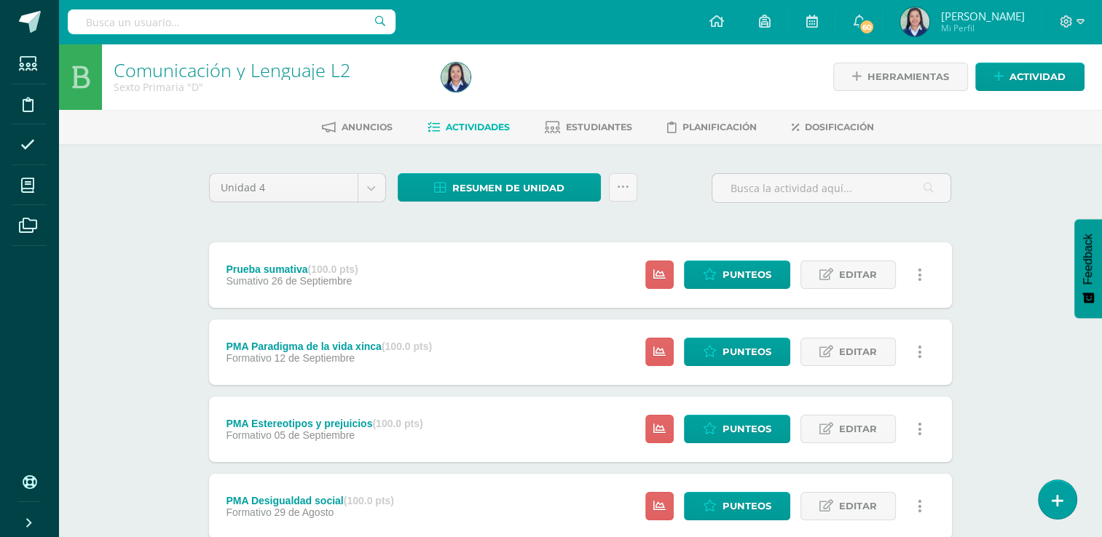
click at [920, 349] on icon at bounding box center [919, 352] width 4 height 16
click at [876, 444] on link "Eliminar" at bounding box center [892, 444] width 149 height 23
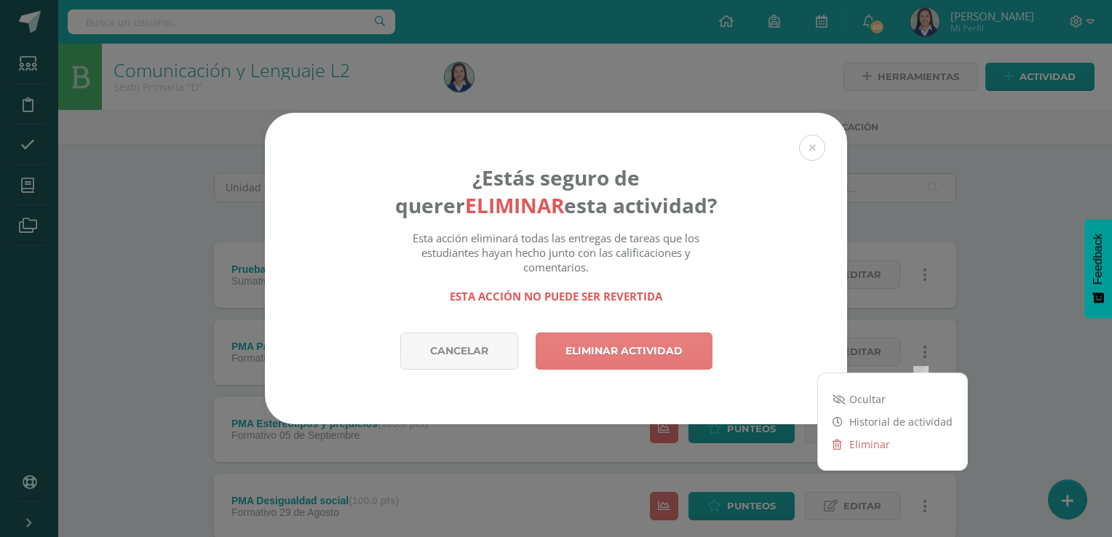
click at [679, 347] on link "Eliminar actividad" at bounding box center [624, 351] width 177 height 37
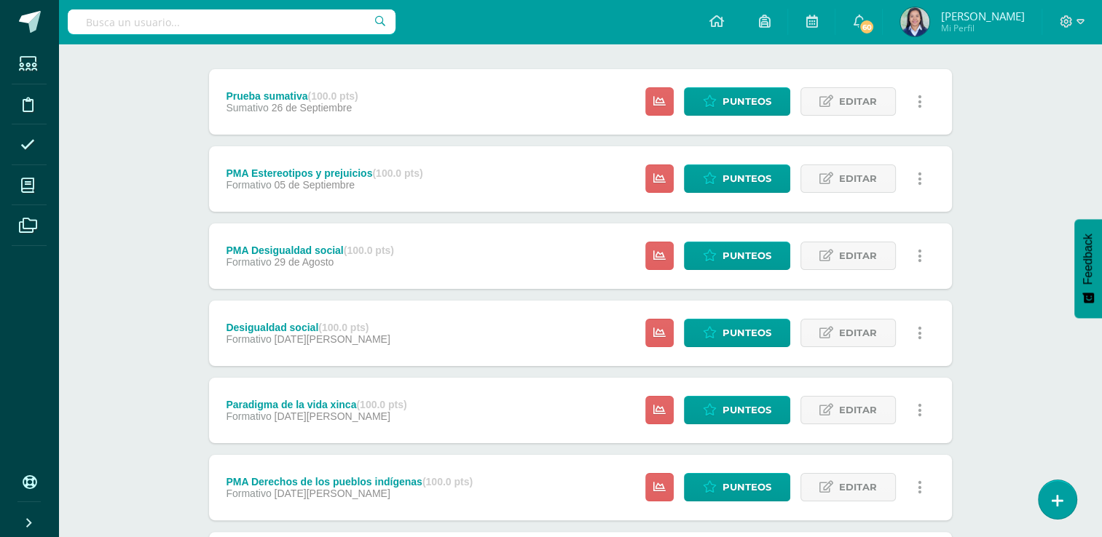
scroll to position [173, 0]
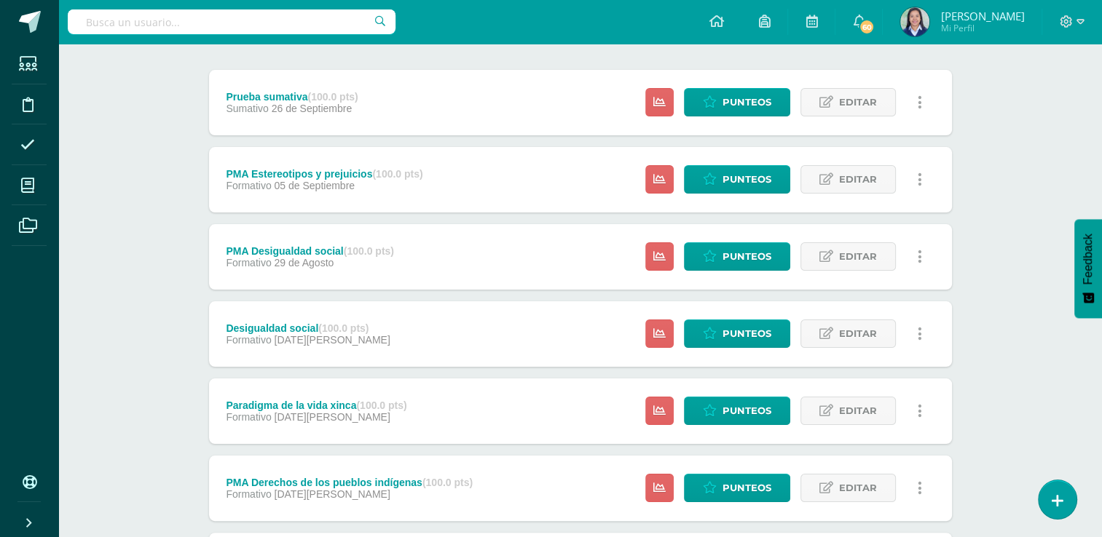
click at [920, 172] on icon at bounding box center [919, 180] width 4 height 16
click at [868, 179] on span "Editar" at bounding box center [858, 179] width 38 height 27
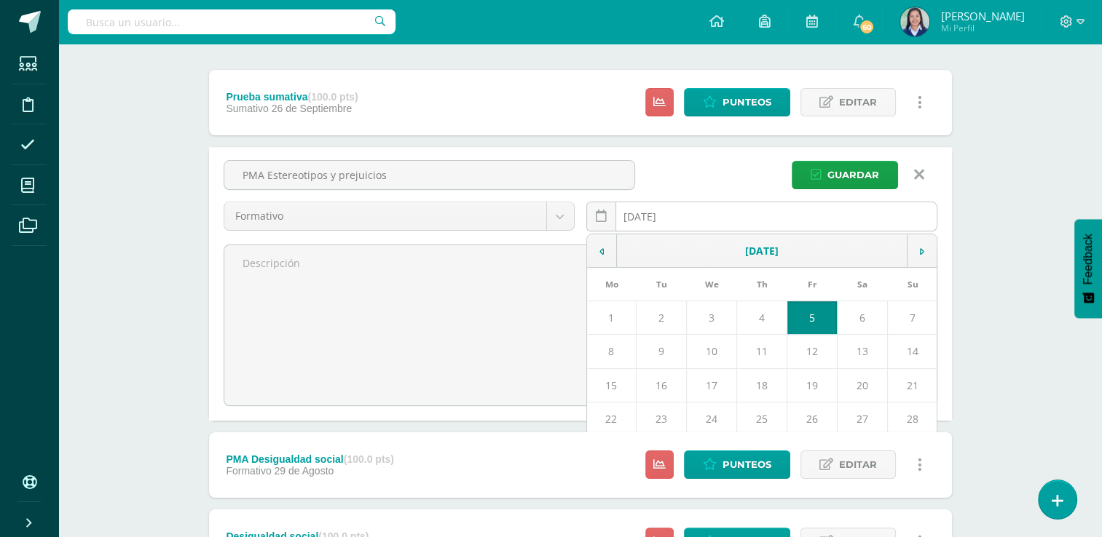
click at [679, 213] on input "2025-09-05" at bounding box center [761, 216] width 349 height 28
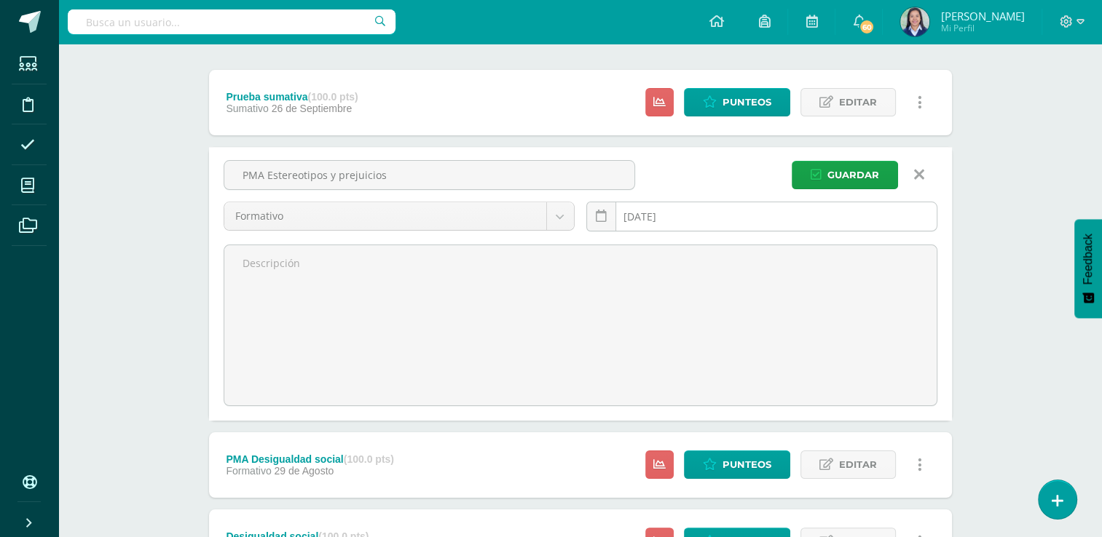
click at [679, 213] on input "2025-09-05" at bounding box center [761, 216] width 349 height 28
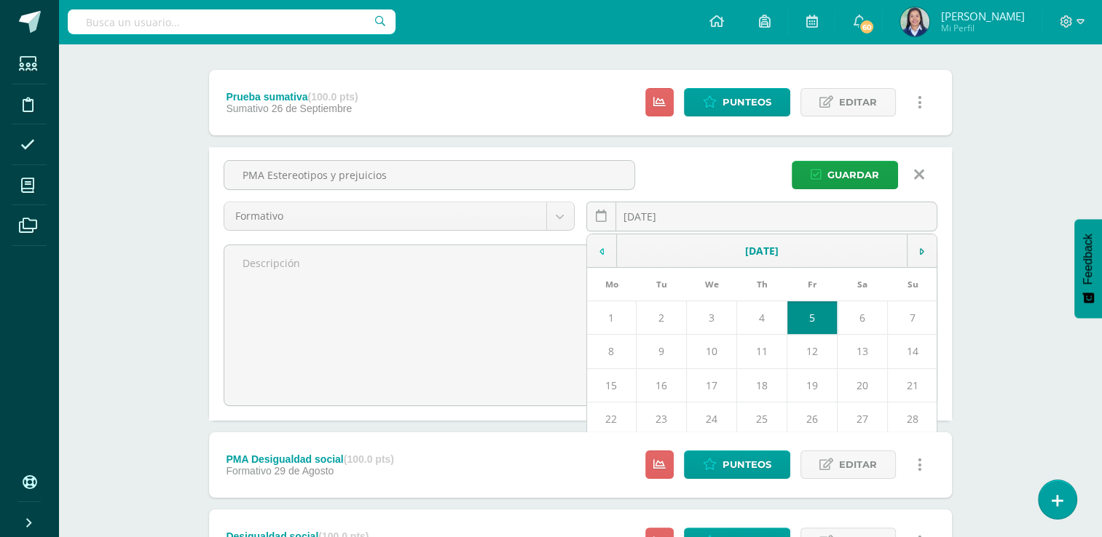
click at [606, 255] on td at bounding box center [602, 250] width 30 height 33
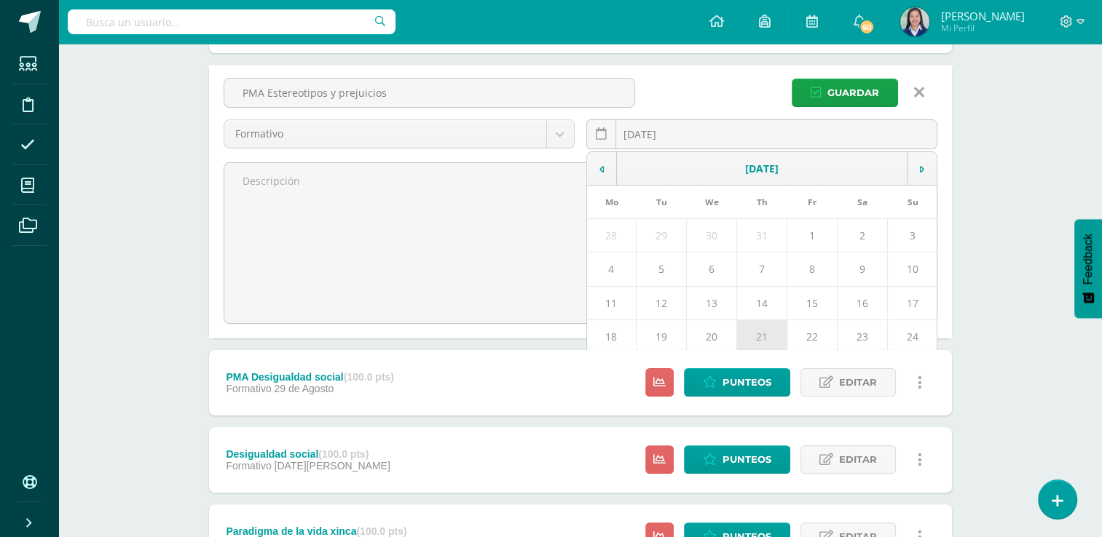
scroll to position [254, 0]
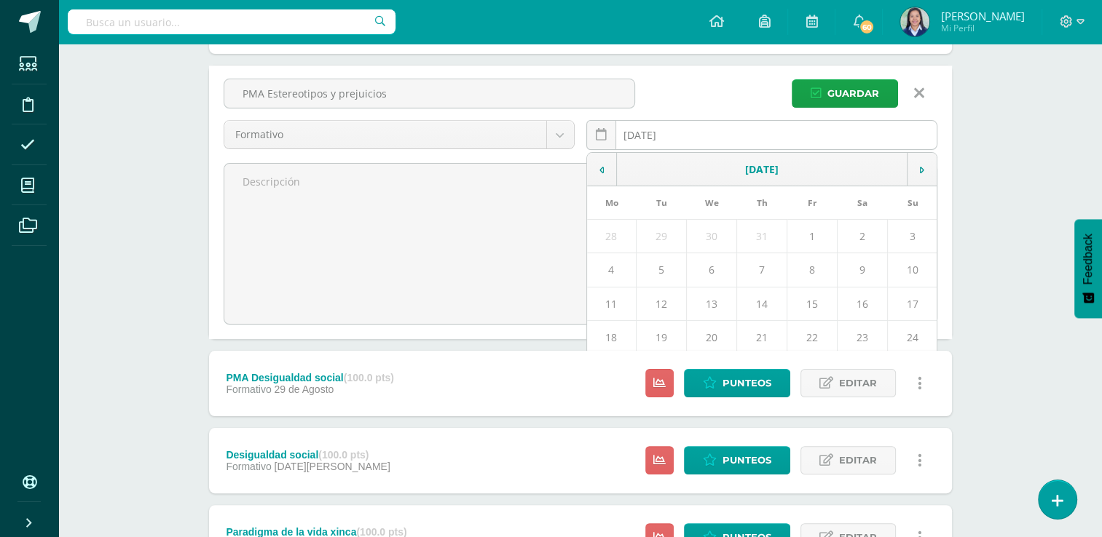
click at [696, 138] on input "2025-09-05" at bounding box center [761, 135] width 349 height 28
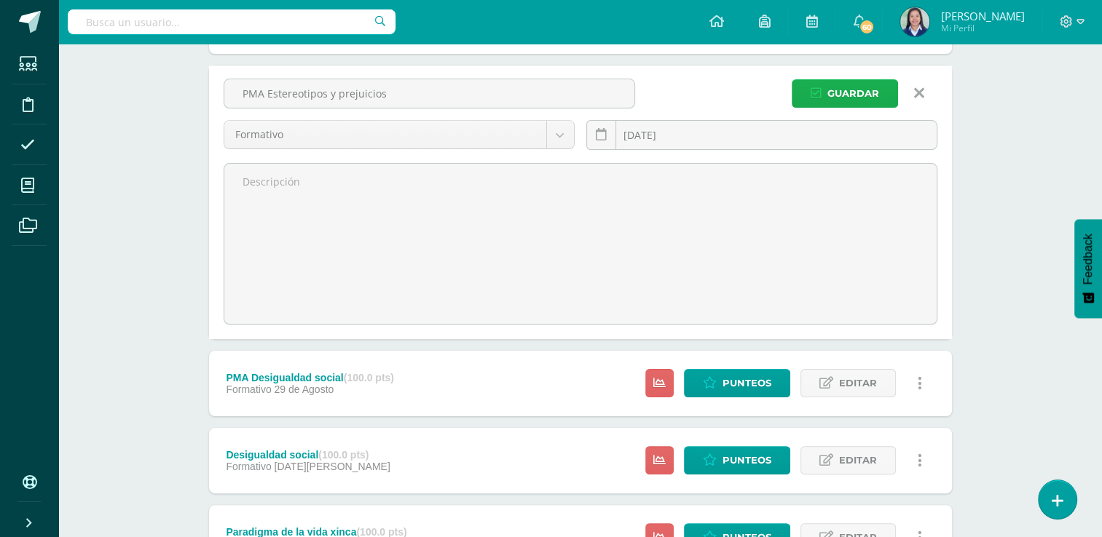
type input "[DATE]"
click at [863, 87] on span "Guardar" at bounding box center [853, 93] width 52 height 27
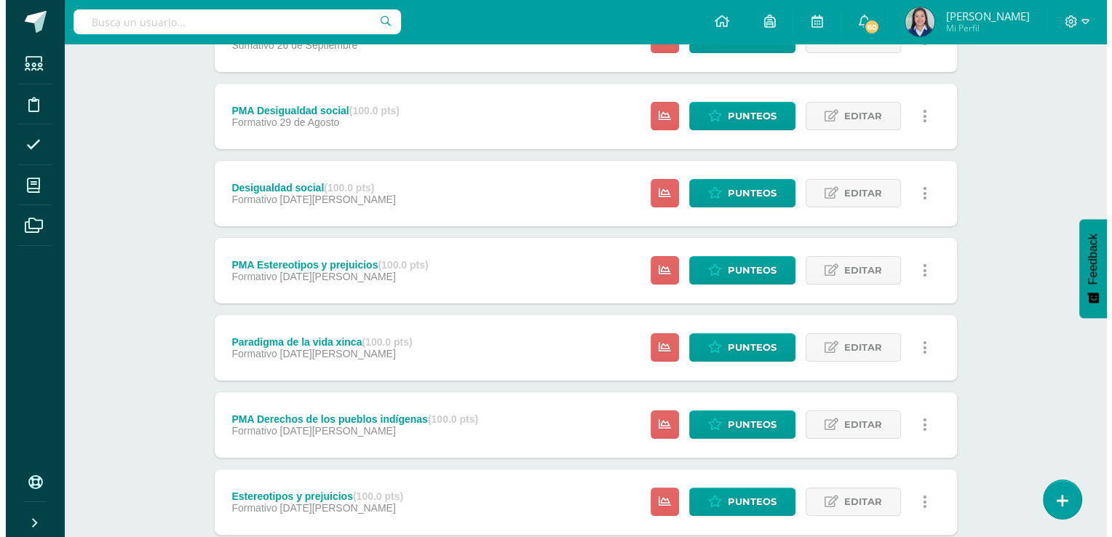
scroll to position [274, 0]
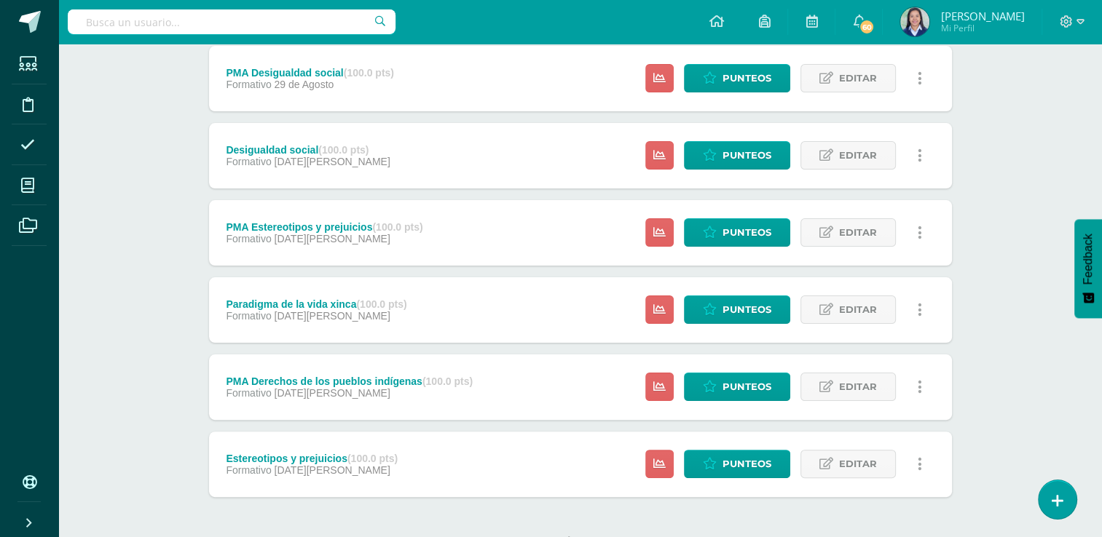
click at [920, 303] on icon at bounding box center [919, 310] width 4 height 16
click at [873, 400] on link "Eliminar" at bounding box center [892, 402] width 149 height 23
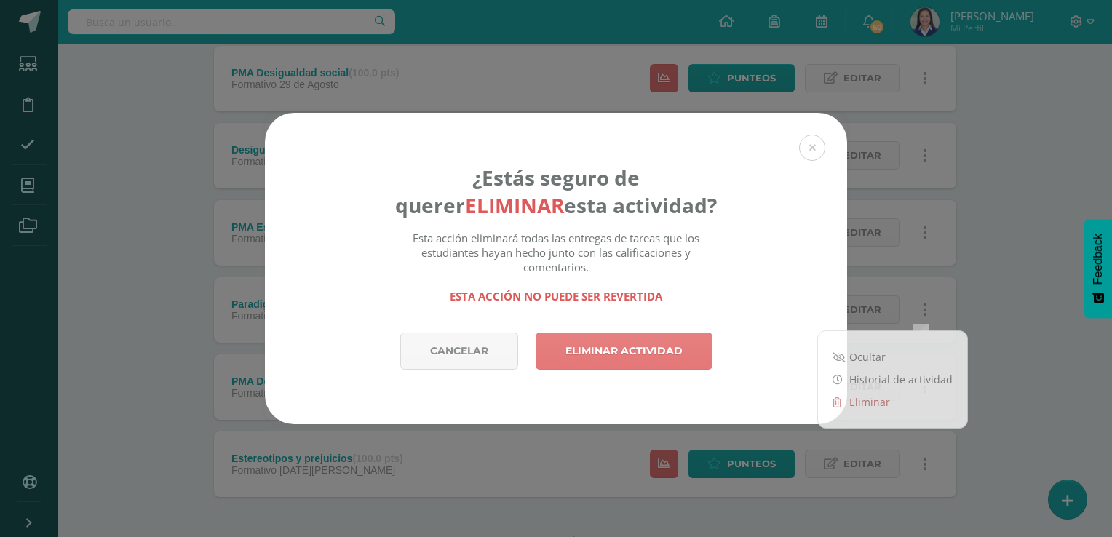
click at [617, 352] on link "Eliminar actividad" at bounding box center [624, 351] width 177 height 37
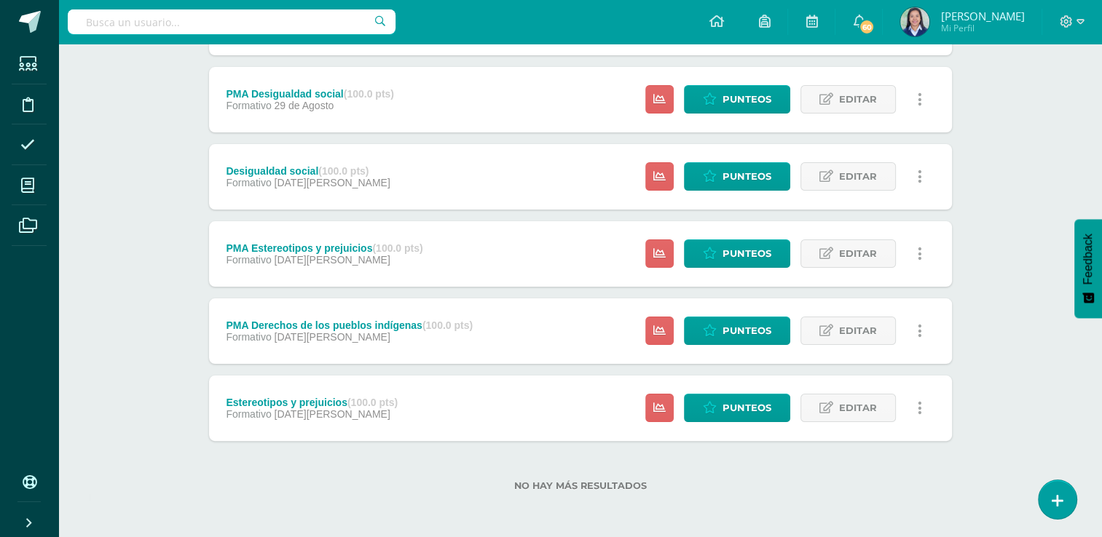
scroll to position [253, 0]
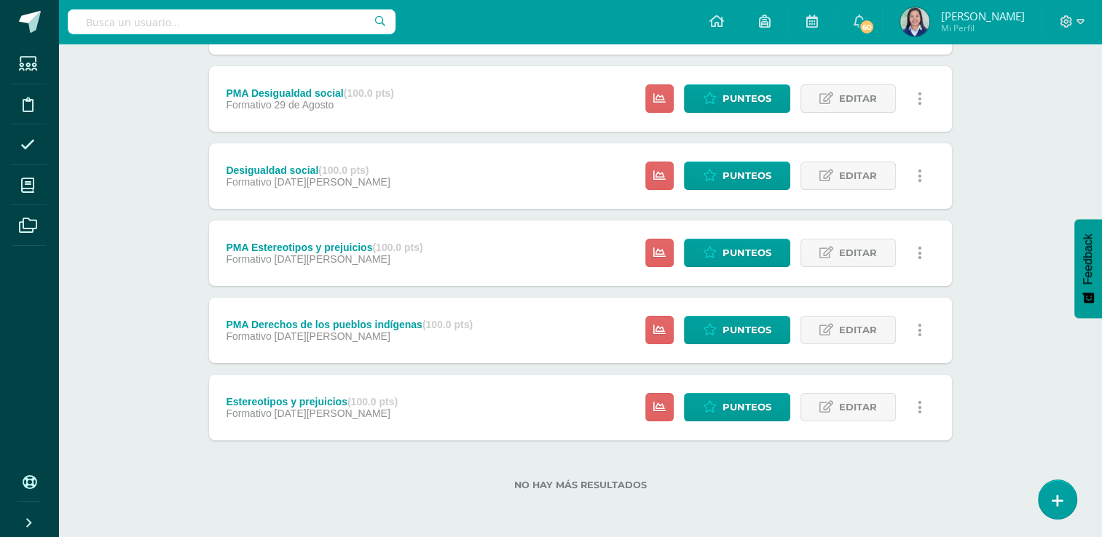
click at [915, 324] on link at bounding box center [920, 330] width 28 height 28
click at [829, 332] on icon at bounding box center [826, 330] width 14 height 12
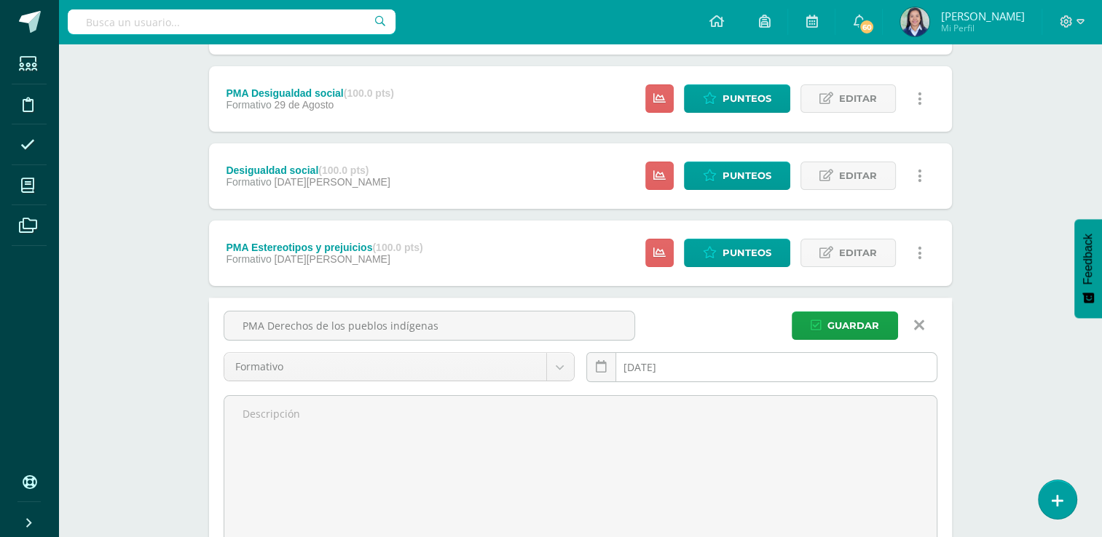
click at [681, 367] on div "2025-08-25 August, 2025 Mo Tu We Th Fr Sa Su 28 29 30 31 1 2 3 4 5 6 7 8 9 10 1…" at bounding box center [761, 372] width 351 height 41
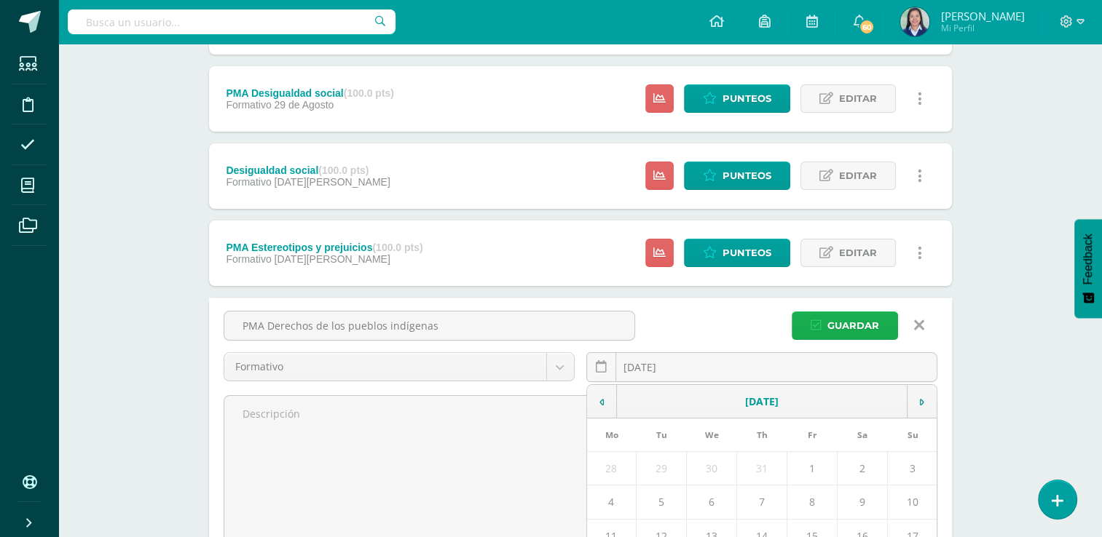
type input "2025-08-20"
click at [850, 318] on span "Guardar" at bounding box center [853, 325] width 52 height 27
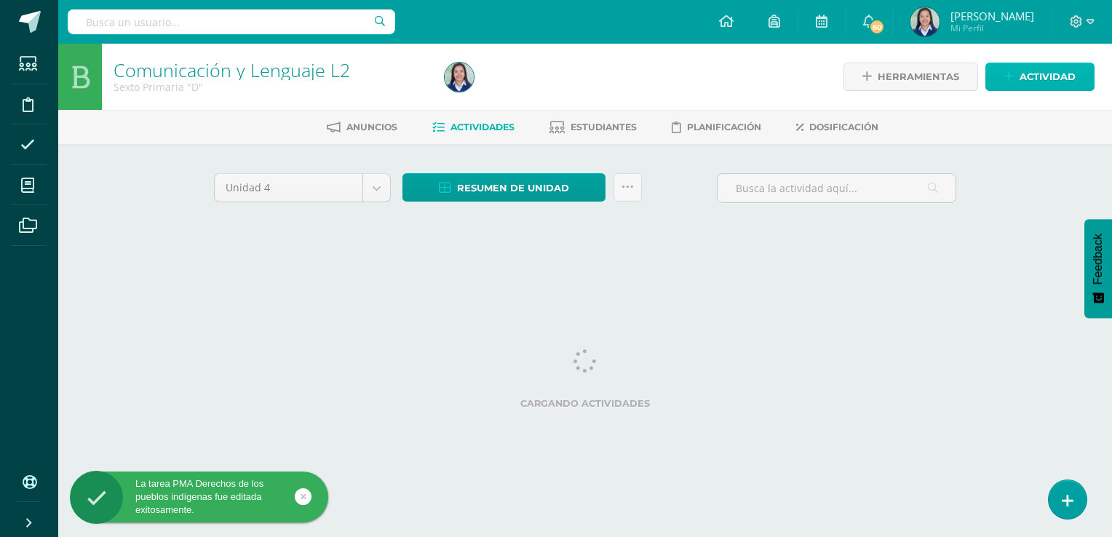
click at [1061, 65] on span "Actividad" at bounding box center [1048, 76] width 56 height 27
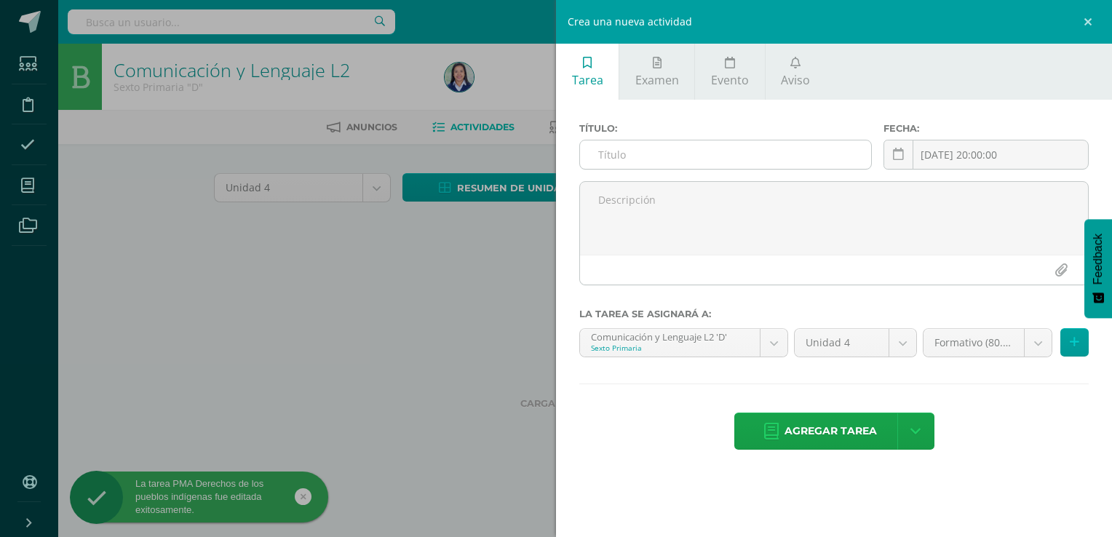
click at [687, 167] on input "text" at bounding box center [725, 155] width 291 height 28
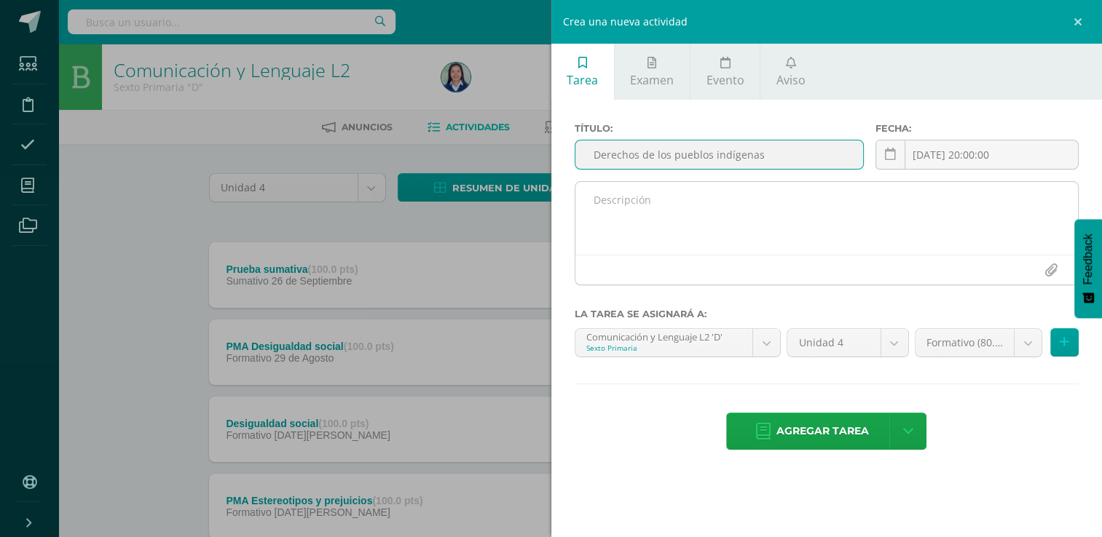
type input "Derechos de los pueblos indígenas"
click at [691, 208] on textarea at bounding box center [826, 218] width 503 height 73
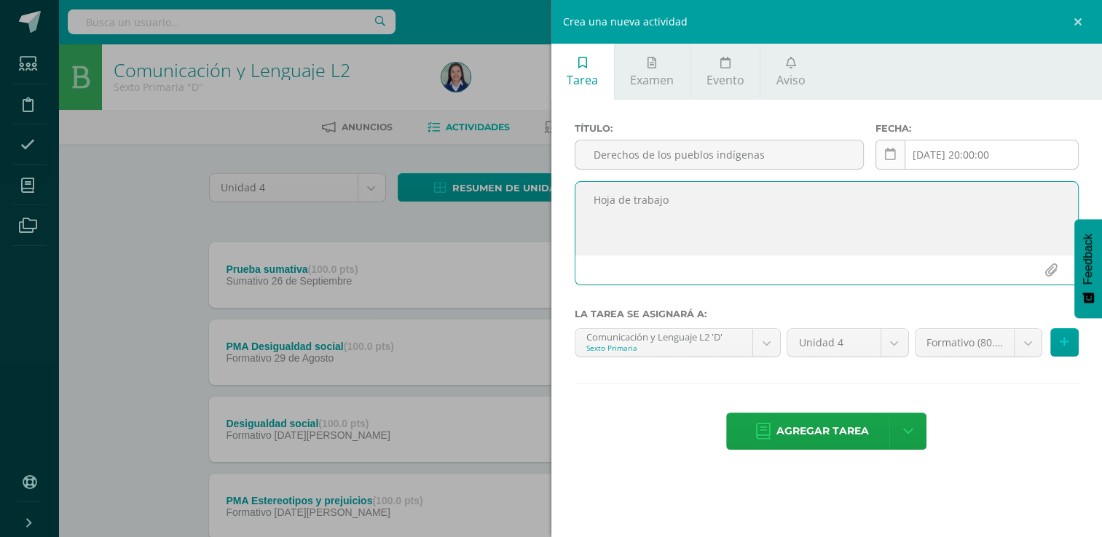
type textarea "Hoja de trabajo"
click at [885, 149] on icon at bounding box center [890, 155] width 11 height 12
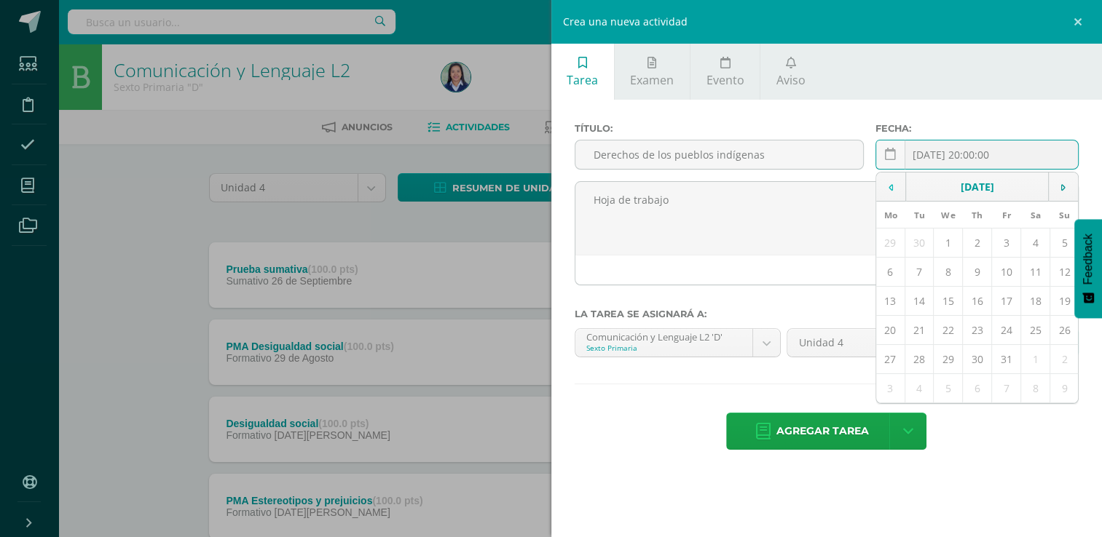
click at [894, 185] on td at bounding box center [891, 187] width 30 height 29
click at [919, 324] on td "19" at bounding box center [918, 330] width 29 height 29
type input "[DATE]"
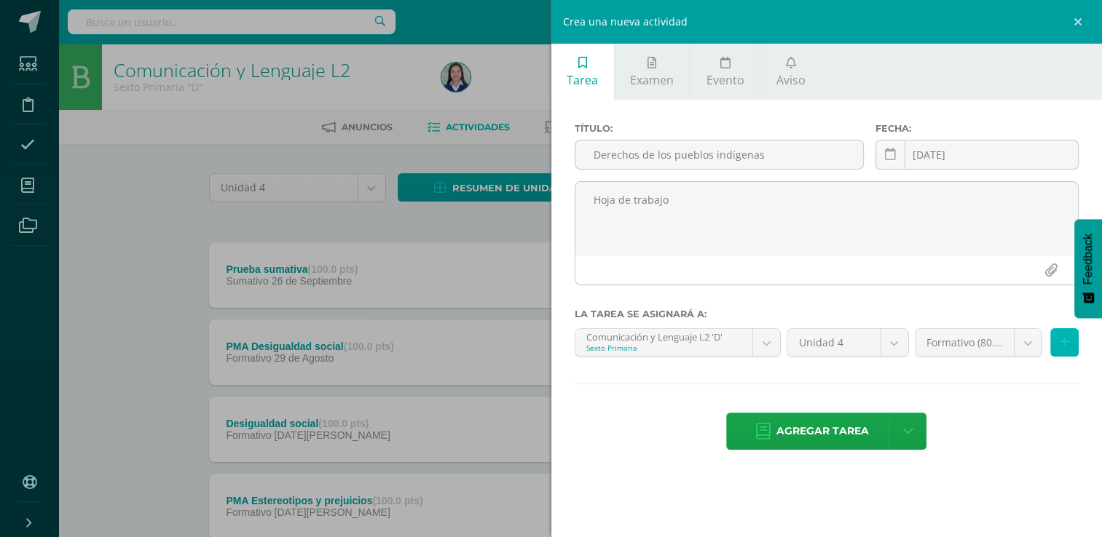
click at [1059, 341] on icon at bounding box center [1063, 342] width 9 height 12
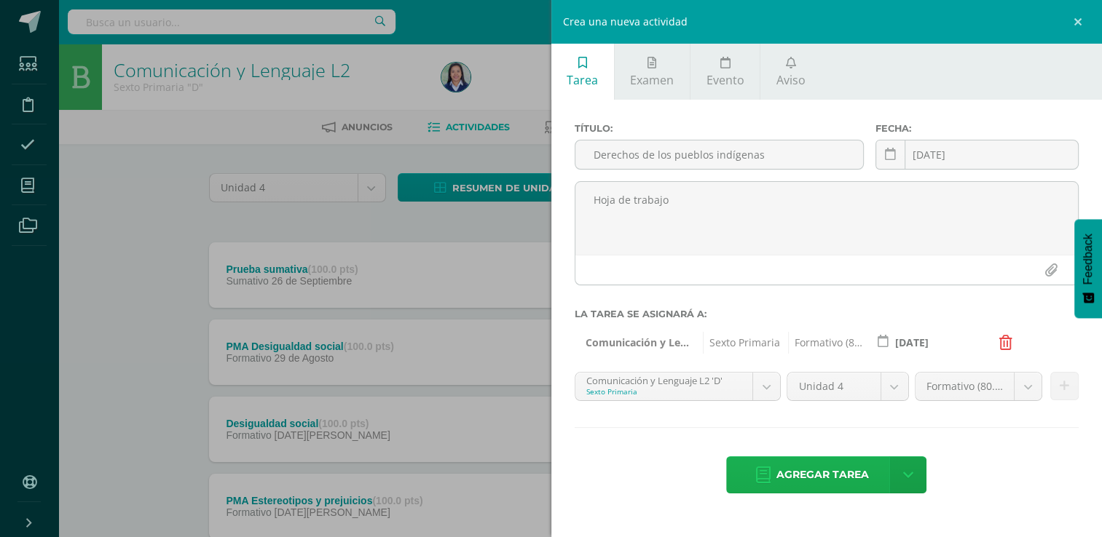
click at [804, 481] on span "Agregar tarea" at bounding box center [822, 475] width 92 height 36
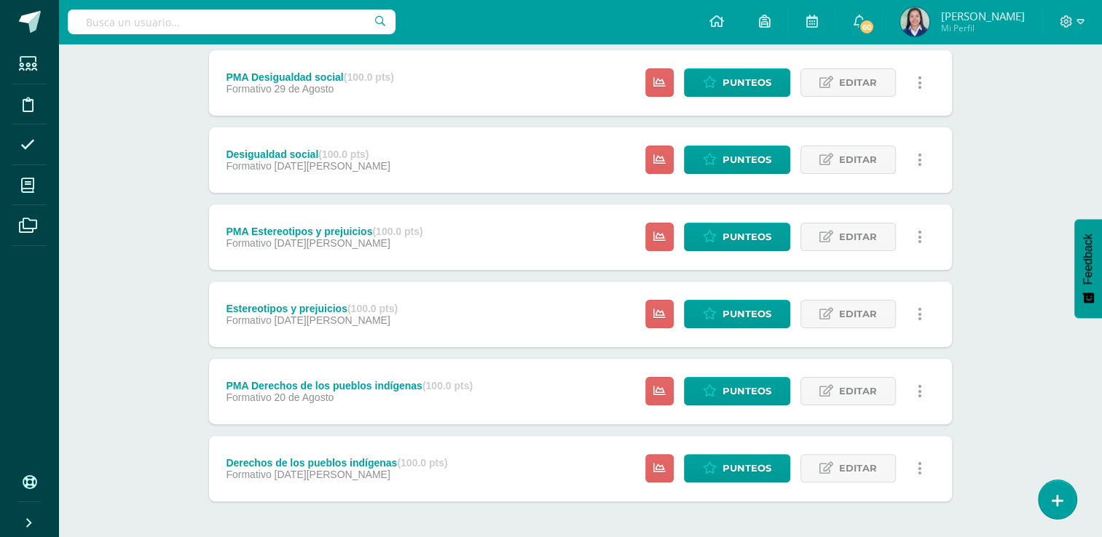
scroll to position [330, 0]
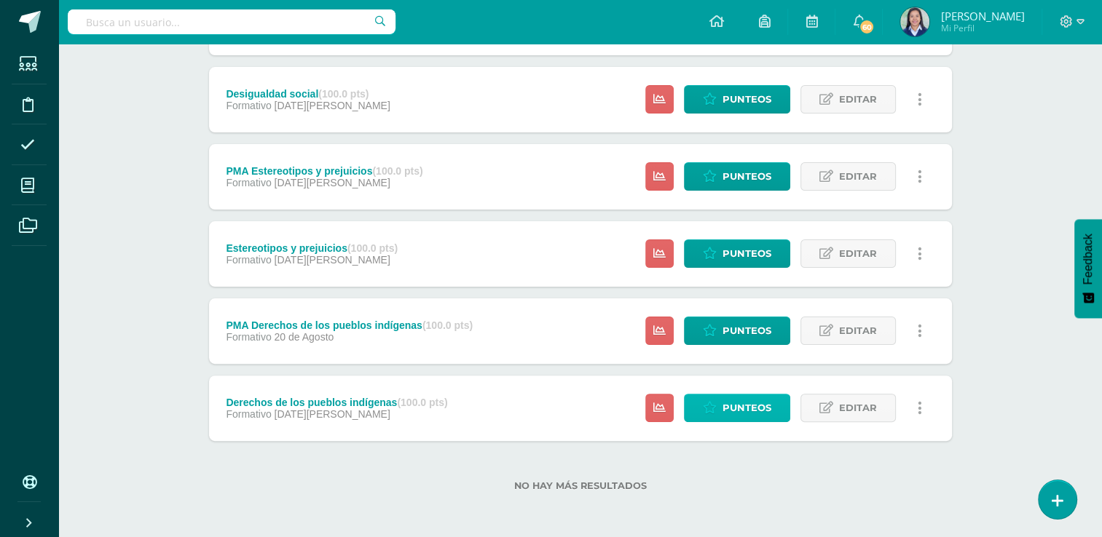
click at [754, 407] on span "Punteos" at bounding box center [746, 408] width 49 height 27
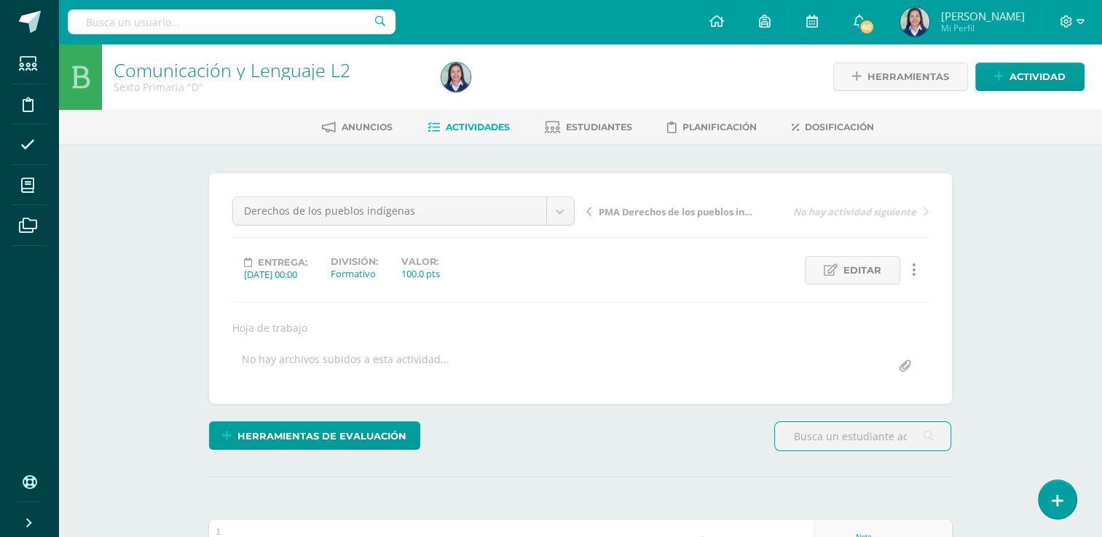
scroll to position [214, 0]
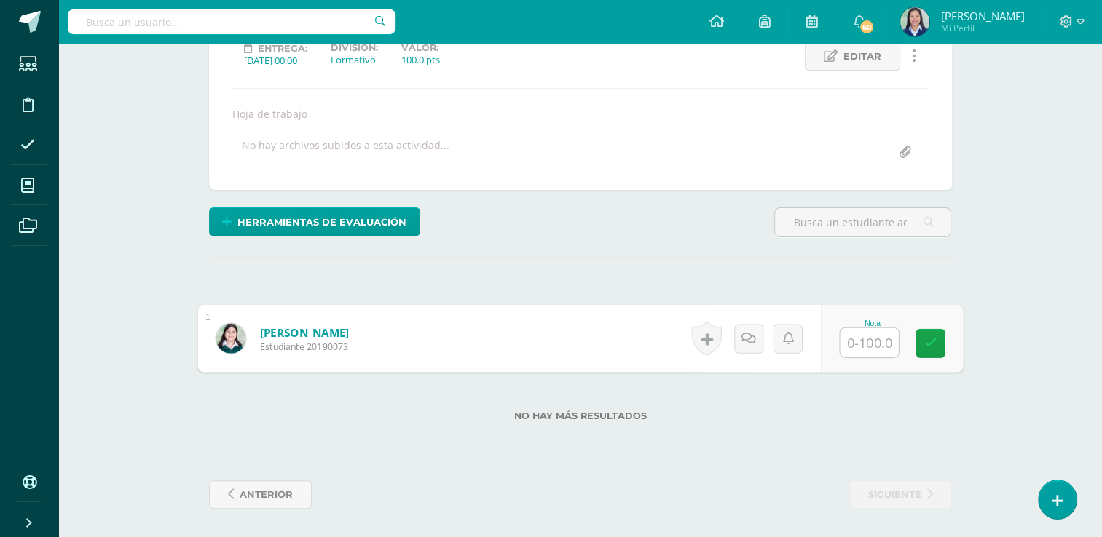
click at [857, 344] on input "text" at bounding box center [868, 342] width 58 height 29
type input "80"
click at [920, 341] on link at bounding box center [929, 343] width 29 height 29
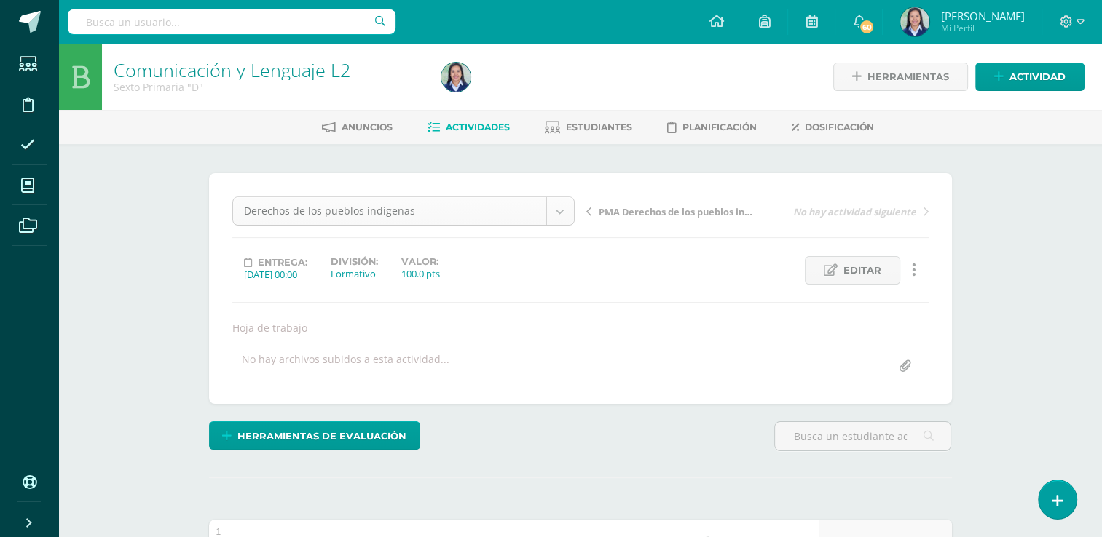
click at [562, 208] on body "Estudiantes Disciplina Asistencia Mis cursos Archivos Soporte Ayuda Reportar un…" at bounding box center [551, 376] width 1102 height 752
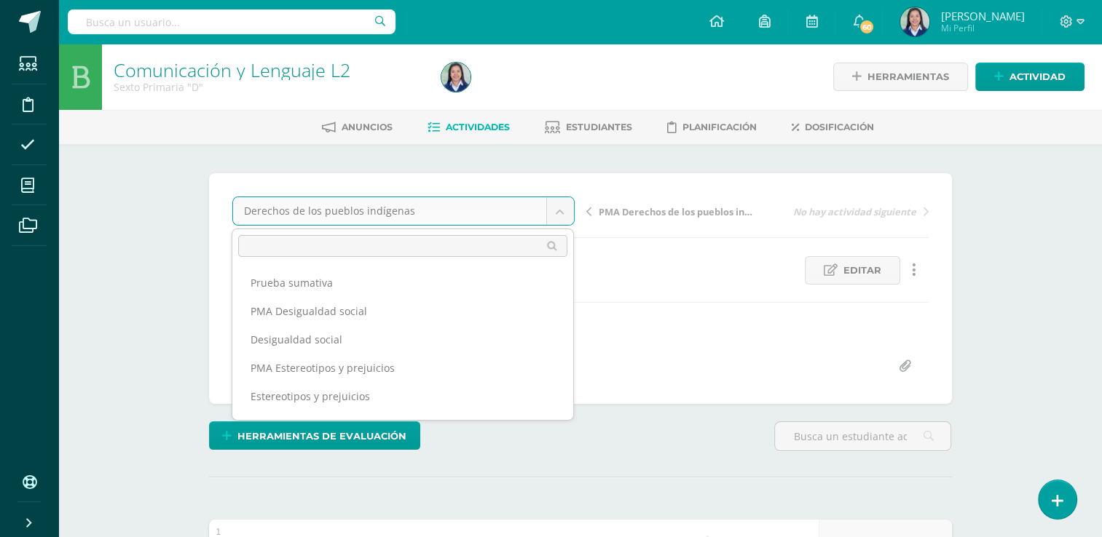
scroll to position [34, 0]
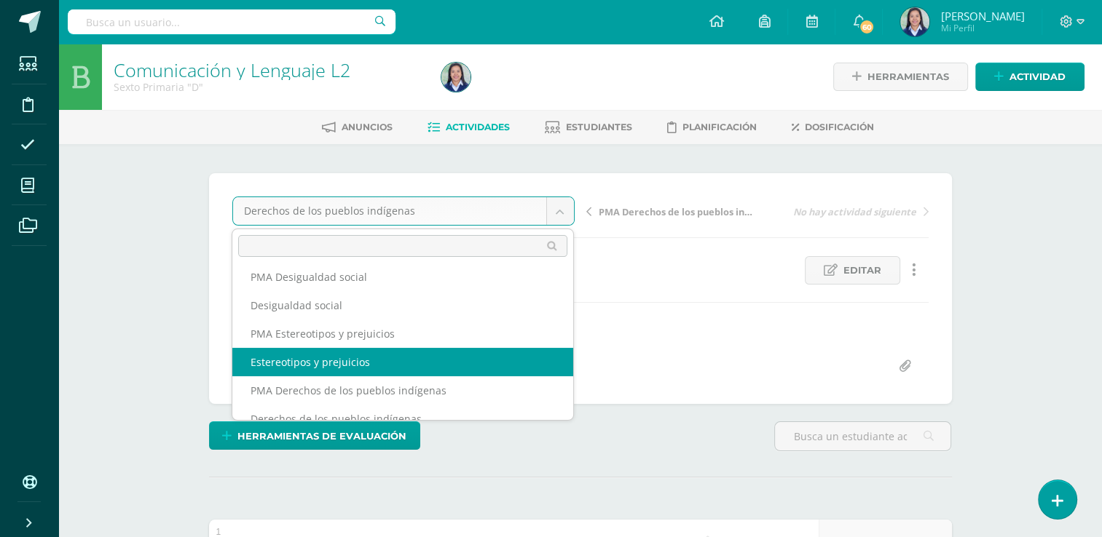
select select "/dashboard/teacher/grade-activity/261592/"
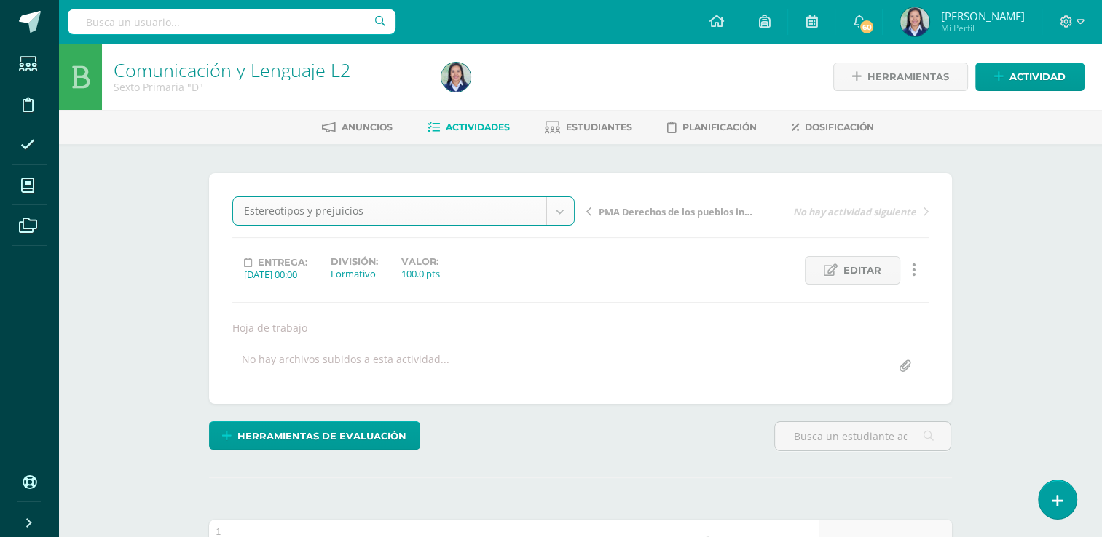
scroll to position [79, 0]
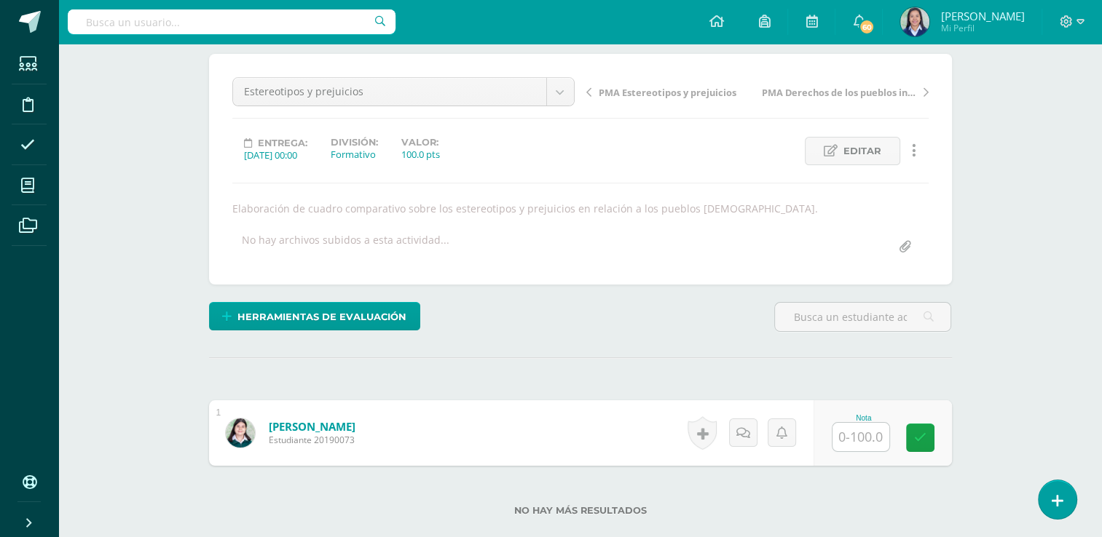
scroll to position [124, 0]
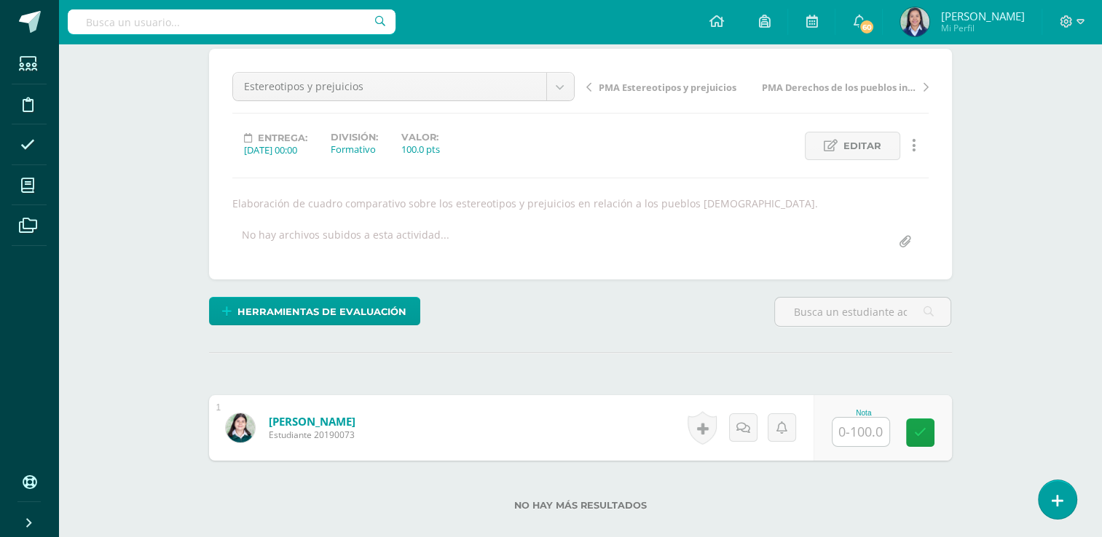
click at [877, 436] on input "text" at bounding box center [860, 432] width 57 height 28
type input "76"
click at [935, 430] on icon at bounding box center [929, 433] width 13 height 12
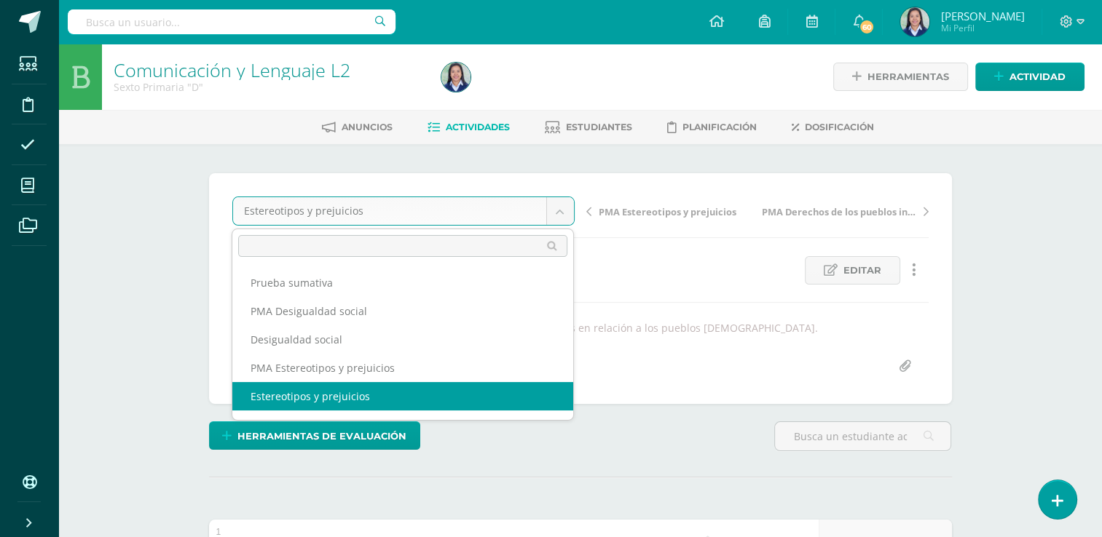
click at [553, 211] on body "Estudiantes Disciplina Asistencia Mis cursos Archivos Soporte Ayuda Reportar un…" at bounding box center [551, 376] width 1102 height 752
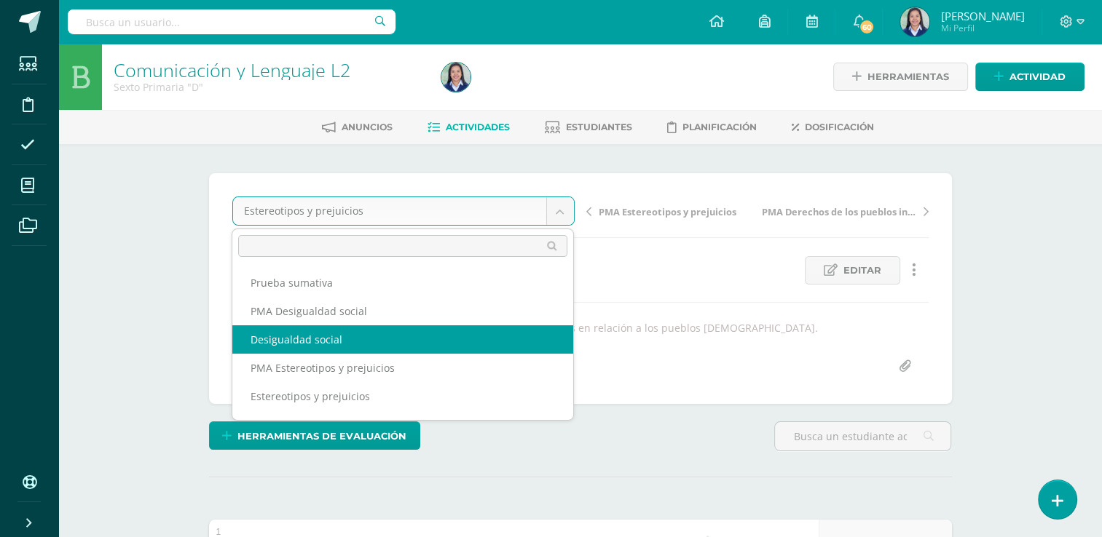
select select "/dashboard/teacher/grade-activity/261584/"
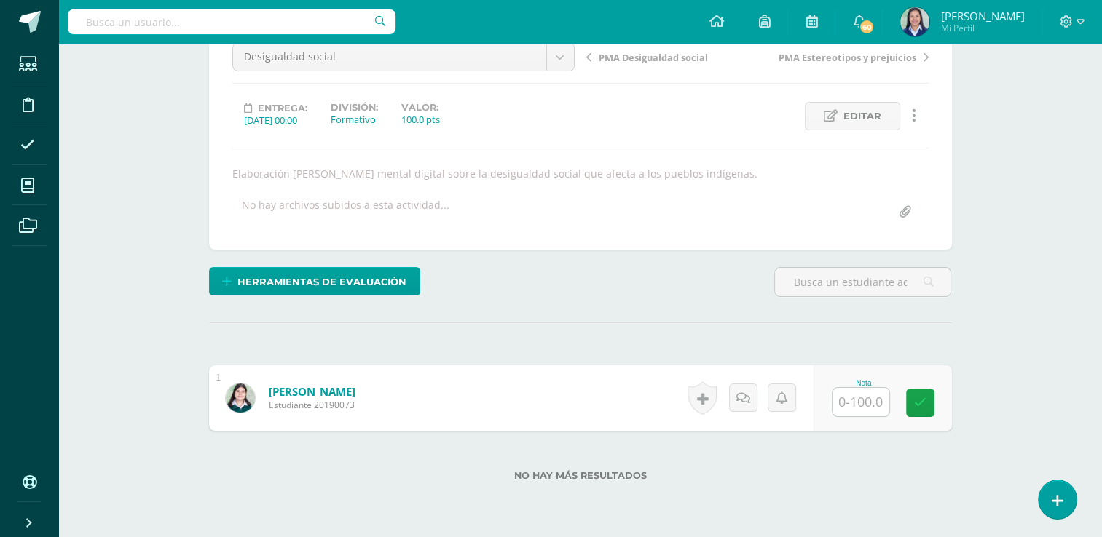
scroll to position [154, 0]
click at [869, 403] on input "text" at bounding box center [860, 402] width 57 height 28
type input "85"
click at [923, 399] on icon at bounding box center [929, 403] width 13 height 12
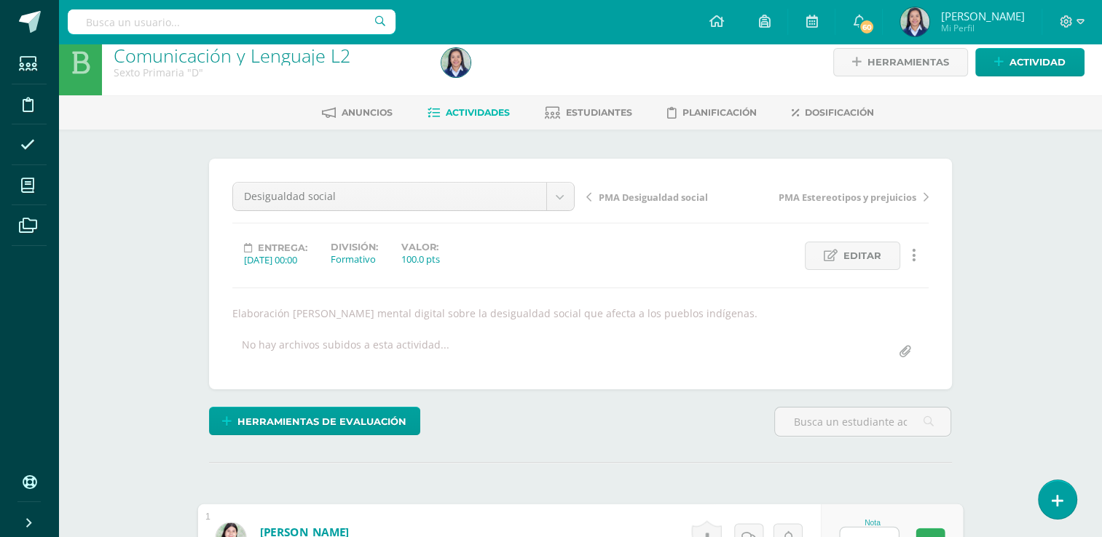
scroll to position [0, 0]
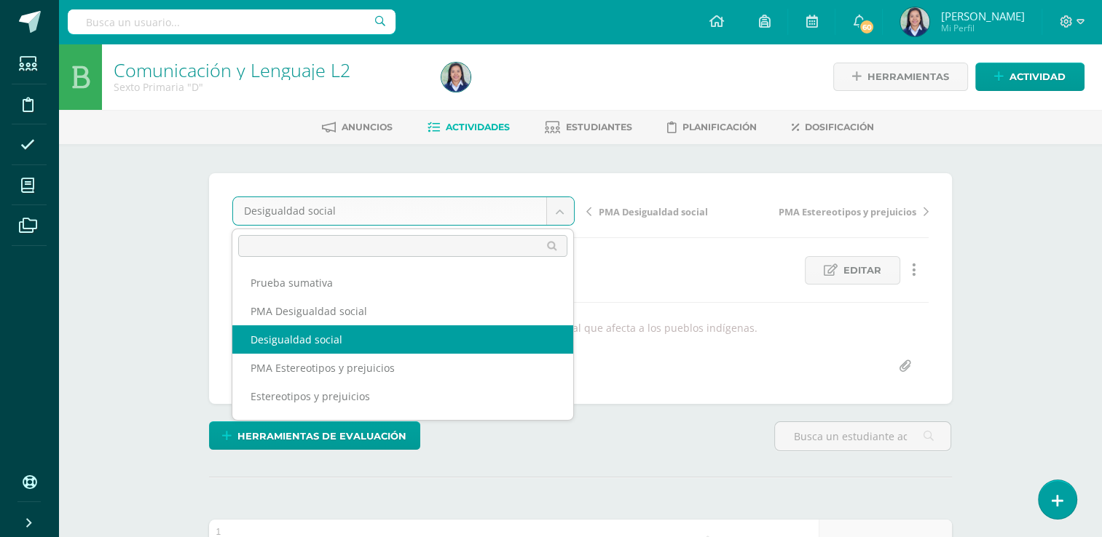
click at [558, 205] on body "Estudiantes Disciplina Asistencia Mis cursos Archivos Soporte Ayuda Reportar un…" at bounding box center [551, 376] width 1102 height 752
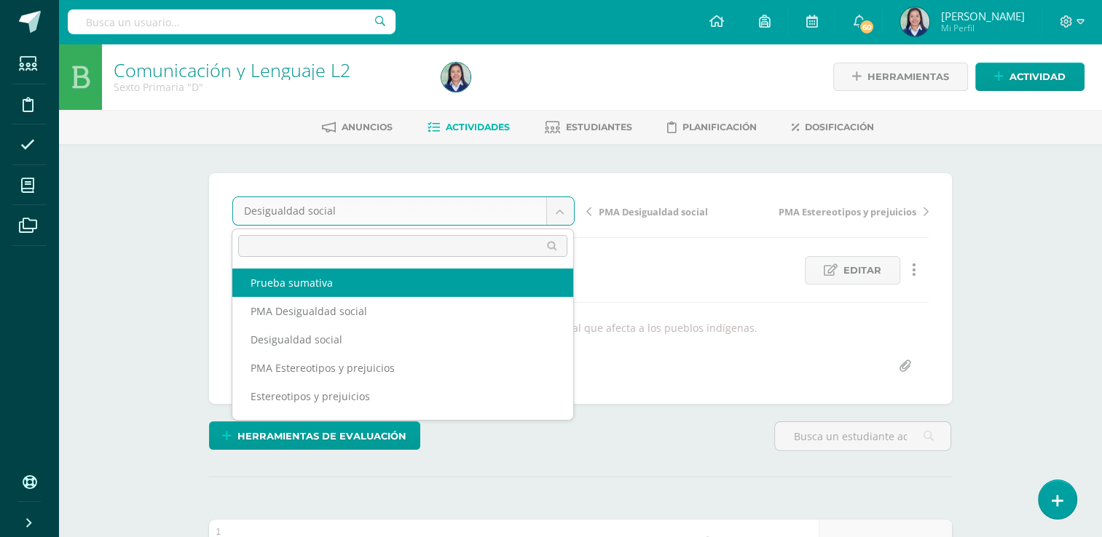
select select "/dashboard/teacher/grade-activity/261707/"
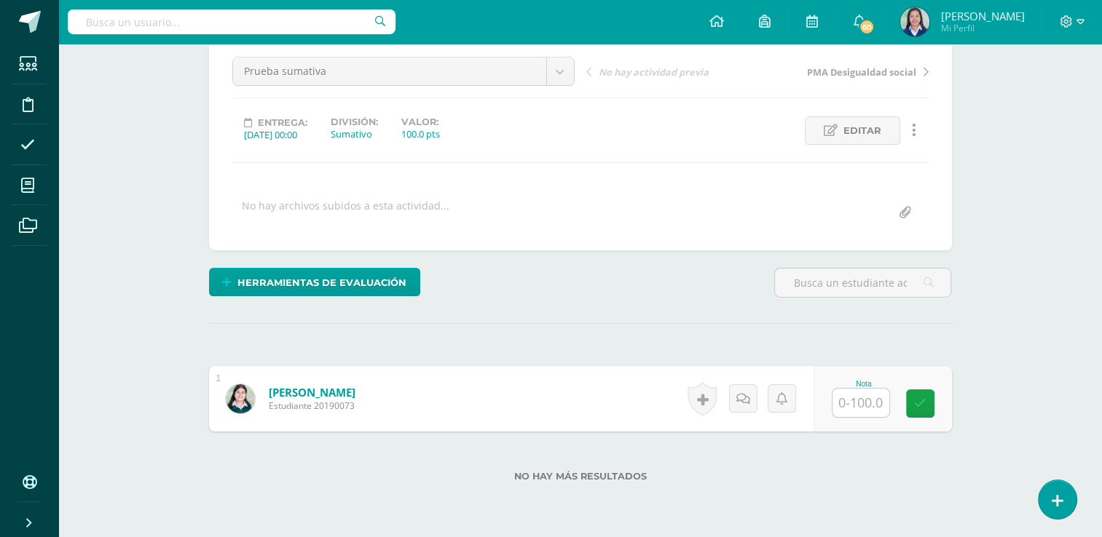
scroll to position [141, 0]
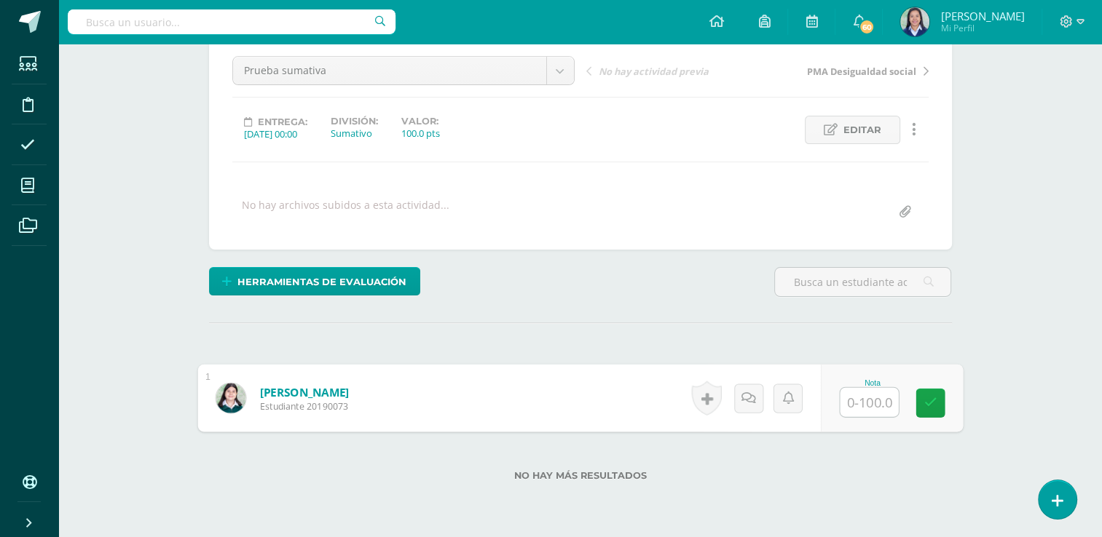
click at [878, 407] on input "text" at bounding box center [868, 402] width 58 height 29
type input "76"
click at [930, 397] on icon at bounding box center [929, 403] width 13 height 12
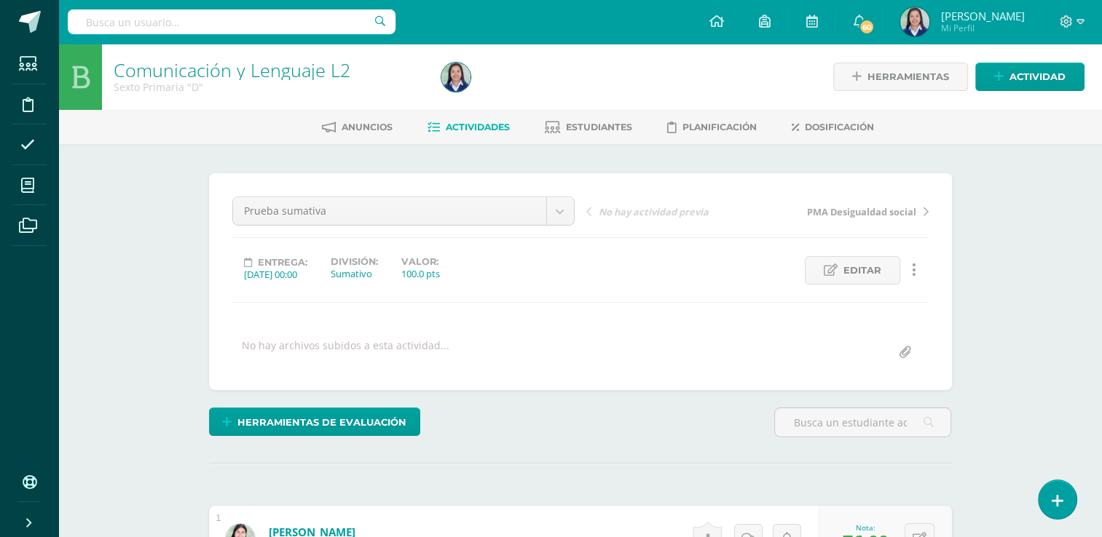
click at [466, 124] on span "Actividades" at bounding box center [478, 127] width 64 height 11
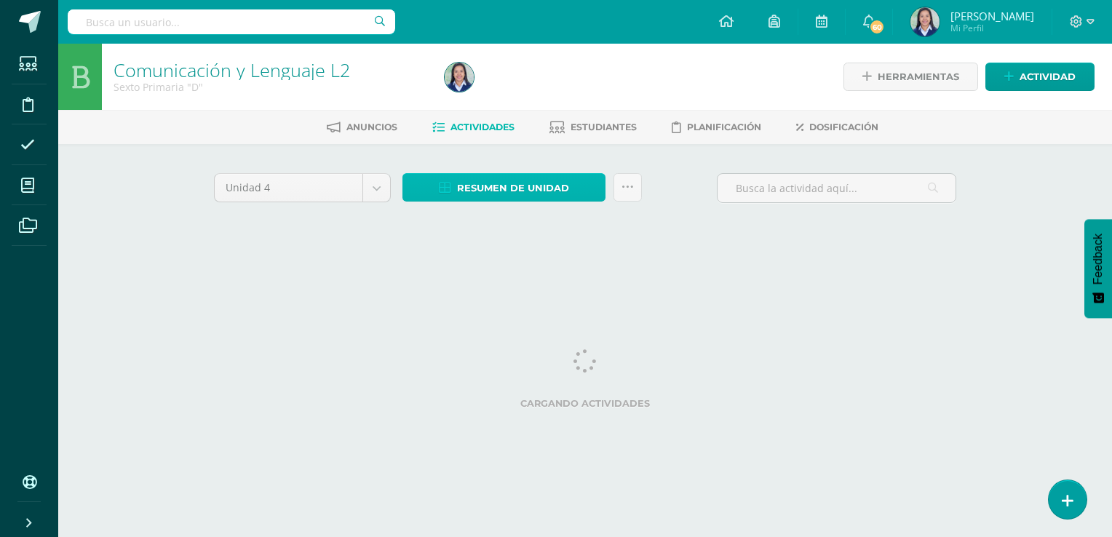
click at [558, 183] on span "Resumen de unidad" at bounding box center [513, 188] width 112 height 27
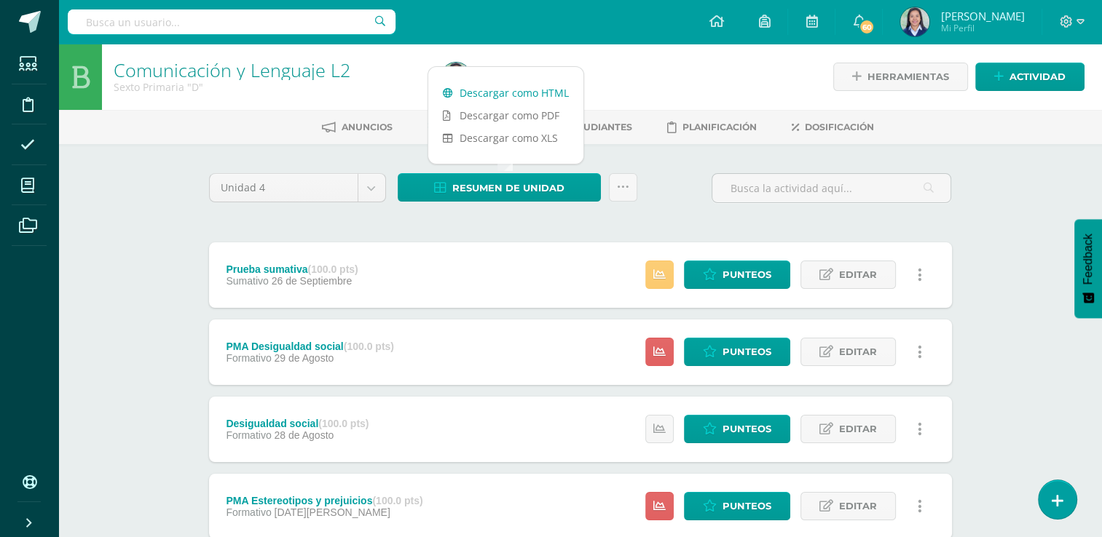
click at [530, 90] on link "Descargar como HTML" at bounding box center [505, 93] width 155 height 23
click at [624, 188] on icon at bounding box center [623, 187] width 12 height 12
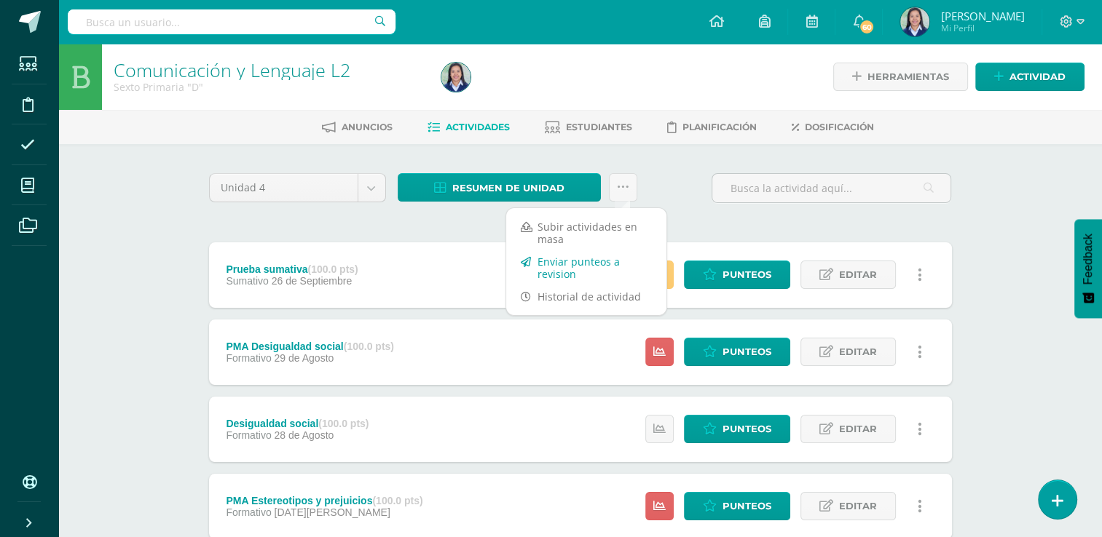
click at [587, 269] on link "Enviar punteos a revision" at bounding box center [586, 267] width 160 height 35
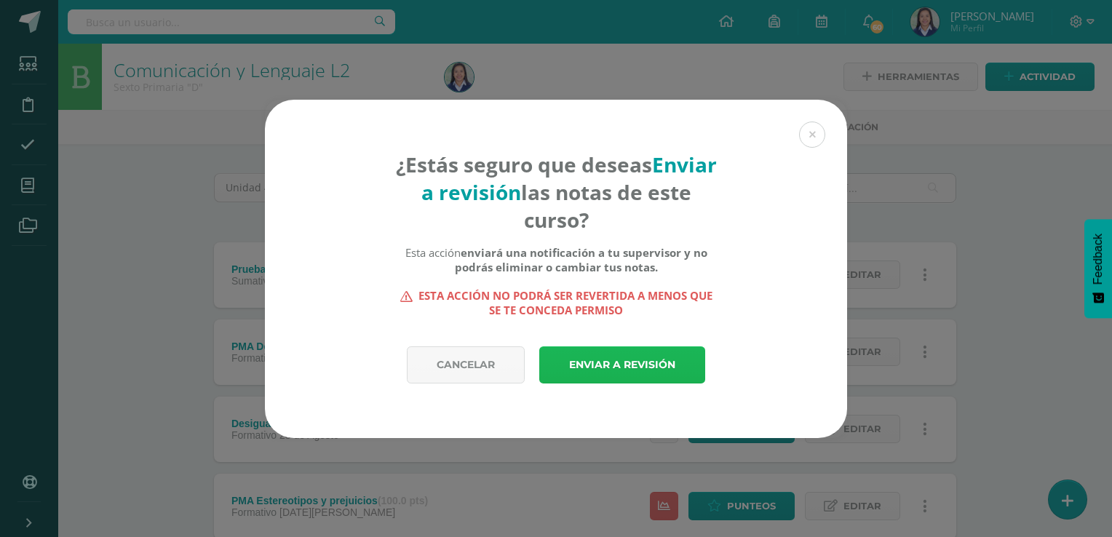
click at [628, 357] on link "Enviar a revisión" at bounding box center [622, 365] width 166 height 37
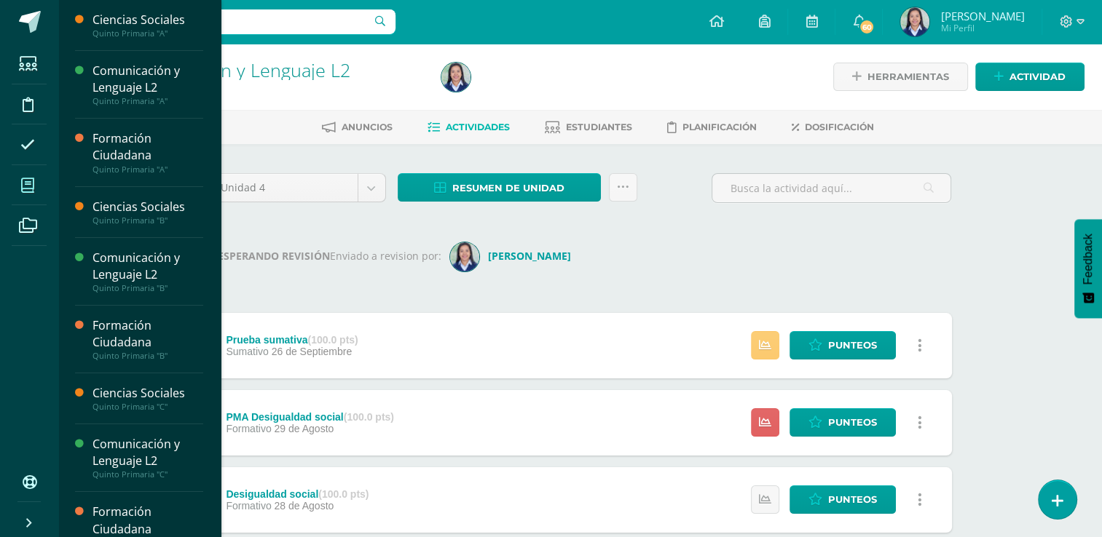
click at [30, 189] on icon at bounding box center [27, 185] width 13 height 15
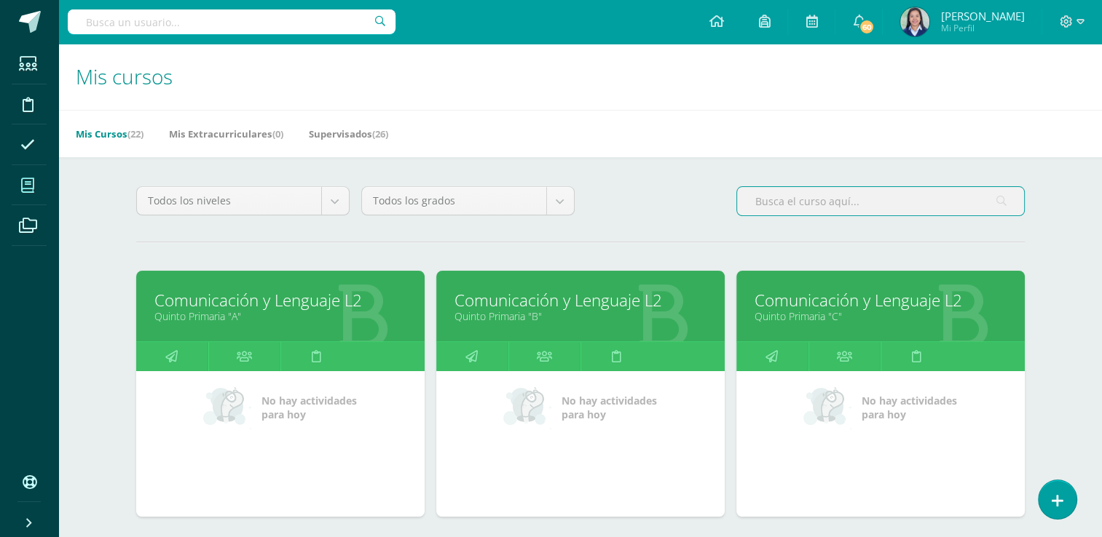
click at [807, 196] on input "text" at bounding box center [880, 201] width 287 height 28
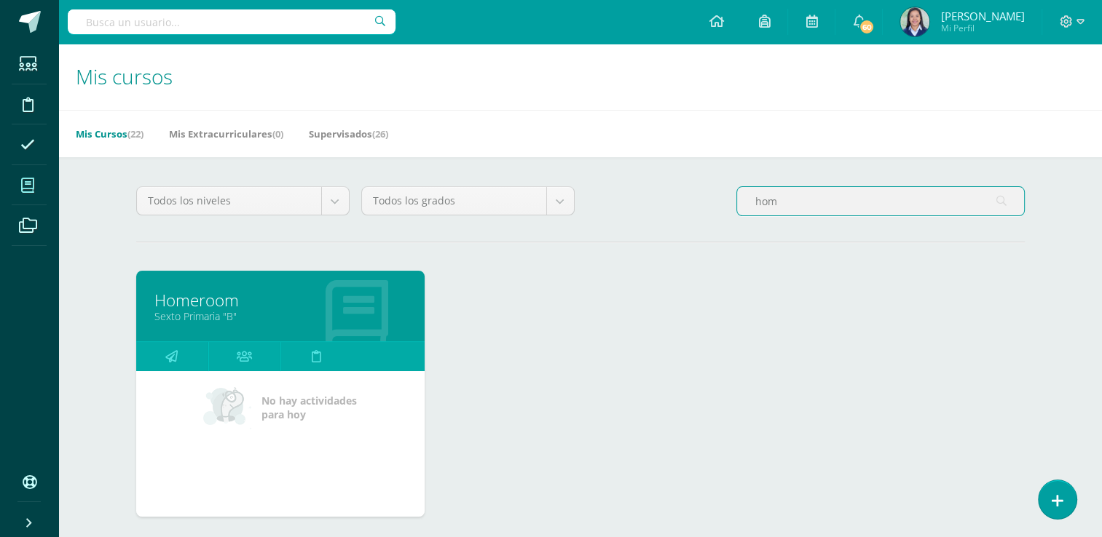
type input "hom"
click at [291, 317] on link "Sexto Primaria "B"" at bounding box center [280, 316] width 252 height 14
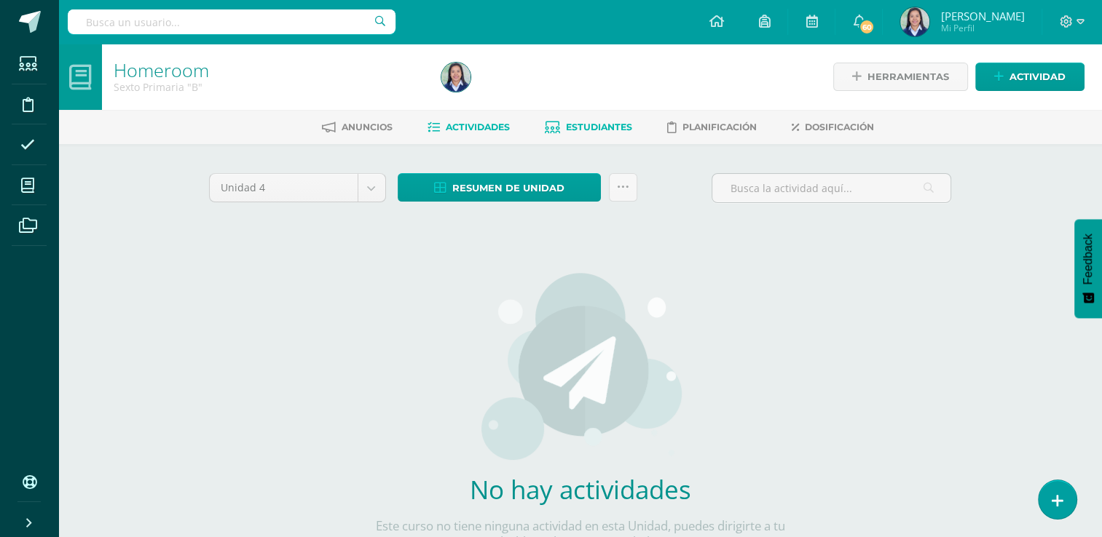
click at [596, 128] on span "Estudiantes" at bounding box center [599, 127] width 66 height 11
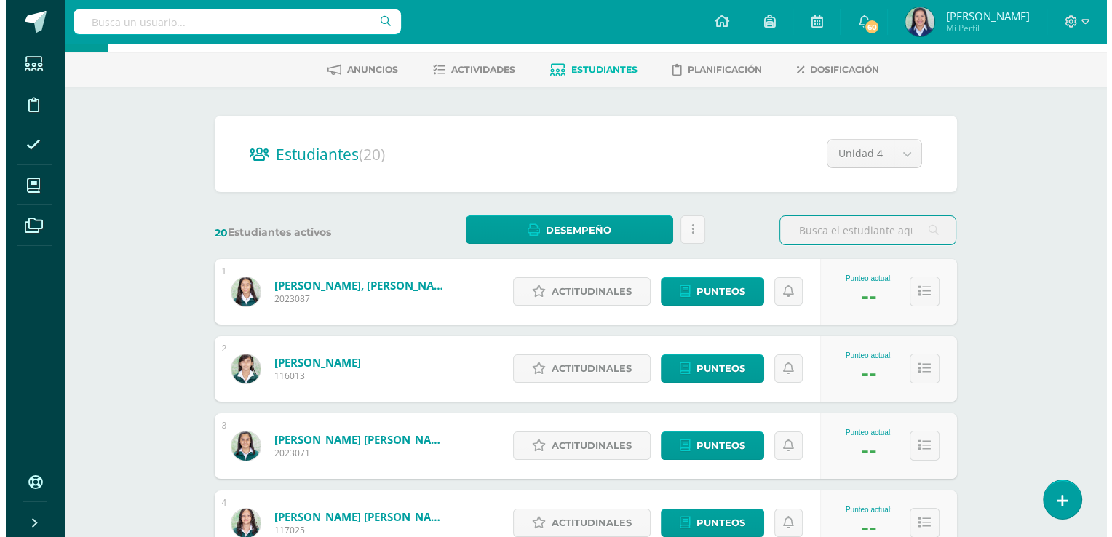
scroll to position [68, 0]
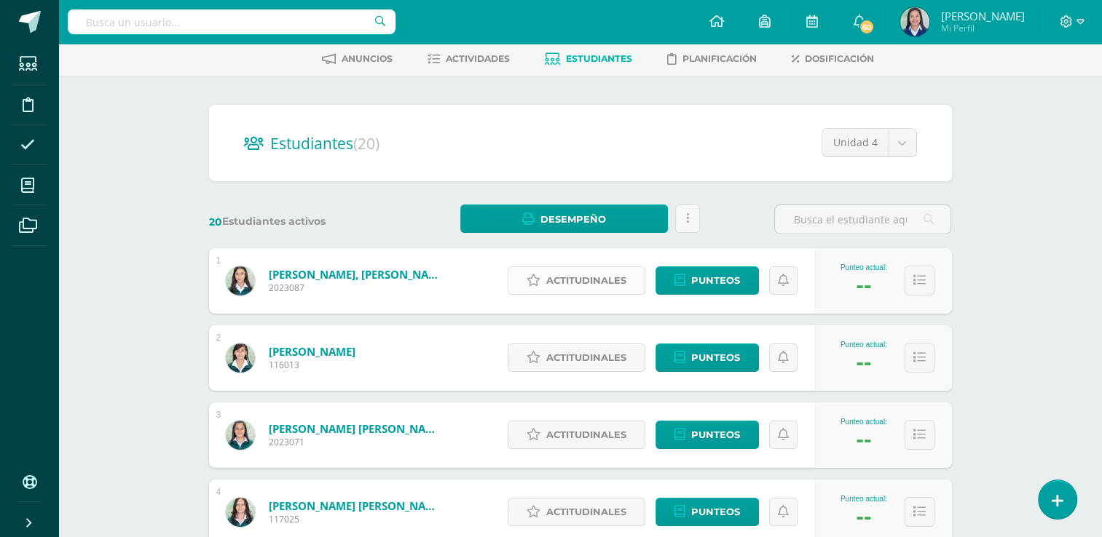
click at [601, 277] on span "Actitudinales" at bounding box center [586, 280] width 80 height 27
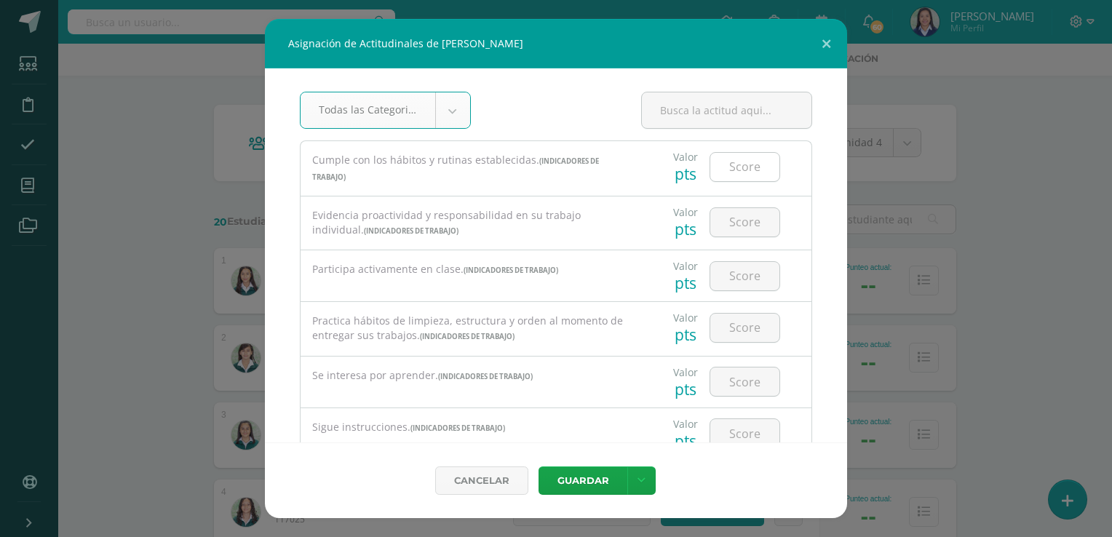
click at [738, 165] on input "number" at bounding box center [745, 167] width 69 height 28
type input "3"
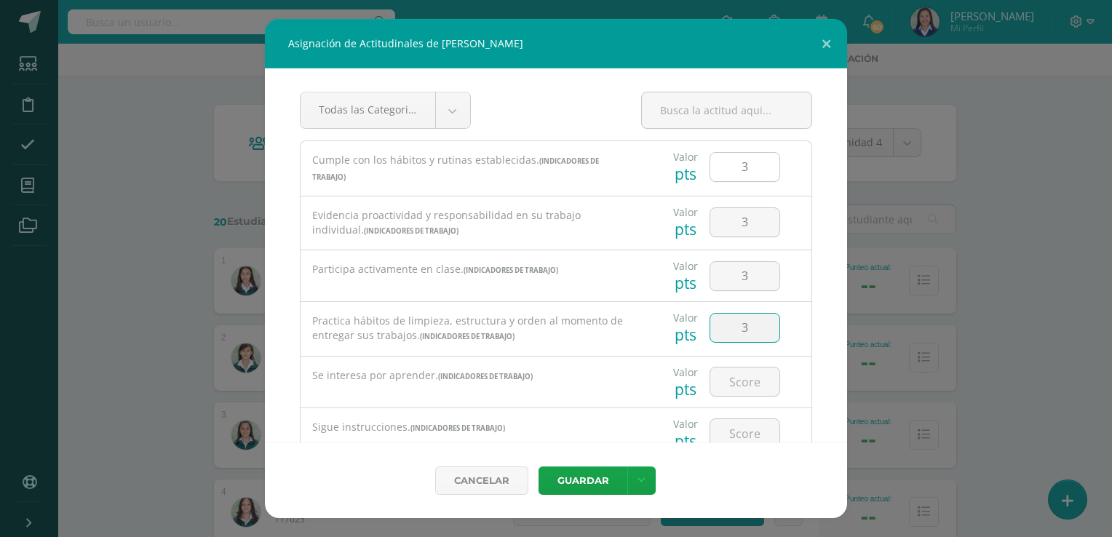
type input "3"
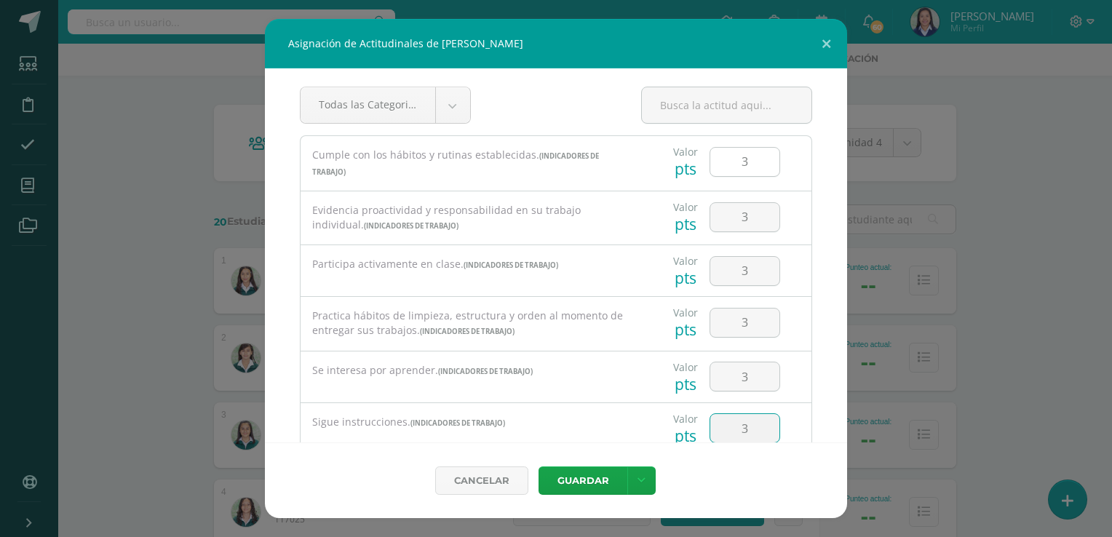
type input "3"
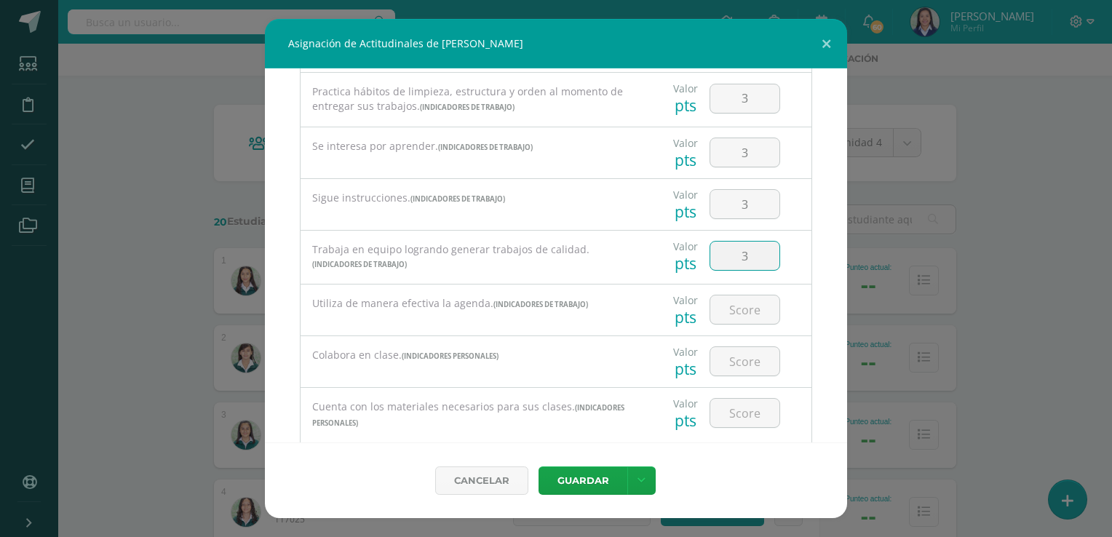
type input "3"
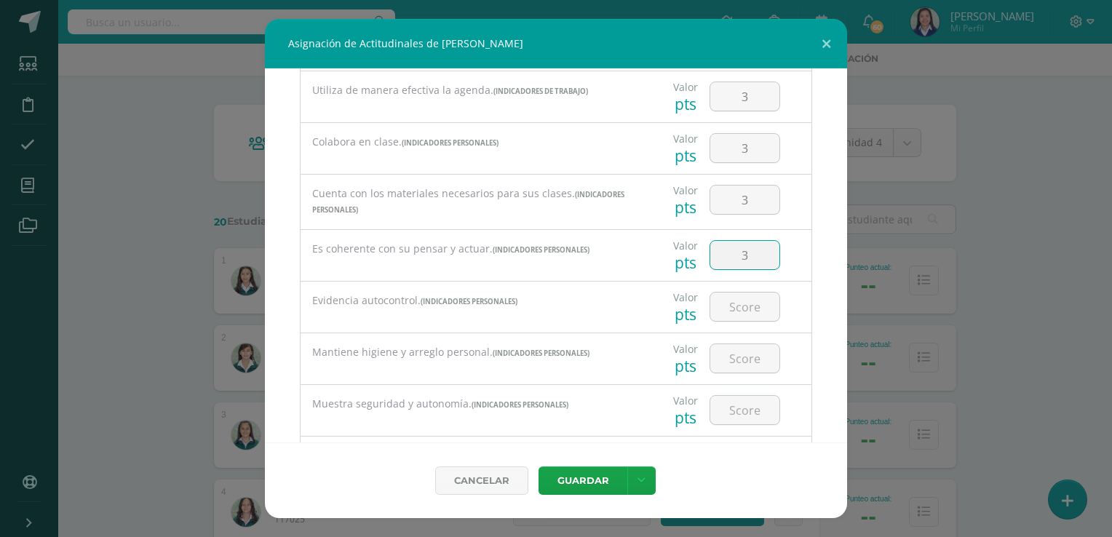
type input "3"
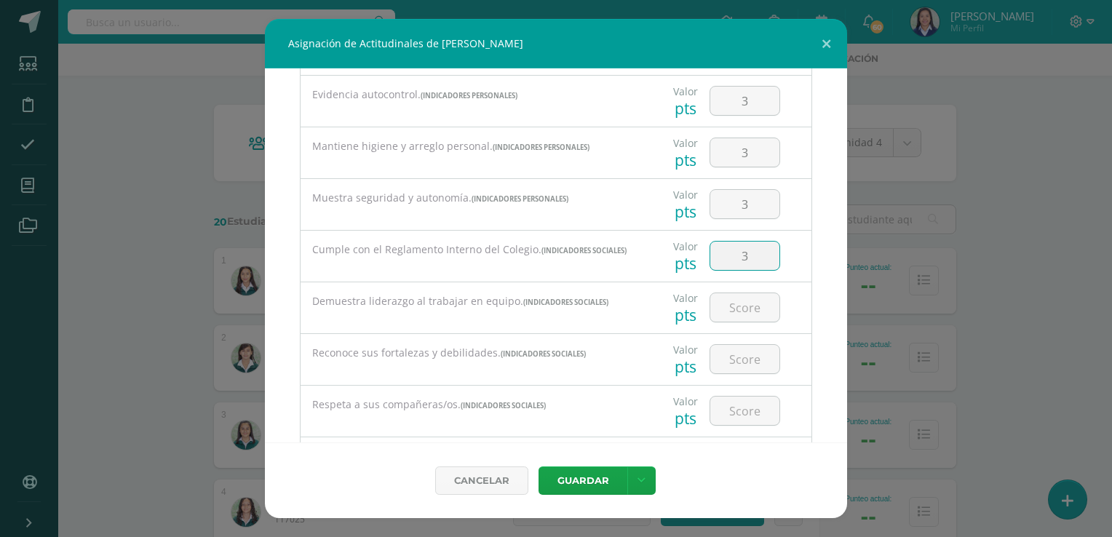
type input "3"
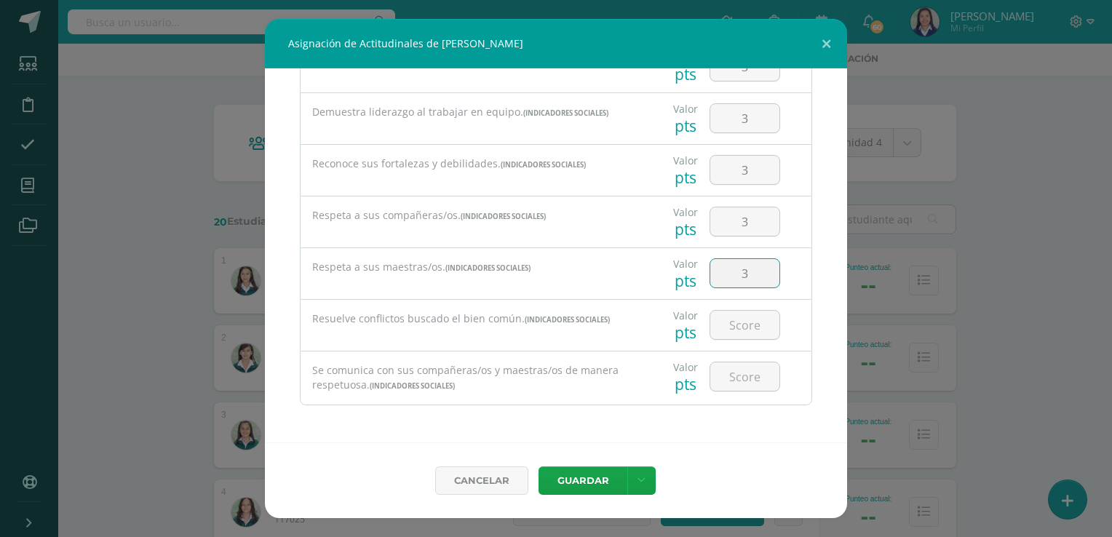
type input "3"
click at [577, 480] on button "Guardar" at bounding box center [583, 481] width 89 height 28
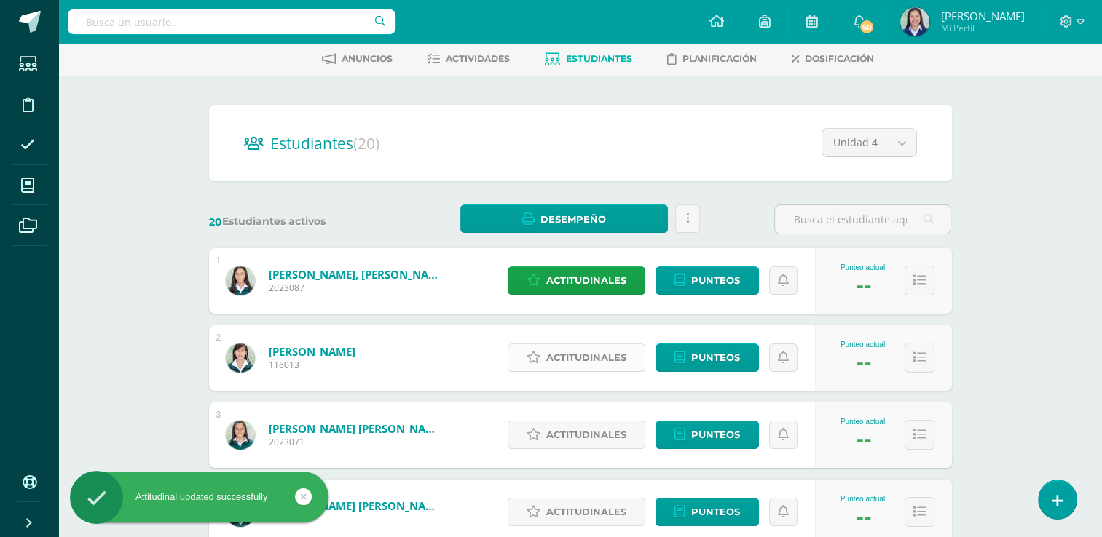
click at [585, 362] on span "Actitudinales" at bounding box center [586, 357] width 80 height 27
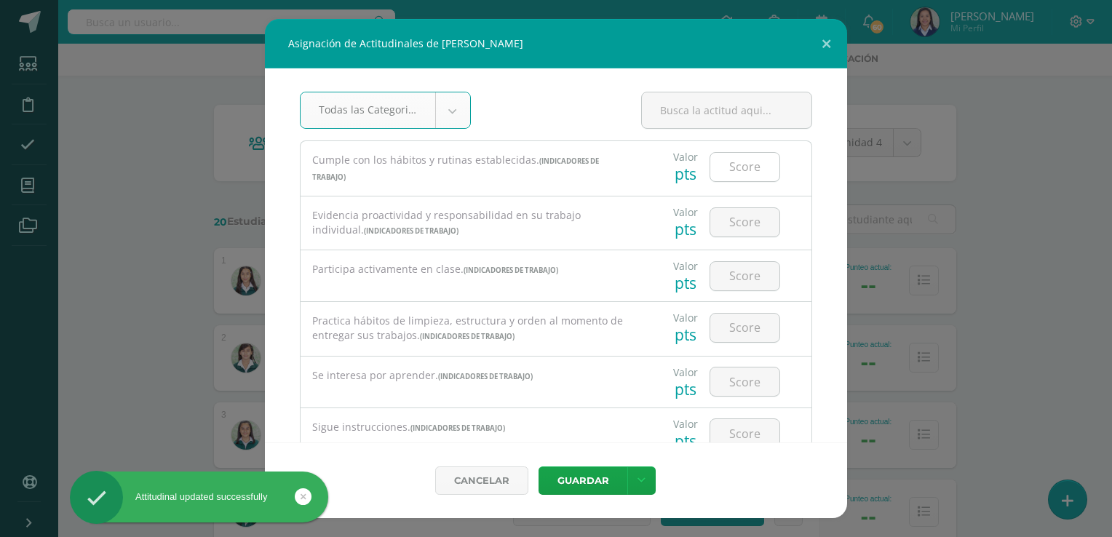
click at [749, 159] on input "number" at bounding box center [745, 167] width 69 height 28
type input "3"
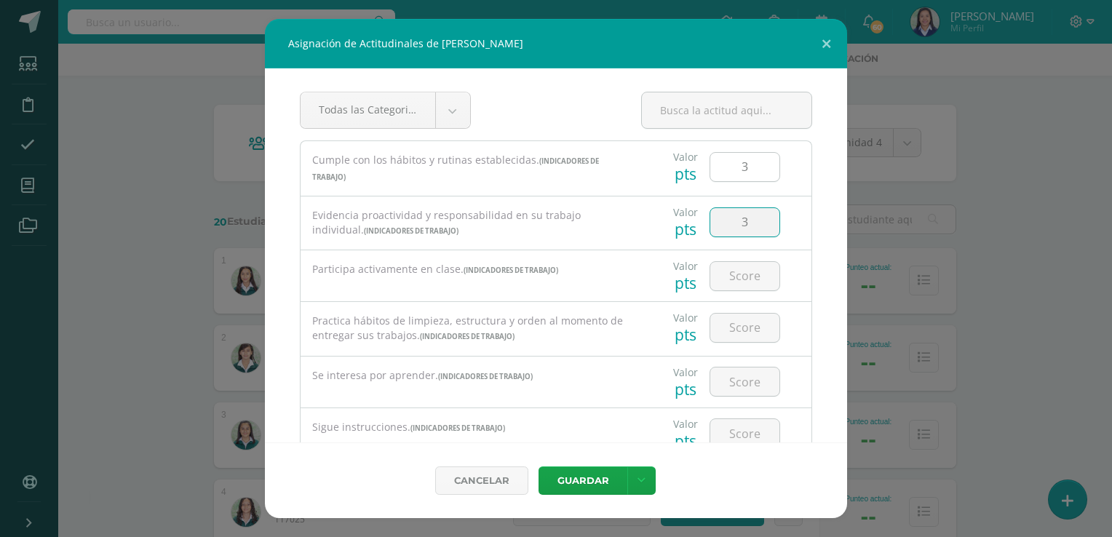
type input "3"
type input "2"
type input "3"
type input "2"
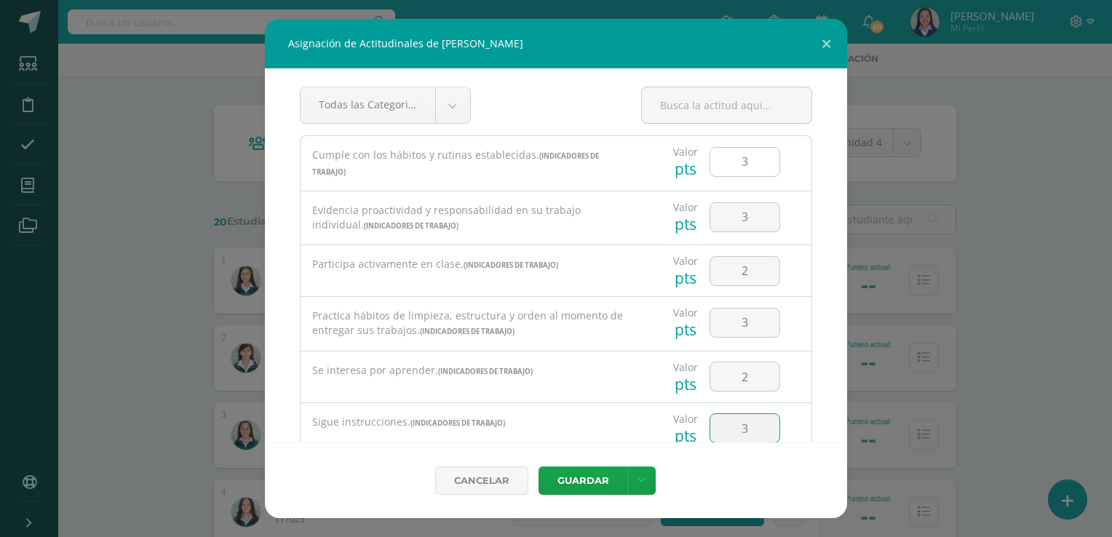
type input "3"
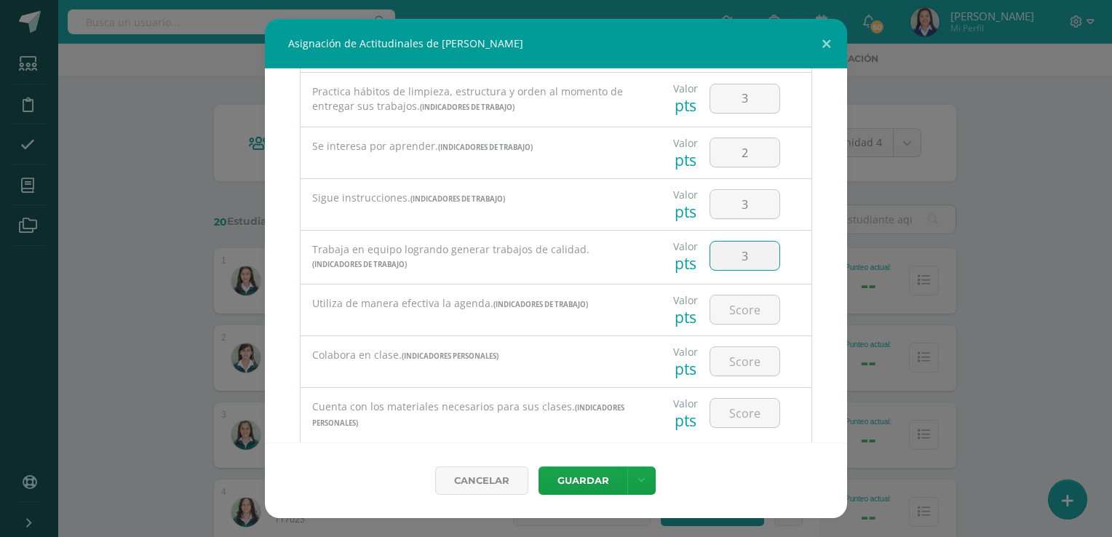
type input "3"
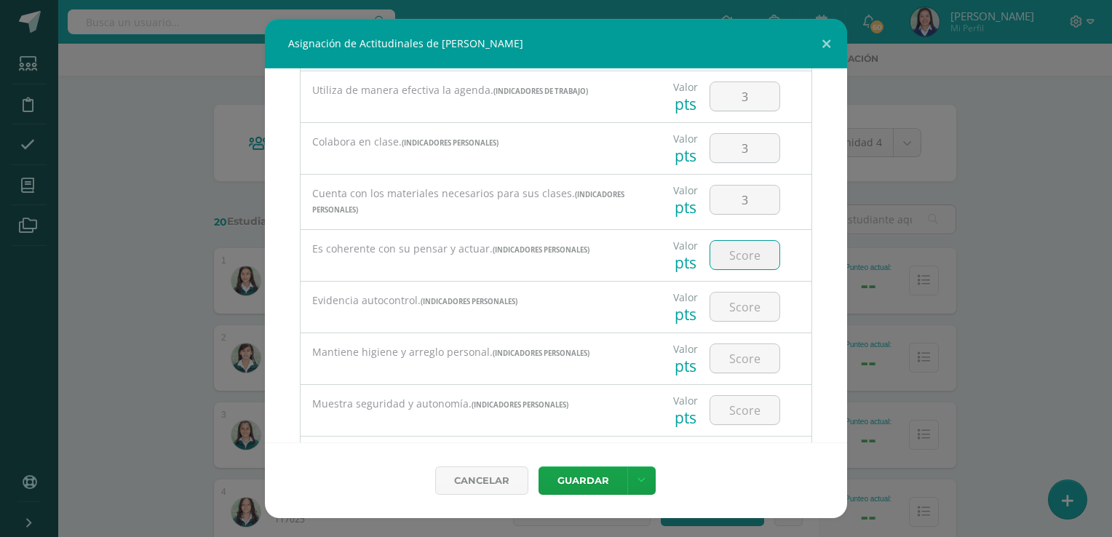
type input "3"
type input "2"
type input "3"
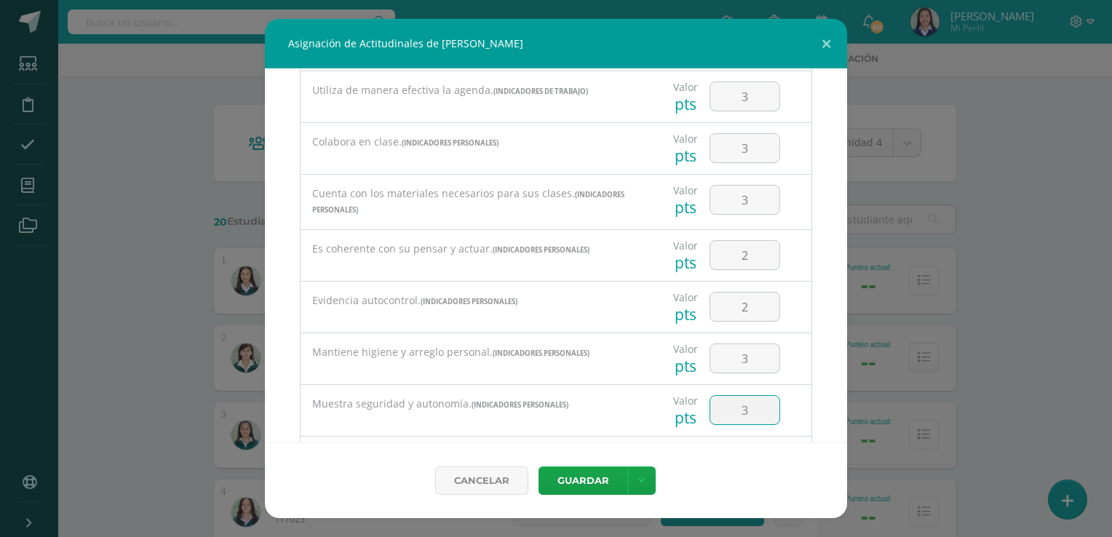
scroll to position [649, 0]
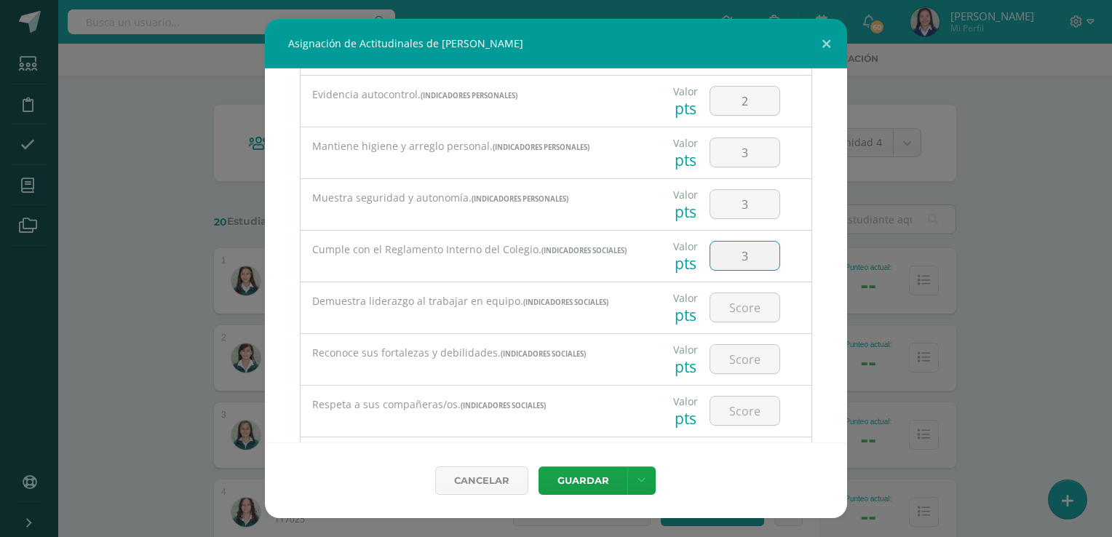
type input "3"
click at [740, 368] on input "3" at bounding box center [745, 359] width 69 height 28
type input "2"
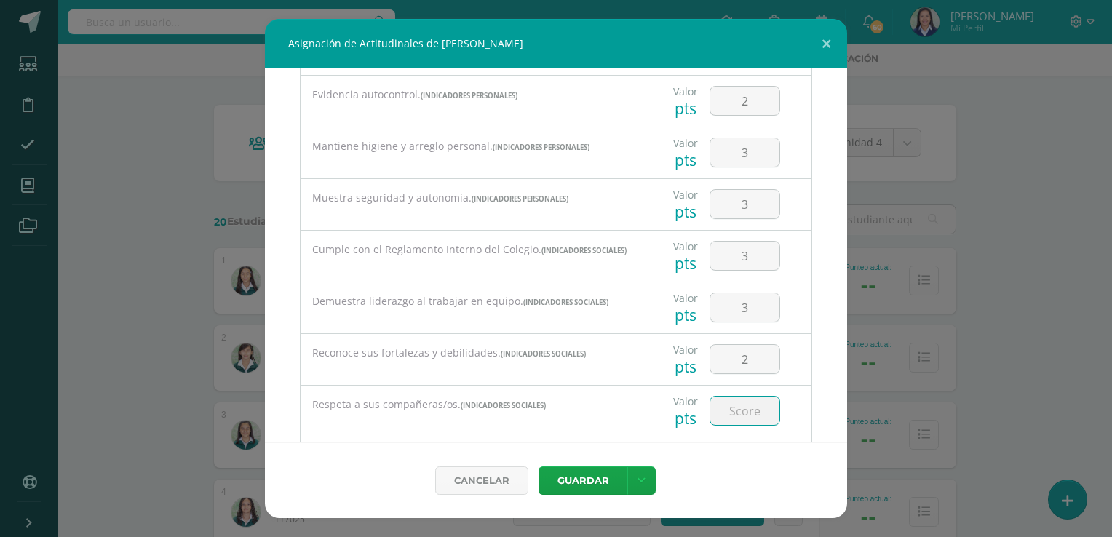
click at [740, 415] on input "number" at bounding box center [745, 411] width 69 height 28
type input "3"
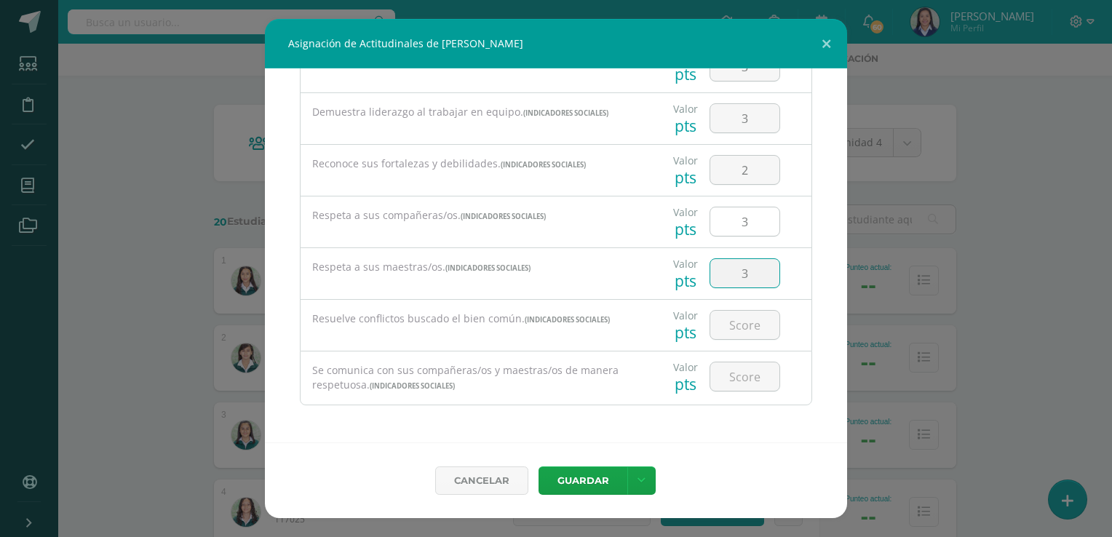
type input "3"
click at [580, 479] on button "Guardar" at bounding box center [583, 481] width 89 height 28
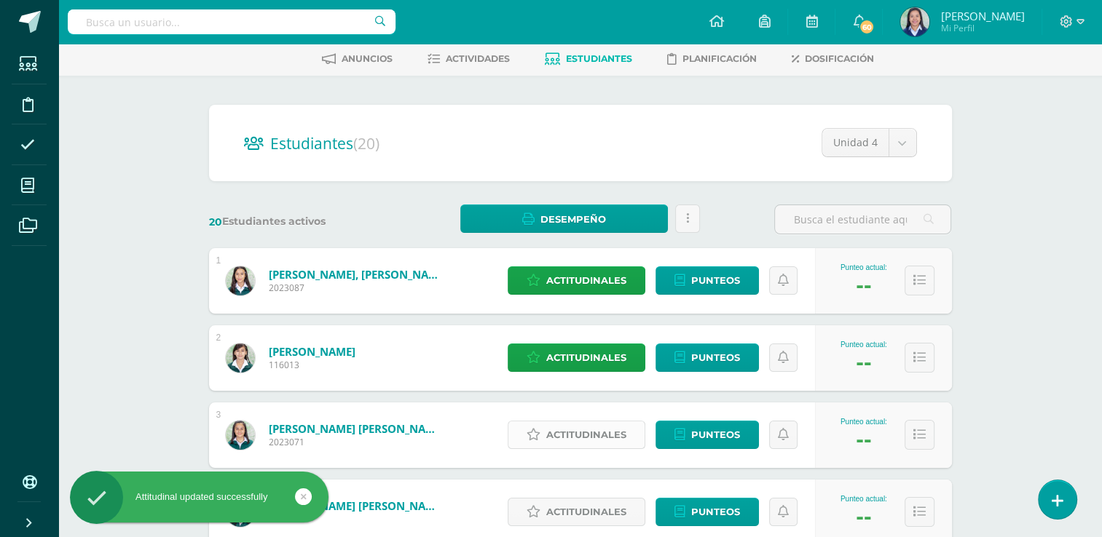
click at [591, 441] on span "Actitudinales" at bounding box center [586, 435] width 80 height 27
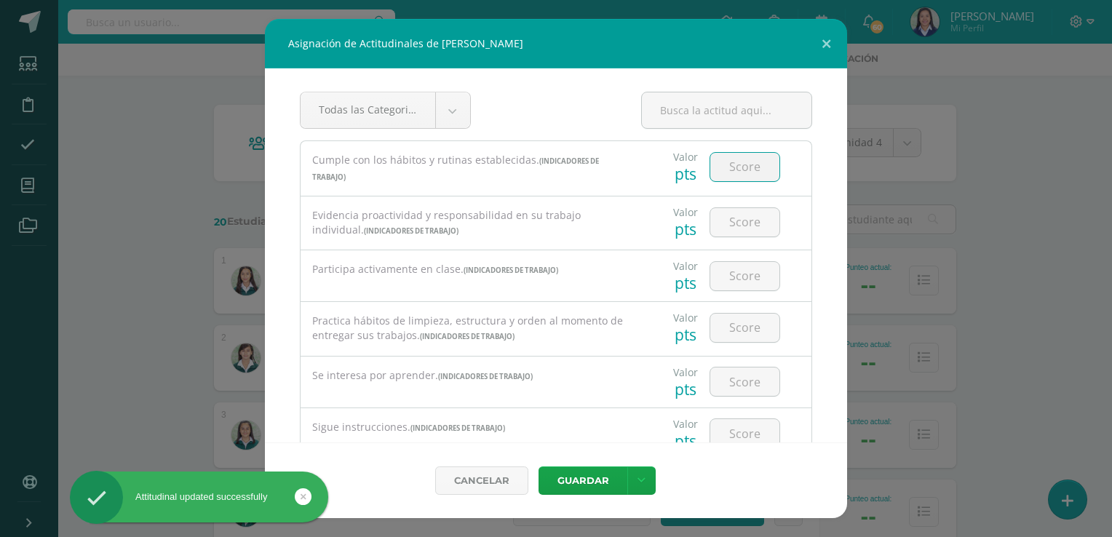
click at [754, 163] on input "number" at bounding box center [745, 167] width 69 height 28
type input "3"
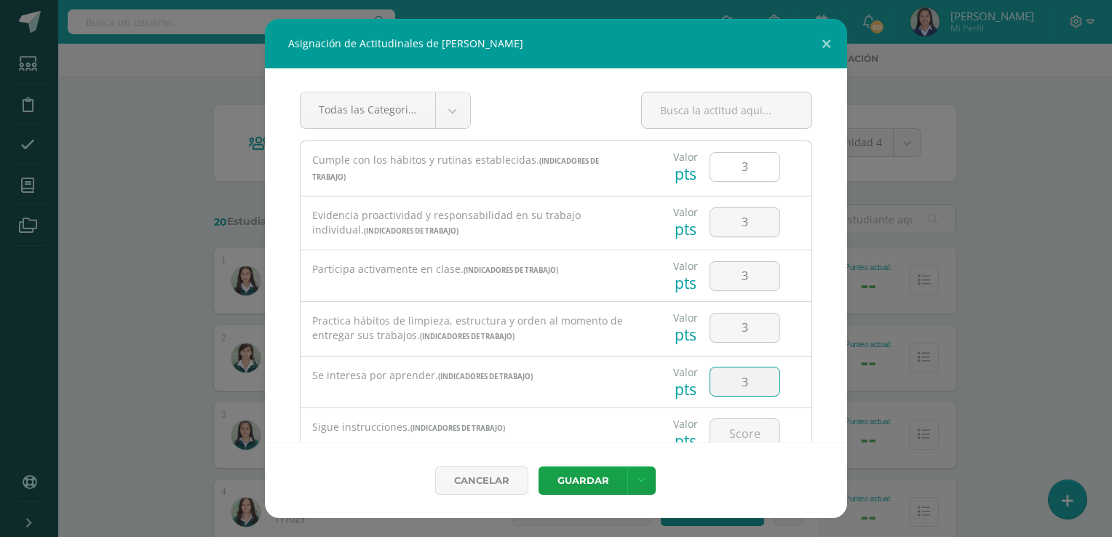
type input "3"
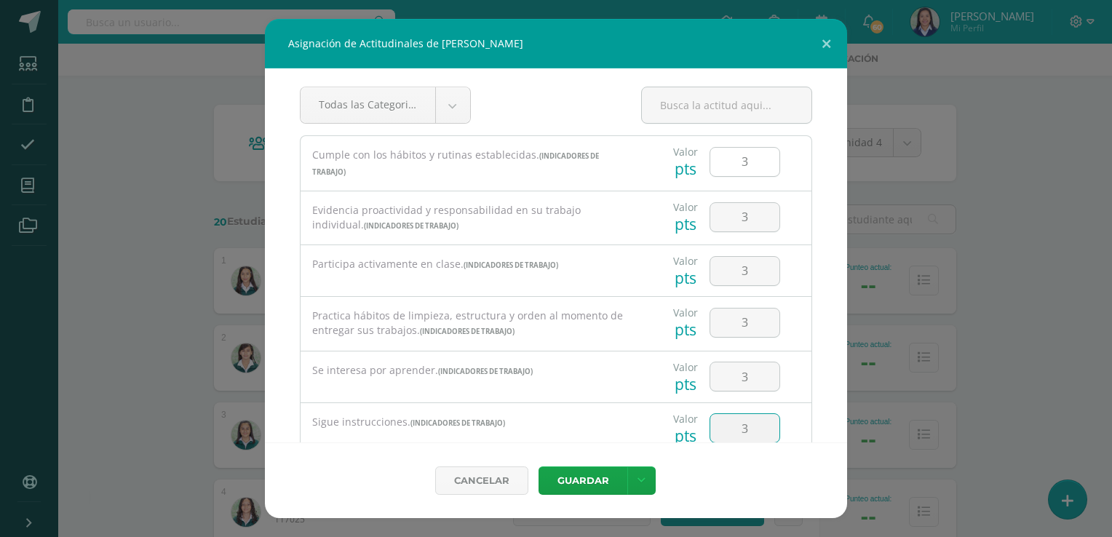
type input "3"
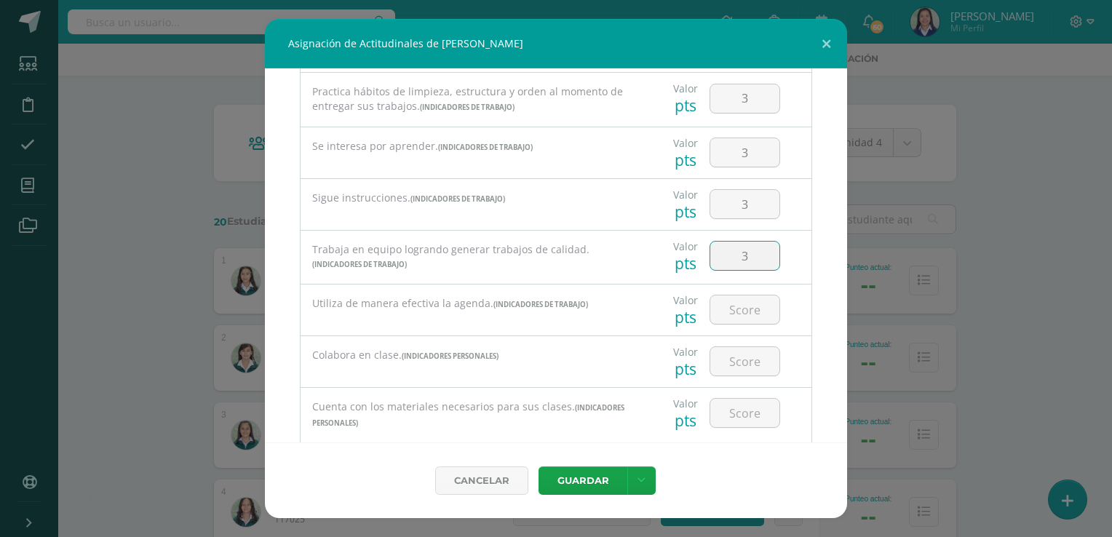
type input "3"
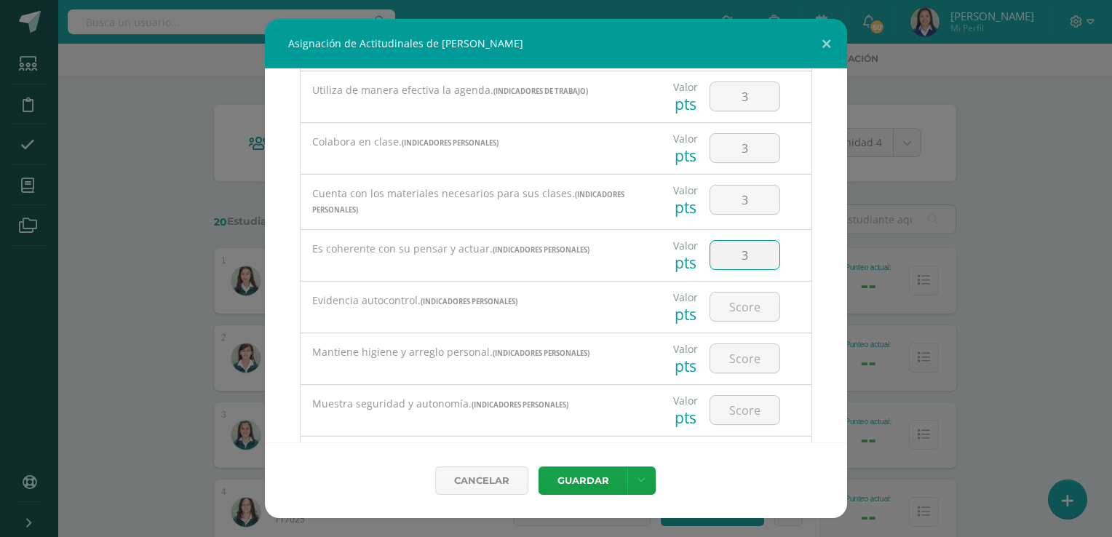
type input "3"
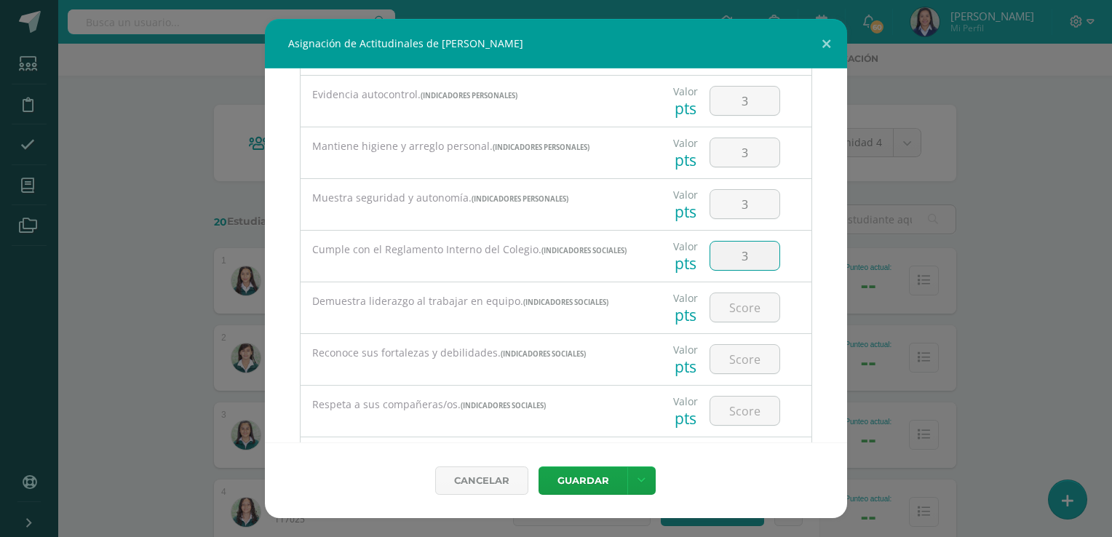
type input "3"
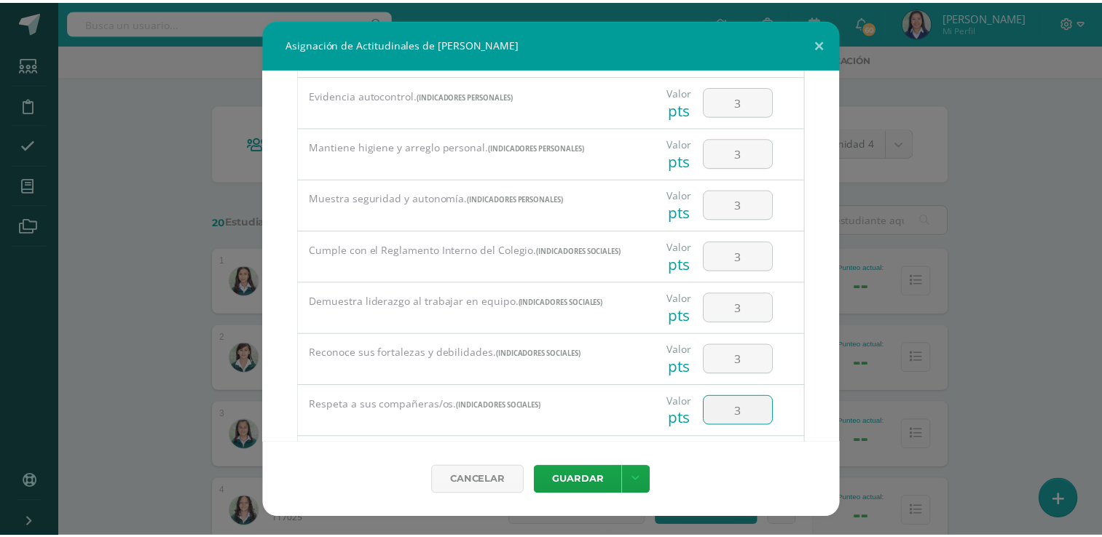
scroll to position [841, 0]
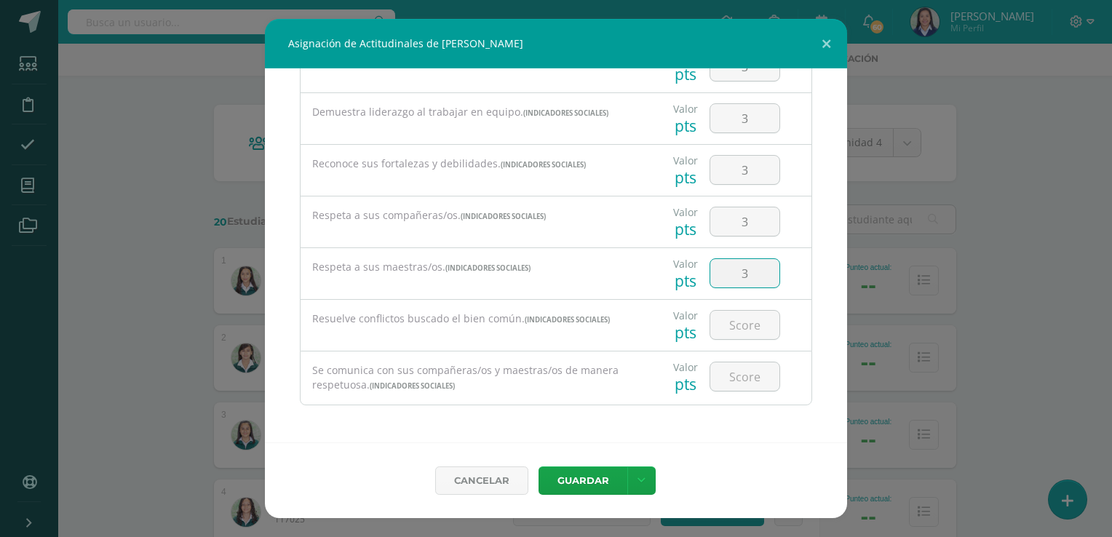
type input "3"
click at [594, 479] on button "Guardar" at bounding box center [583, 481] width 89 height 28
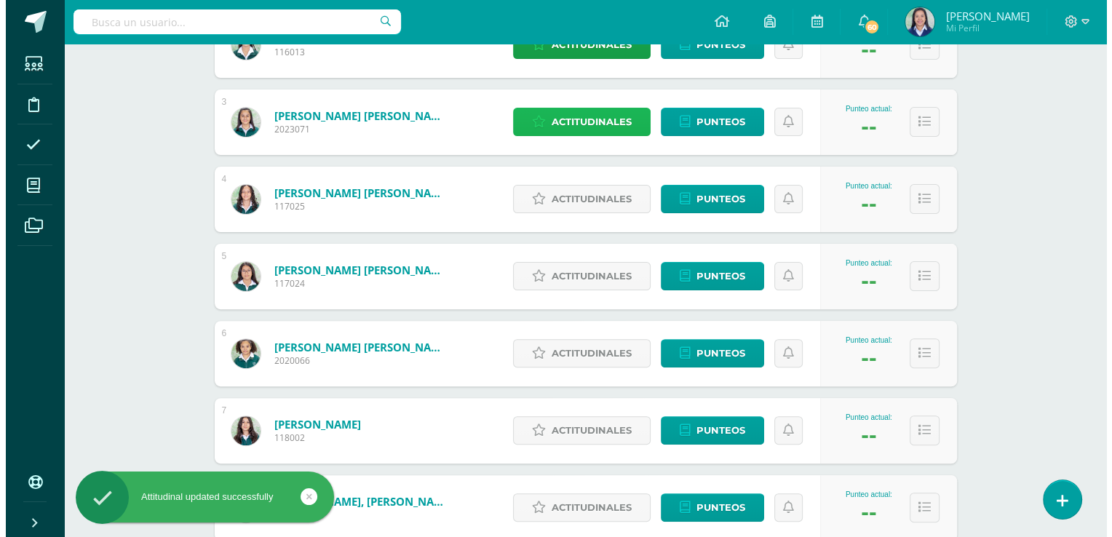
scroll to position [387, 0]
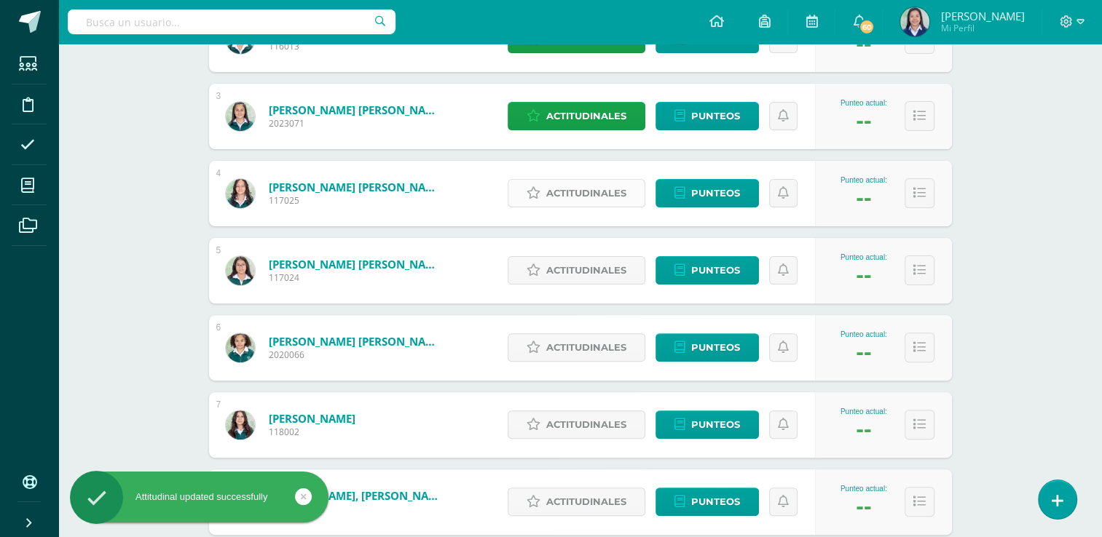
click at [592, 196] on span "Actitudinales" at bounding box center [586, 193] width 80 height 27
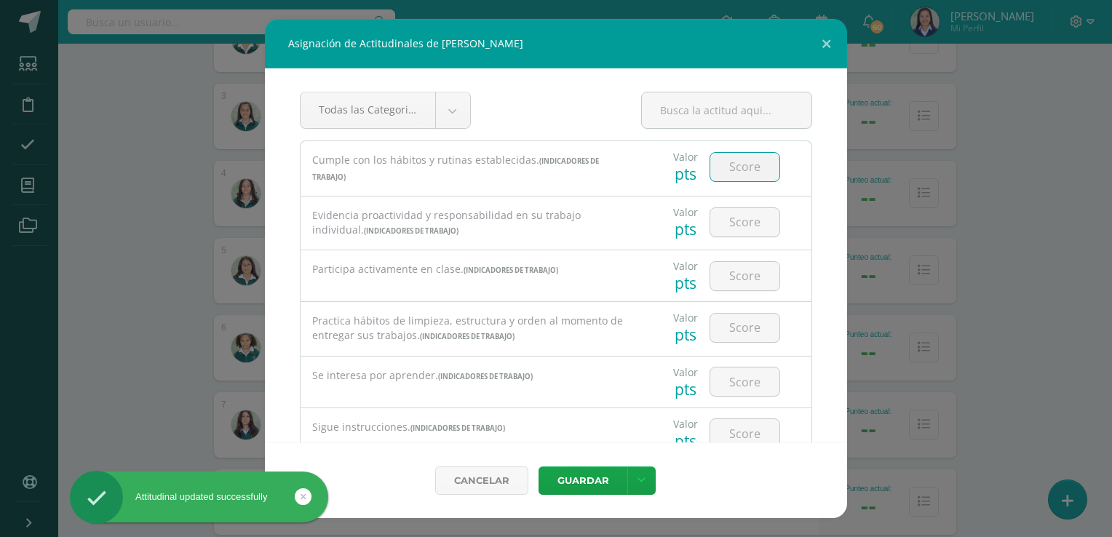
click at [740, 170] on input "number" at bounding box center [745, 167] width 69 height 28
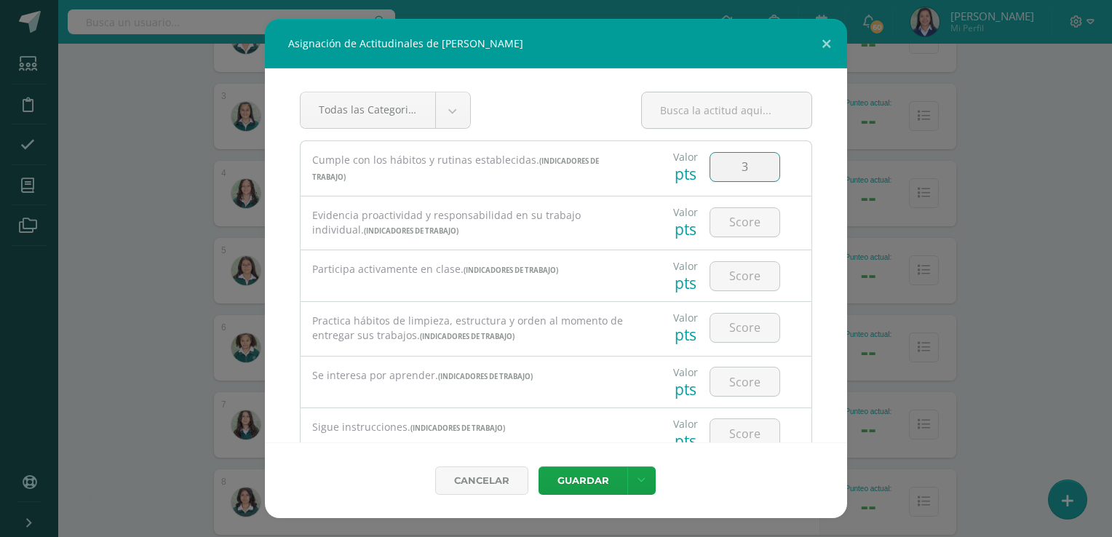
type input "3"
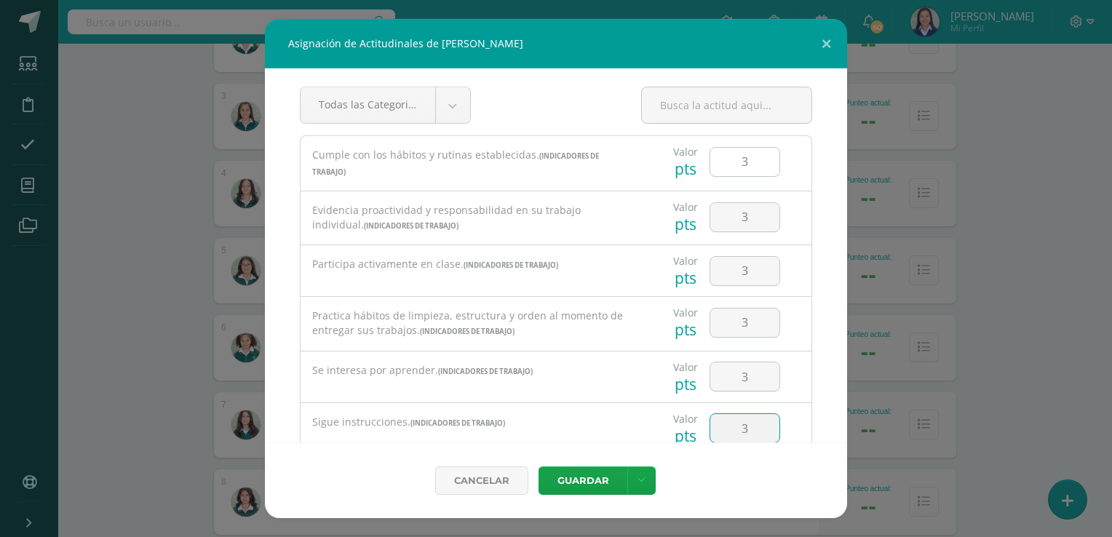
type input "3"
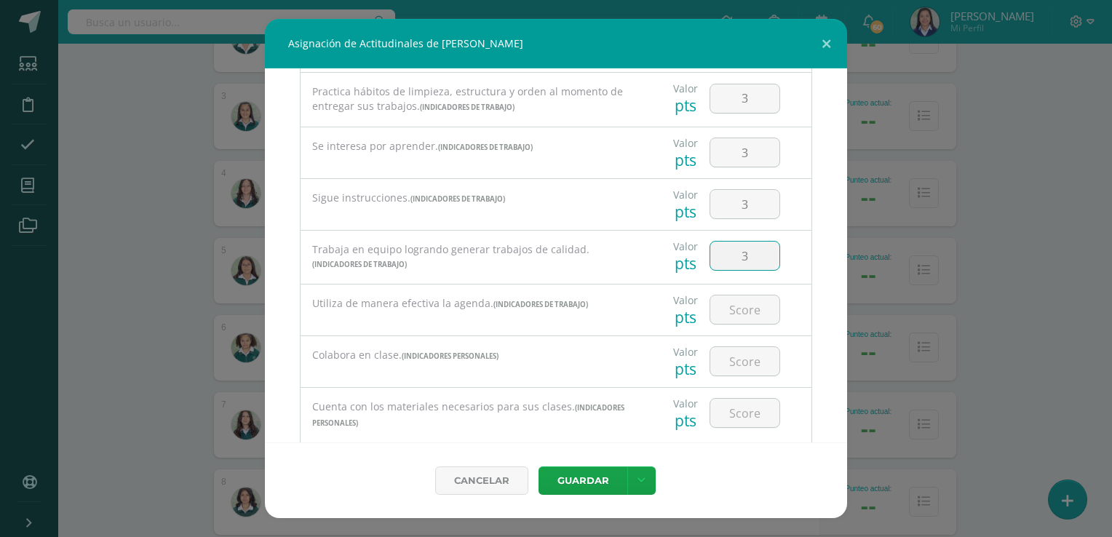
type input "3"
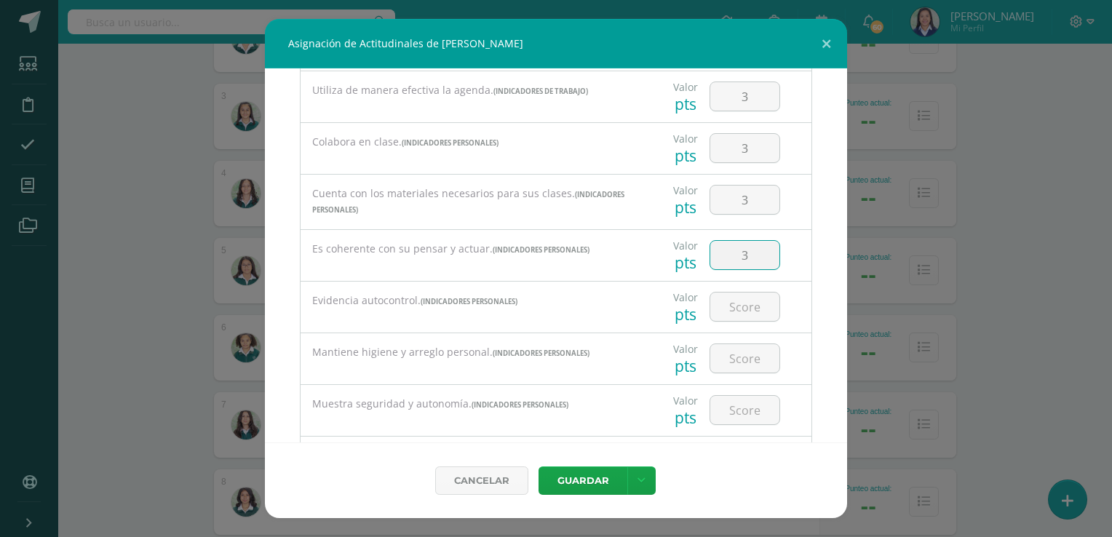
type input "3"
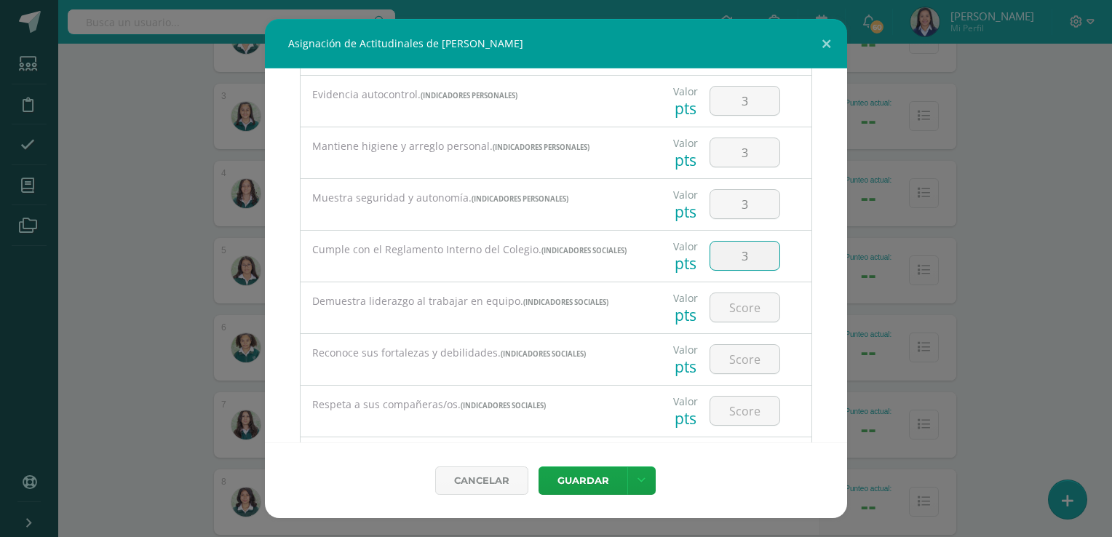
type input "3"
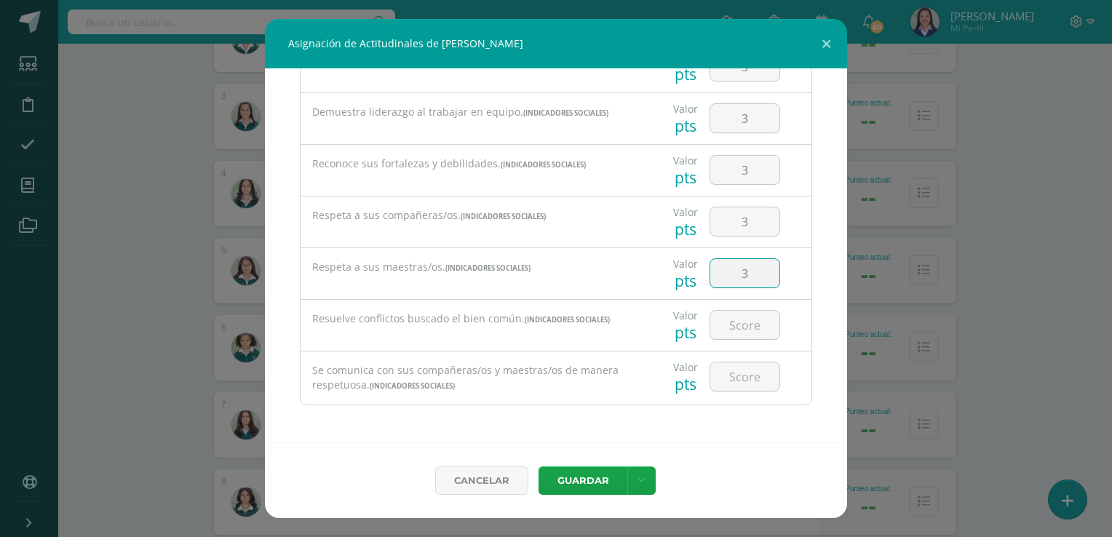
type input "3"
click at [596, 481] on button "Guardar" at bounding box center [583, 481] width 89 height 28
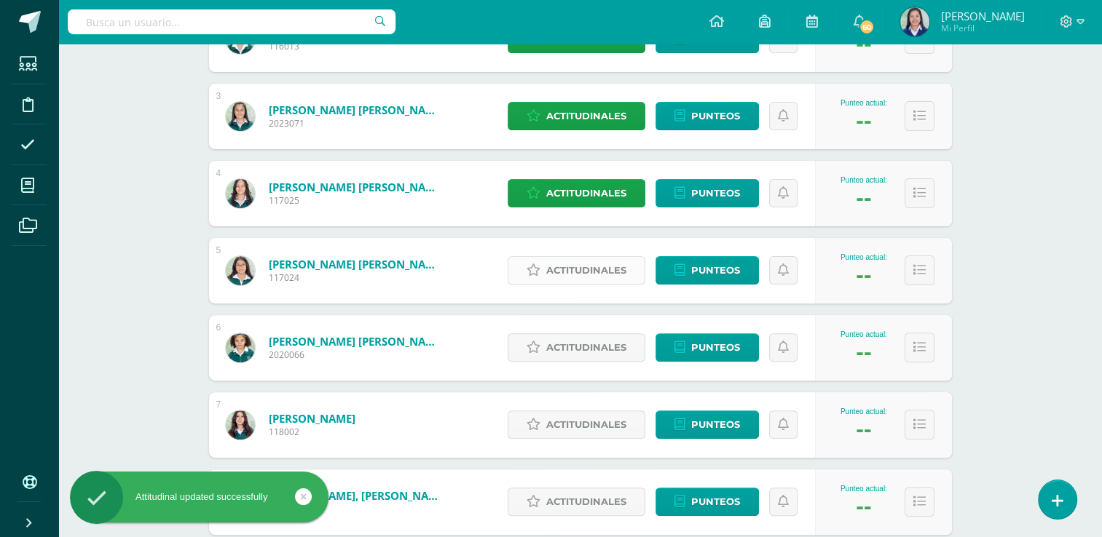
click at [594, 264] on span "Actitudinales" at bounding box center [586, 270] width 80 height 27
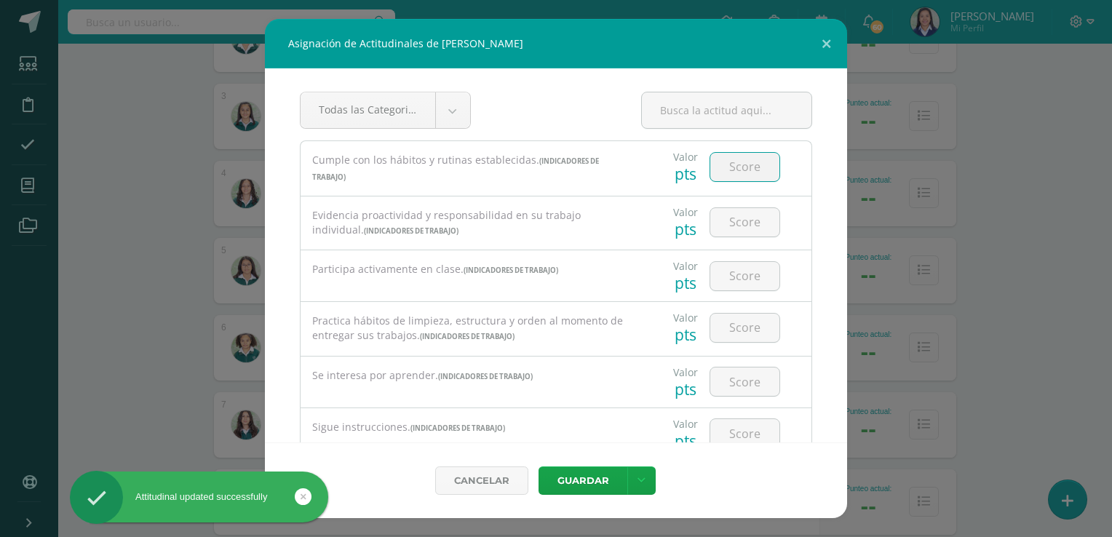
click at [732, 166] on input "number" at bounding box center [745, 167] width 69 height 28
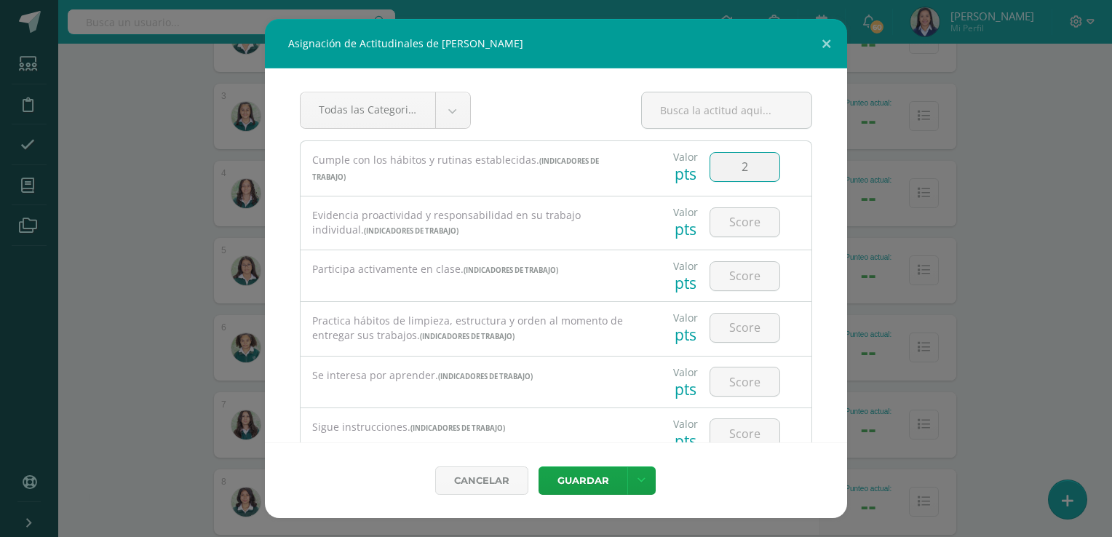
type input "2"
type input "3"
type input "2"
type input "3"
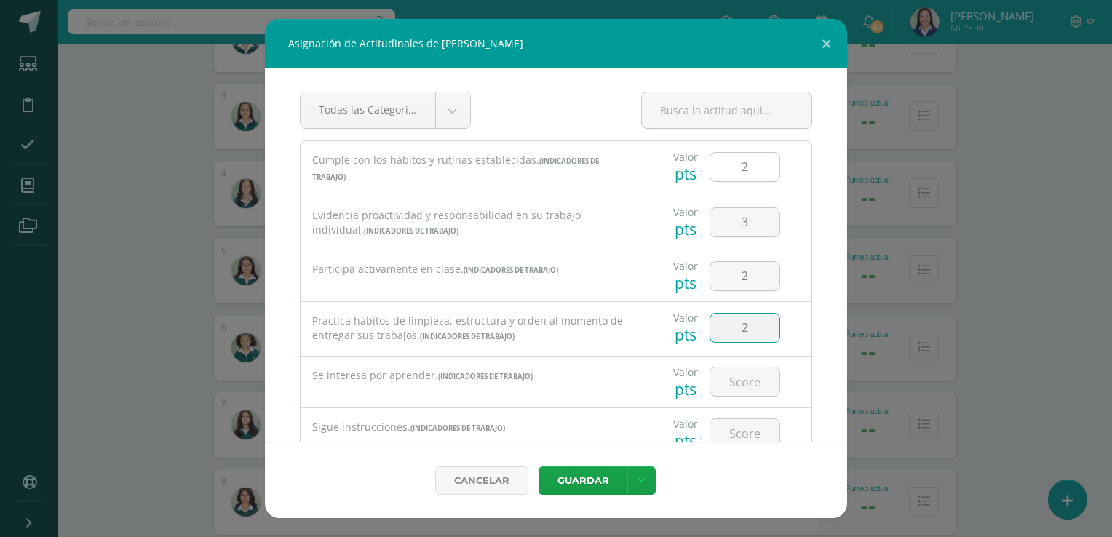
type input "2"
type input "3"
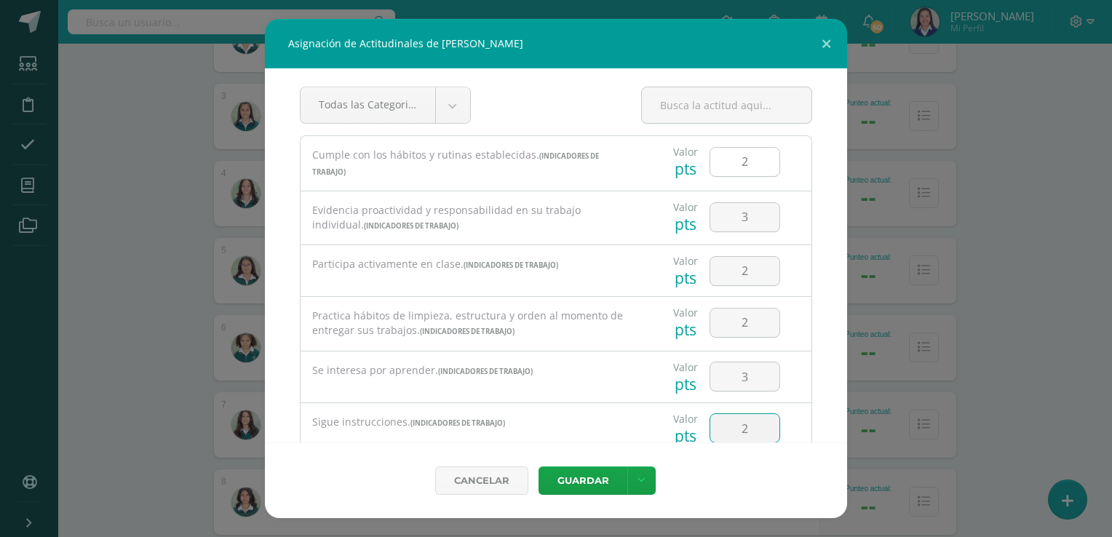
type input "2"
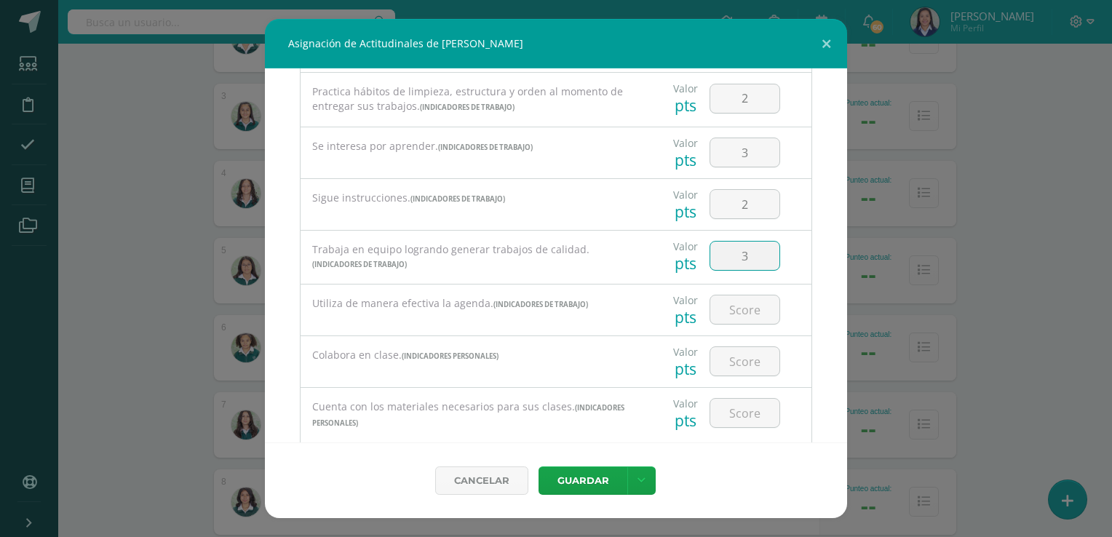
type input "3"
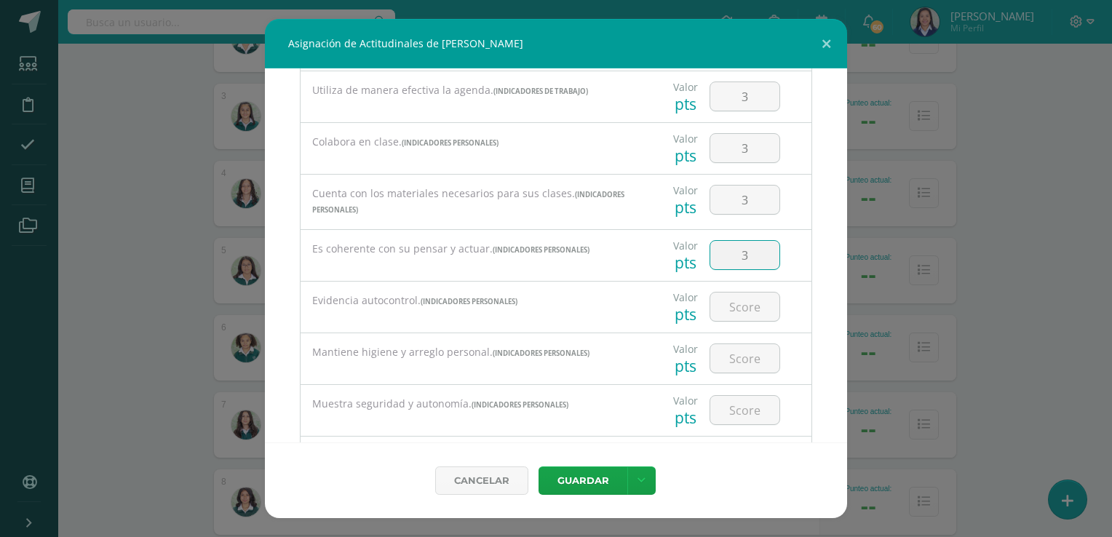
type input "3"
type input "2"
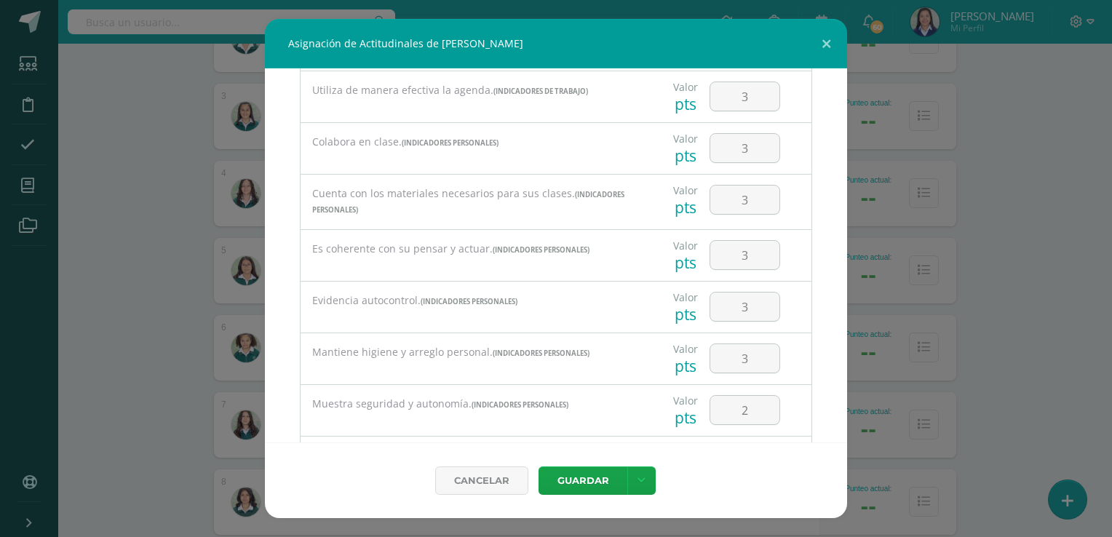
scroll to position [649, 0]
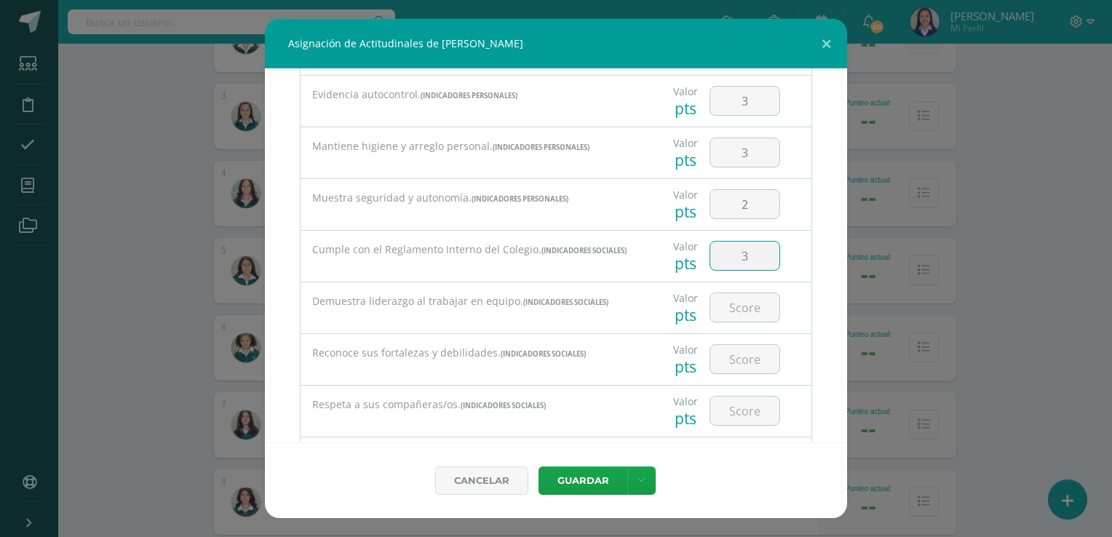
type input "3"
type input "2"
type input "3"
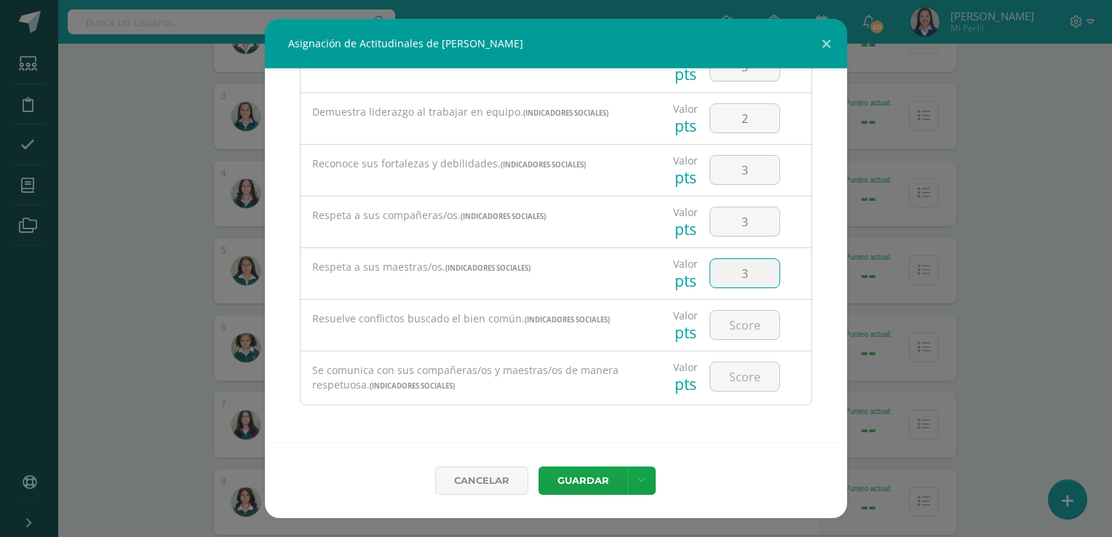
type input "3"
click at [596, 467] on button "Guardar" at bounding box center [583, 481] width 89 height 28
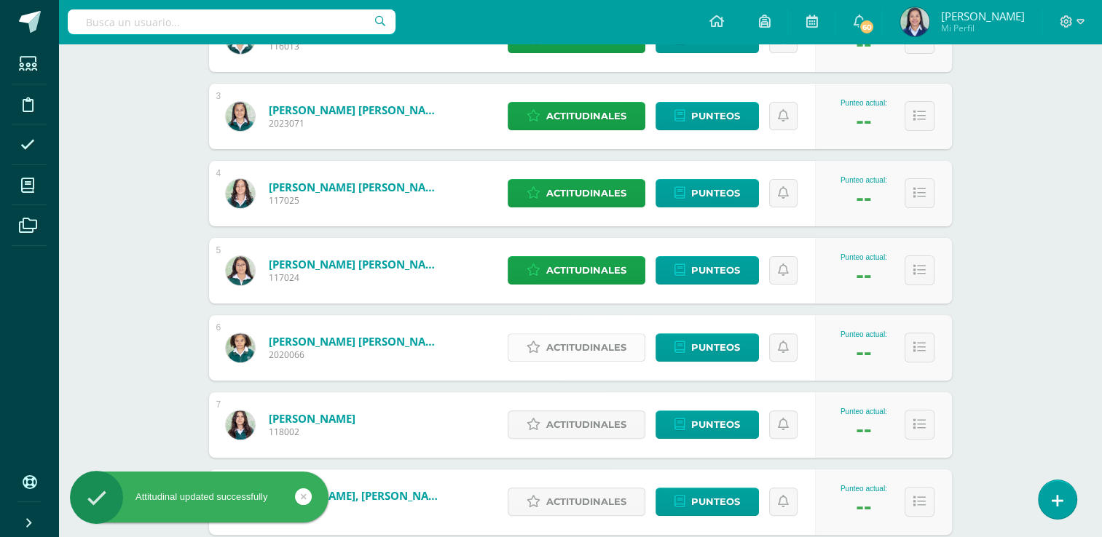
click at [586, 345] on span "Actitudinales" at bounding box center [586, 347] width 80 height 27
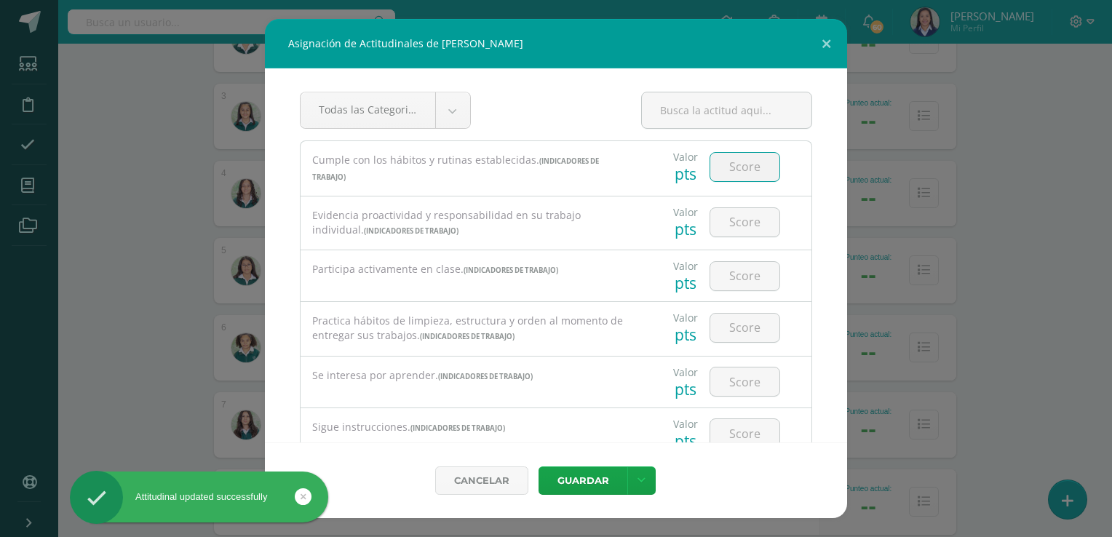
click at [746, 166] on input "number" at bounding box center [745, 167] width 69 height 28
type input "3"
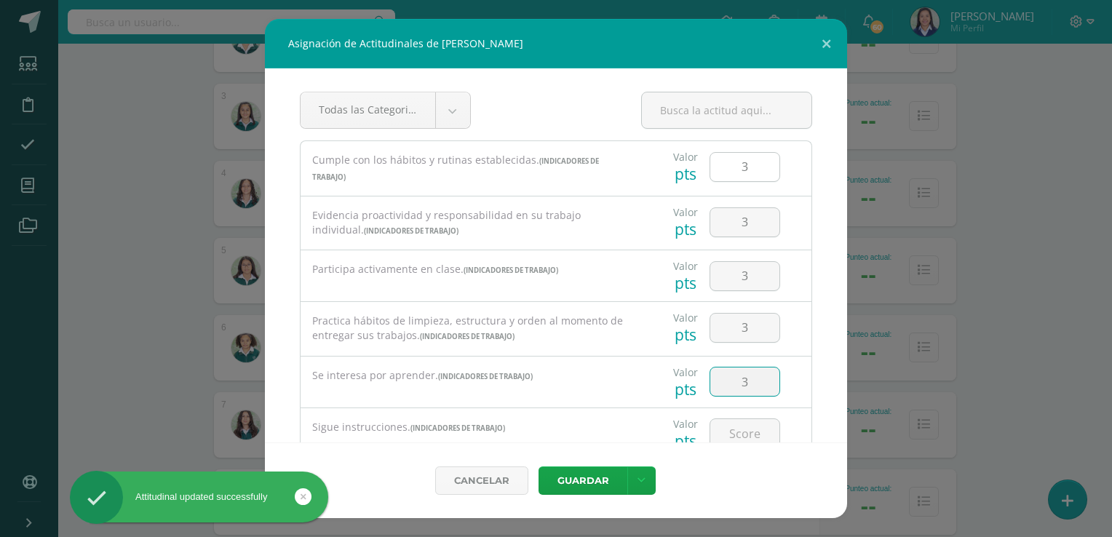
type input "3"
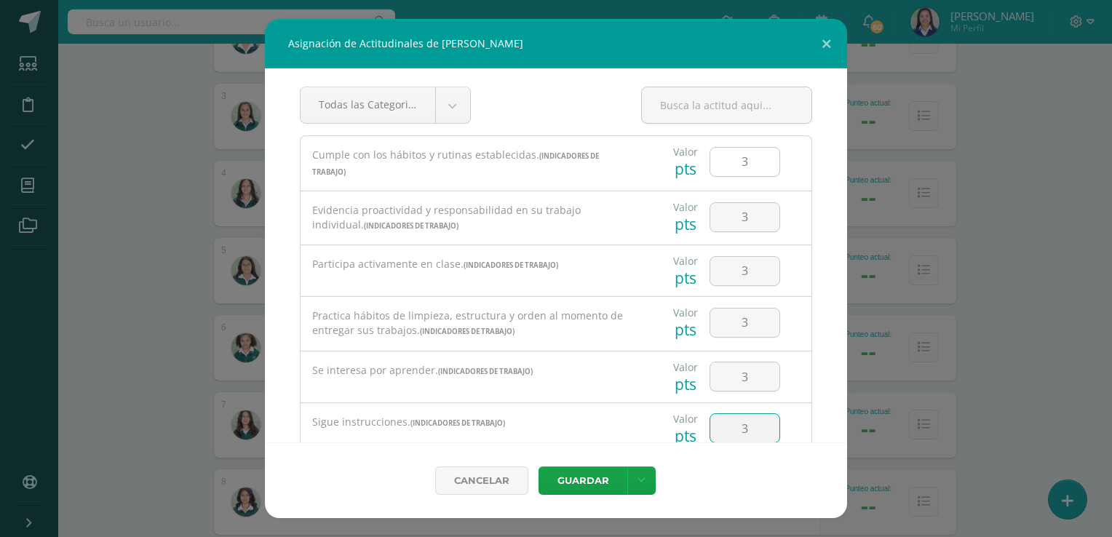
type input "3"
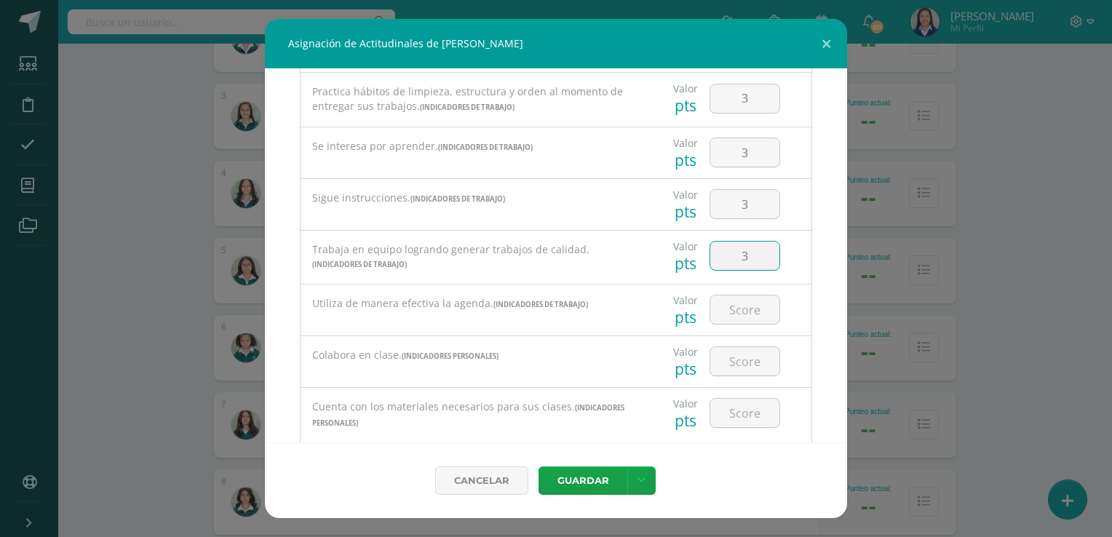
type input "3"
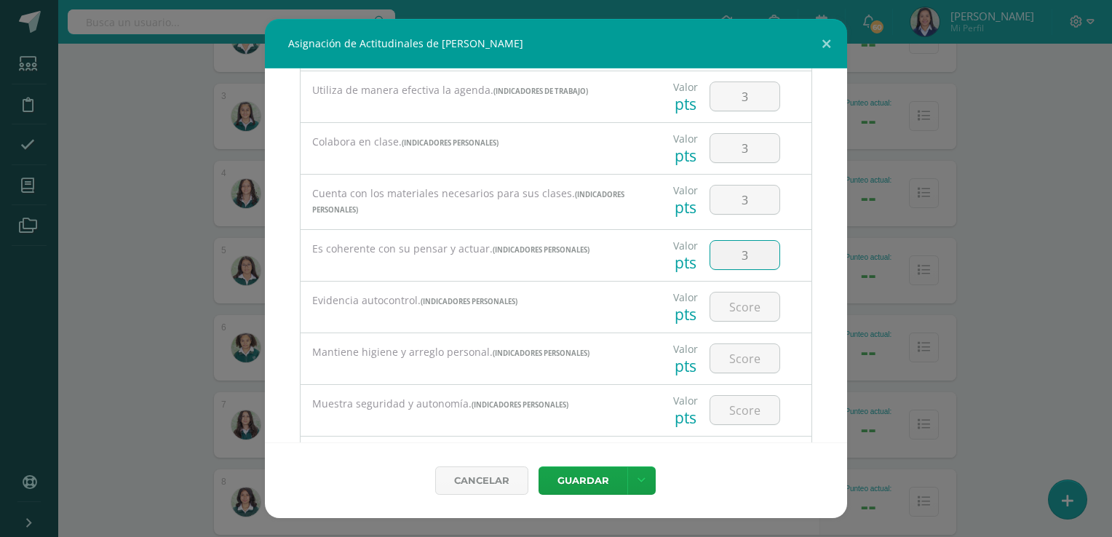
type input "3"
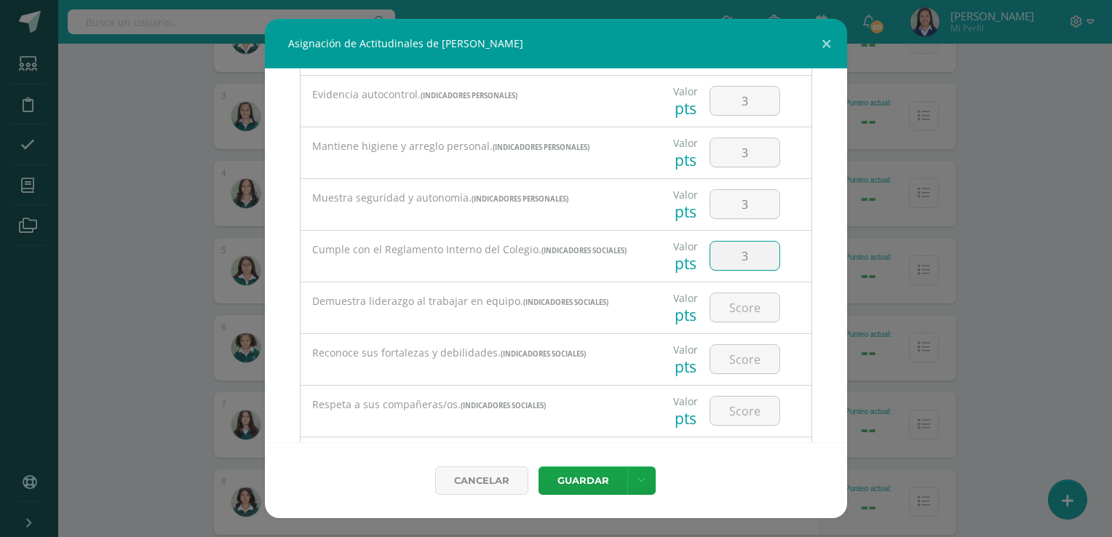
type input "3"
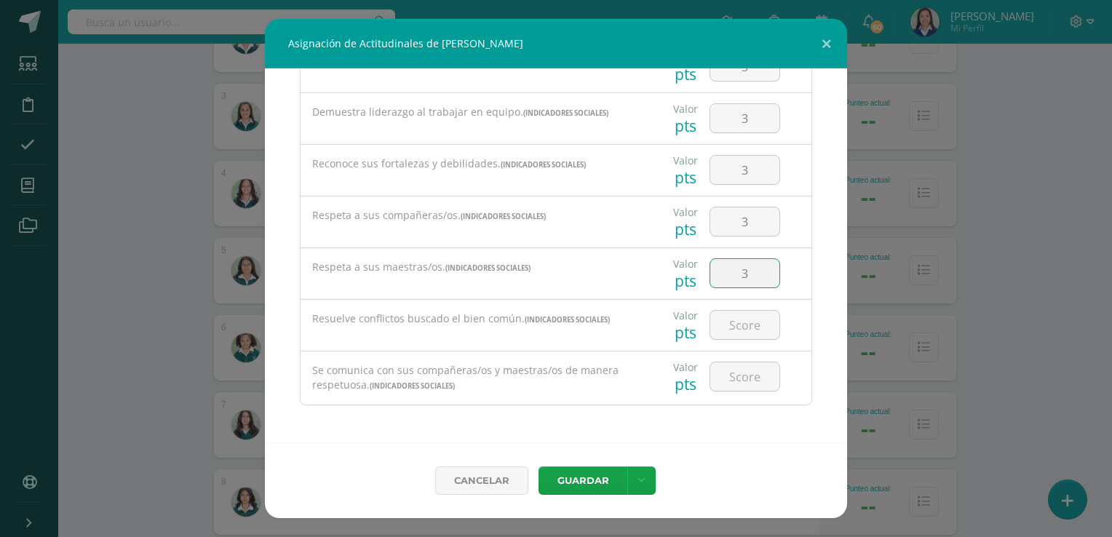
type input "3"
click at [597, 481] on button "Guardar" at bounding box center [583, 481] width 89 height 28
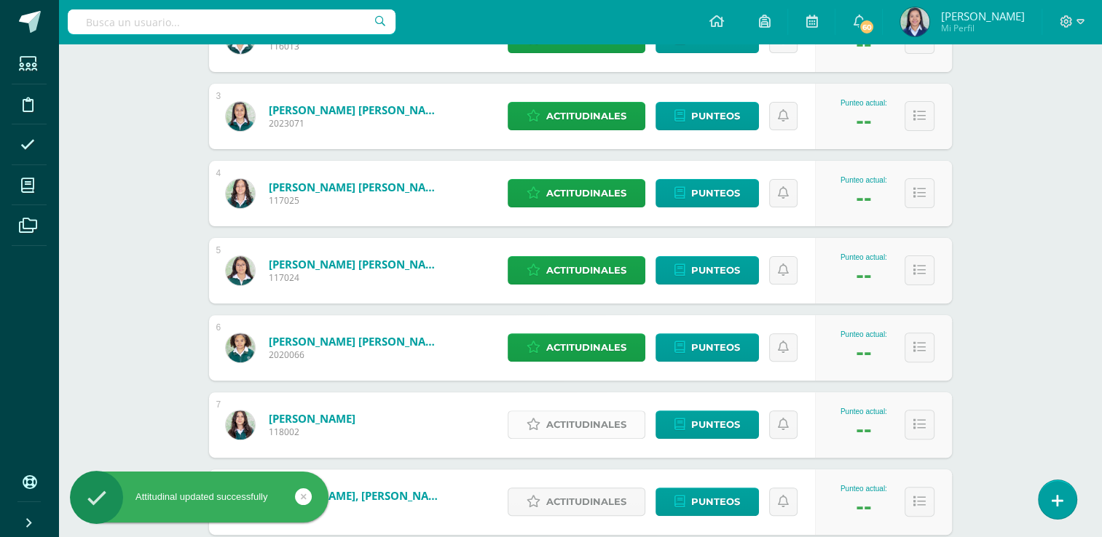
click at [582, 425] on span "Actitudinales" at bounding box center [586, 424] width 80 height 27
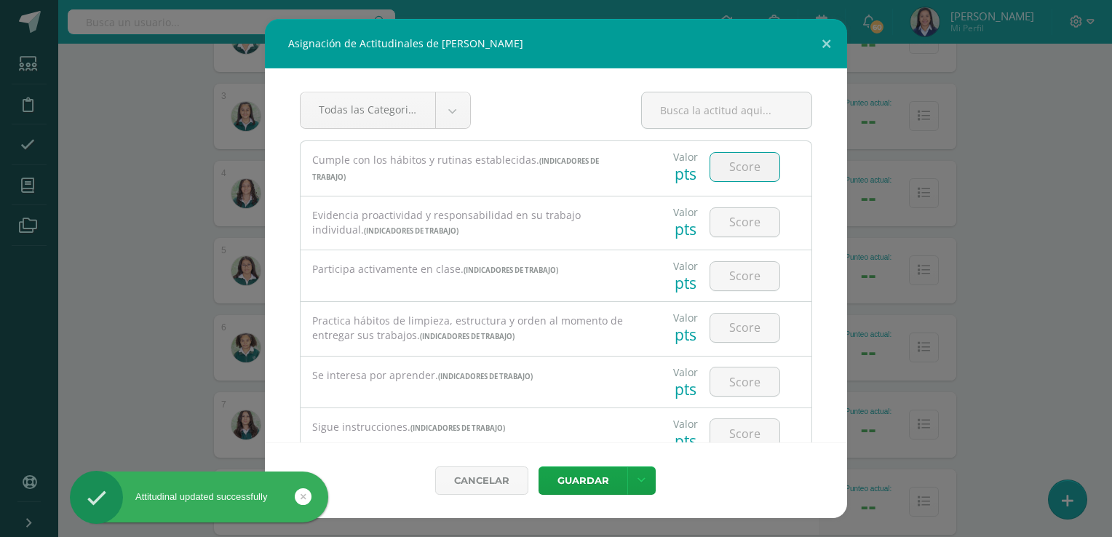
click at [743, 176] on input "number" at bounding box center [745, 167] width 69 height 28
type input "3"
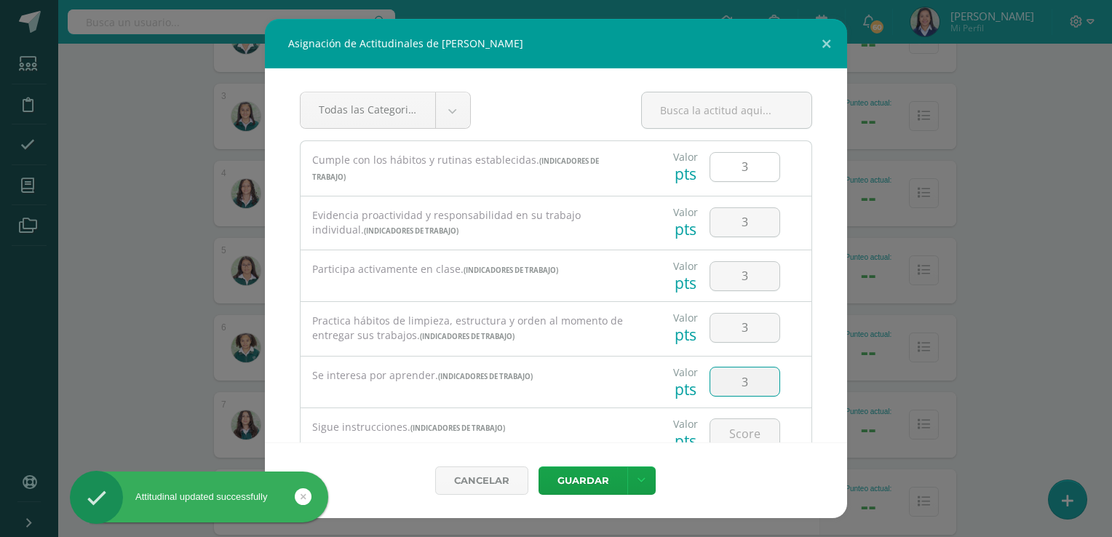
type input "3"
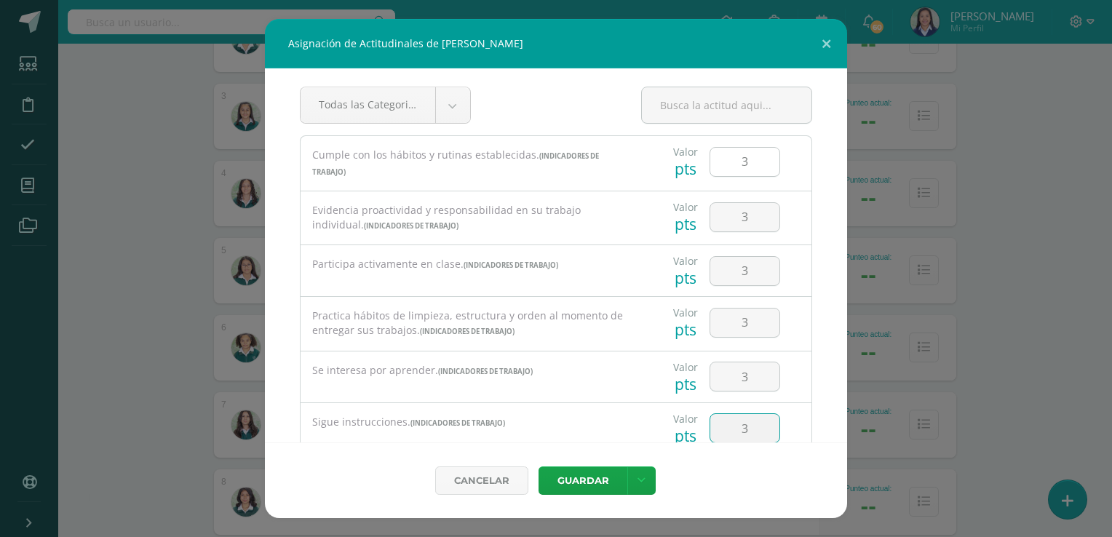
type input "3"
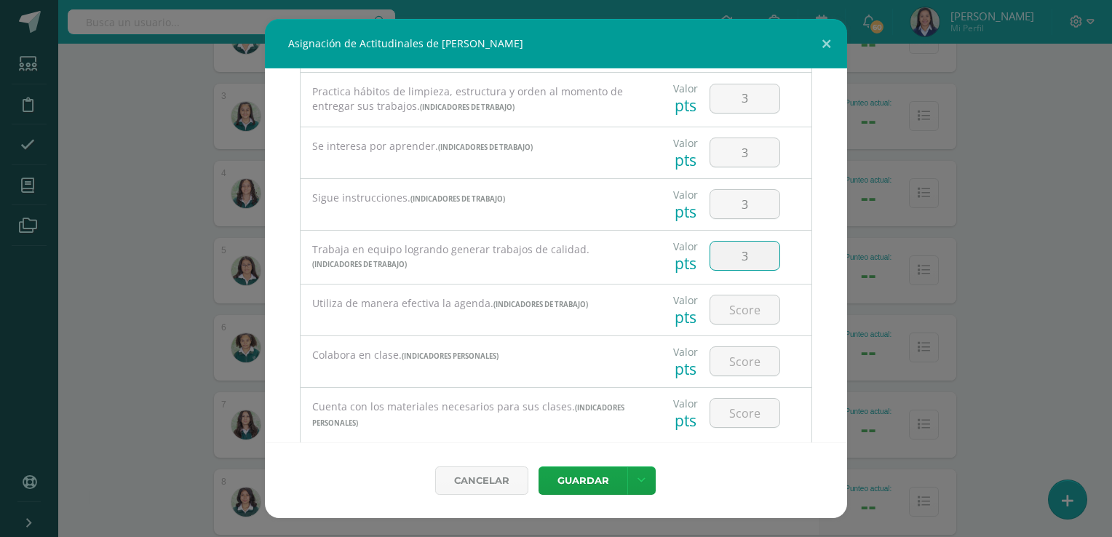
type input "3"
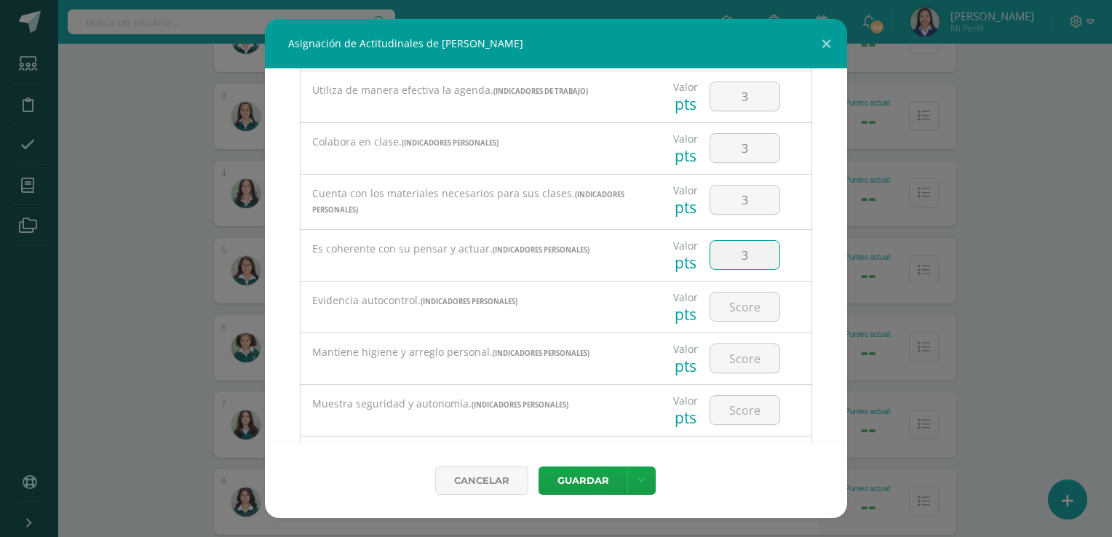
type input "3"
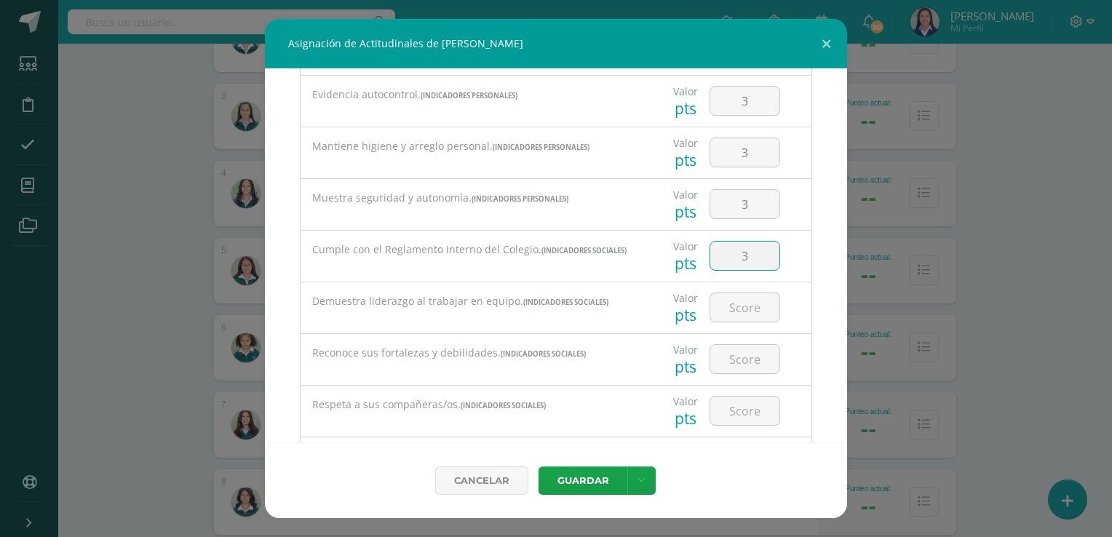
type input "3"
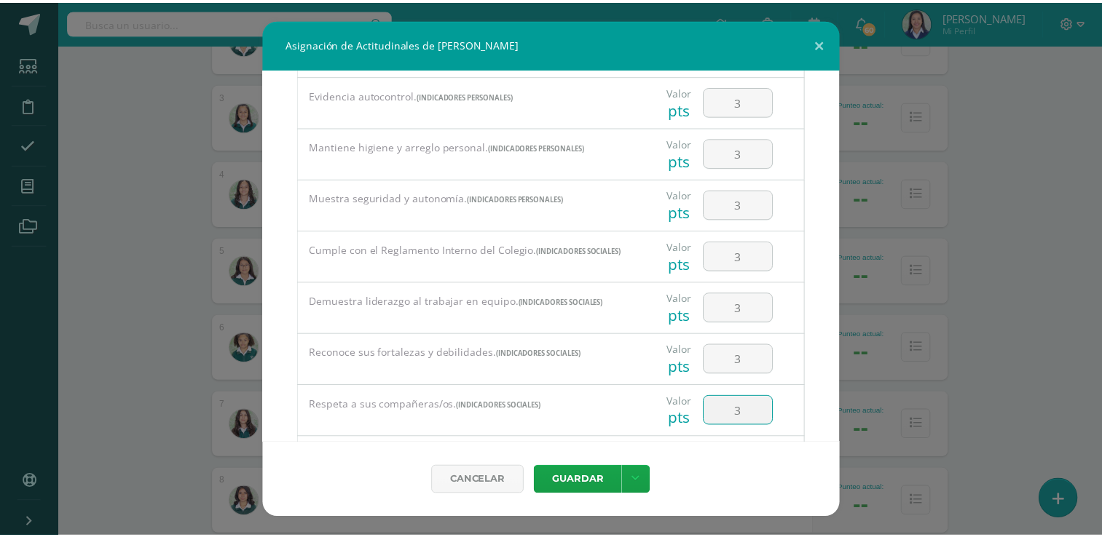
scroll to position [841, 0]
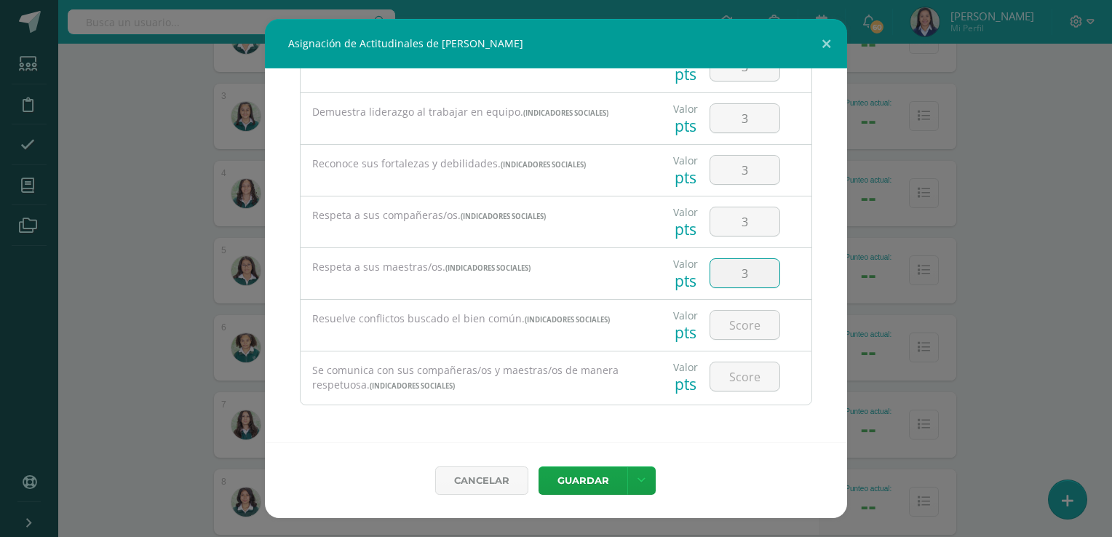
type input "3"
click at [592, 473] on button "Guardar" at bounding box center [583, 481] width 89 height 28
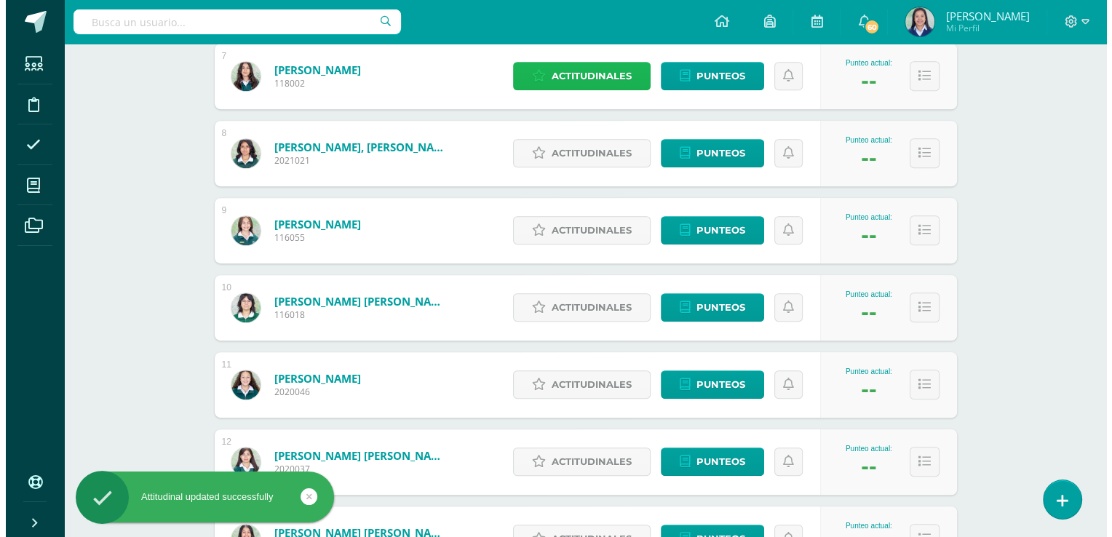
scroll to position [737, 0]
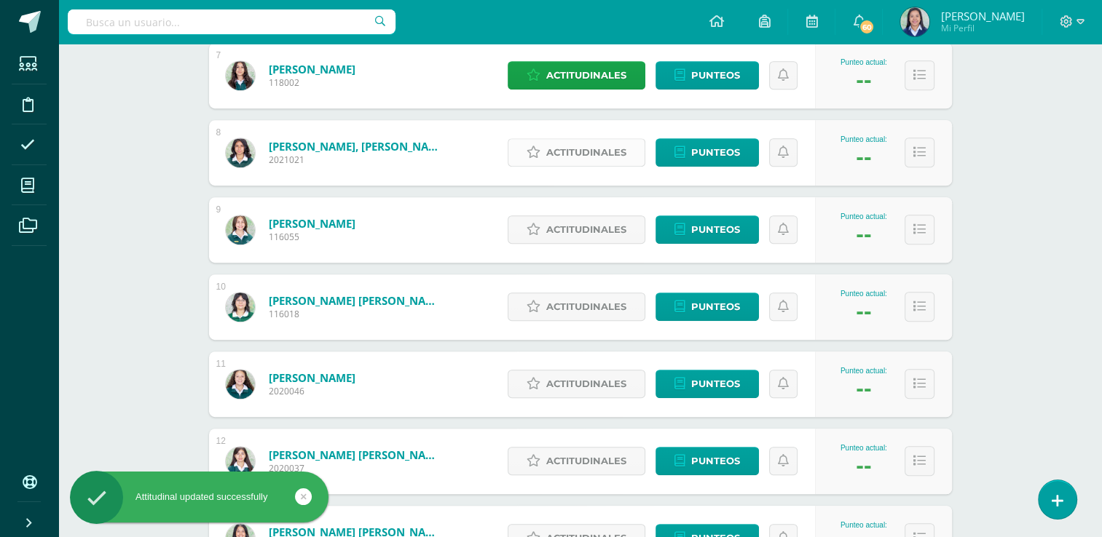
click at [604, 147] on span "Actitudinales" at bounding box center [586, 152] width 80 height 27
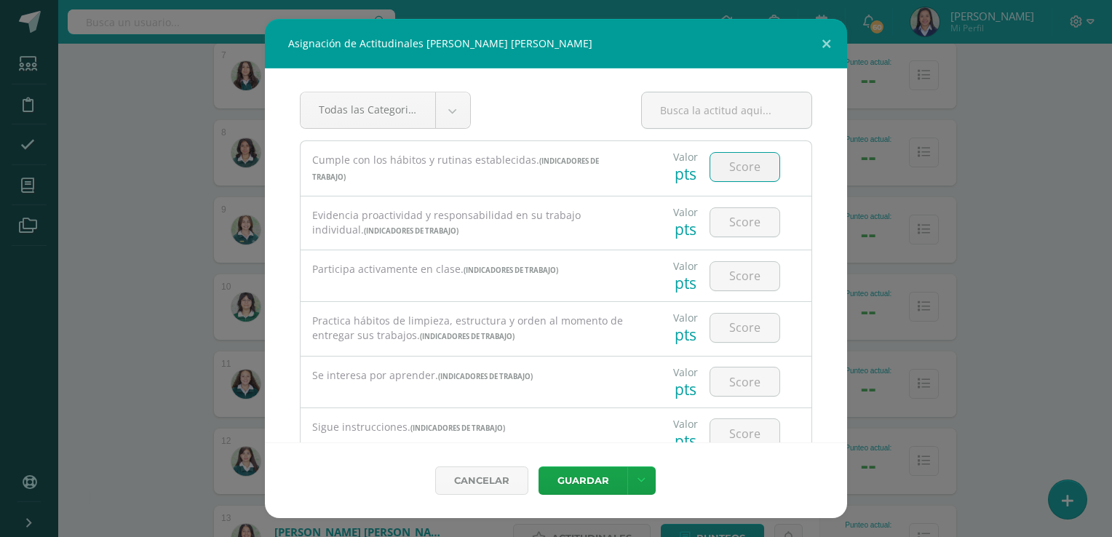
click at [726, 164] on input "number" at bounding box center [745, 167] width 69 height 28
type input "3"
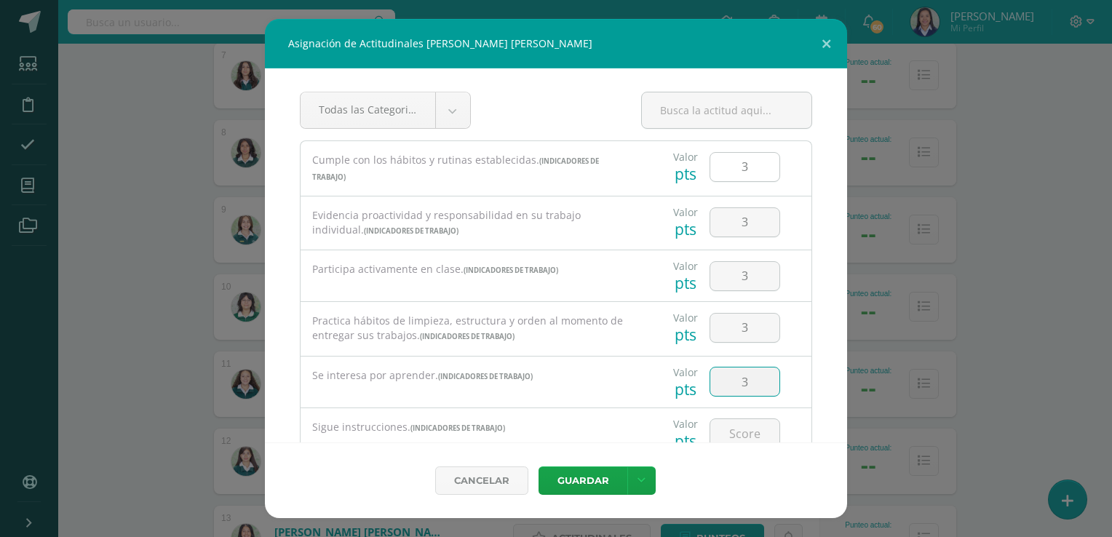
type input "3"
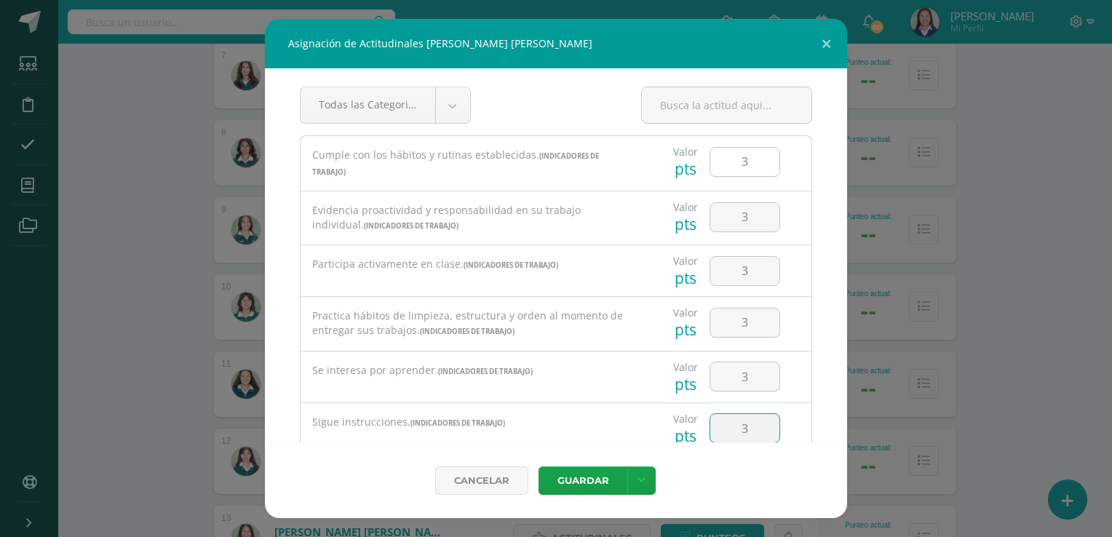
type input "3"
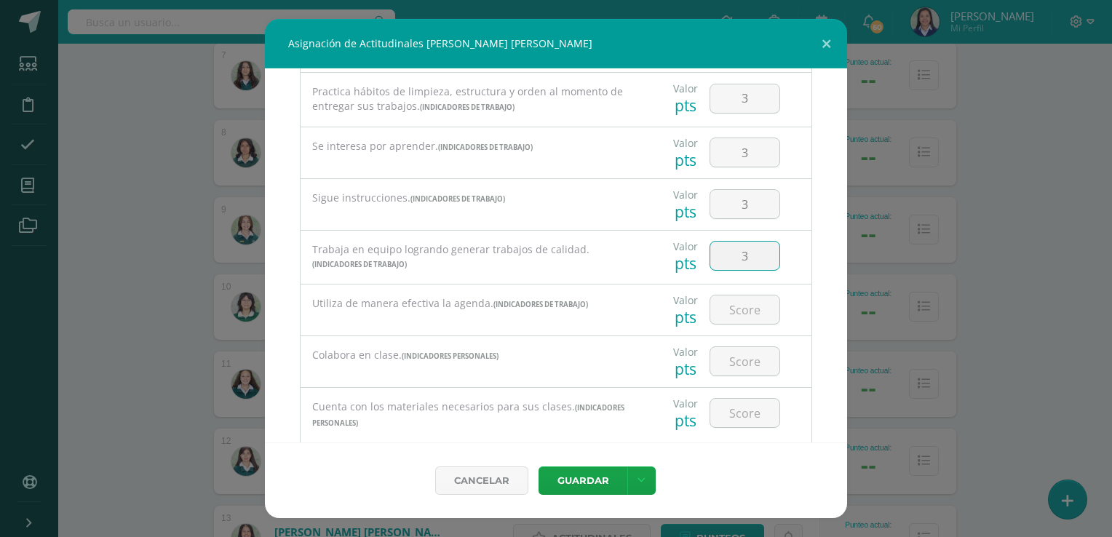
type input "3"
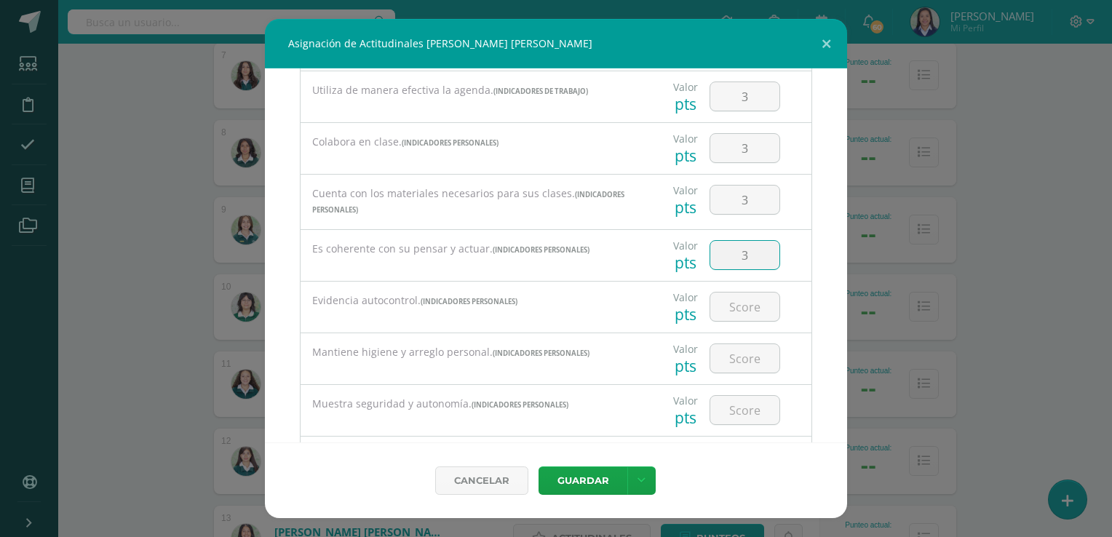
type input "3"
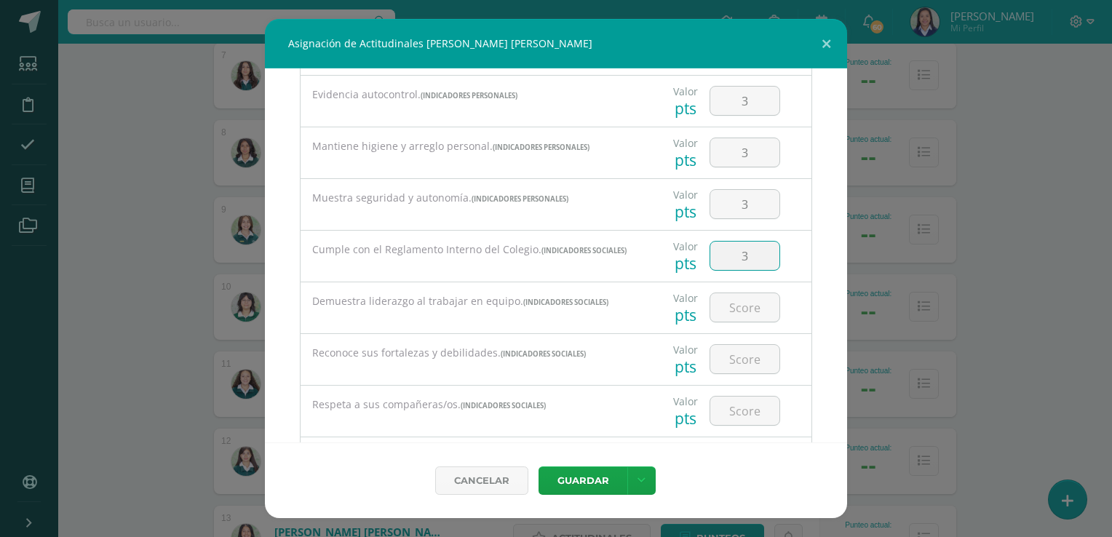
type input "3"
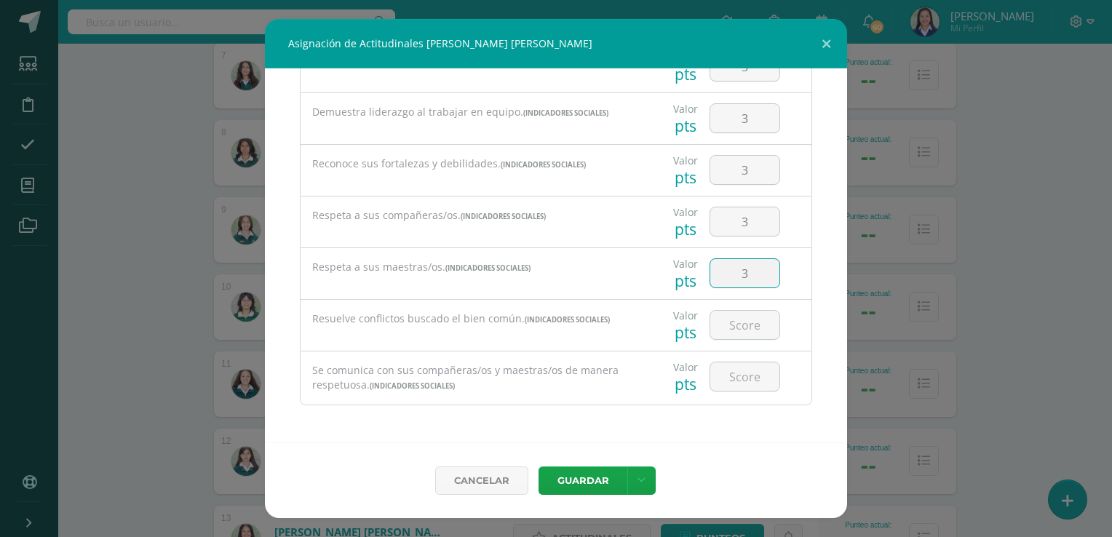
type input "3"
click at [572, 478] on button "Guardar" at bounding box center [583, 481] width 89 height 28
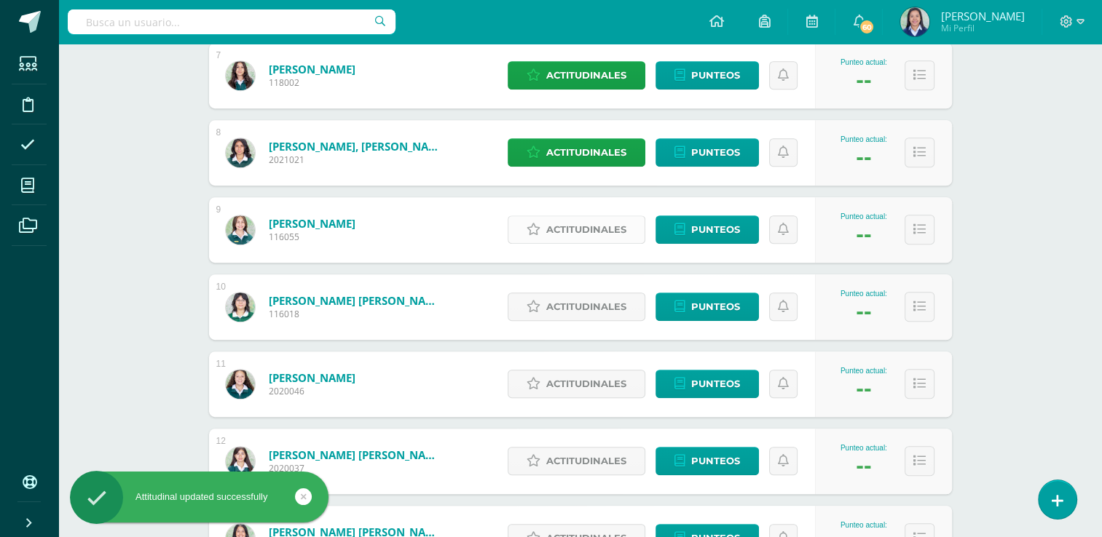
click at [609, 237] on span "Actitudinales" at bounding box center [586, 229] width 80 height 27
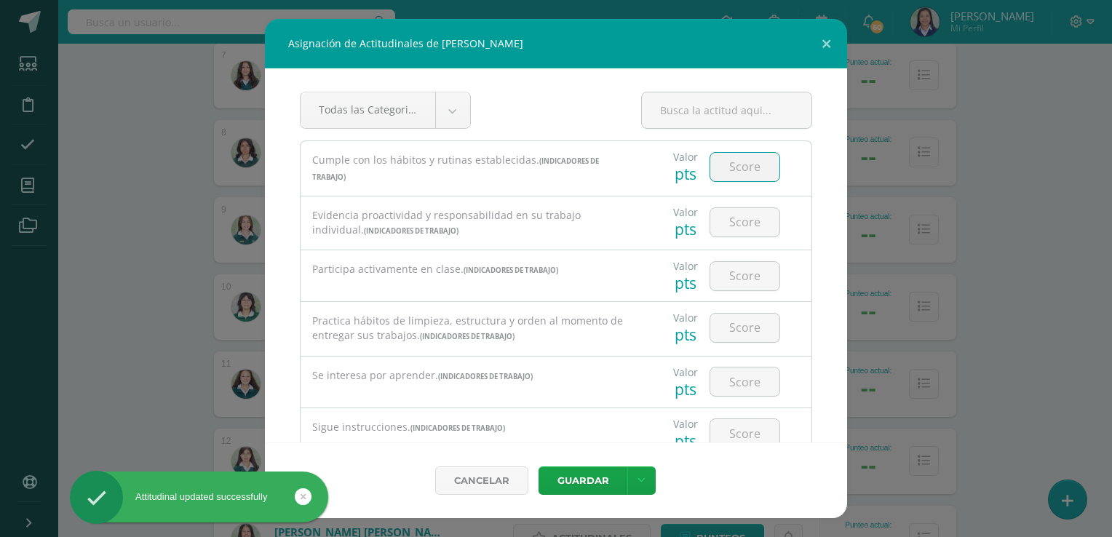
click at [735, 162] on input "number" at bounding box center [745, 167] width 69 height 28
type input "3"
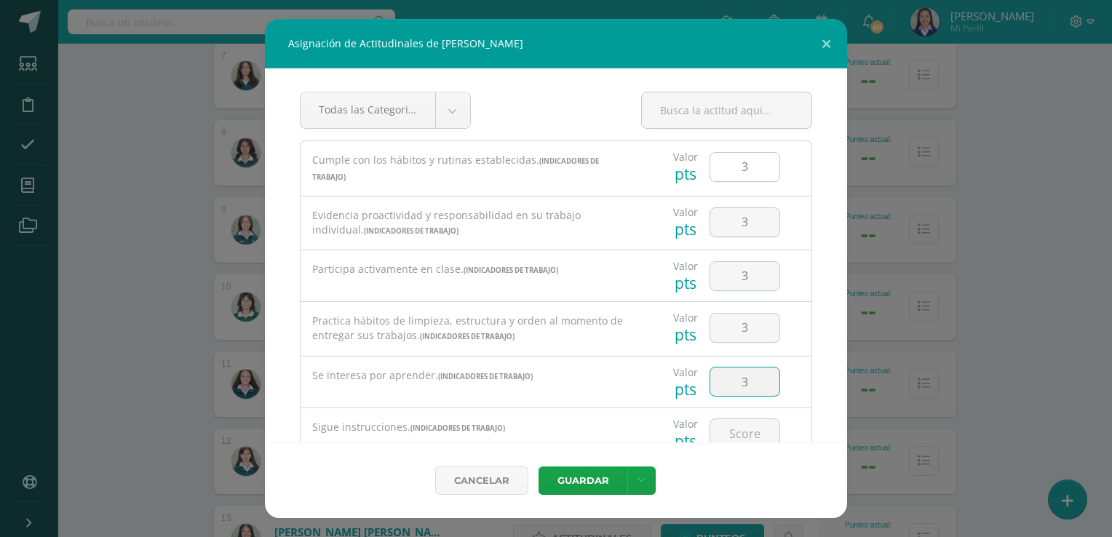
type input "3"
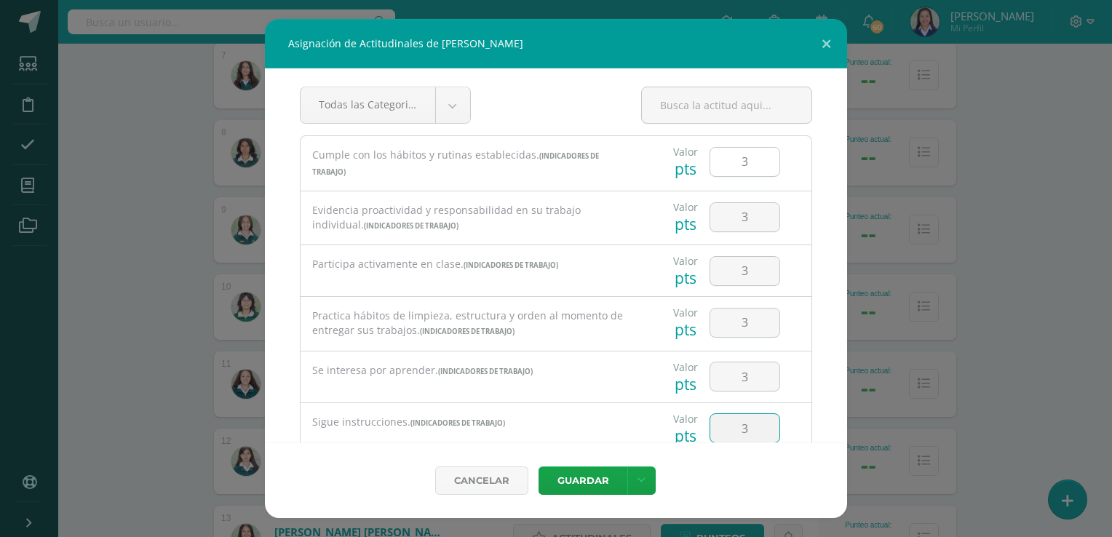
type input "3"
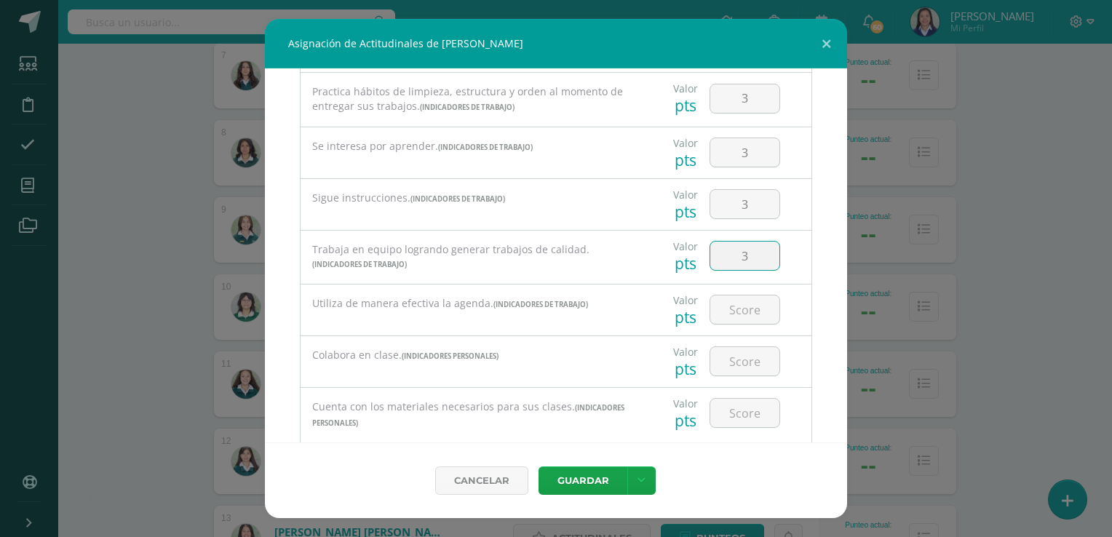
type input "3"
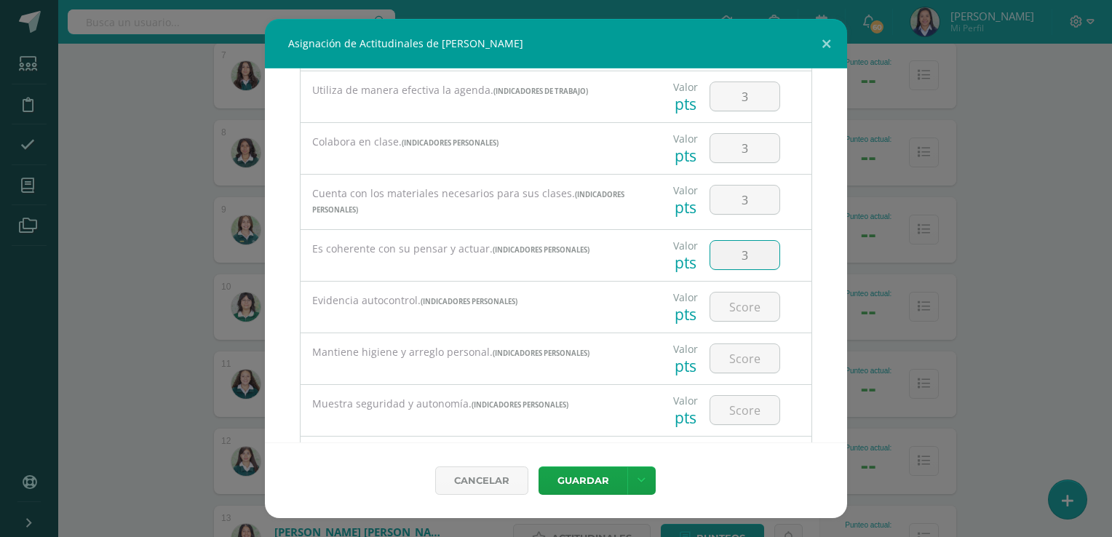
type input "3"
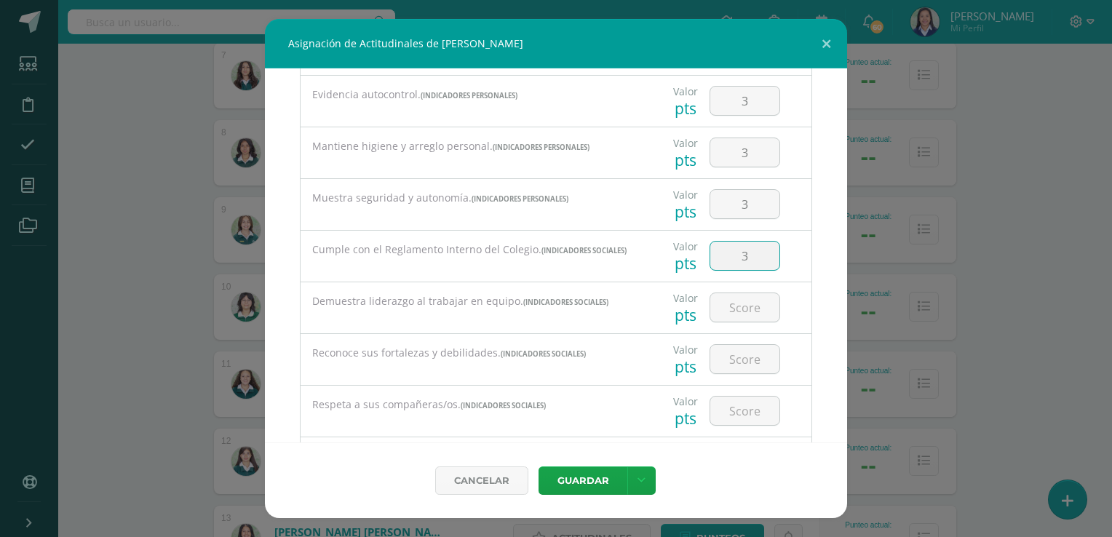
type input "3"
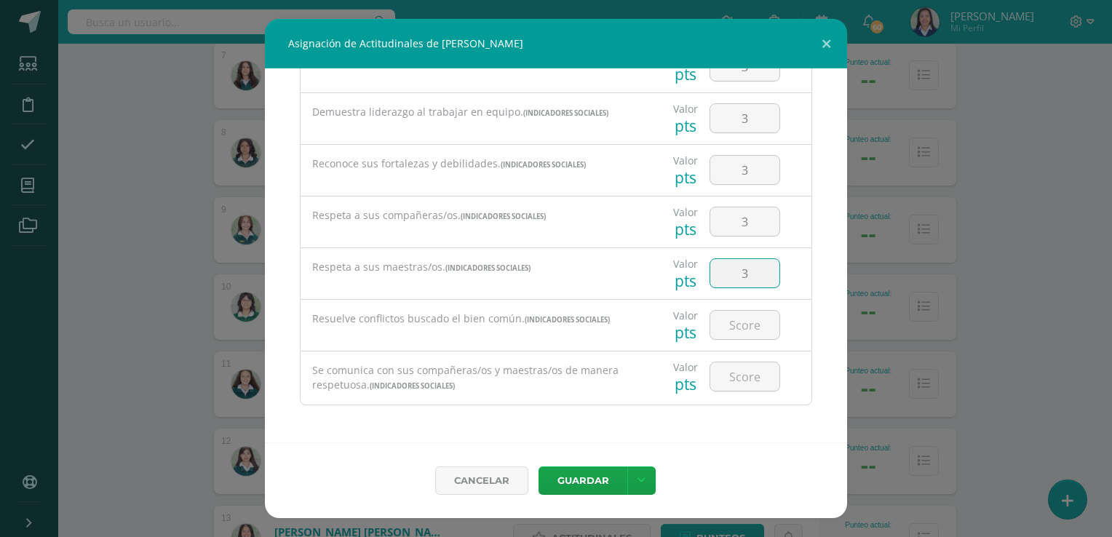
type input "3"
click at [585, 482] on button "Guardar" at bounding box center [583, 481] width 89 height 28
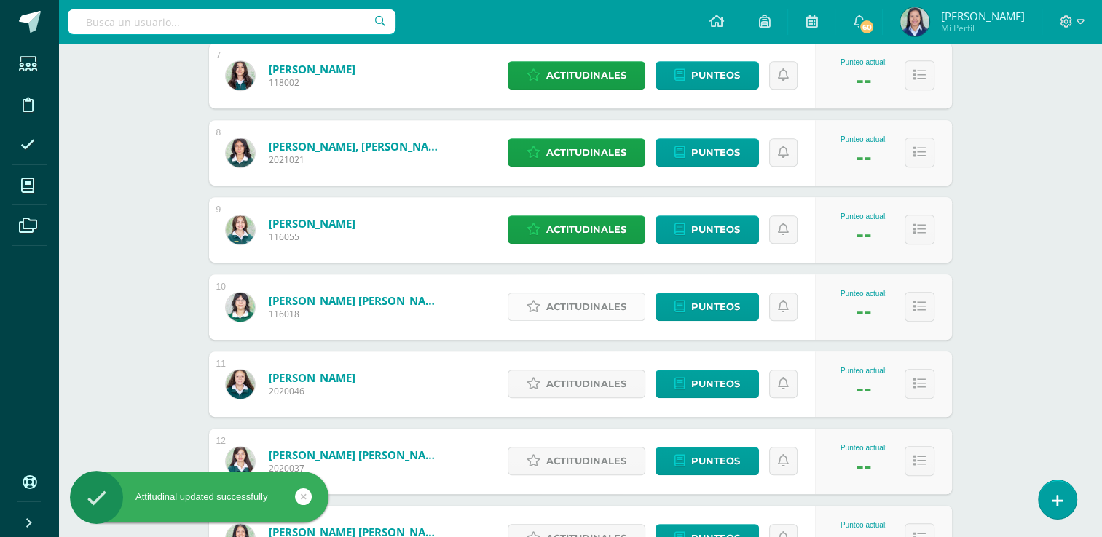
click at [585, 300] on span "Actitudinales" at bounding box center [586, 306] width 80 height 27
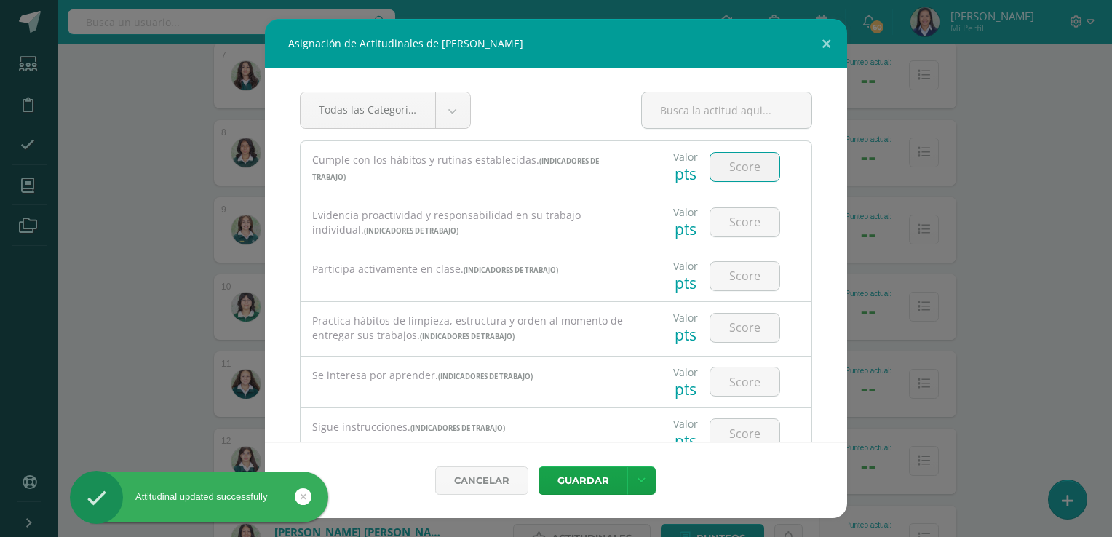
click at [740, 175] on input "number" at bounding box center [745, 167] width 69 height 28
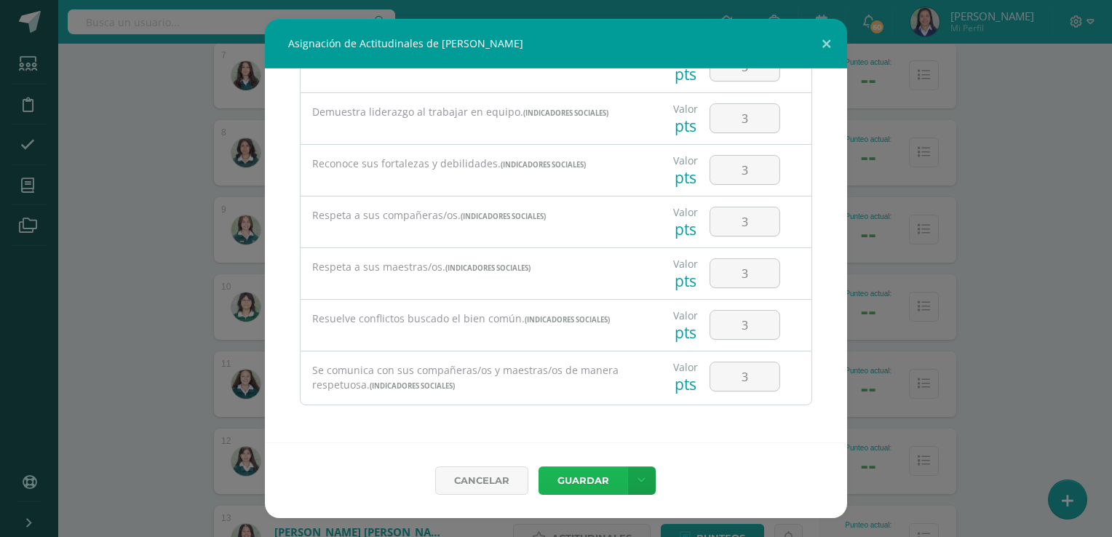
click at [580, 478] on button "Guardar" at bounding box center [583, 481] width 89 height 28
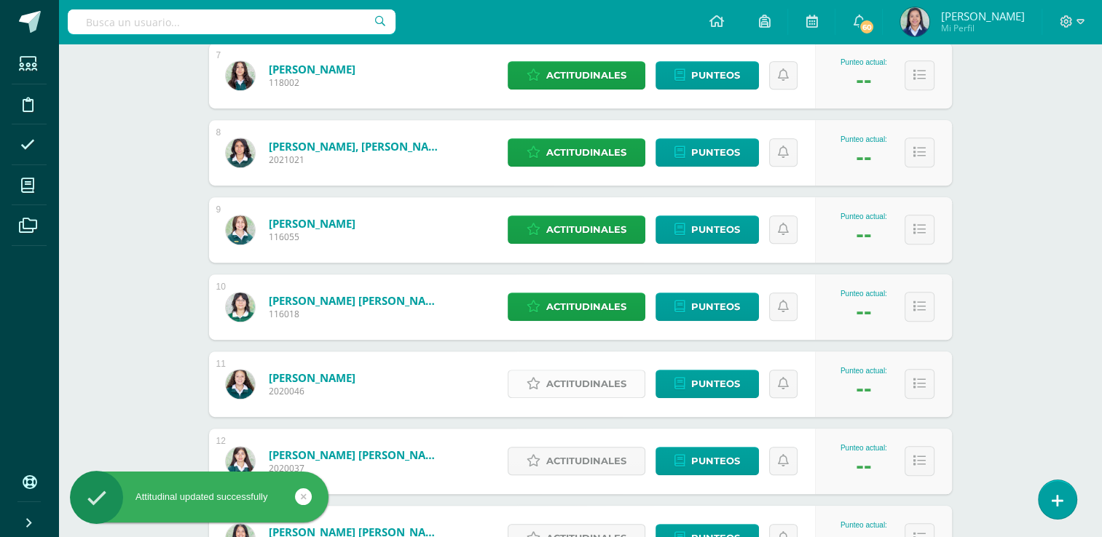
click at [558, 387] on span "Actitudinales" at bounding box center [586, 384] width 80 height 27
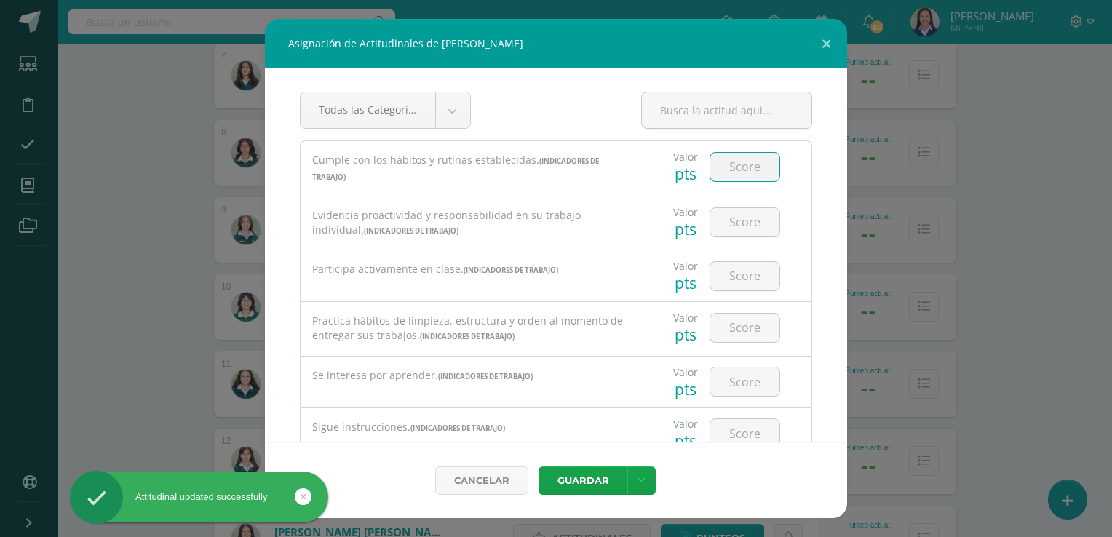
click at [726, 165] on input "number" at bounding box center [745, 167] width 69 height 28
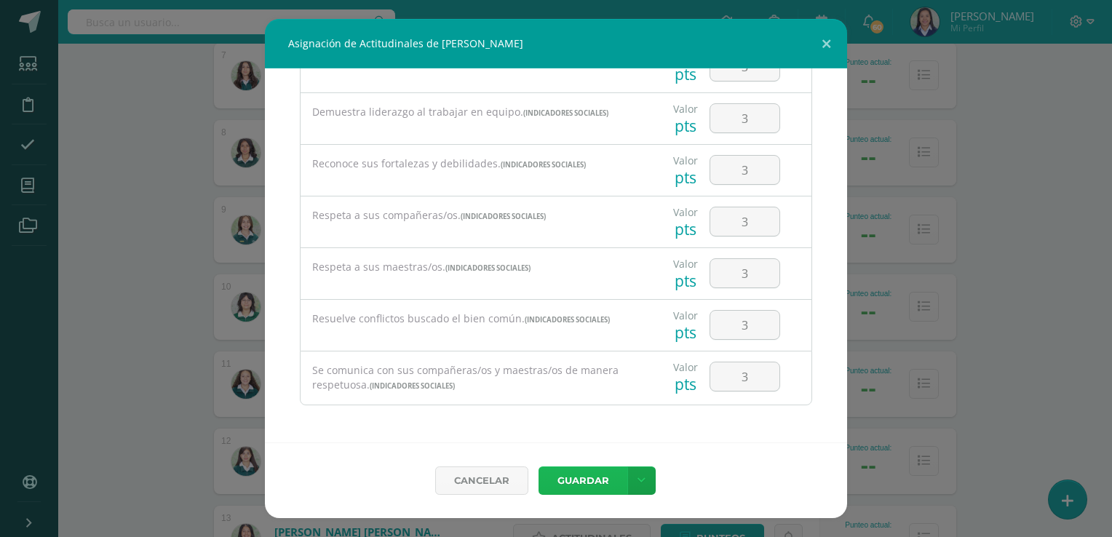
click at [591, 482] on button "Guardar" at bounding box center [583, 481] width 89 height 28
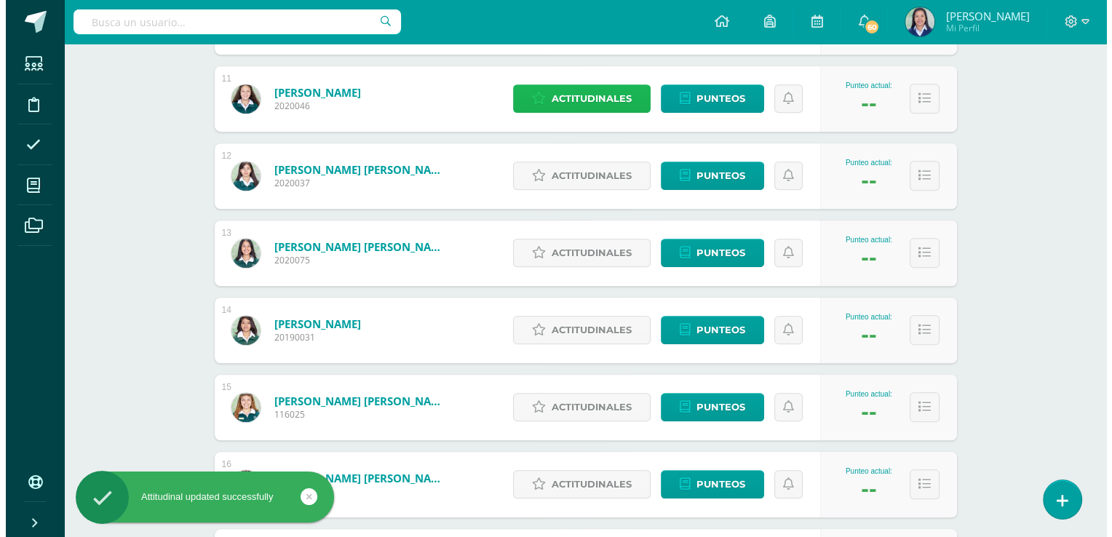
scroll to position [1024, 0]
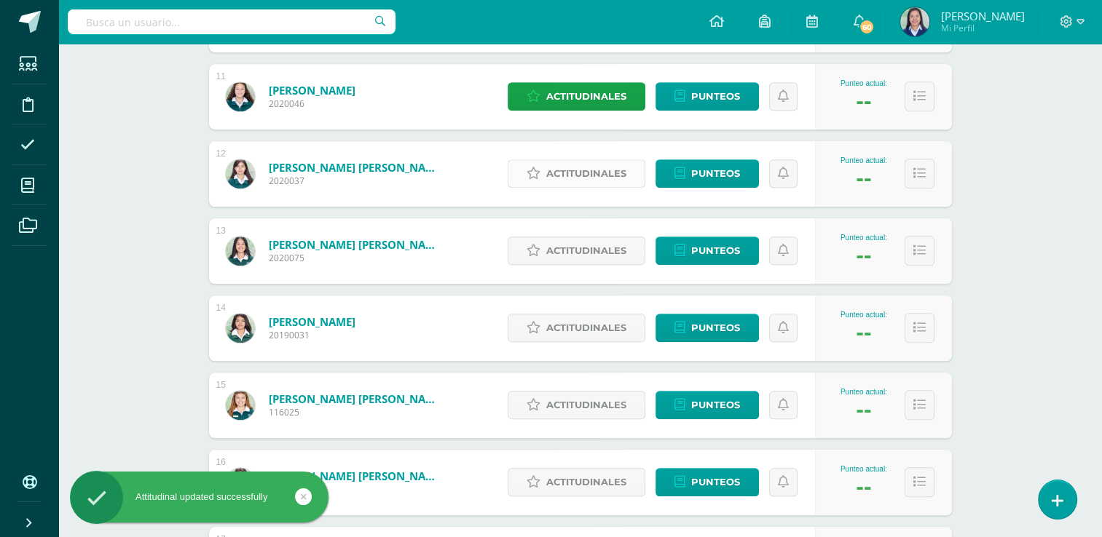
click at [623, 173] on span "Actitudinales" at bounding box center [586, 173] width 80 height 27
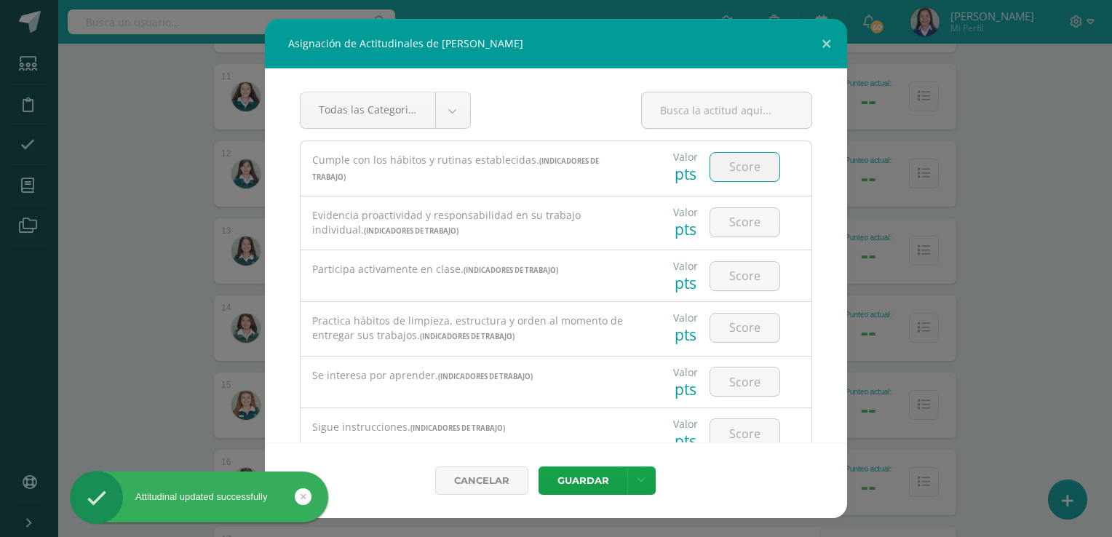
click at [750, 167] on input "number" at bounding box center [745, 167] width 69 height 28
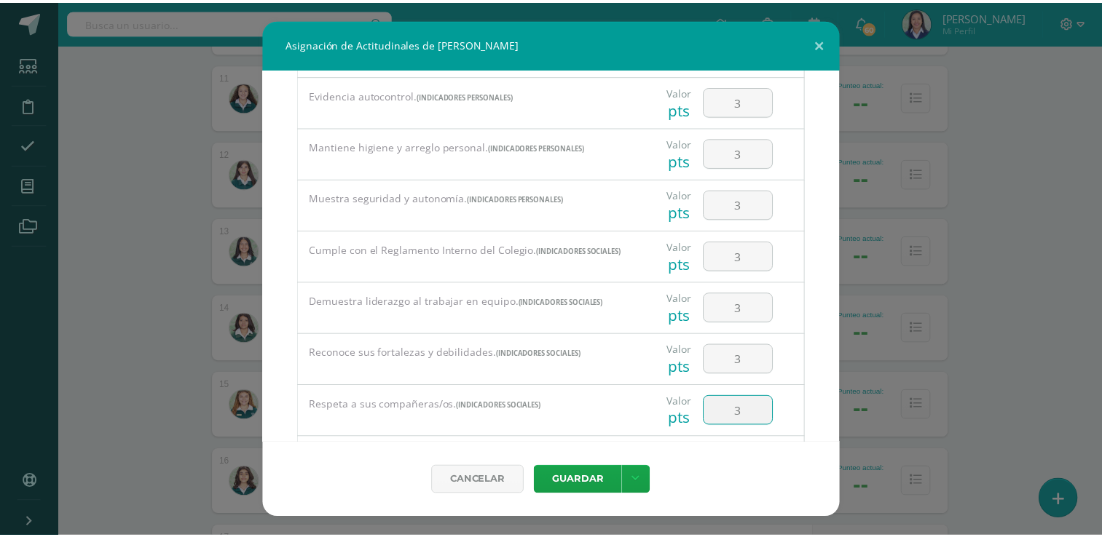
scroll to position [841, 0]
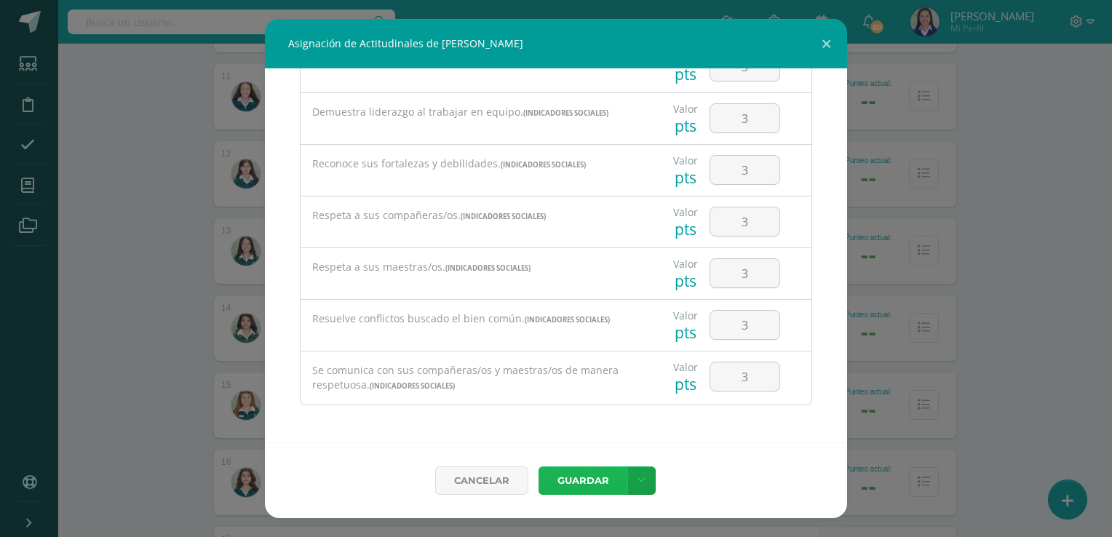
click at [606, 473] on button "Guardar" at bounding box center [583, 481] width 89 height 28
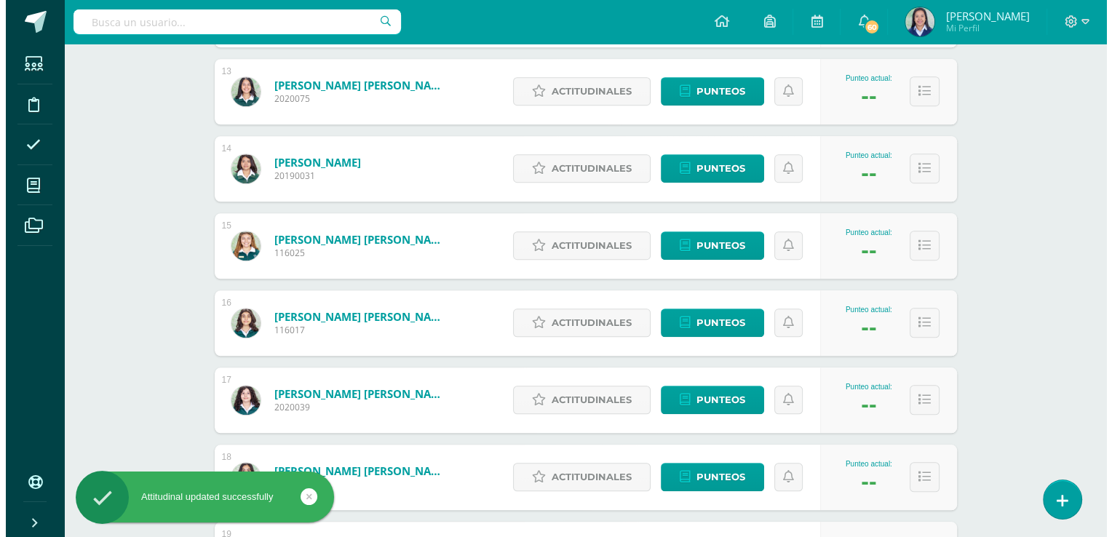
scroll to position [1182, 0]
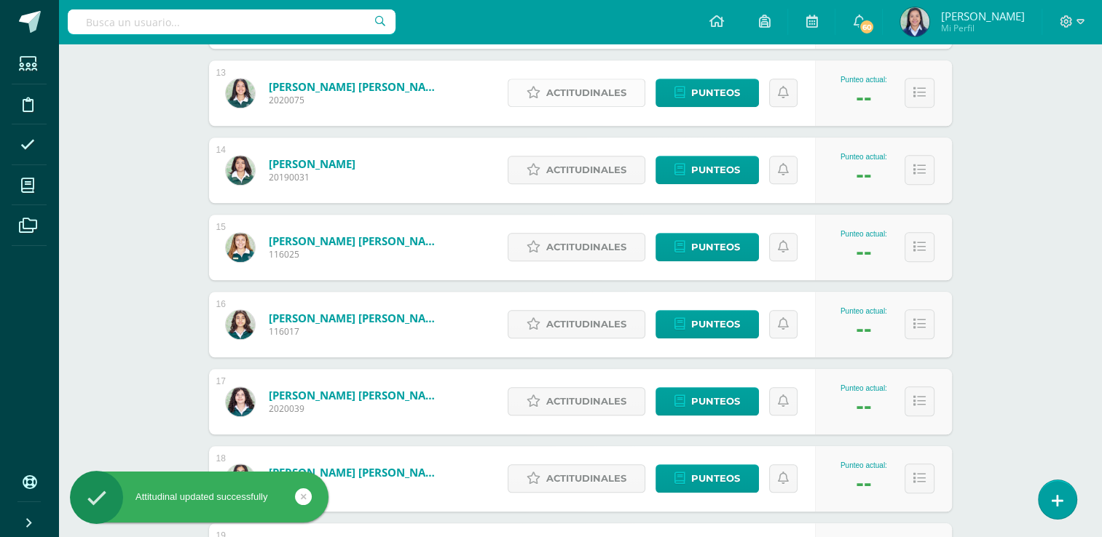
click at [592, 89] on span "Actitudinales" at bounding box center [586, 92] width 80 height 27
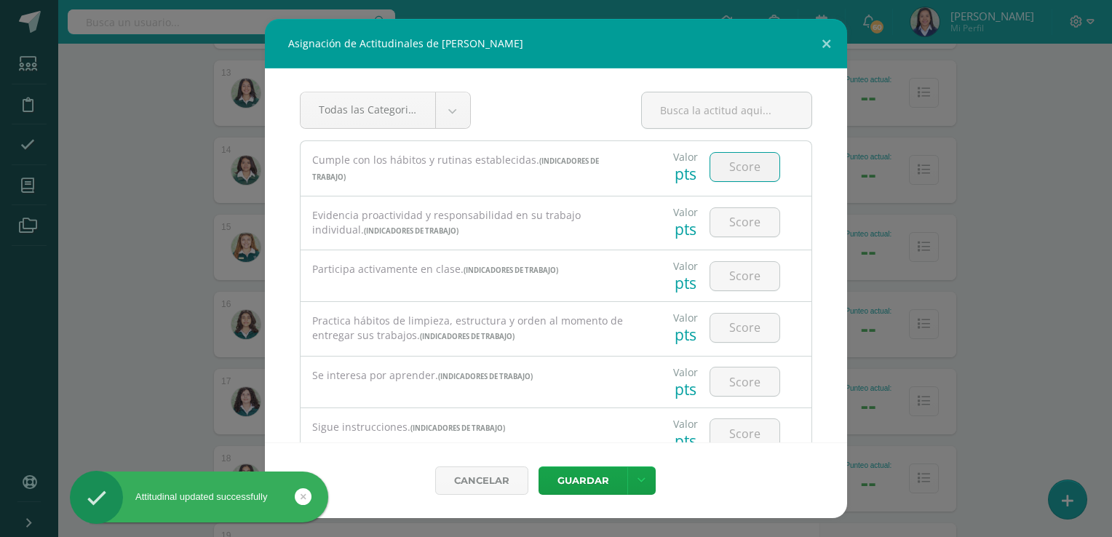
click at [726, 169] on input "number" at bounding box center [745, 167] width 69 height 28
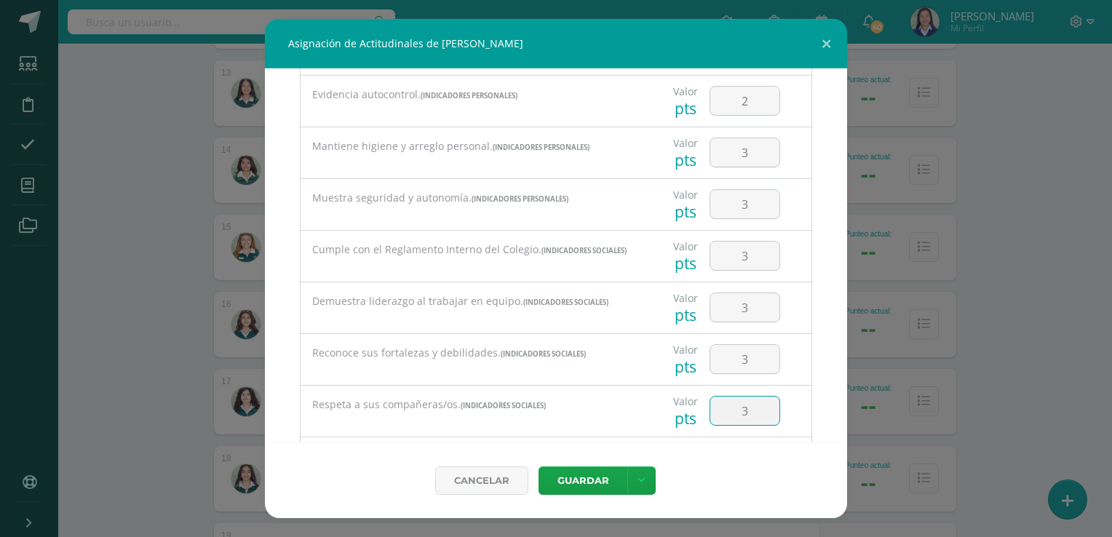
scroll to position [841, 0]
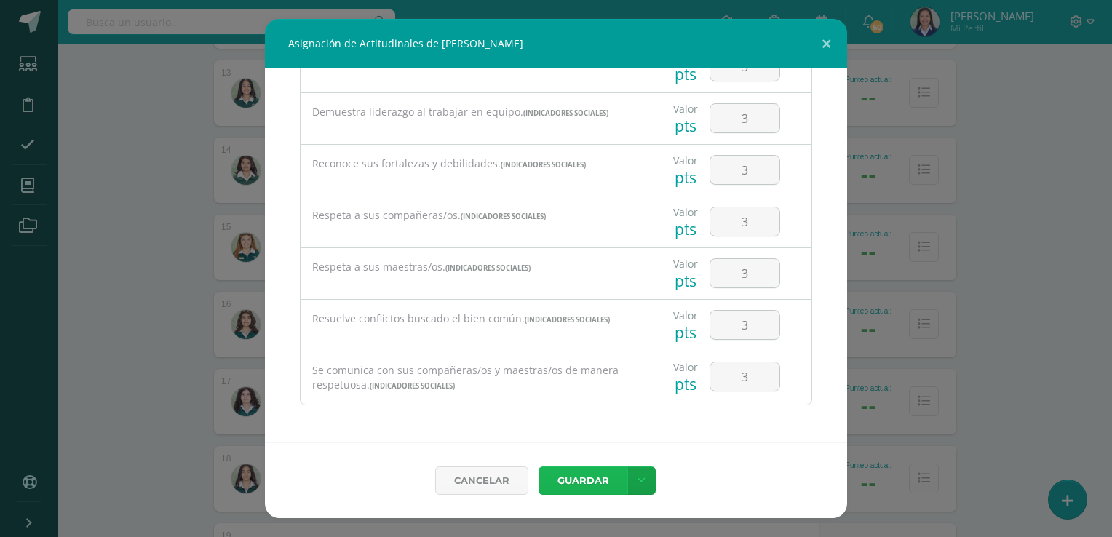
click at [582, 486] on button "Guardar" at bounding box center [583, 481] width 89 height 28
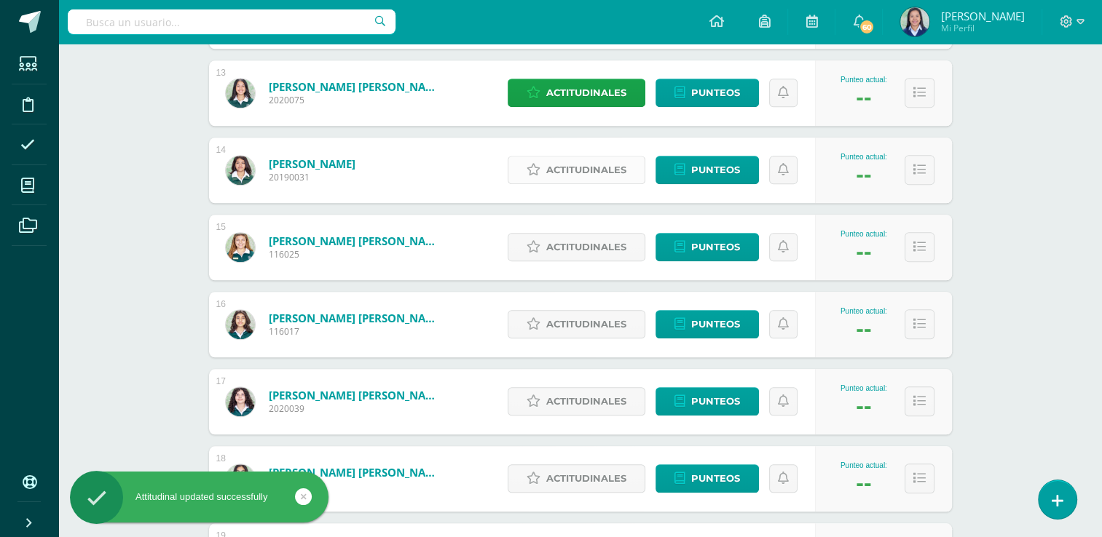
click at [608, 157] on span "Actitudinales" at bounding box center [586, 170] width 80 height 27
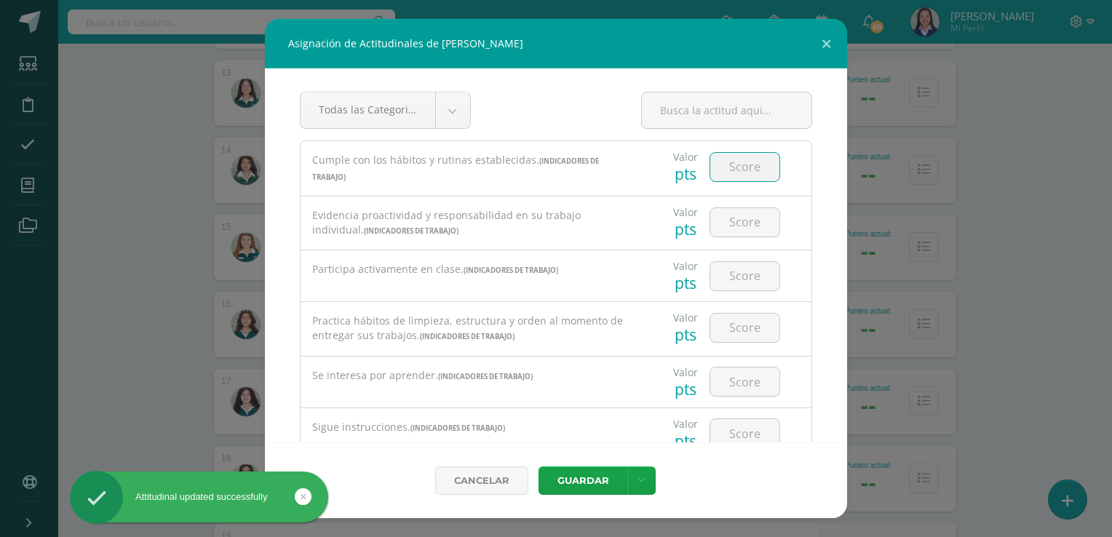
click at [728, 175] on input "number" at bounding box center [745, 167] width 69 height 28
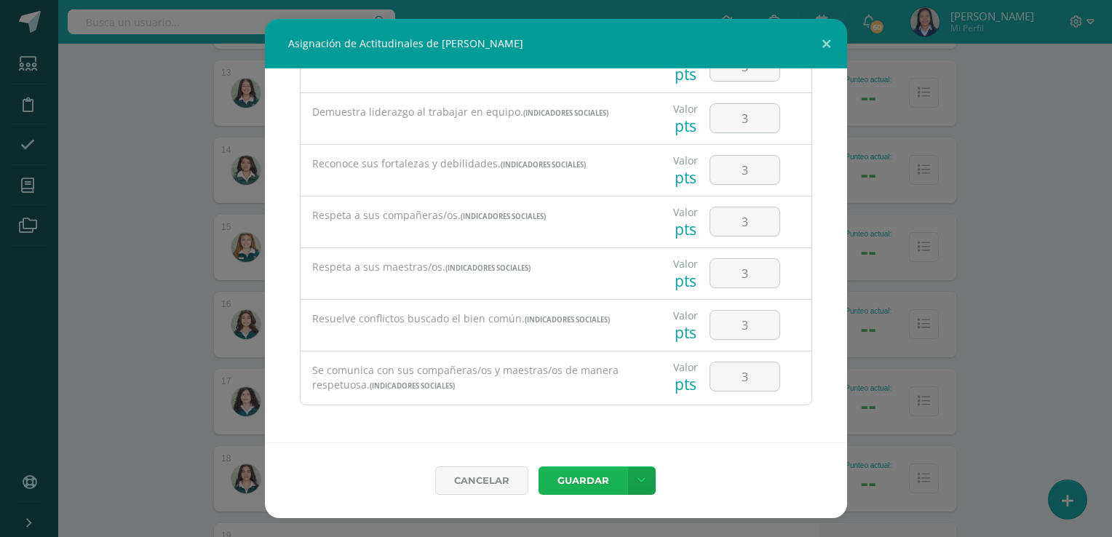
click at [603, 473] on button "Guardar" at bounding box center [583, 481] width 89 height 28
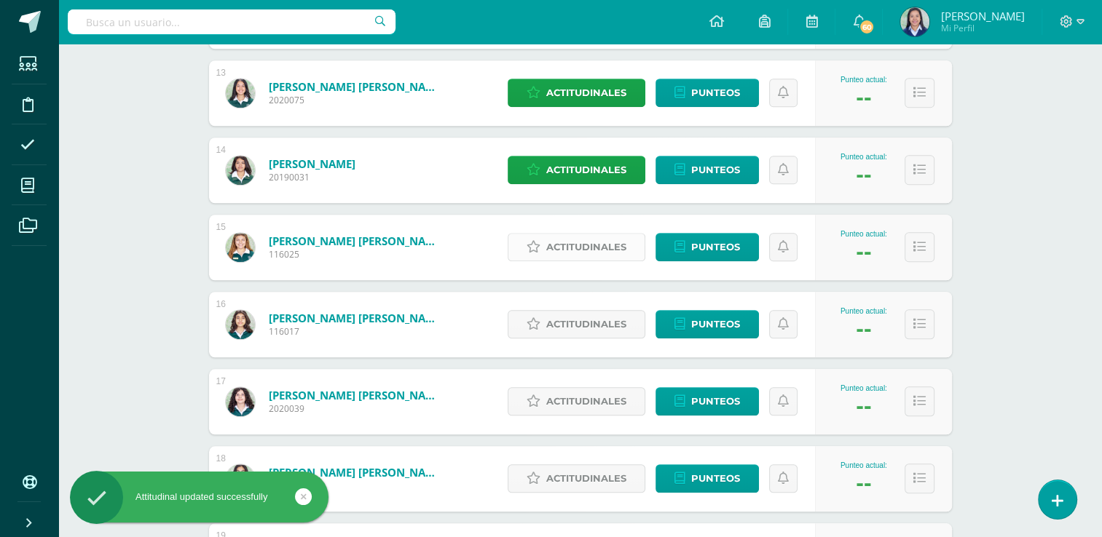
click at [577, 251] on span "Actitudinales" at bounding box center [586, 247] width 80 height 27
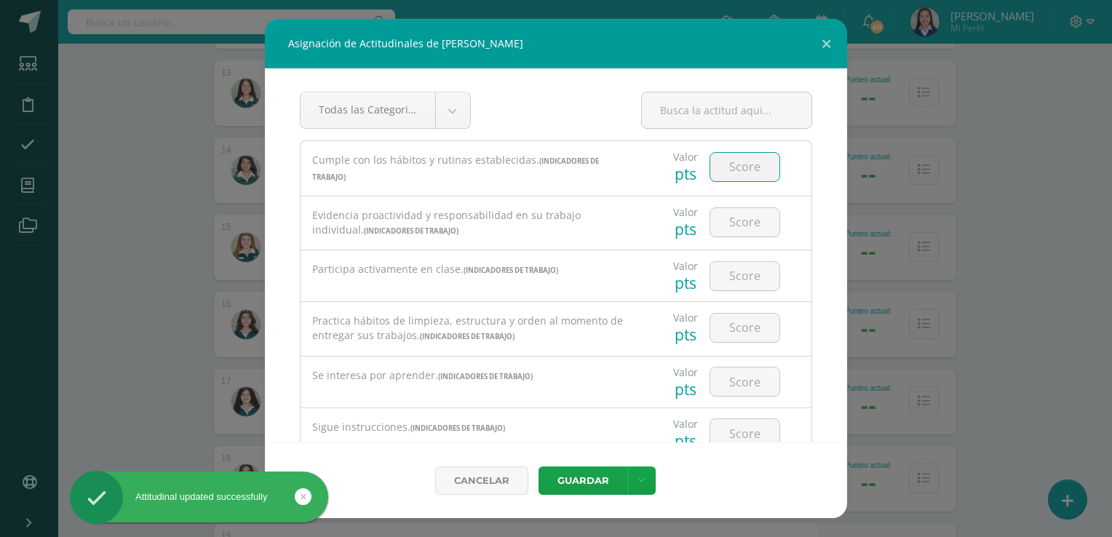
click at [725, 166] on input "number" at bounding box center [745, 167] width 69 height 28
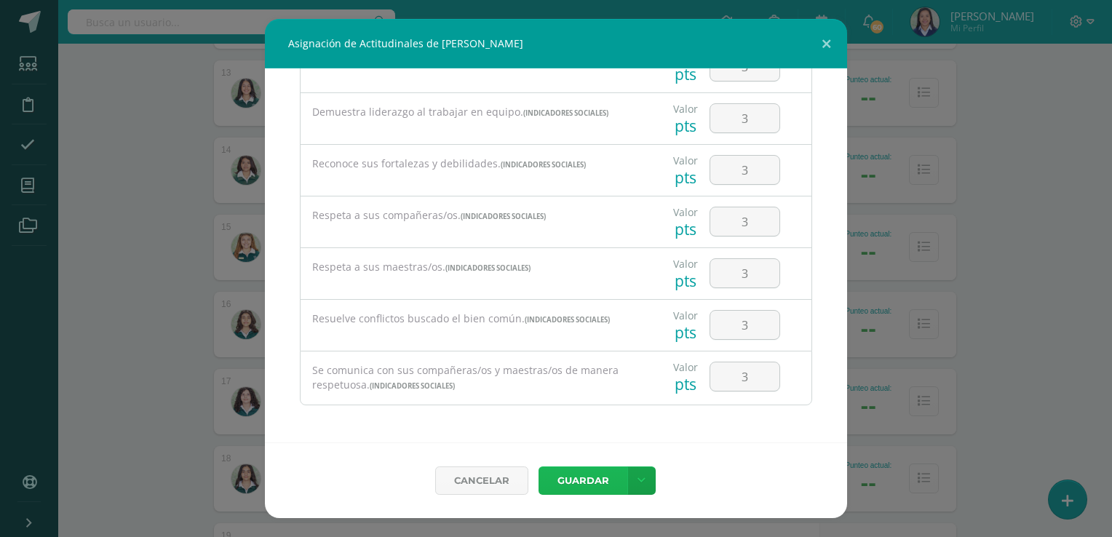
click at [582, 479] on button "Guardar" at bounding box center [583, 481] width 89 height 28
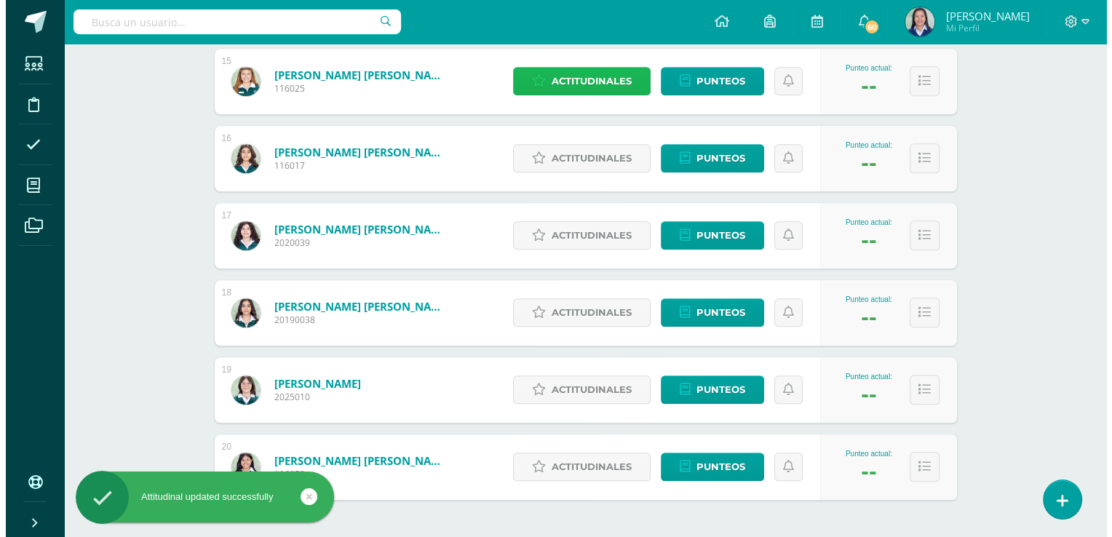
scroll to position [1351, 0]
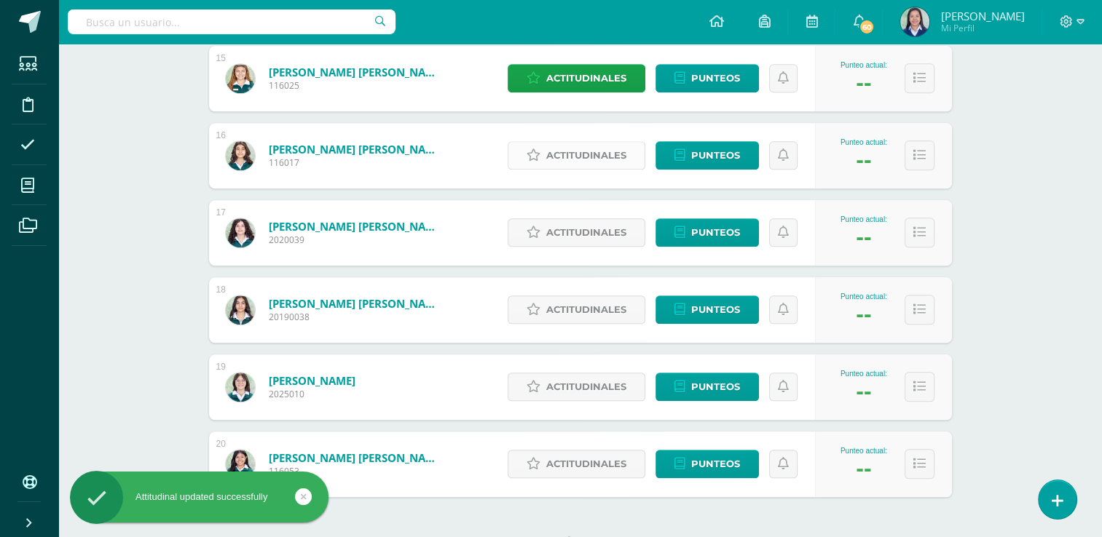
click at [584, 154] on span "Actitudinales" at bounding box center [586, 155] width 80 height 27
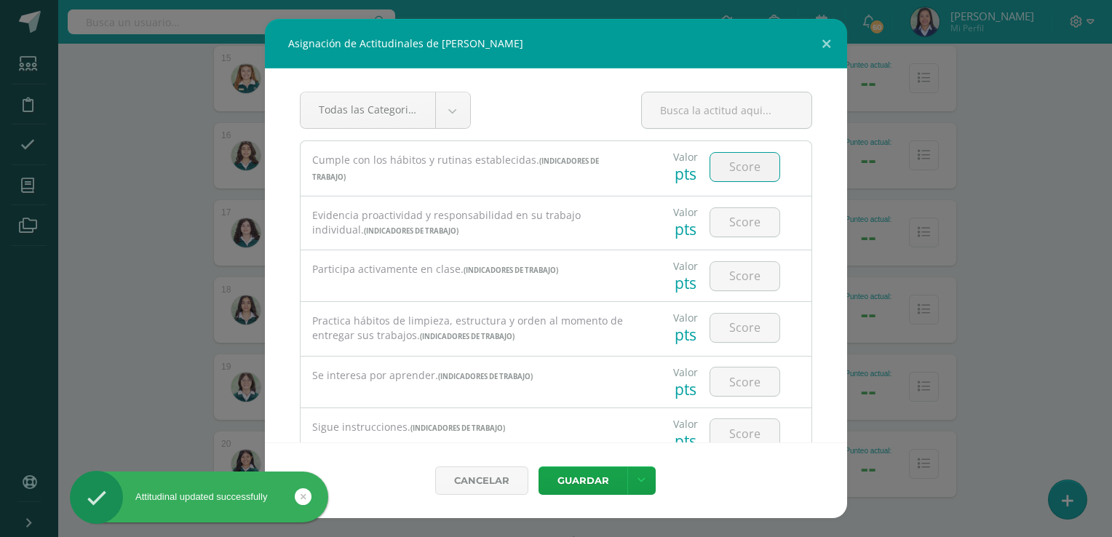
click at [728, 169] on input "number" at bounding box center [745, 167] width 69 height 28
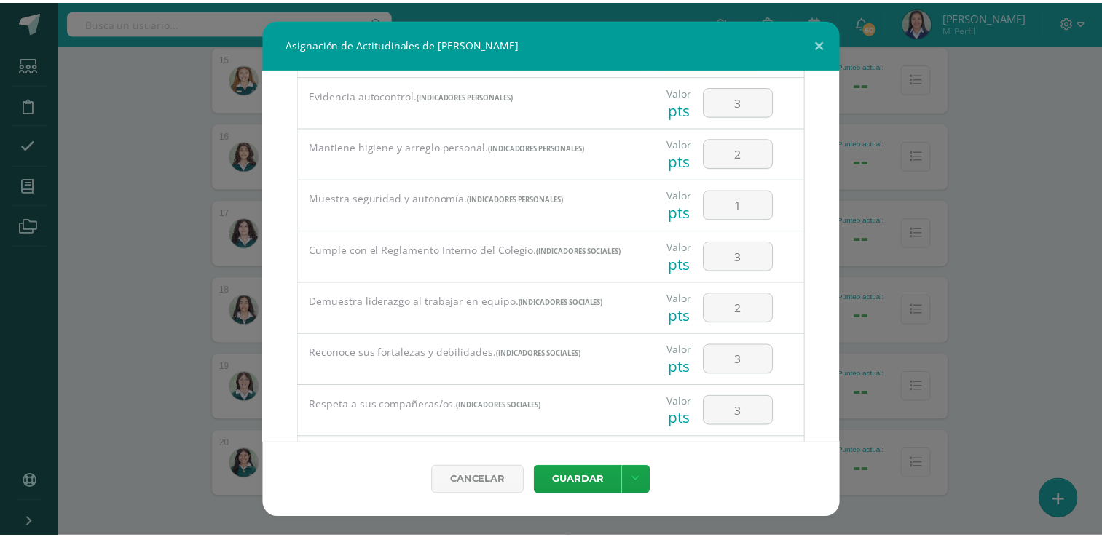
scroll to position [841, 0]
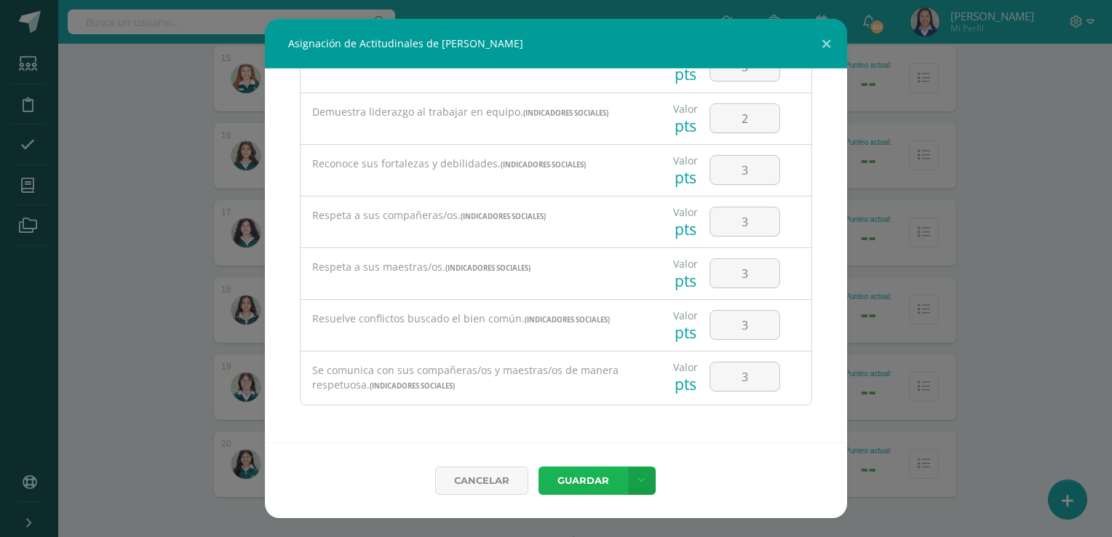
click at [609, 491] on button "Guardar" at bounding box center [583, 481] width 89 height 28
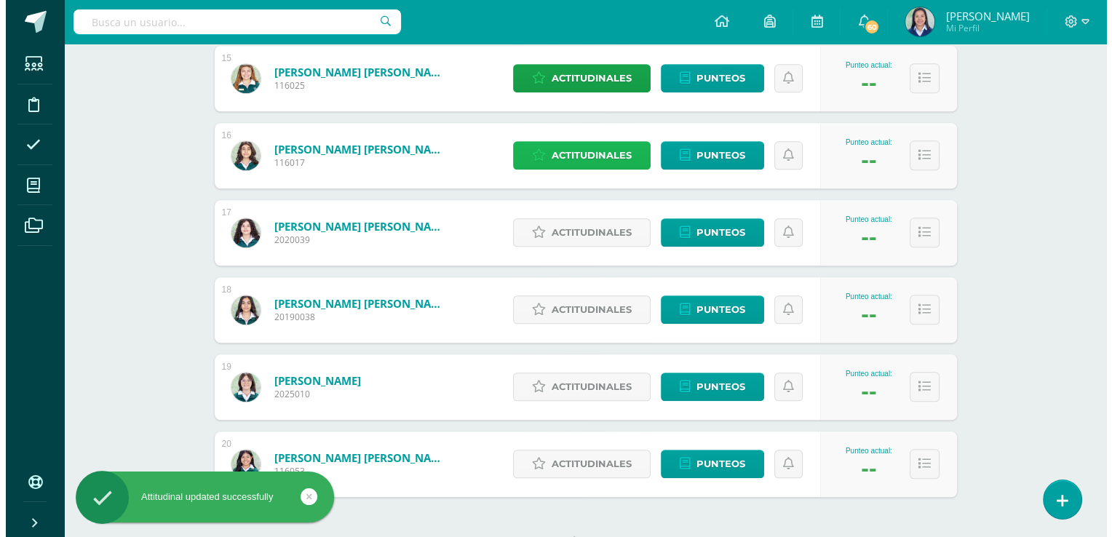
scroll to position [1407, 0]
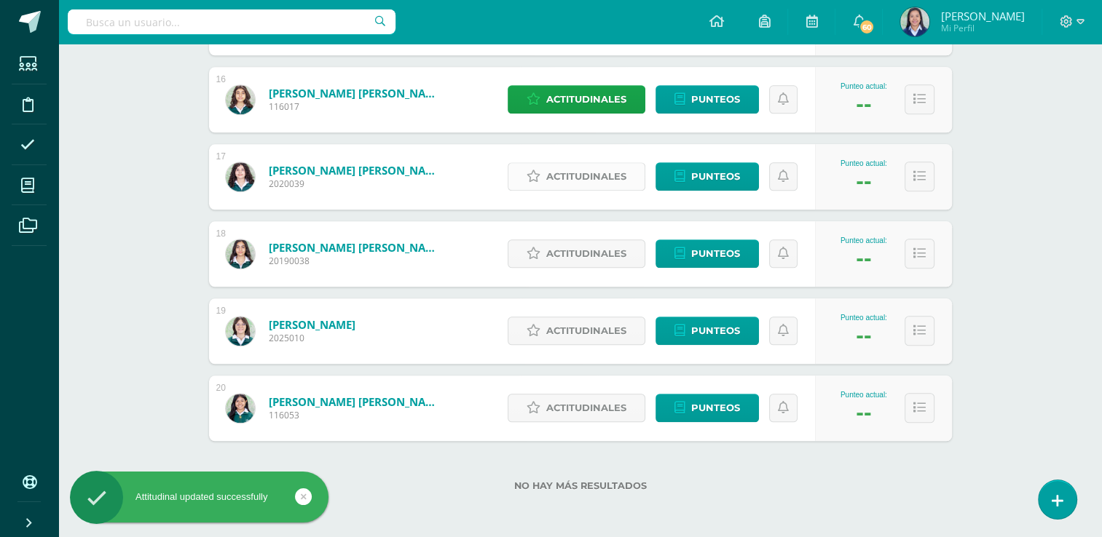
click at [569, 166] on span "Actitudinales" at bounding box center [586, 176] width 80 height 27
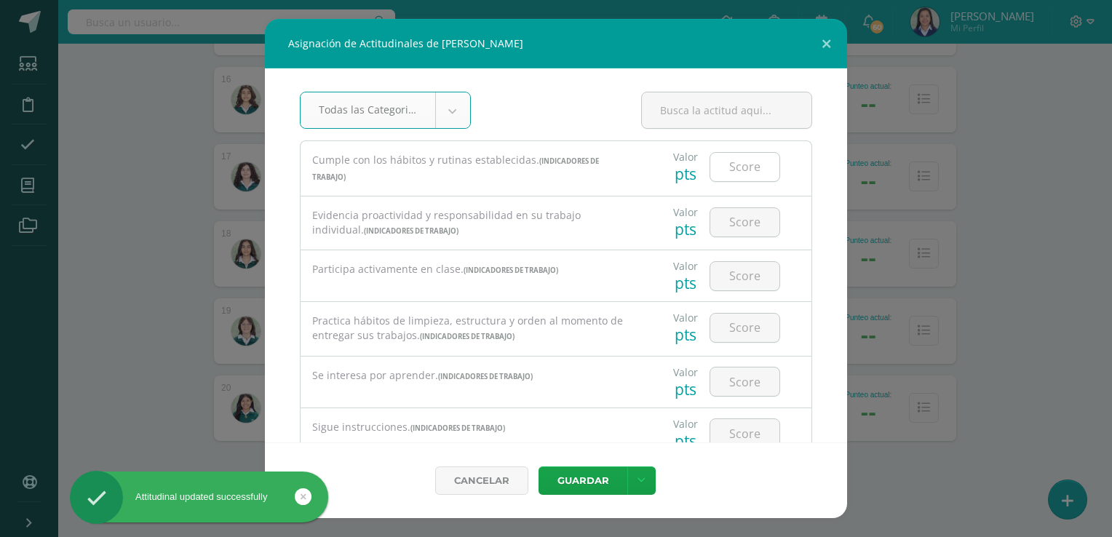
click at [719, 170] on input "number" at bounding box center [745, 167] width 69 height 28
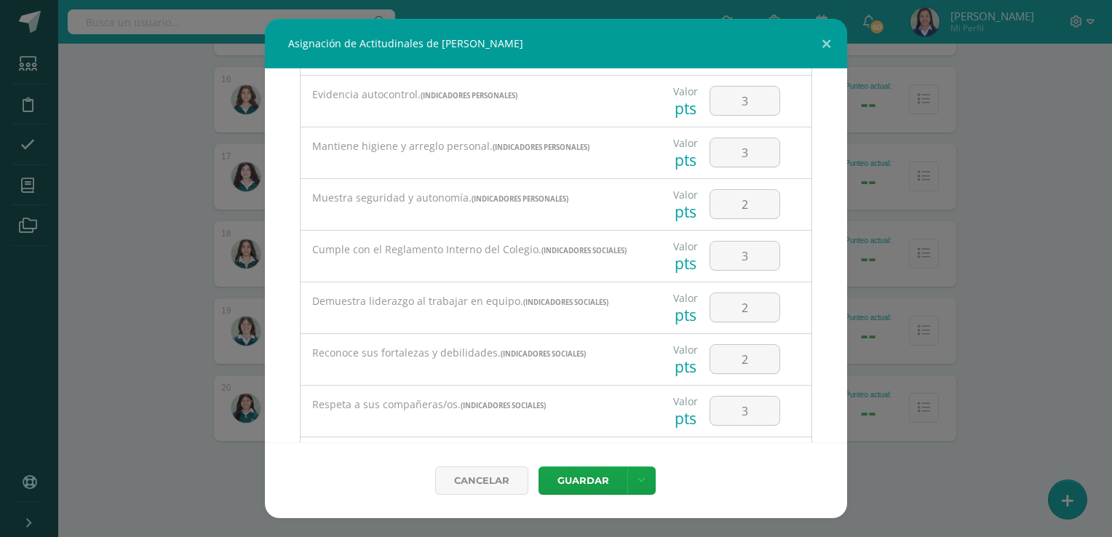
scroll to position [841, 0]
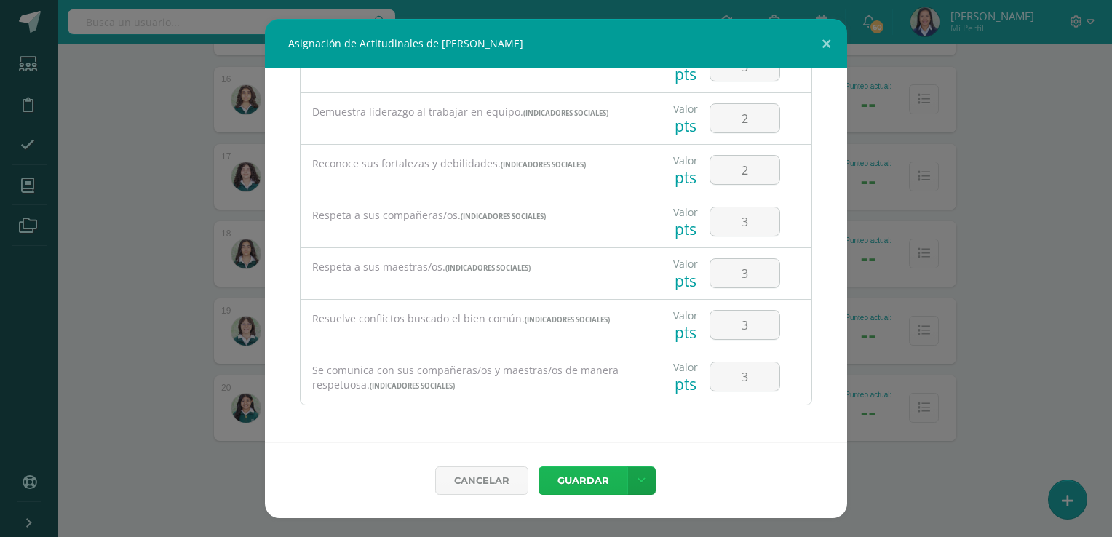
click at [601, 478] on button "Guardar" at bounding box center [583, 481] width 89 height 28
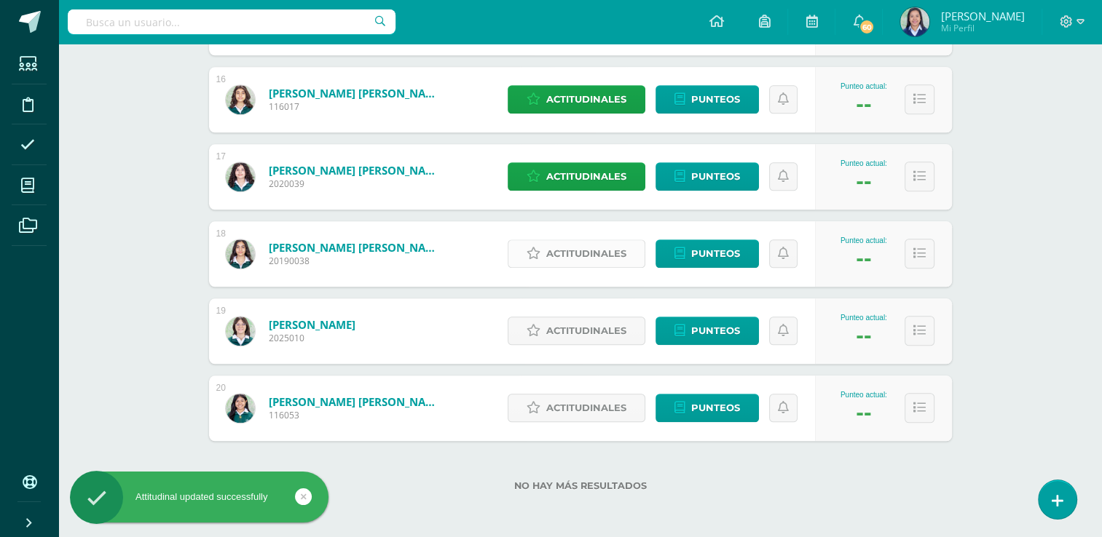
click at [578, 258] on span "Actitudinales" at bounding box center [586, 253] width 80 height 27
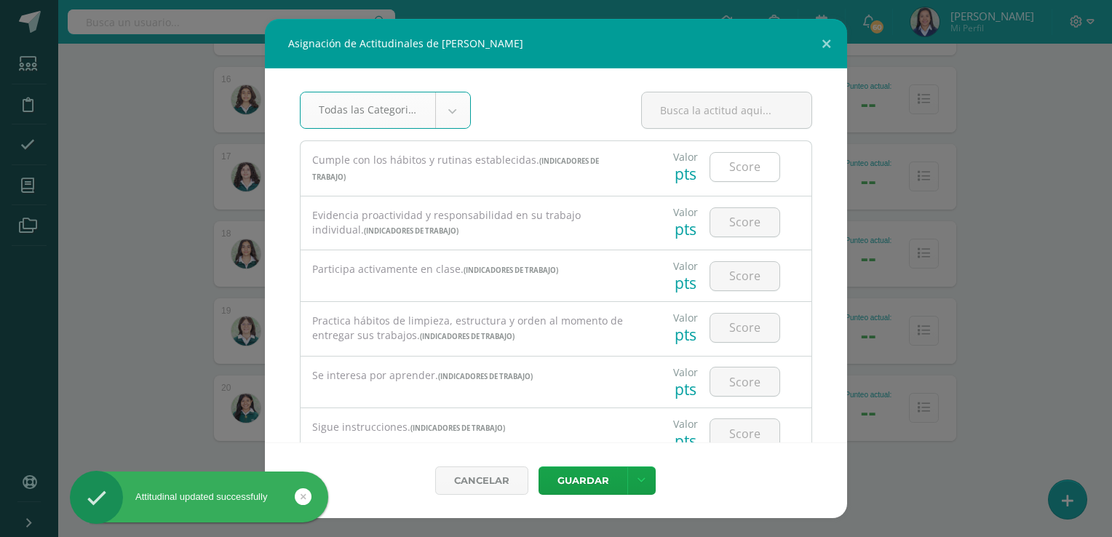
click at [738, 167] on input "number" at bounding box center [745, 167] width 69 height 28
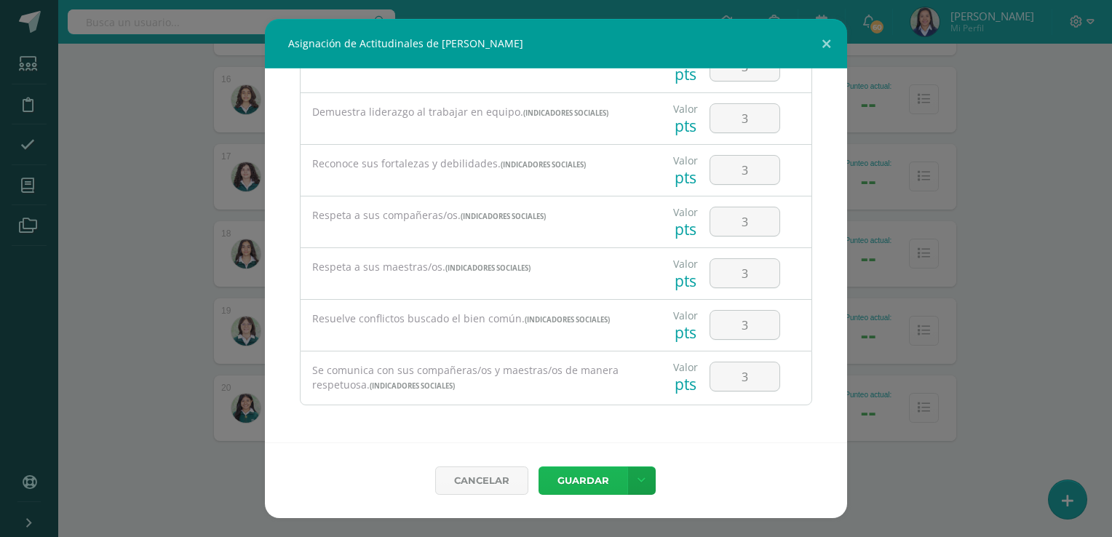
click at [592, 478] on button "Guardar" at bounding box center [583, 481] width 89 height 28
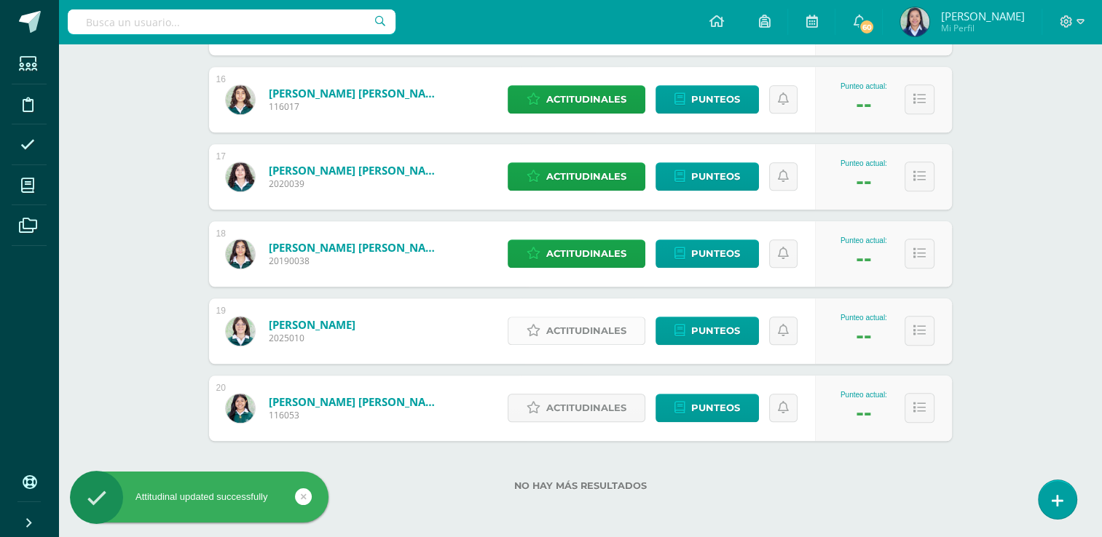
click at [595, 333] on span "Actitudinales" at bounding box center [586, 330] width 80 height 27
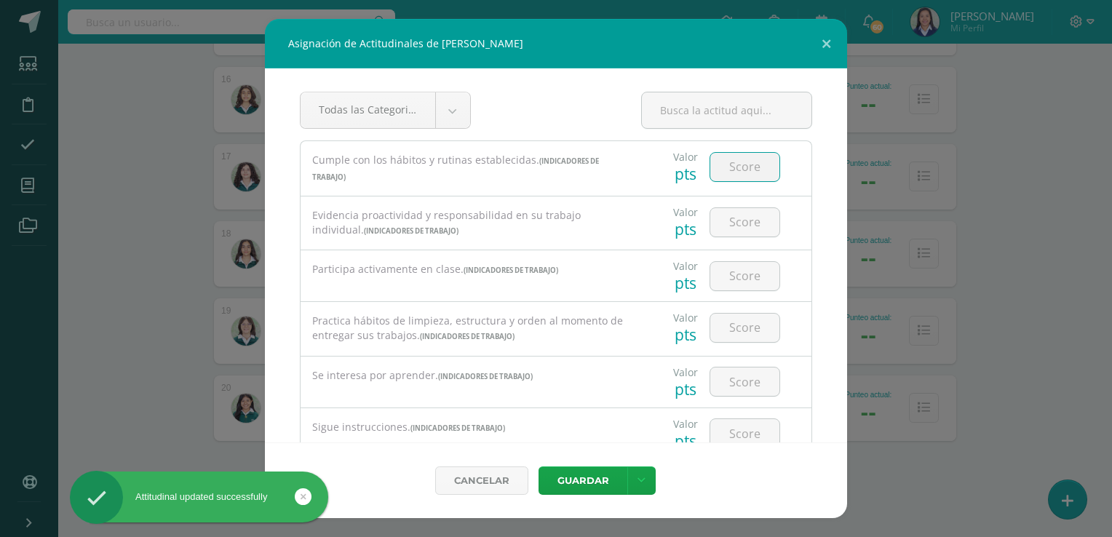
click at [729, 167] on input "number" at bounding box center [745, 167] width 69 height 28
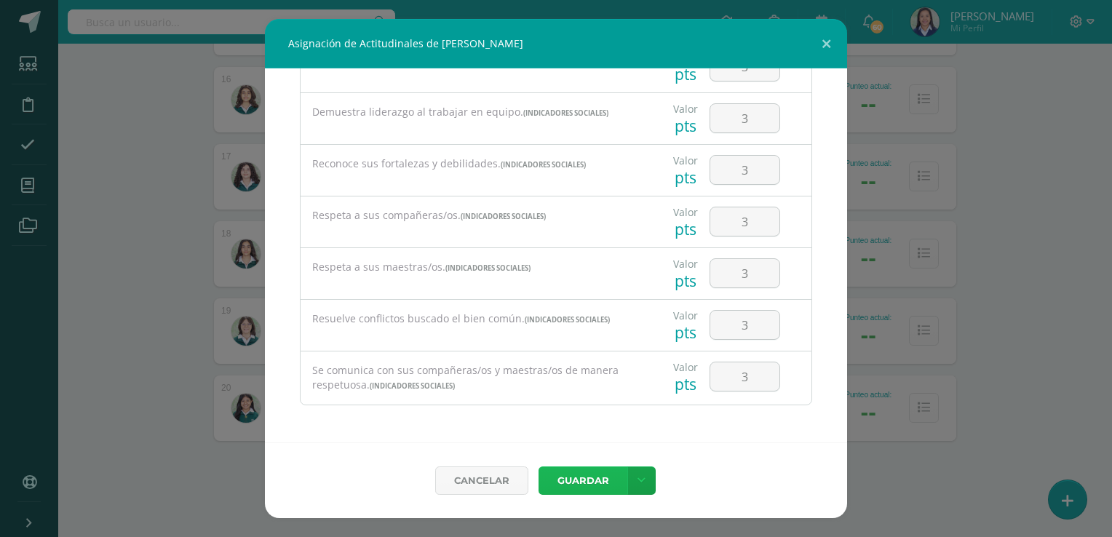
click at [588, 472] on button "Guardar" at bounding box center [583, 481] width 89 height 28
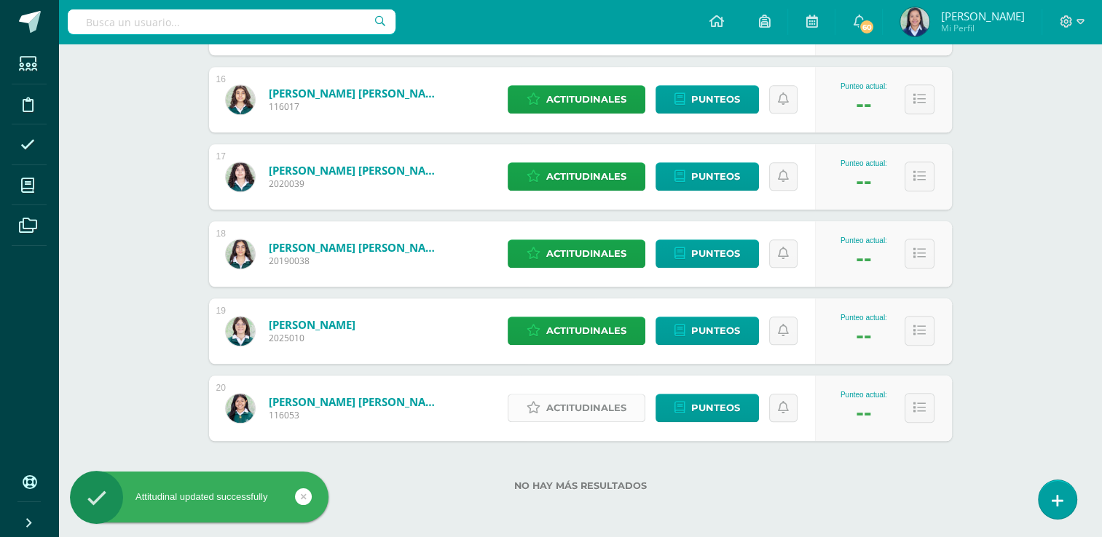
click at [604, 401] on span "Actitudinales" at bounding box center [586, 408] width 80 height 27
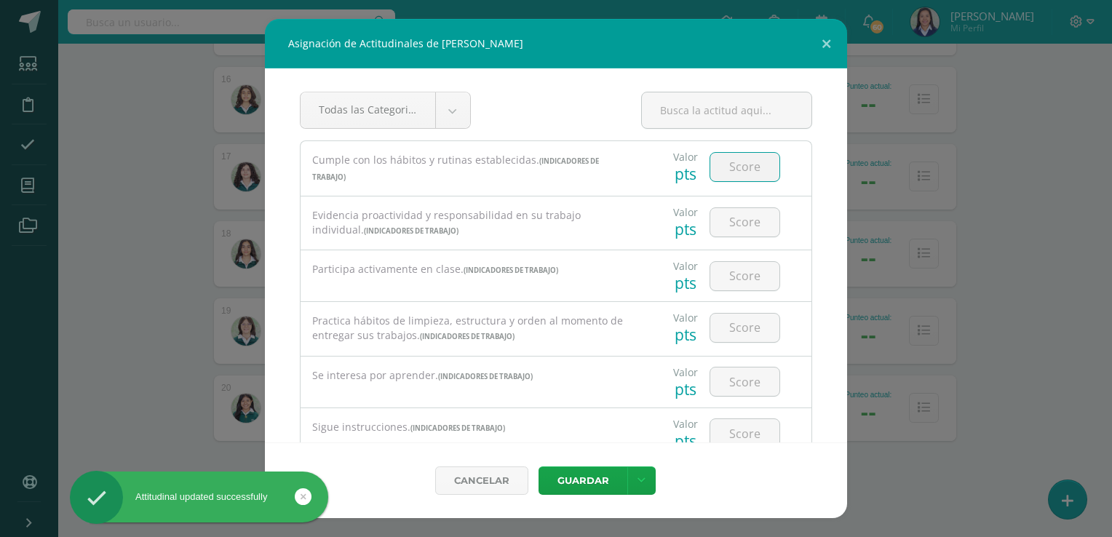
click at [735, 163] on input "number" at bounding box center [745, 167] width 69 height 28
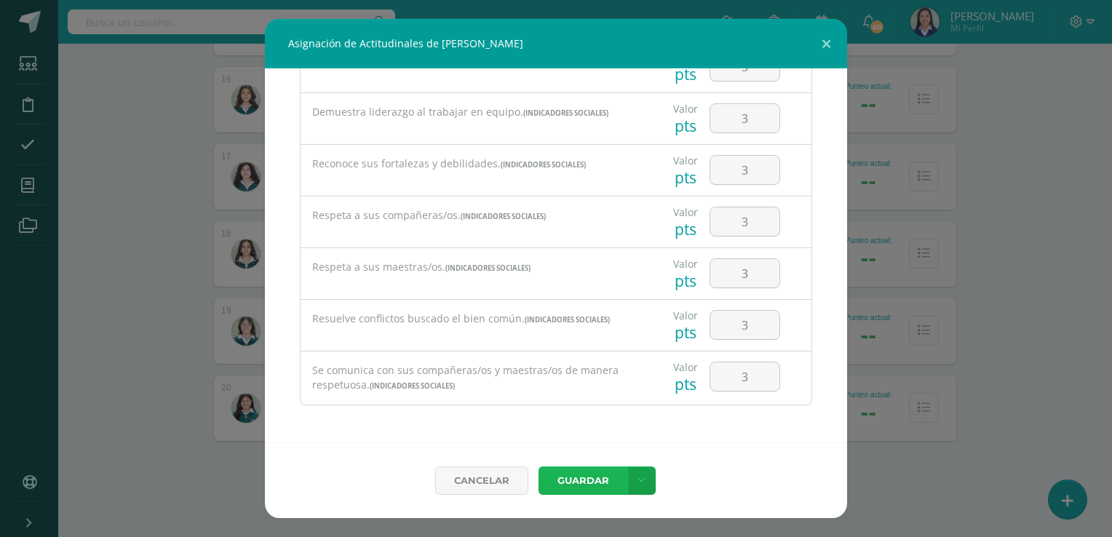
click at [597, 491] on button "Guardar" at bounding box center [583, 481] width 89 height 28
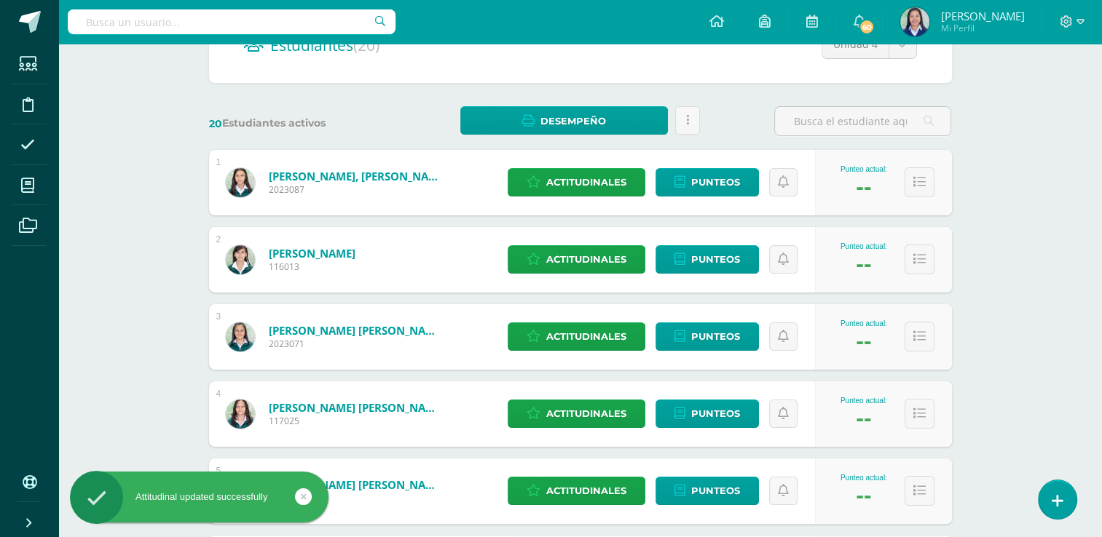
scroll to position [0, 0]
